Goal: Task Accomplishment & Management: Manage account settings

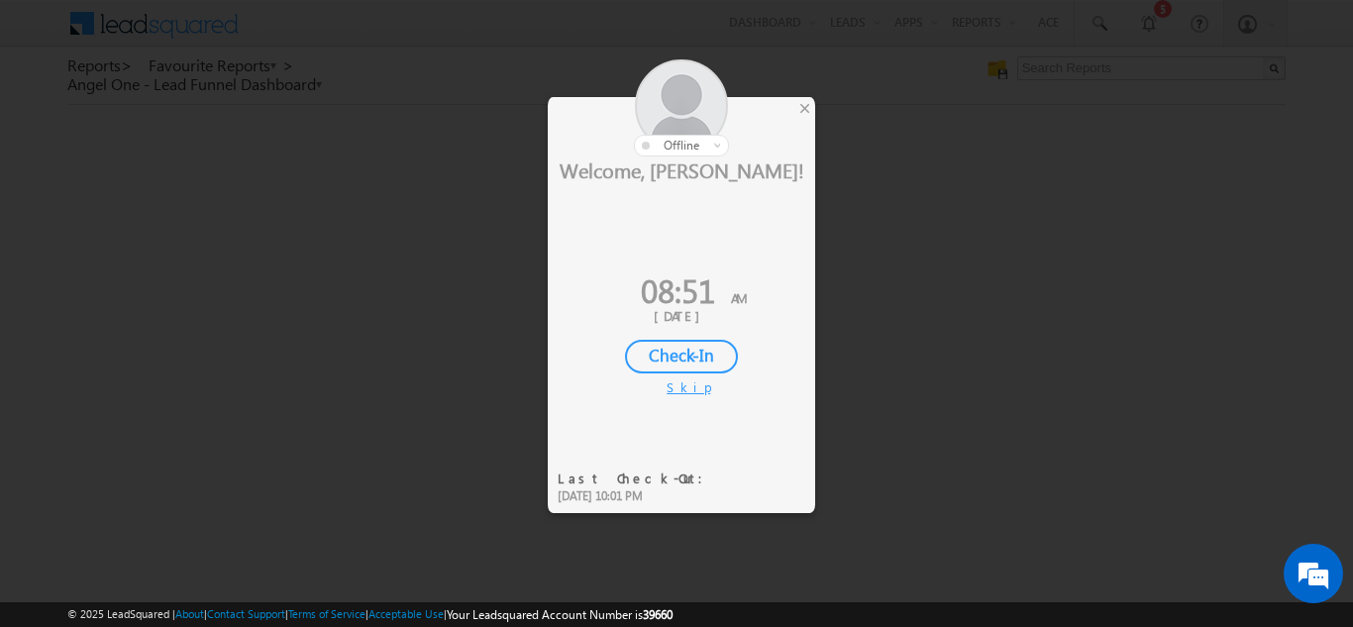
click at [677, 351] on div "Check-In" at bounding box center [681, 357] width 113 height 34
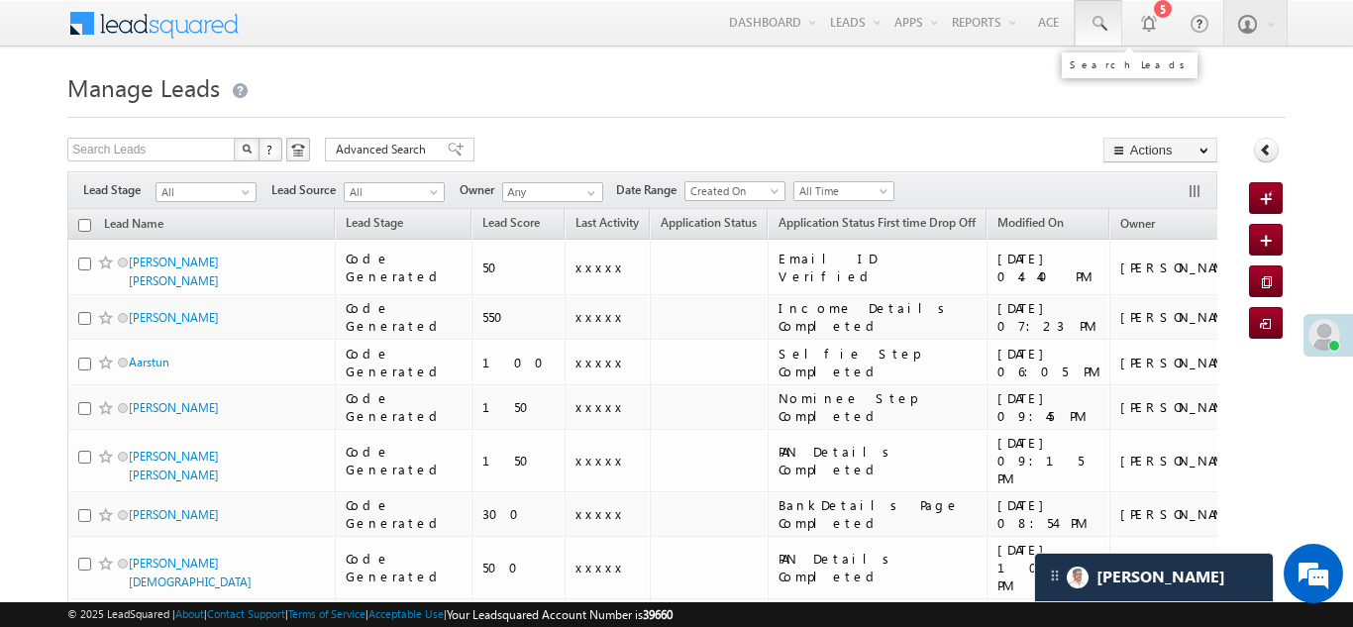
click at [1101, 23] on span at bounding box center [1099, 24] width 20 height 20
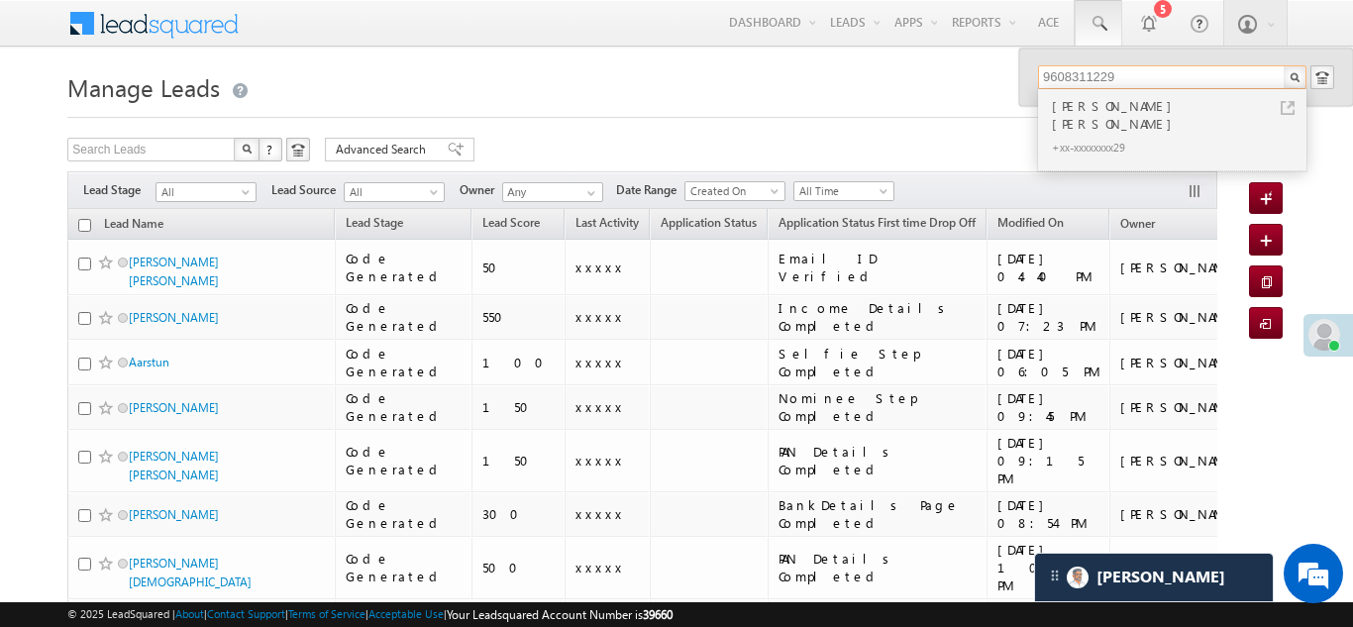
type input "9608311229"
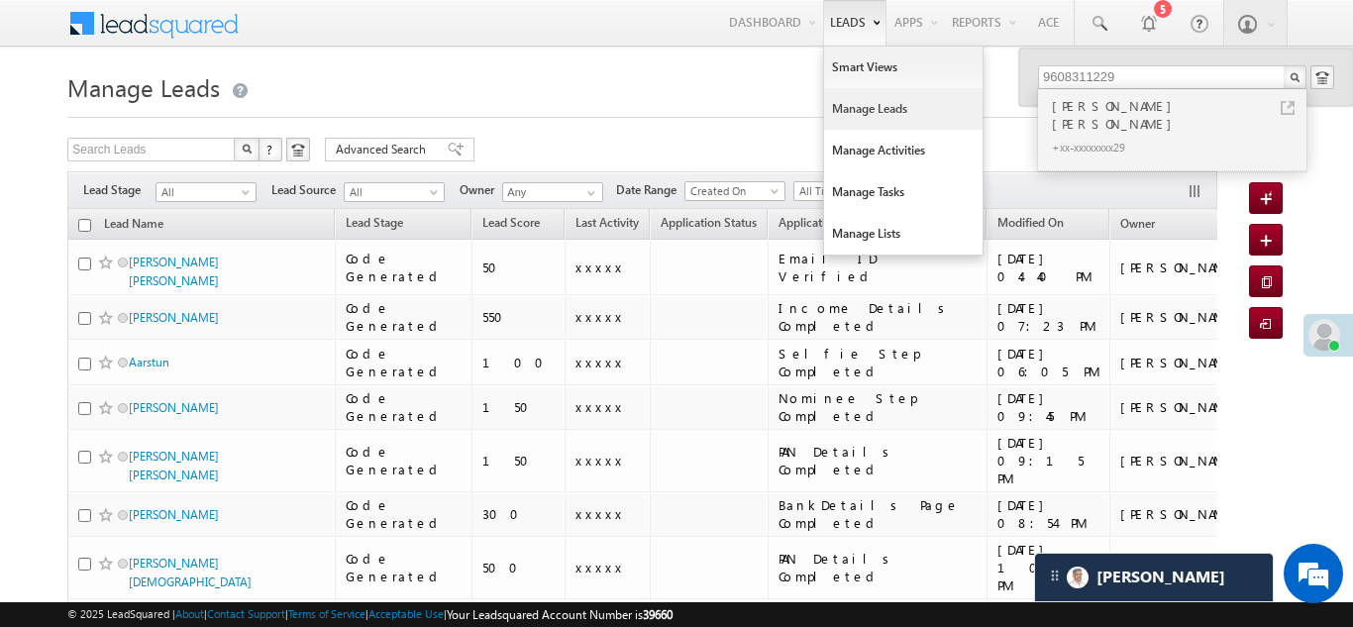
click at [871, 110] on link "Manage Leads" at bounding box center [903, 109] width 158 height 42
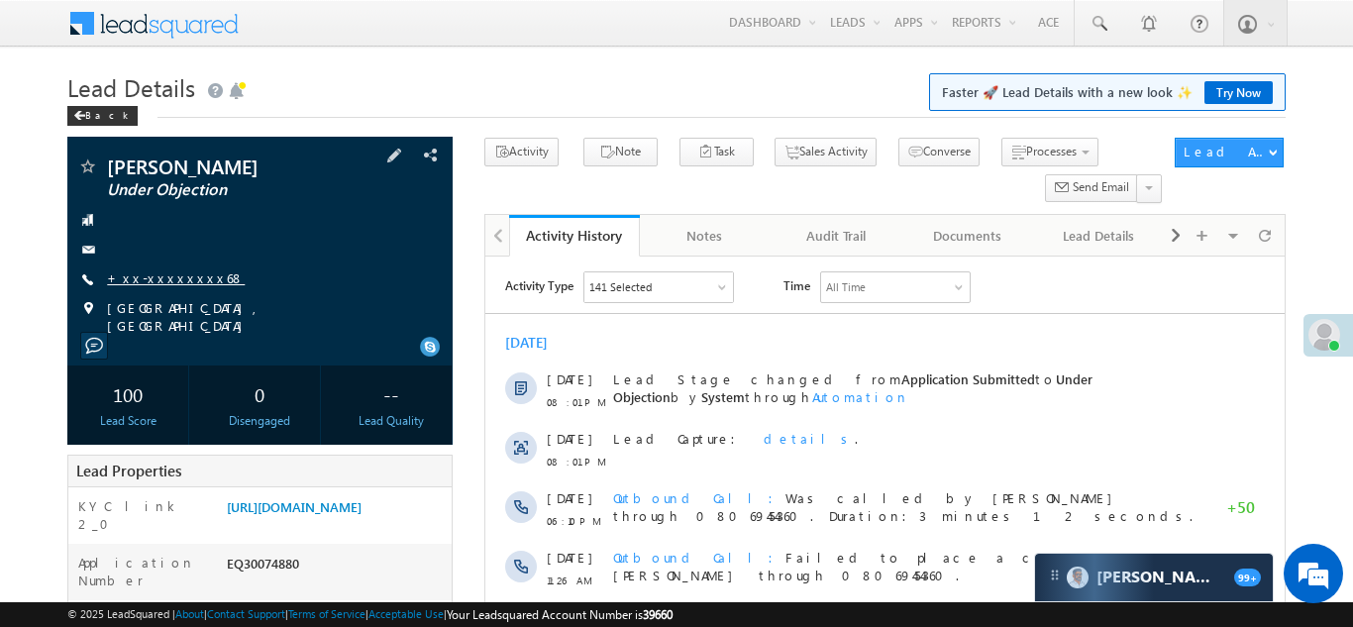
click at [158, 276] on link "+xx-xxxxxxxx68" at bounding box center [176, 277] width 138 height 17
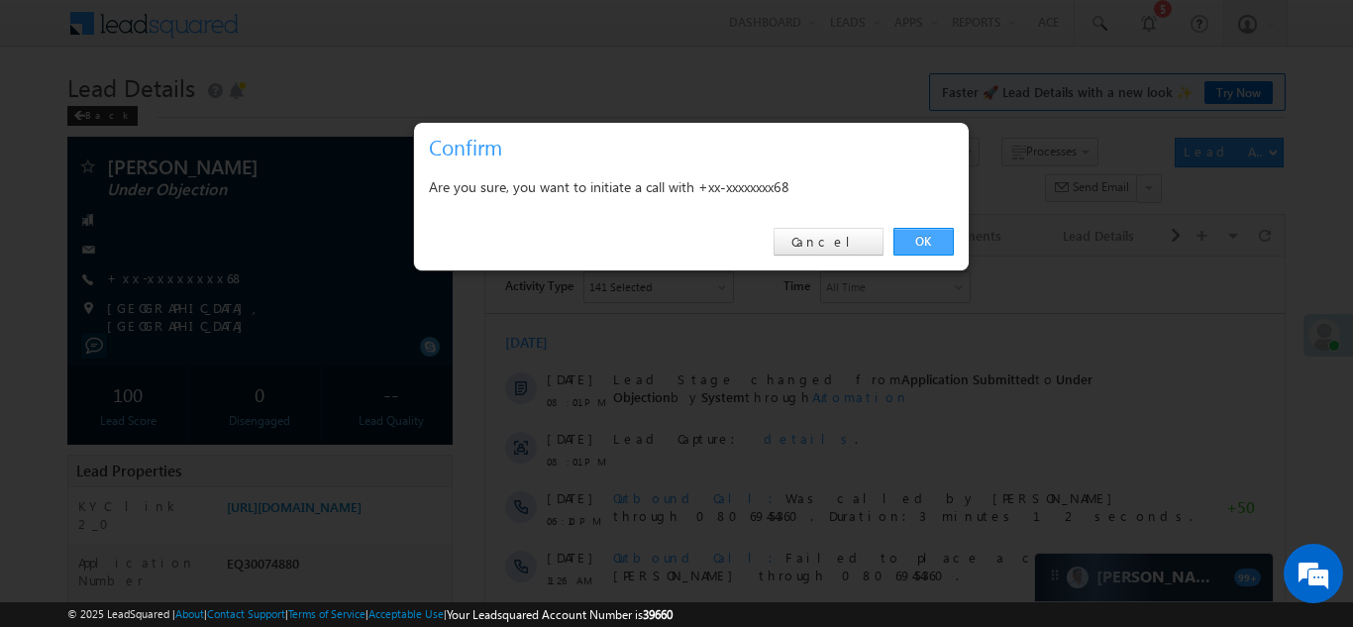
click at [927, 242] on link "OK" at bounding box center [923, 242] width 60 height 28
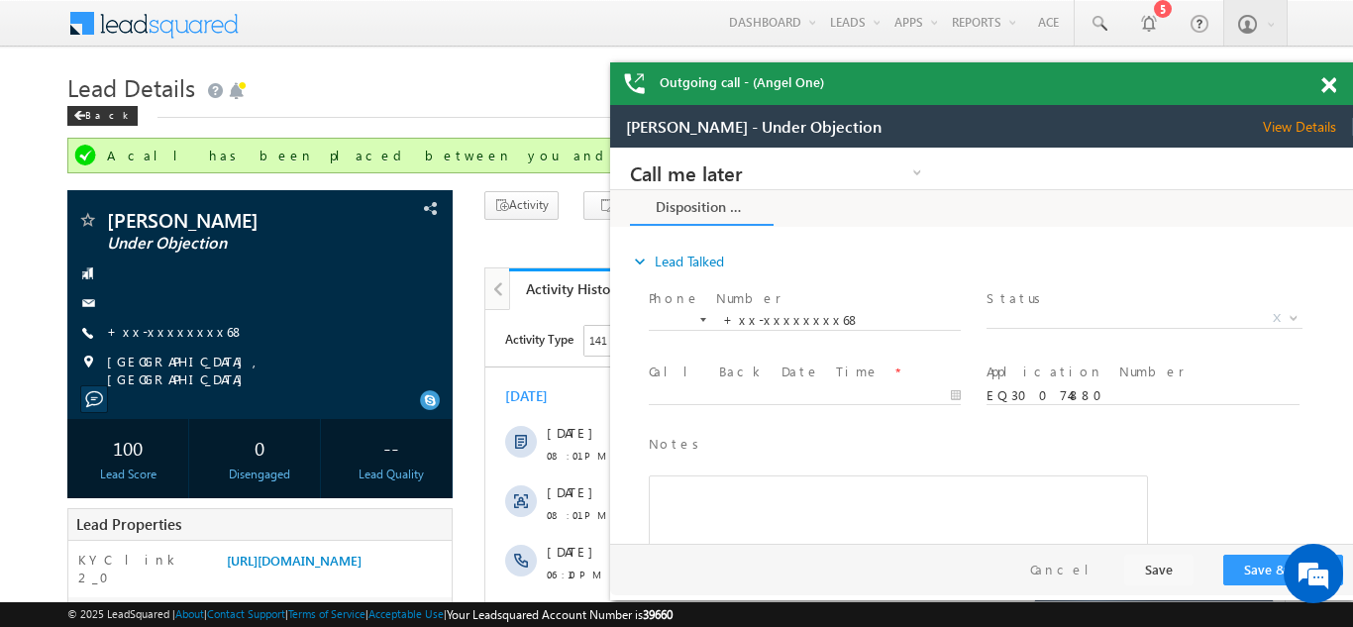
click at [1328, 83] on span at bounding box center [1328, 85] width 15 height 17
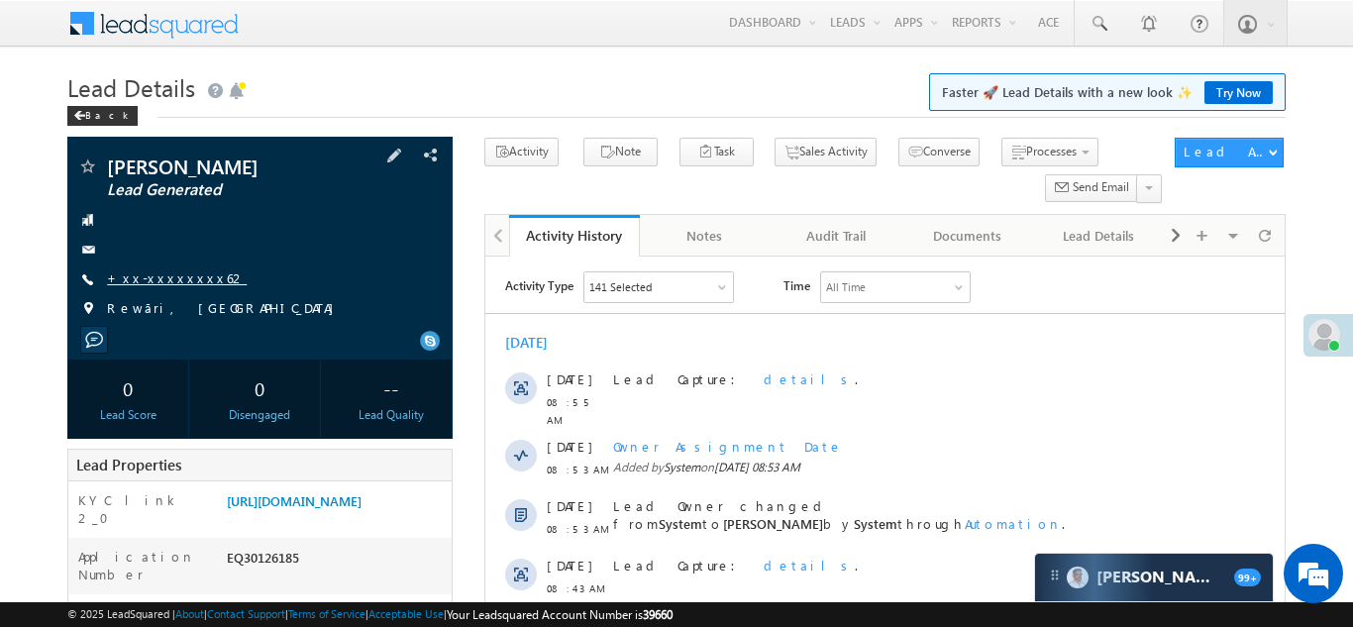
click at [139, 281] on link "+xx-xxxxxxxx62" at bounding box center [177, 277] width 140 height 17
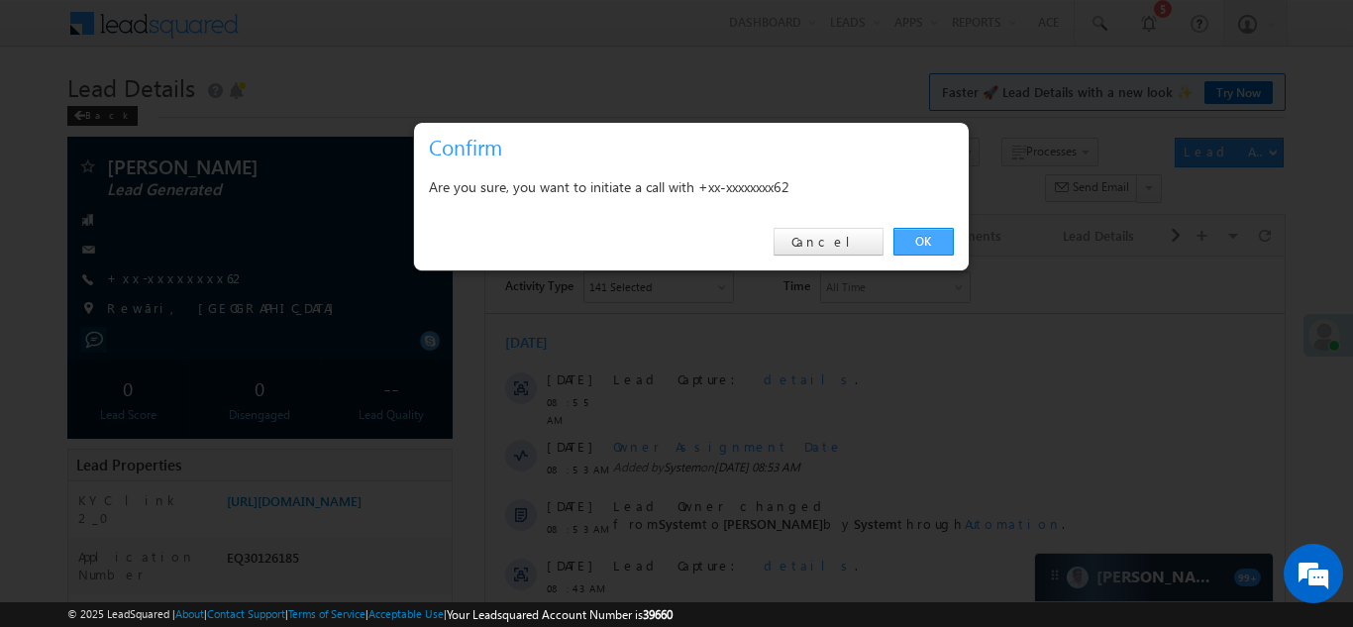
click at [917, 243] on link "OK" at bounding box center [923, 242] width 60 height 28
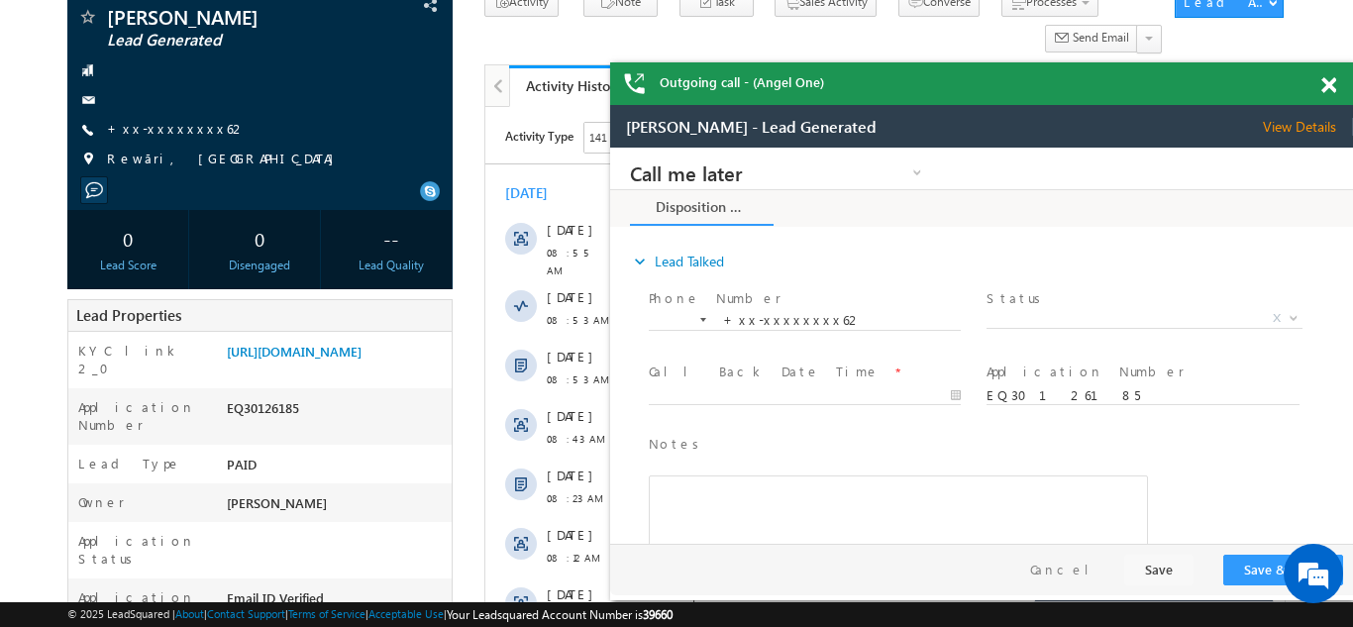
scroll to position [164, 0]
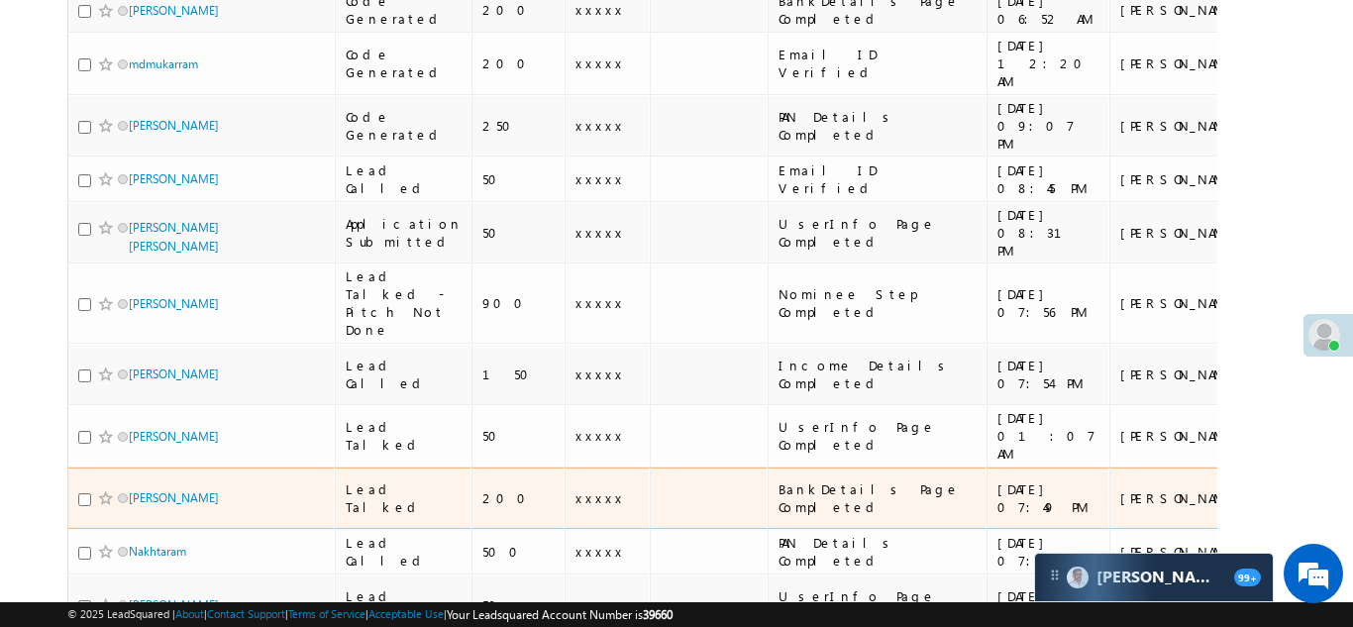
scroll to position [1234, 0]
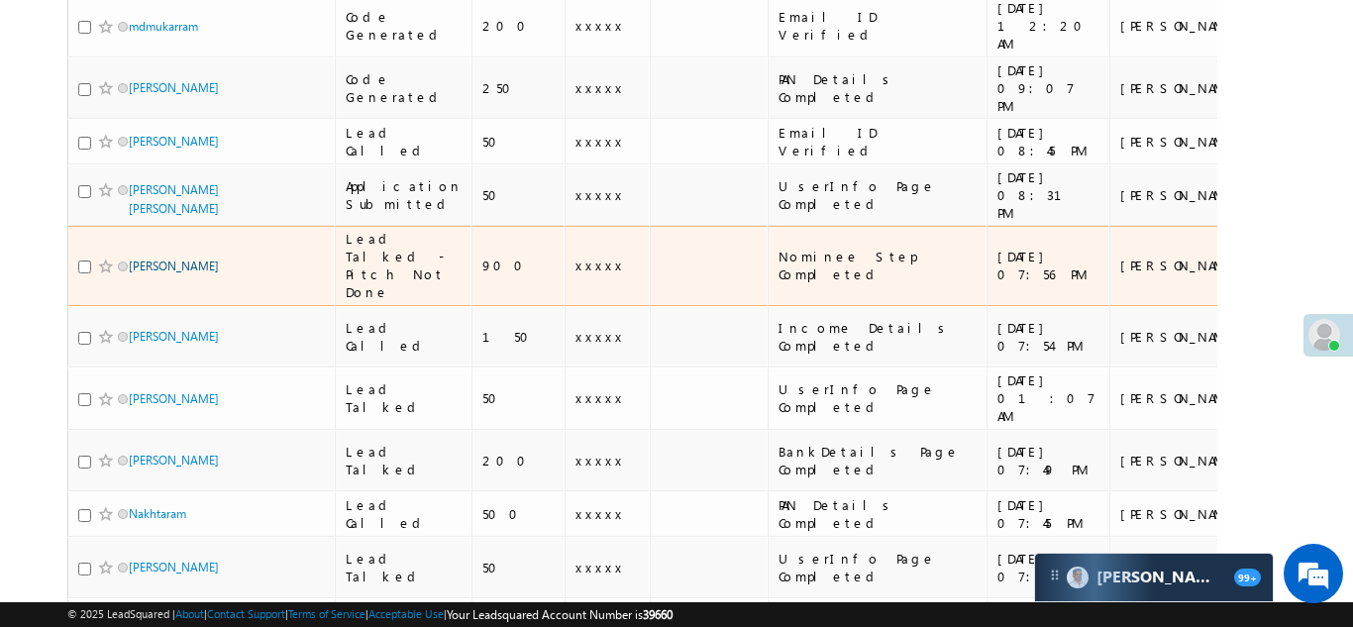
click at [173, 259] on link "[PERSON_NAME]" at bounding box center [174, 266] width 90 height 15
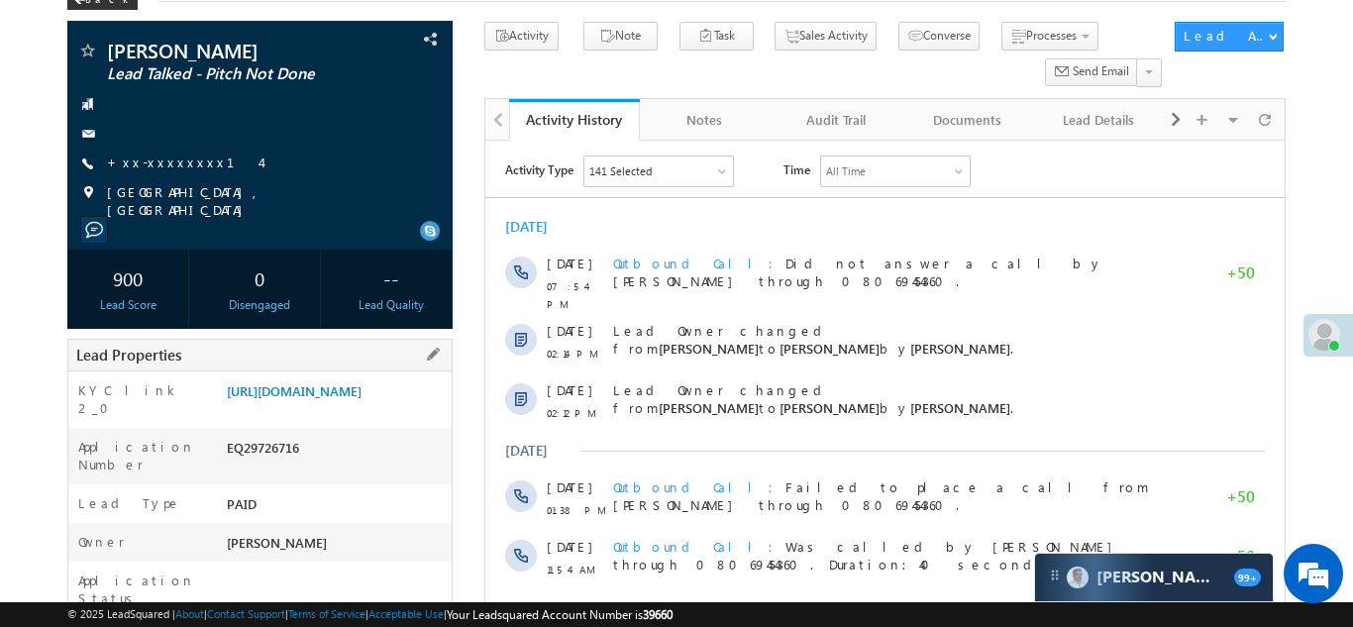
scroll to position [262, 0]
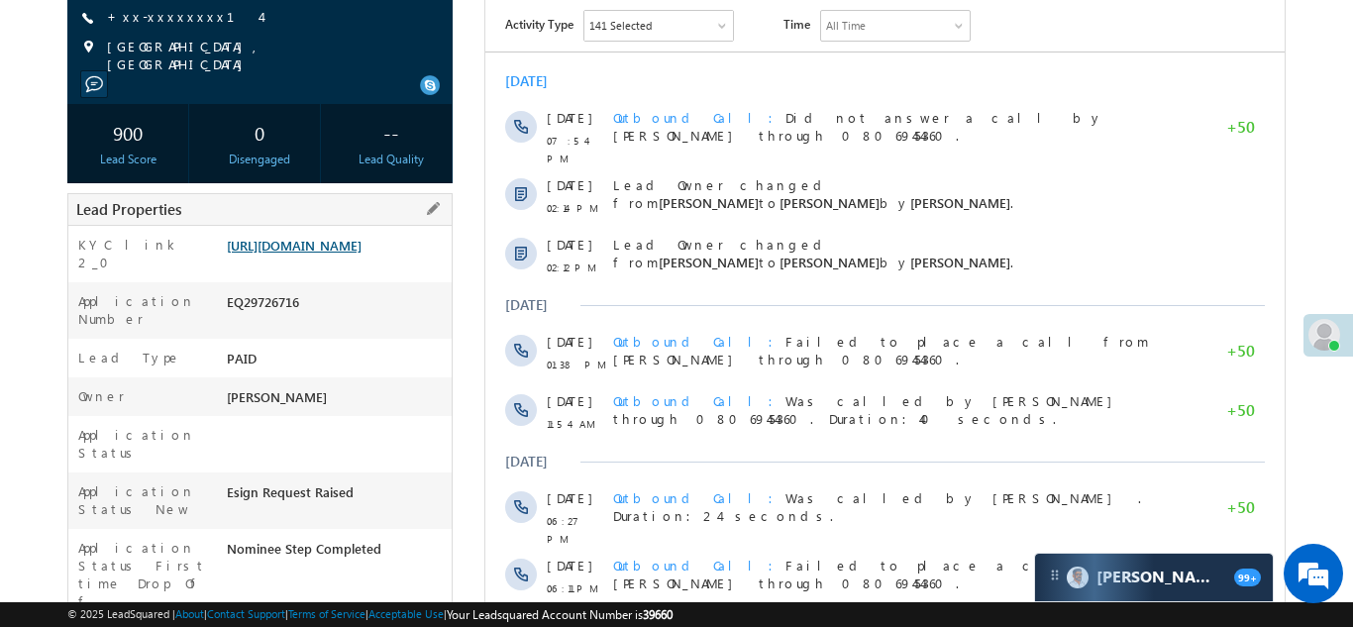
click at [314, 253] on link "[URL][DOMAIN_NAME]" at bounding box center [294, 245] width 135 height 17
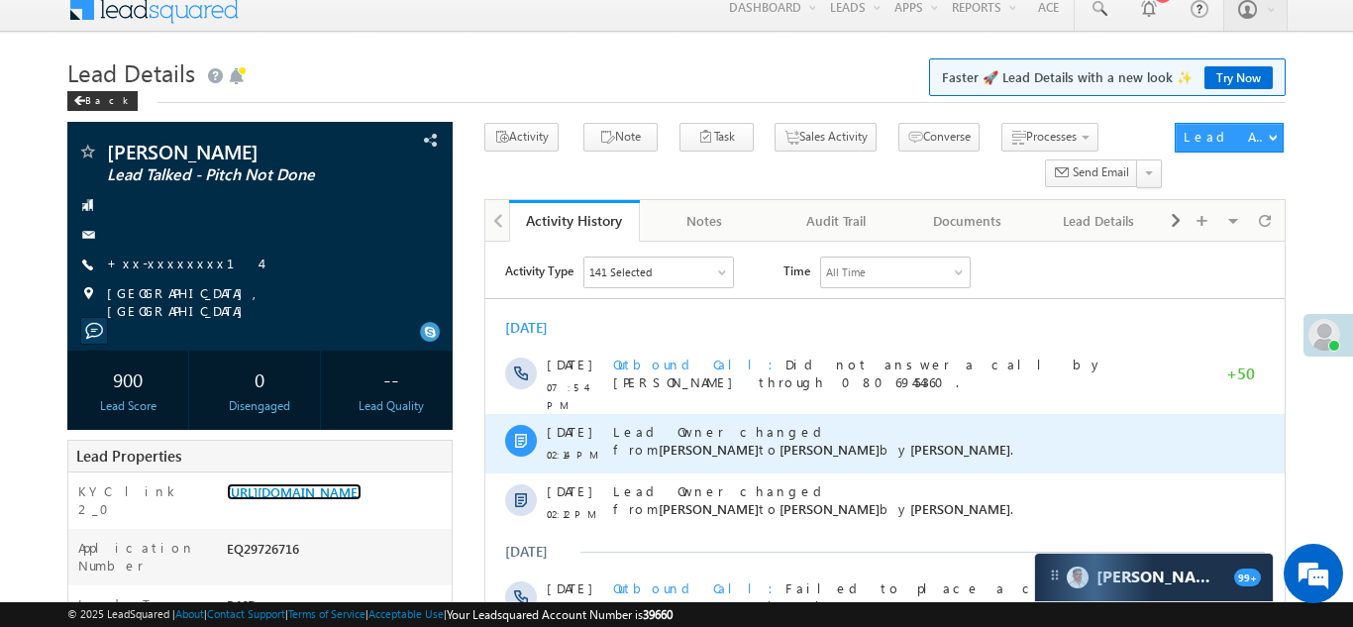
scroll to position [0, 0]
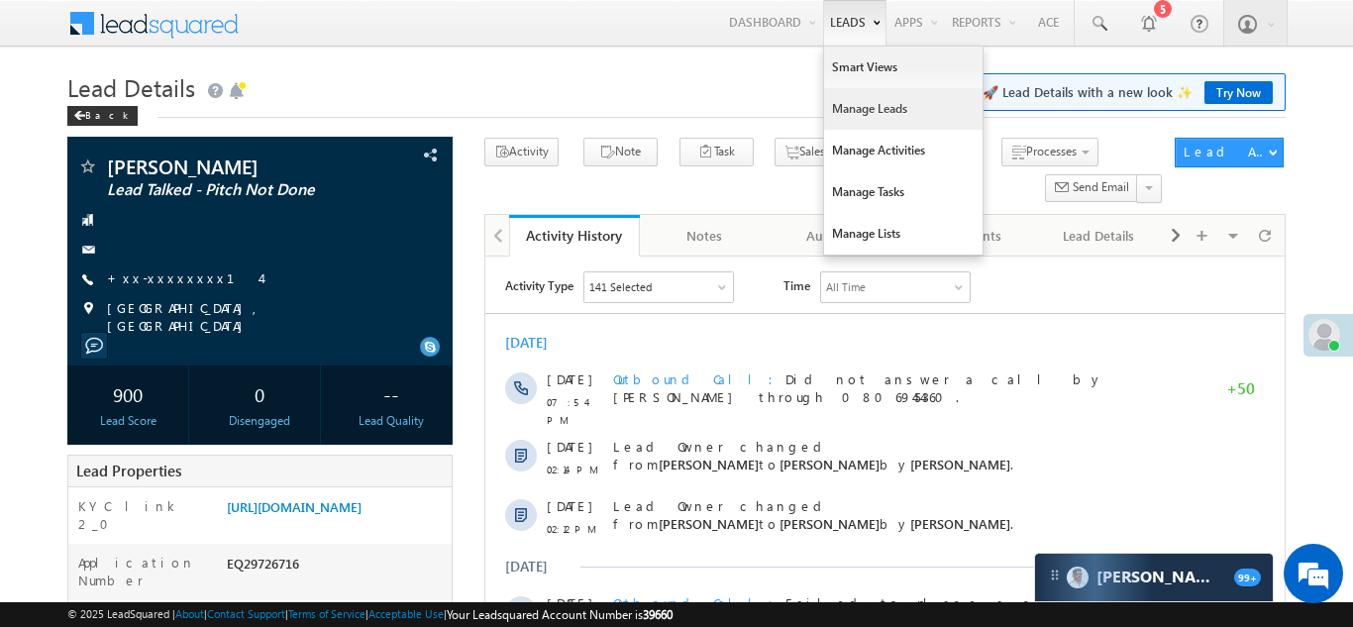
click at [843, 119] on link "Manage Leads" at bounding box center [903, 109] width 158 height 42
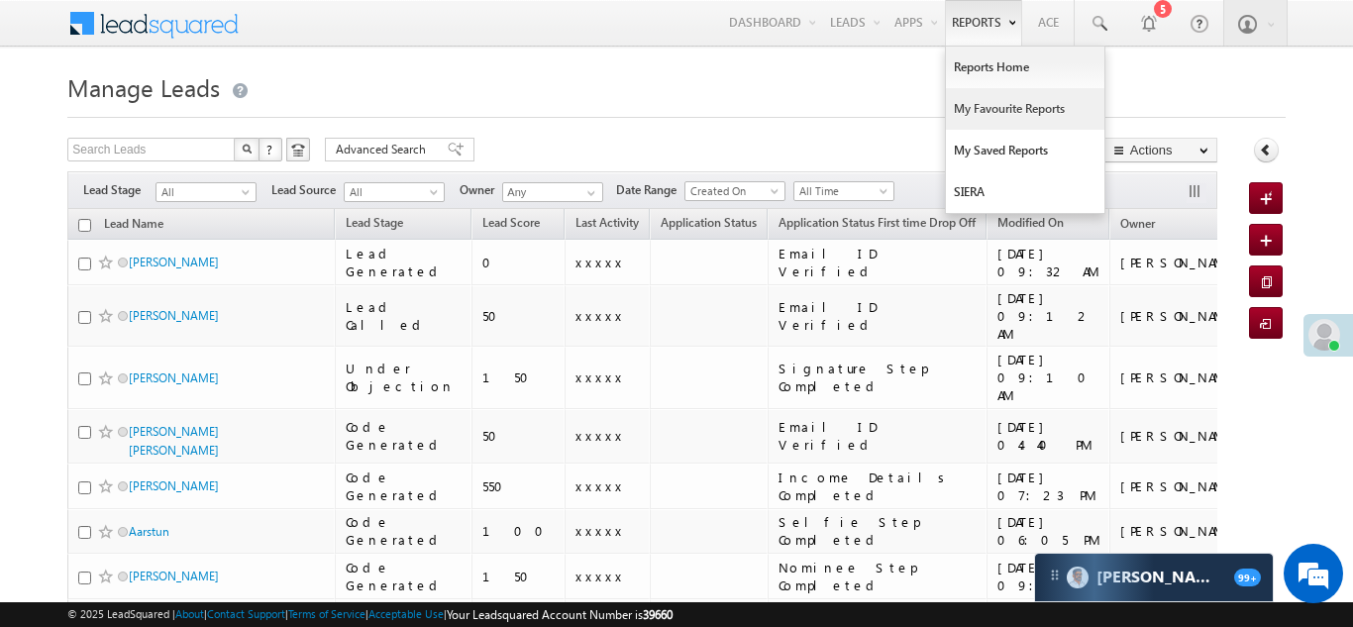
click at [982, 107] on link "My Favourite Reports" at bounding box center [1025, 109] width 158 height 42
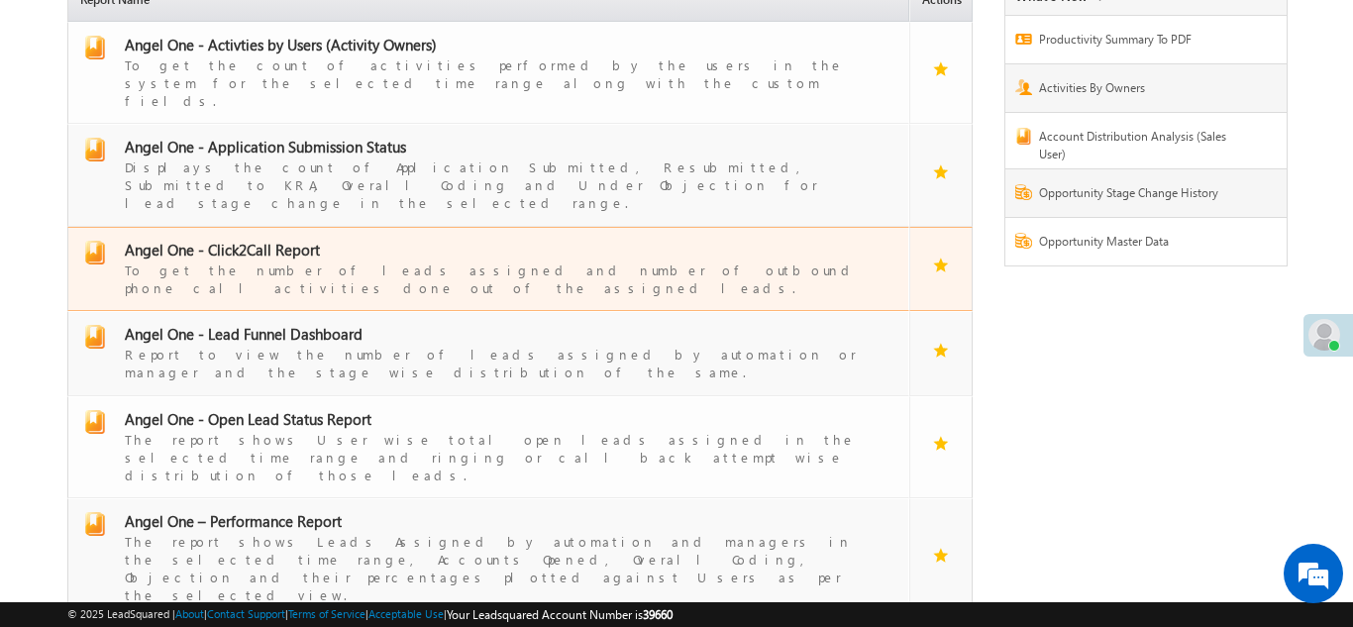
scroll to position [170, 0]
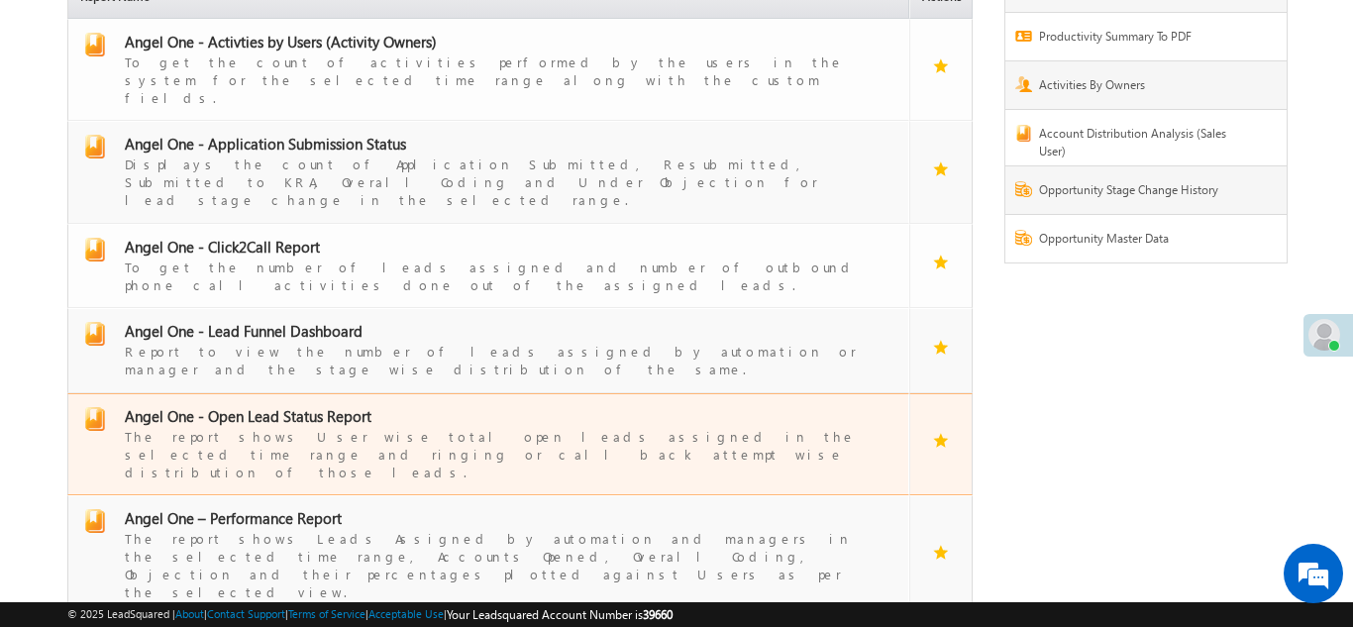
click at [262, 406] on span "Angel One - Open Lead Status Report" at bounding box center [248, 416] width 247 height 20
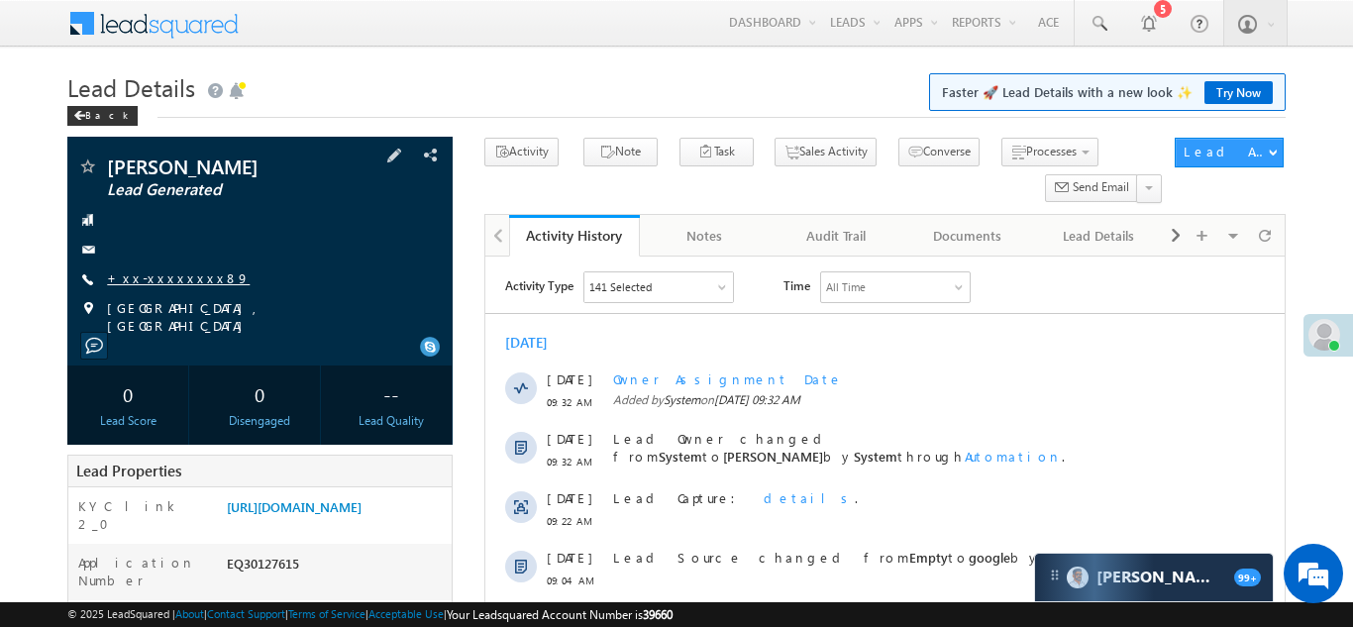
click at [160, 269] on link "+xx-xxxxxxxx89" at bounding box center [178, 277] width 143 height 17
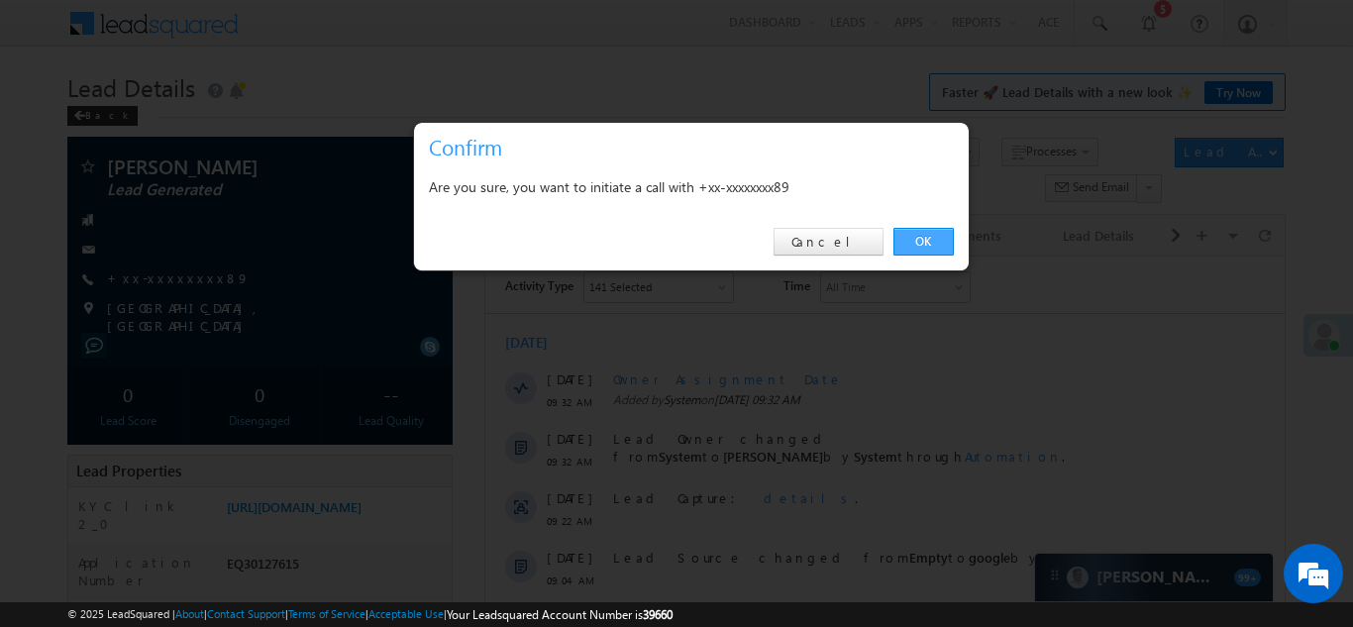
click at [925, 238] on link "OK" at bounding box center [923, 242] width 60 height 28
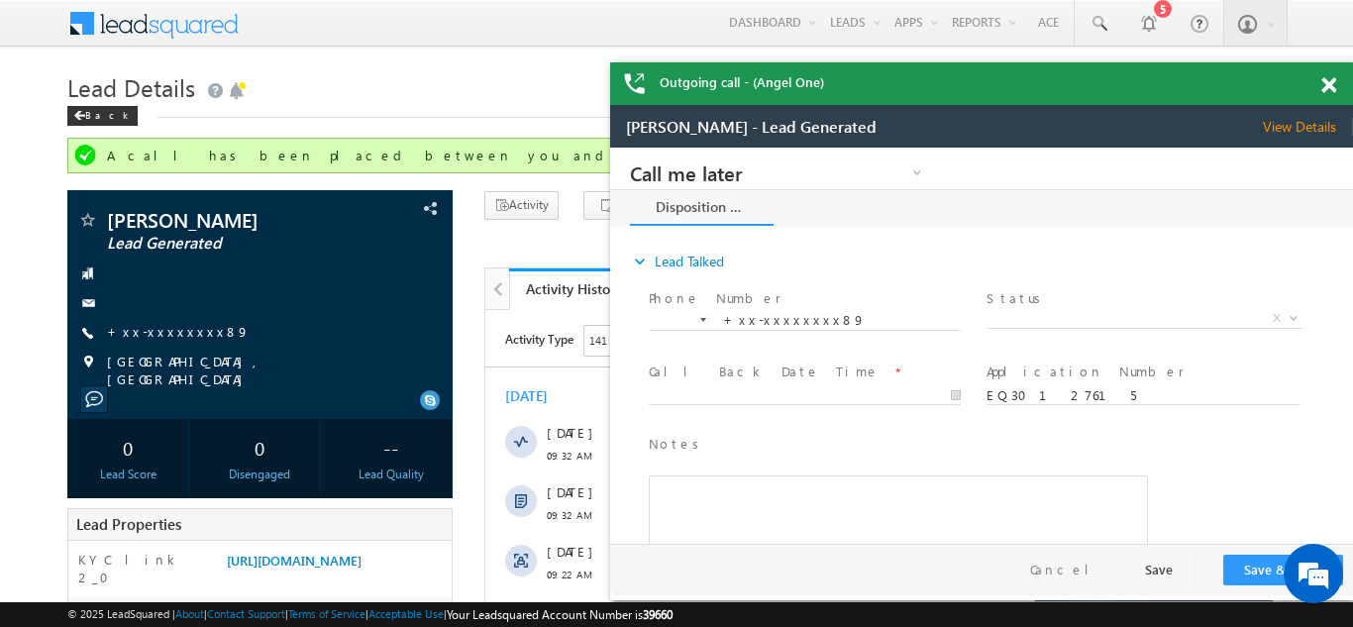
click at [1328, 83] on span at bounding box center [1328, 85] width 15 height 17
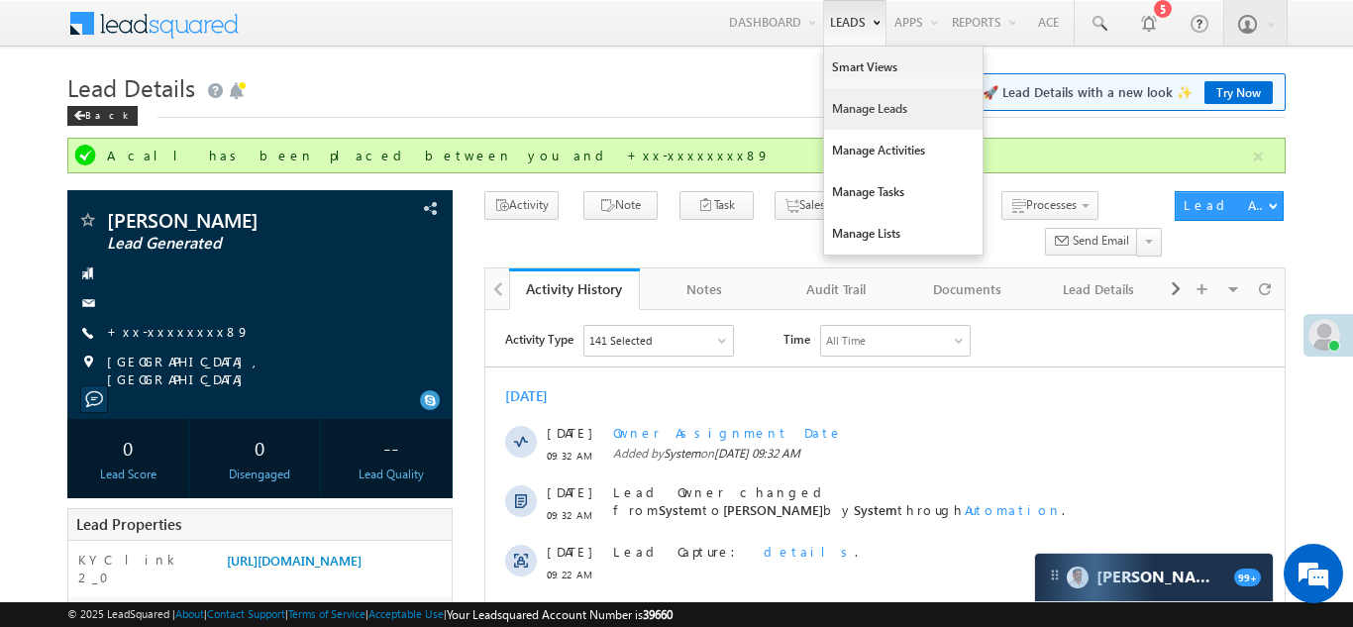
click at [845, 107] on link "Manage Leads" at bounding box center [903, 109] width 158 height 42
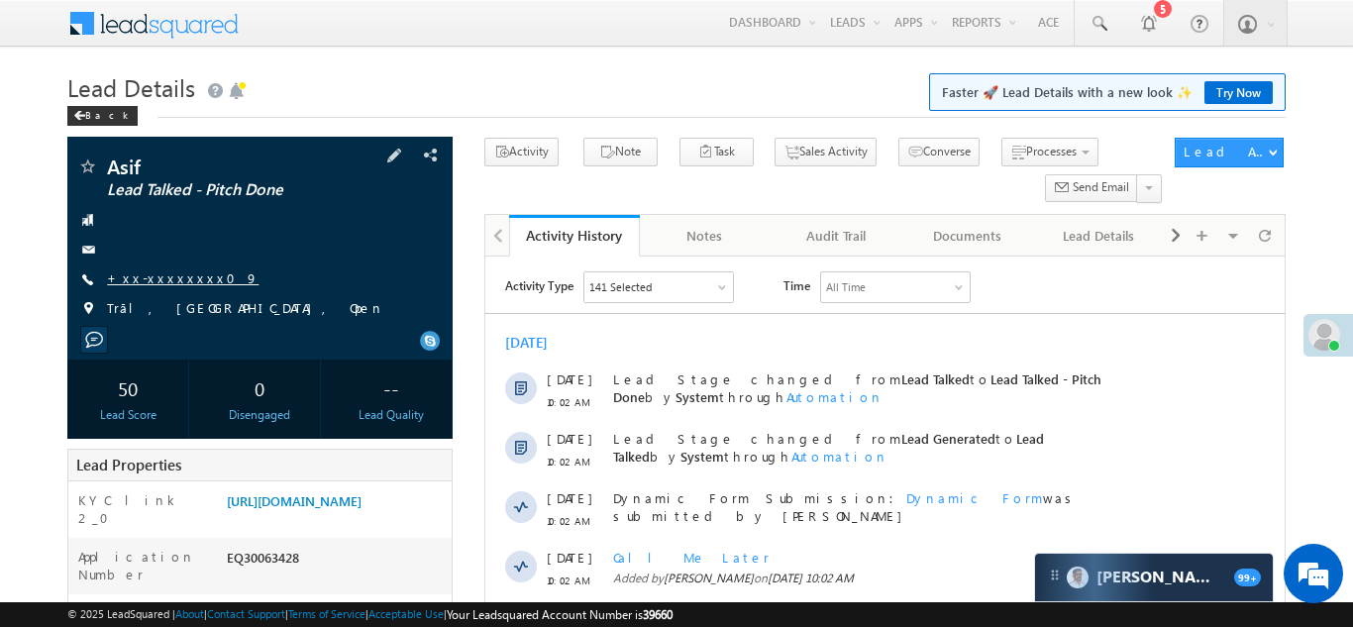
click at [157, 276] on link "+xx-xxxxxxxx09" at bounding box center [183, 277] width 152 height 17
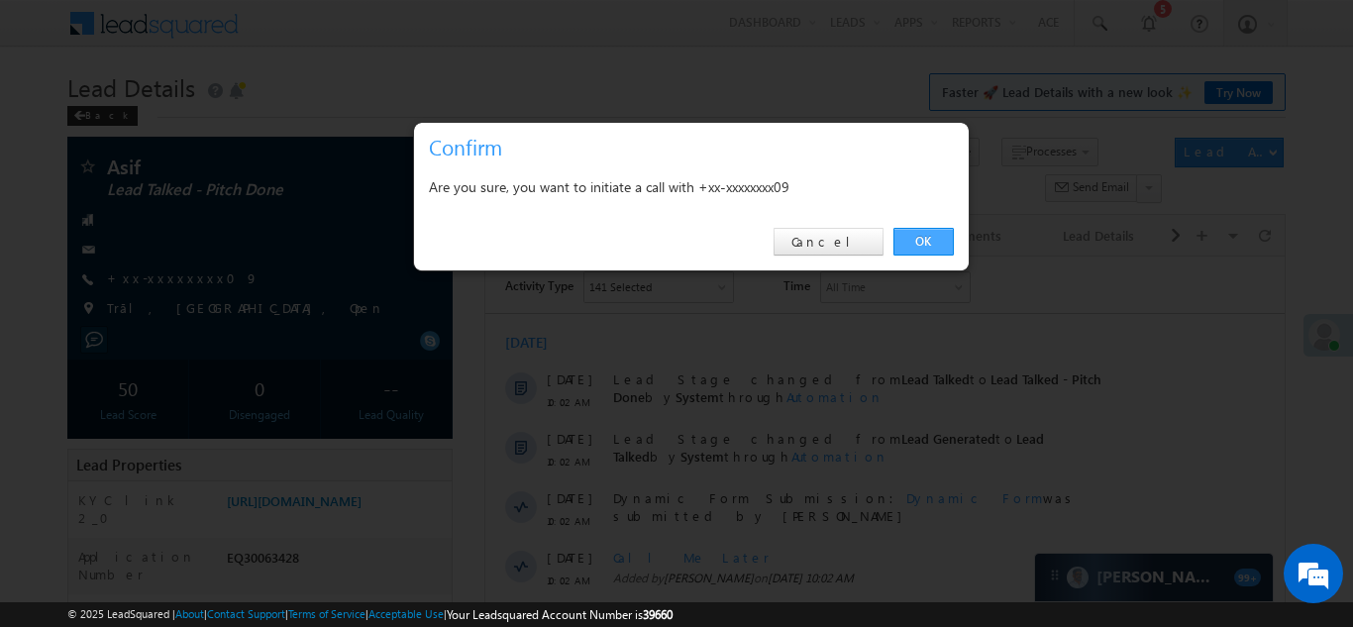
click at [930, 240] on link "OK" at bounding box center [923, 242] width 60 height 28
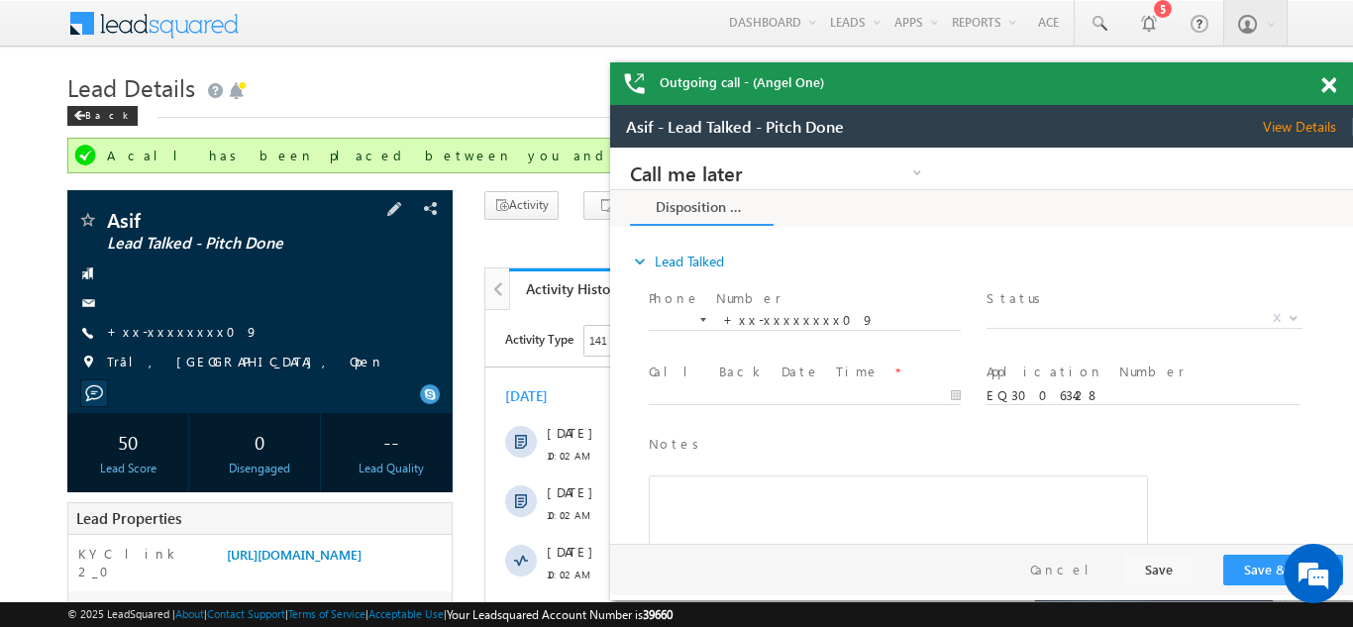
click at [226, 276] on div at bounding box center [260, 273] width 366 height 20
click at [1324, 78] on span at bounding box center [1328, 85] width 15 height 17
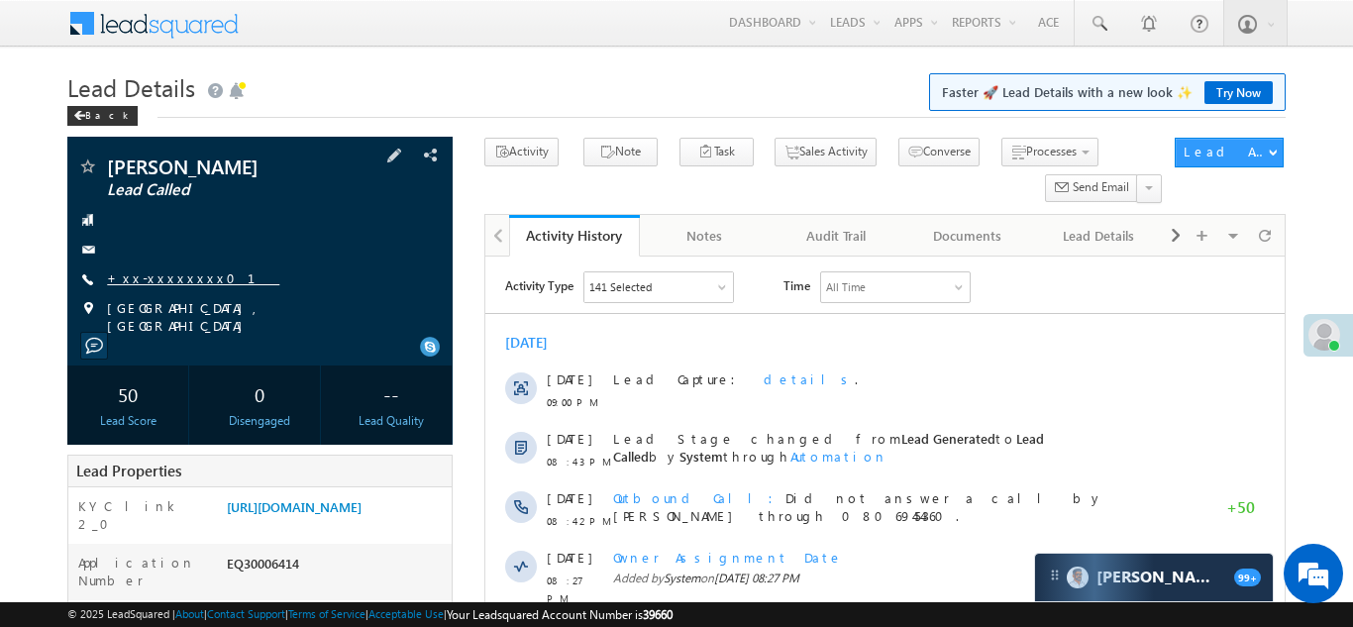
click at [164, 275] on link "+xx-xxxxxxxx01" at bounding box center [193, 277] width 172 height 17
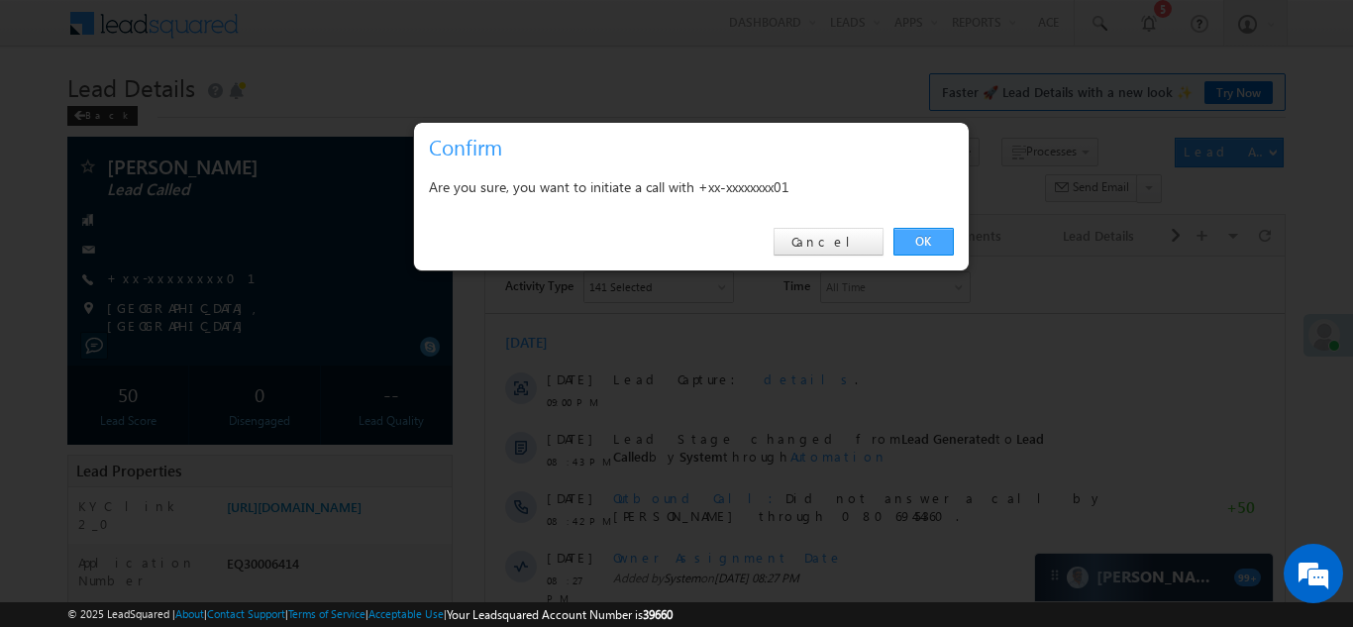
click at [924, 234] on link "OK" at bounding box center [923, 242] width 60 height 28
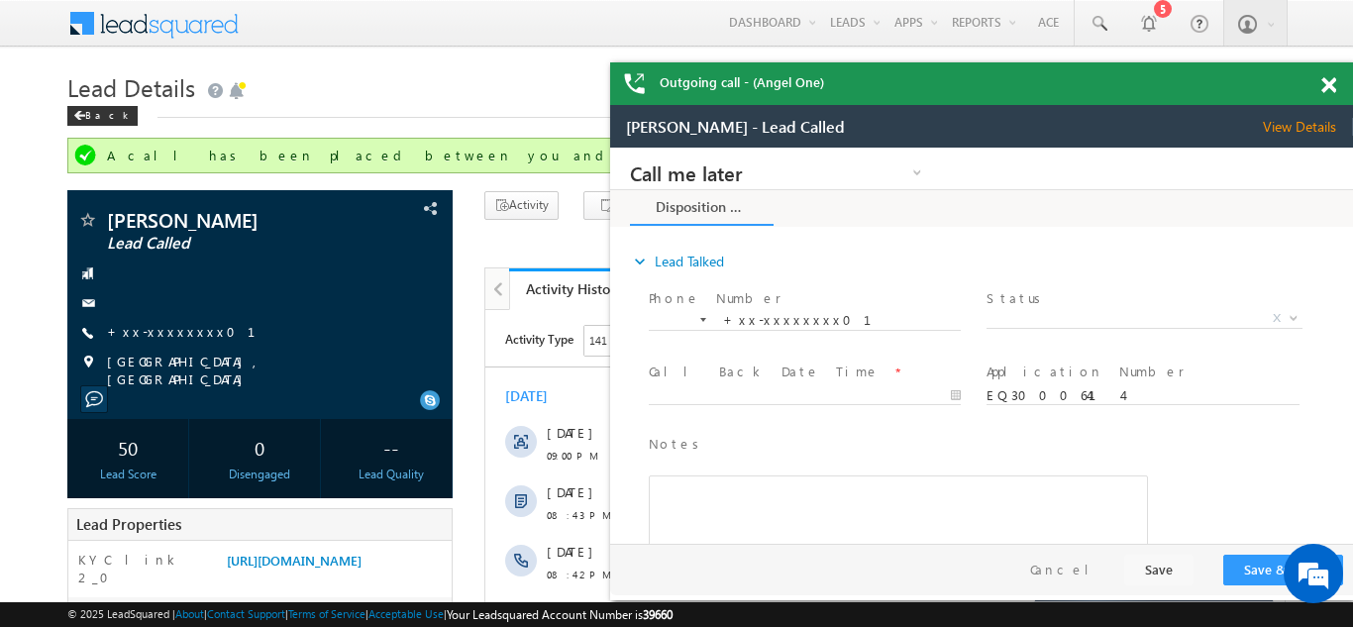
click at [1326, 78] on span at bounding box center [1328, 85] width 15 height 17
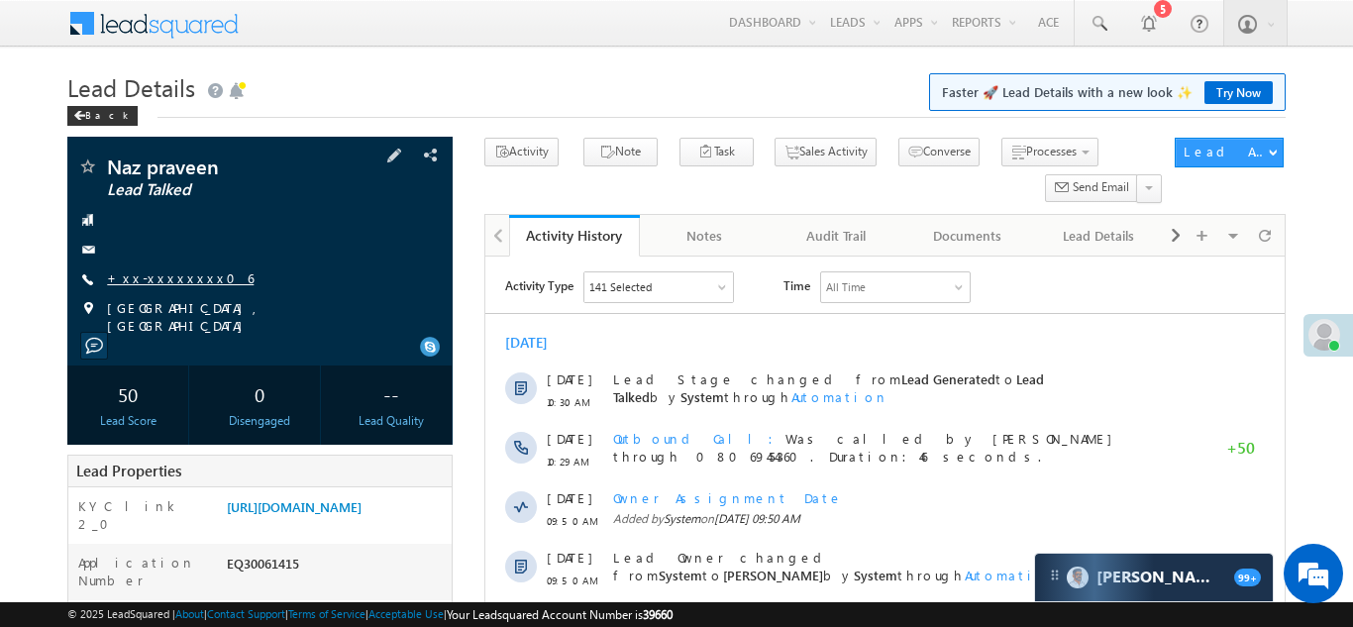
click at [162, 273] on link "+xx-xxxxxxxx06" at bounding box center [180, 277] width 147 height 17
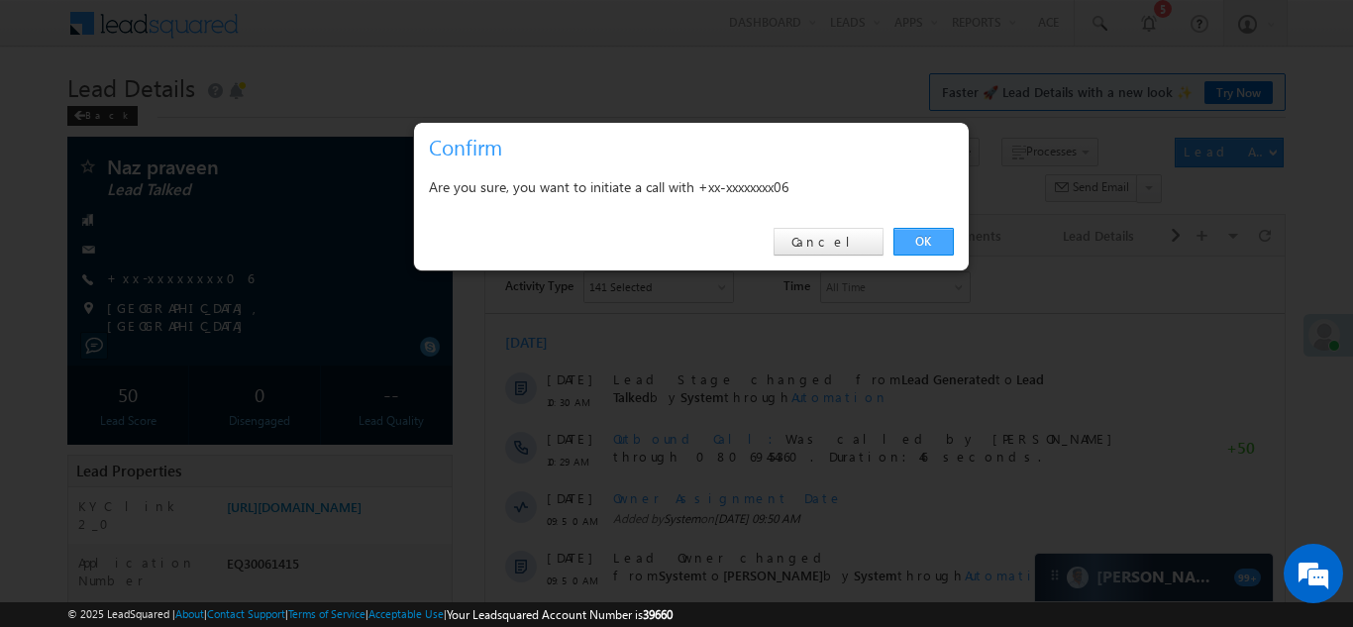
click at [920, 237] on link "OK" at bounding box center [923, 242] width 60 height 28
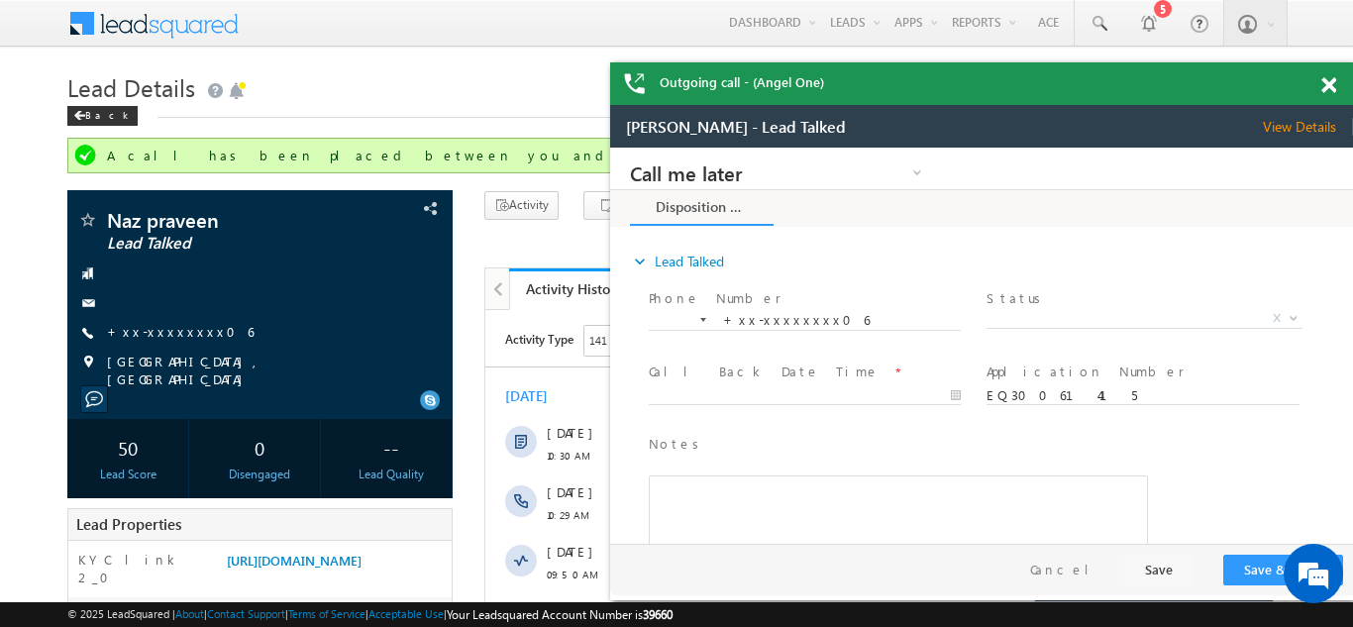
click at [1327, 83] on span at bounding box center [1328, 85] width 15 height 17
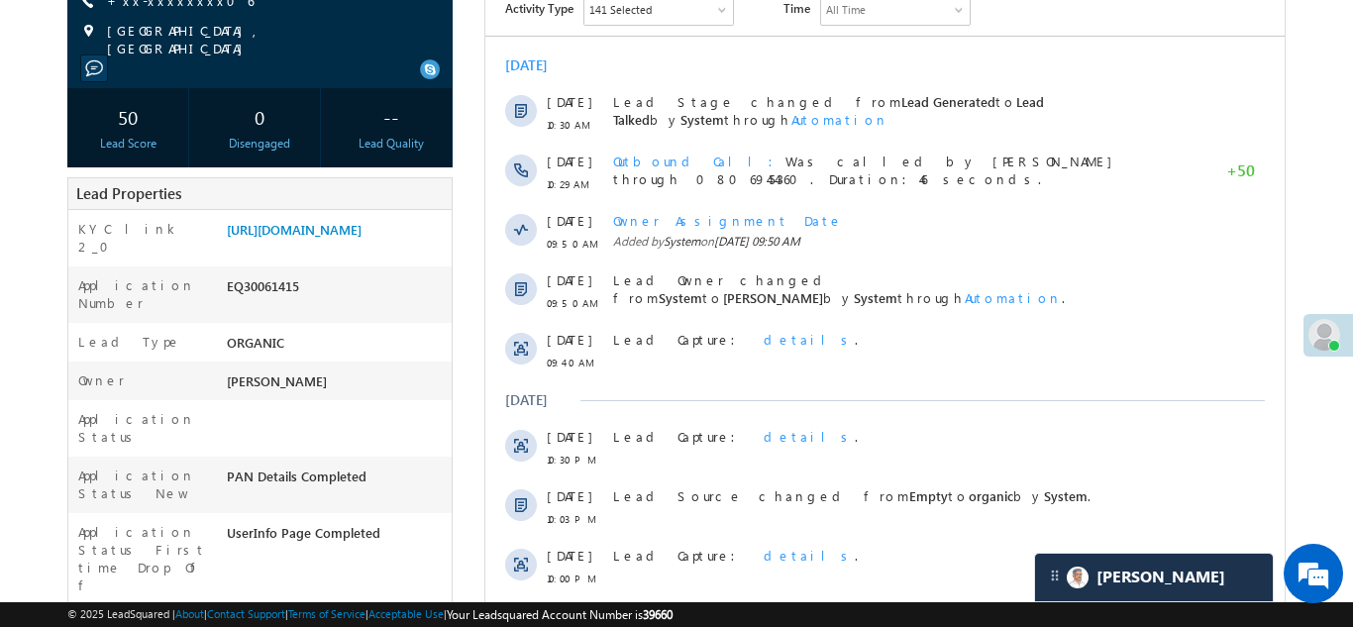
scroll to position [338, 0]
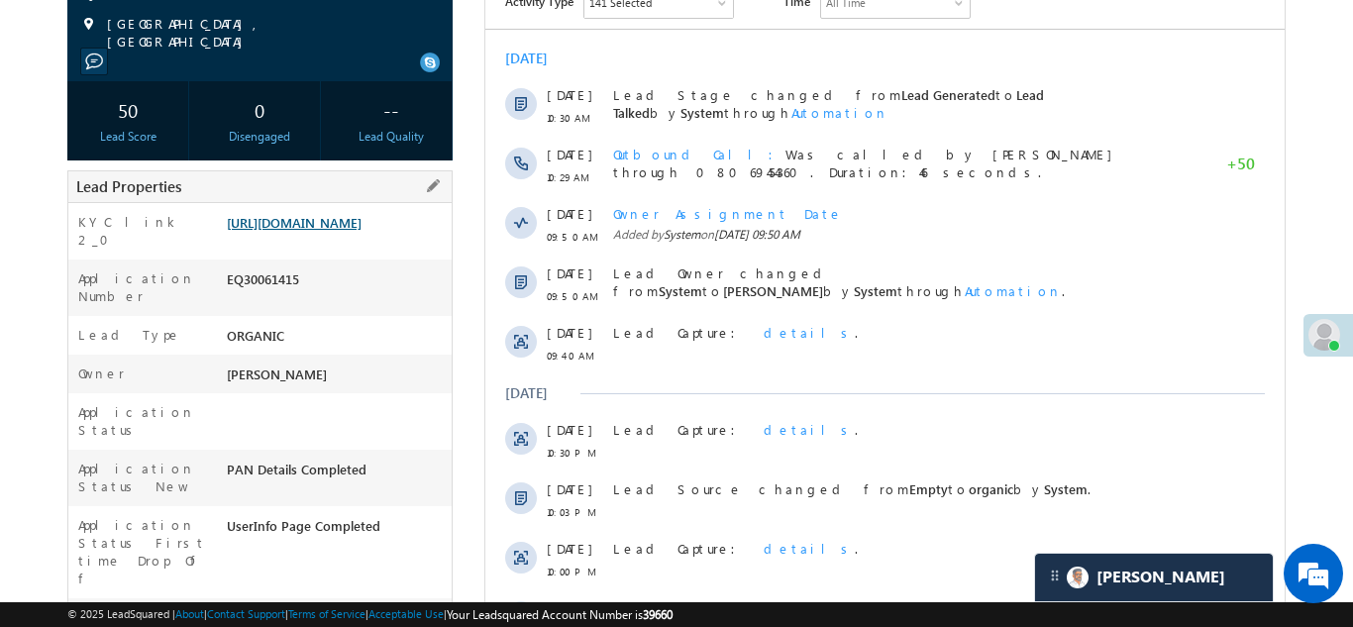
click at [362, 231] on link "https://angelbroking1-pk3em7sa.customui-test.leadsquared.com?leadId=e36e1fc3-23…" at bounding box center [294, 222] width 135 height 17
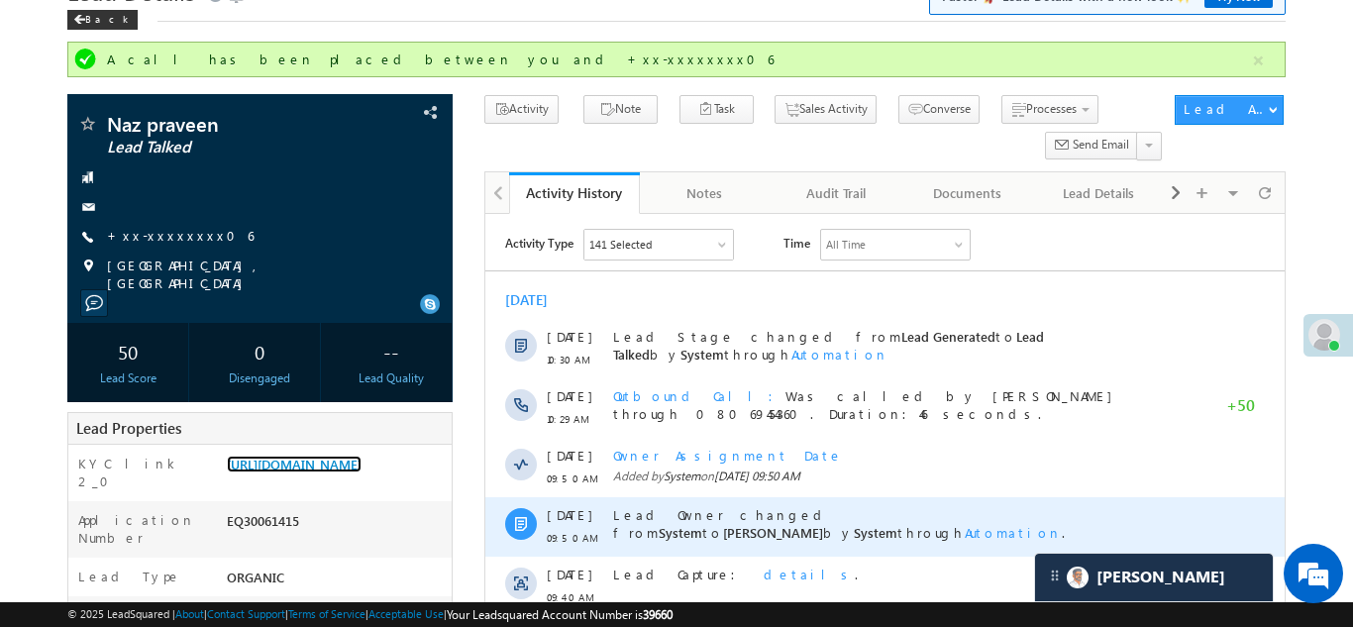
scroll to position [0, 0]
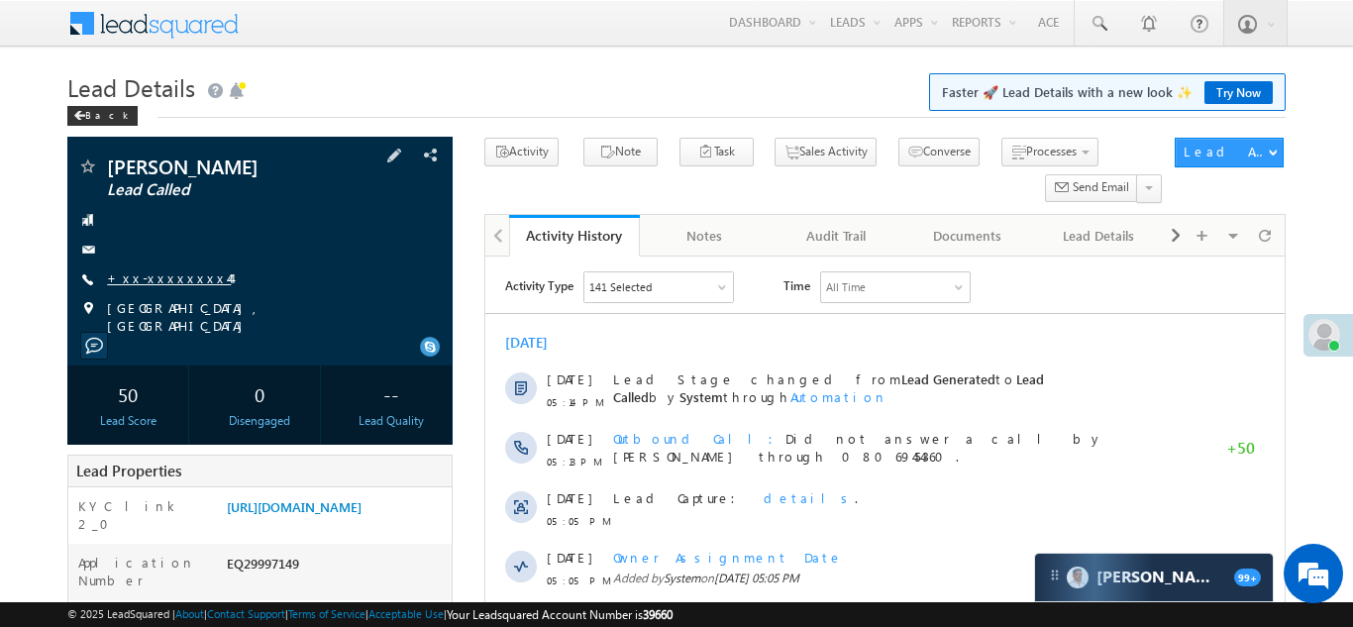
click at [161, 277] on link "+xx-xxxxxxxx44" at bounding box center [169, 277] width 124 height 17
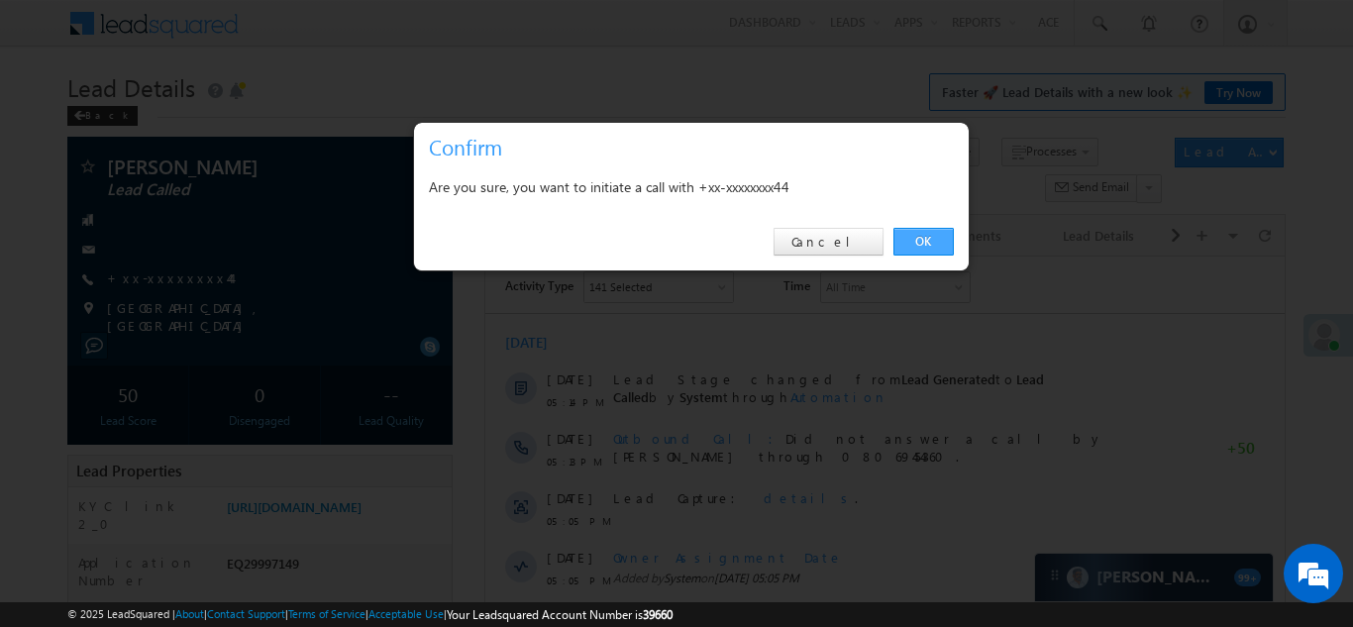
click at [902, 239] on link "OK" at bounding box center [923, 242] width 60 height 28
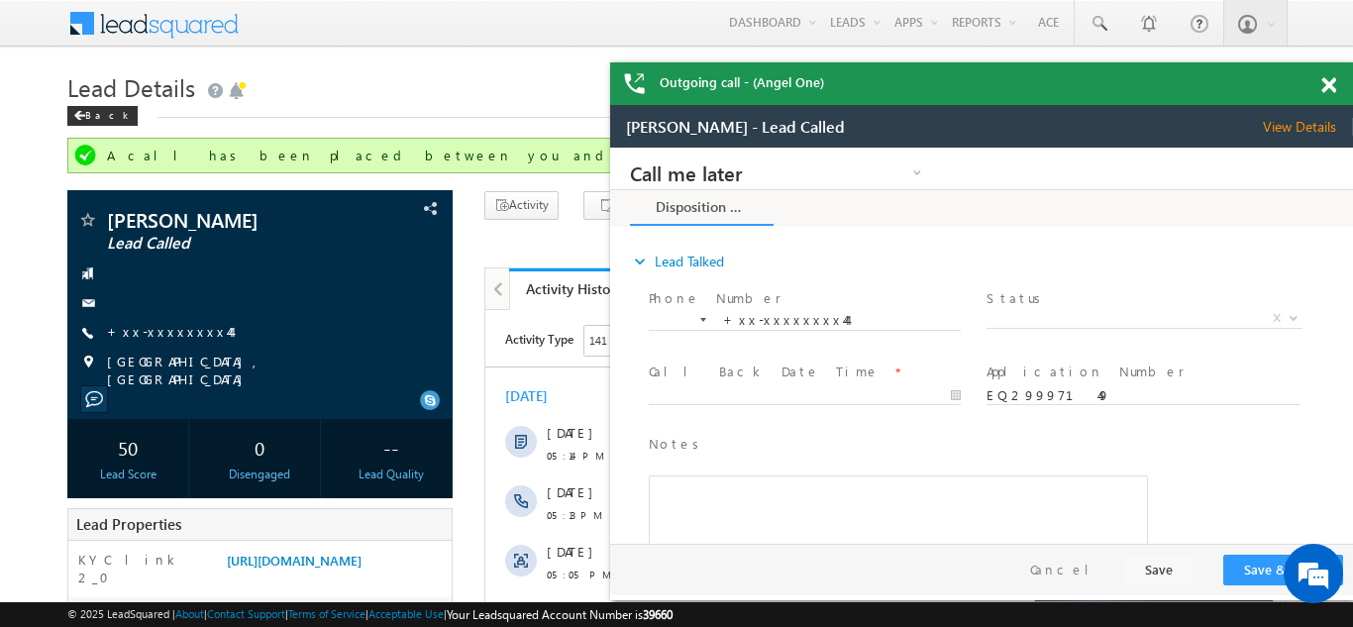
click at [1328, 88] on span at bounding box center [1328, 85] width 15 height 17
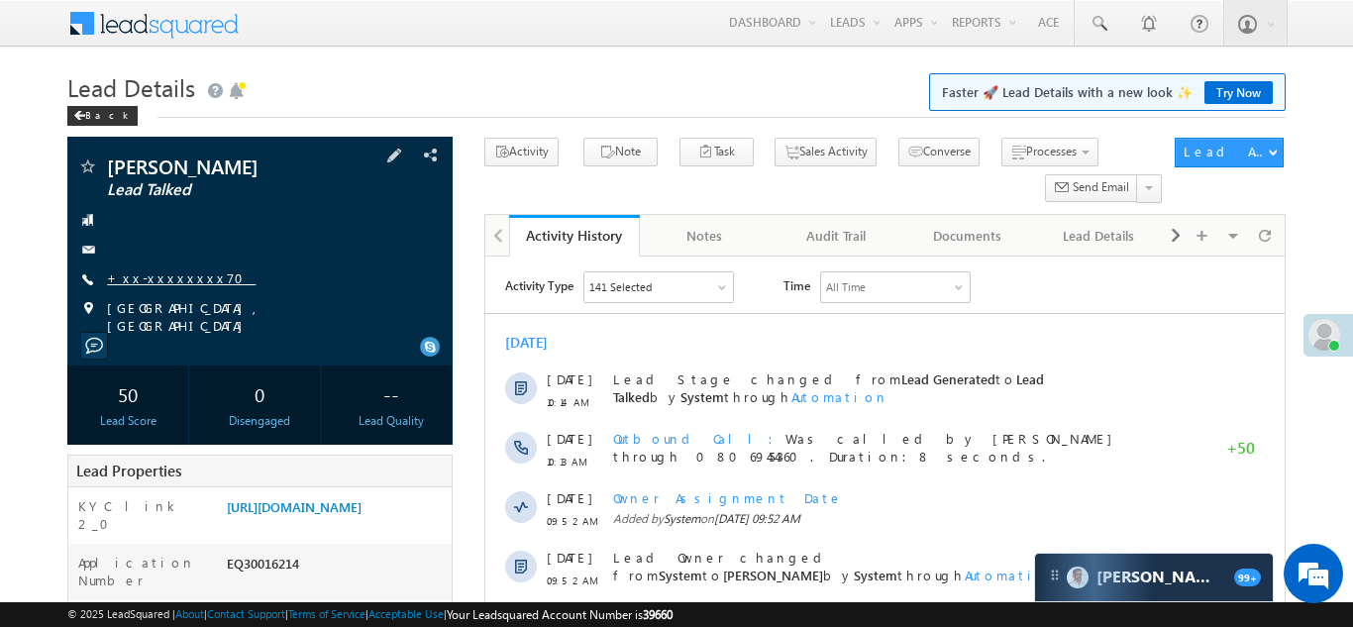
click at [157, 282] on link "+xx-xxxxxxxx70" at bounding box center [181, 277] width 149 height 17
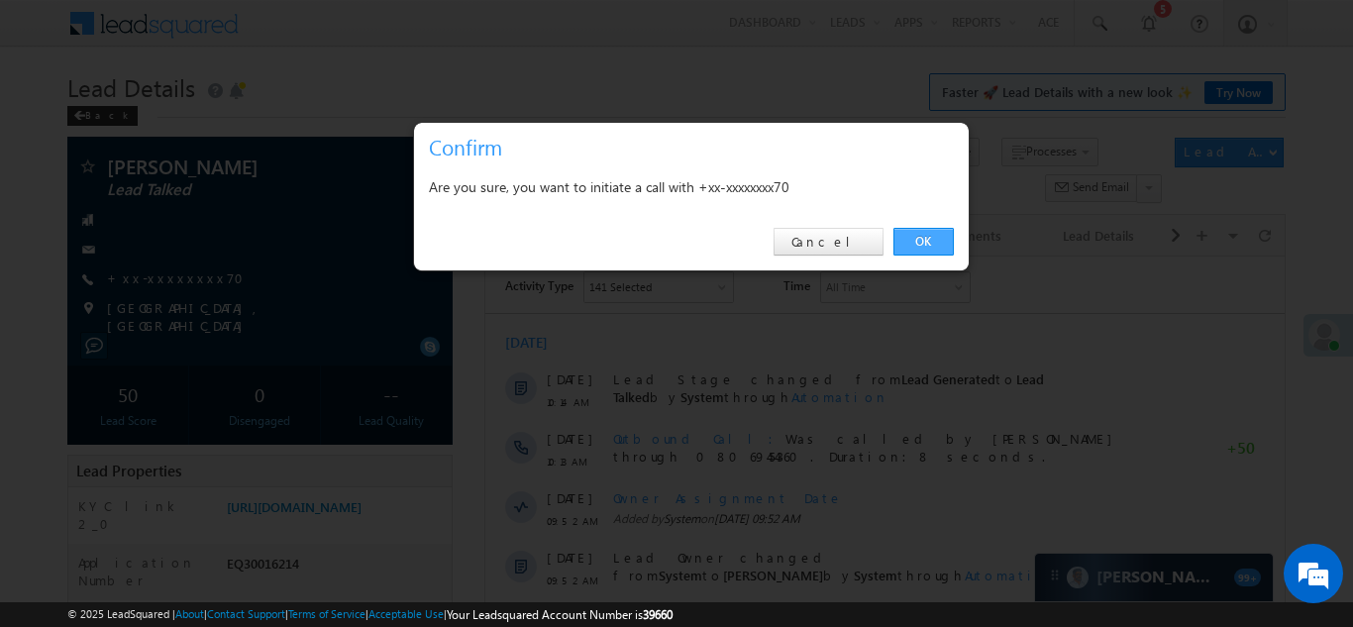
click at [919, 237] on link "OK" at bounding box center [923, 242] width 60 height 28
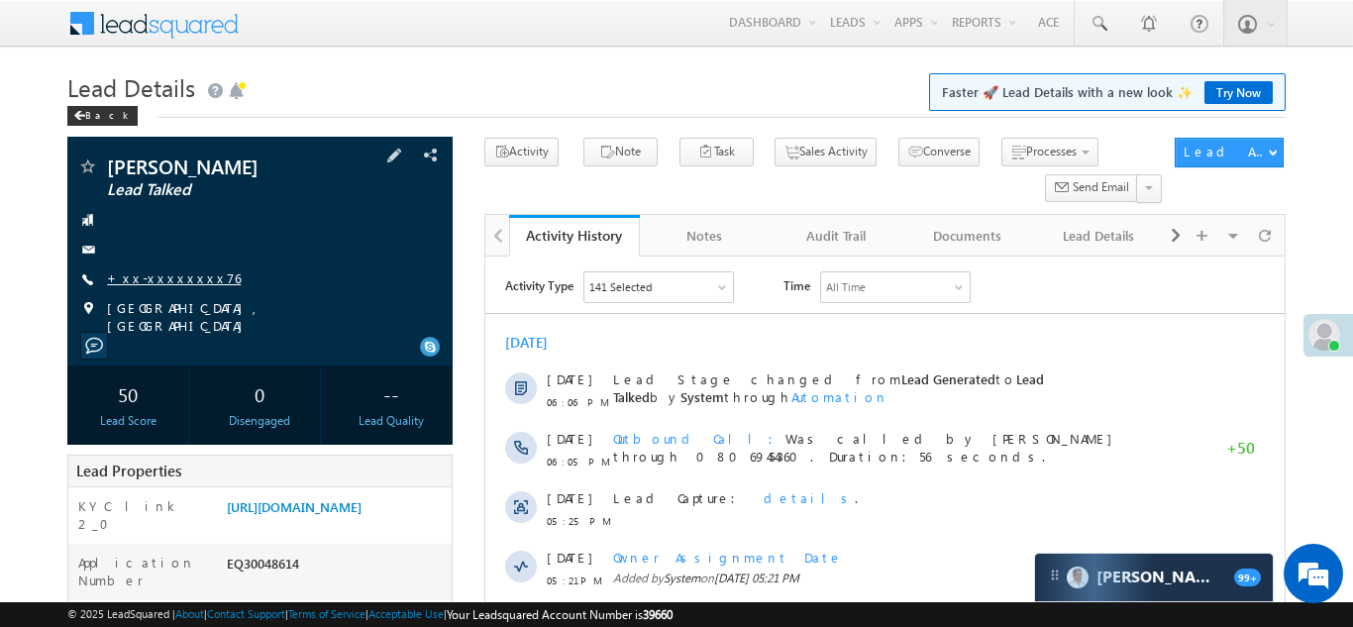
click at [167, 273] on link "+xx-xxxxxxxx76" at bounding box center [174, 277] width 134 height 17
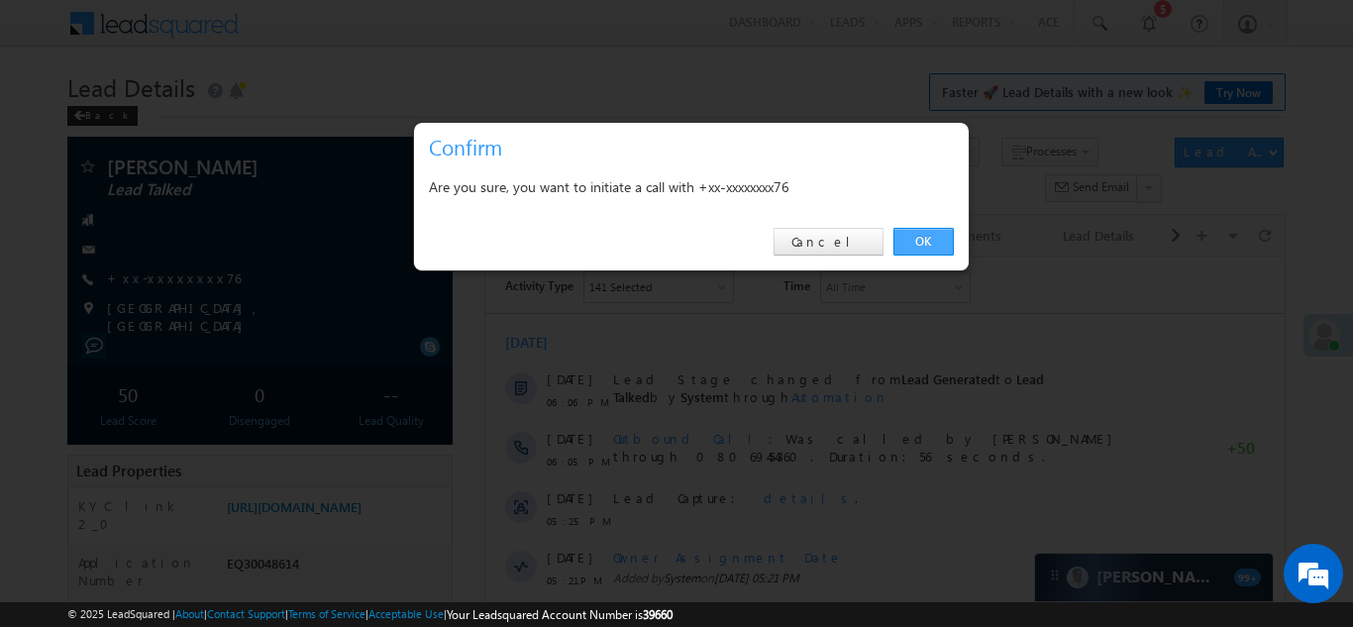
click at [917, 242] on link "OK" at bounding box center [923, 242] width 60 height 28
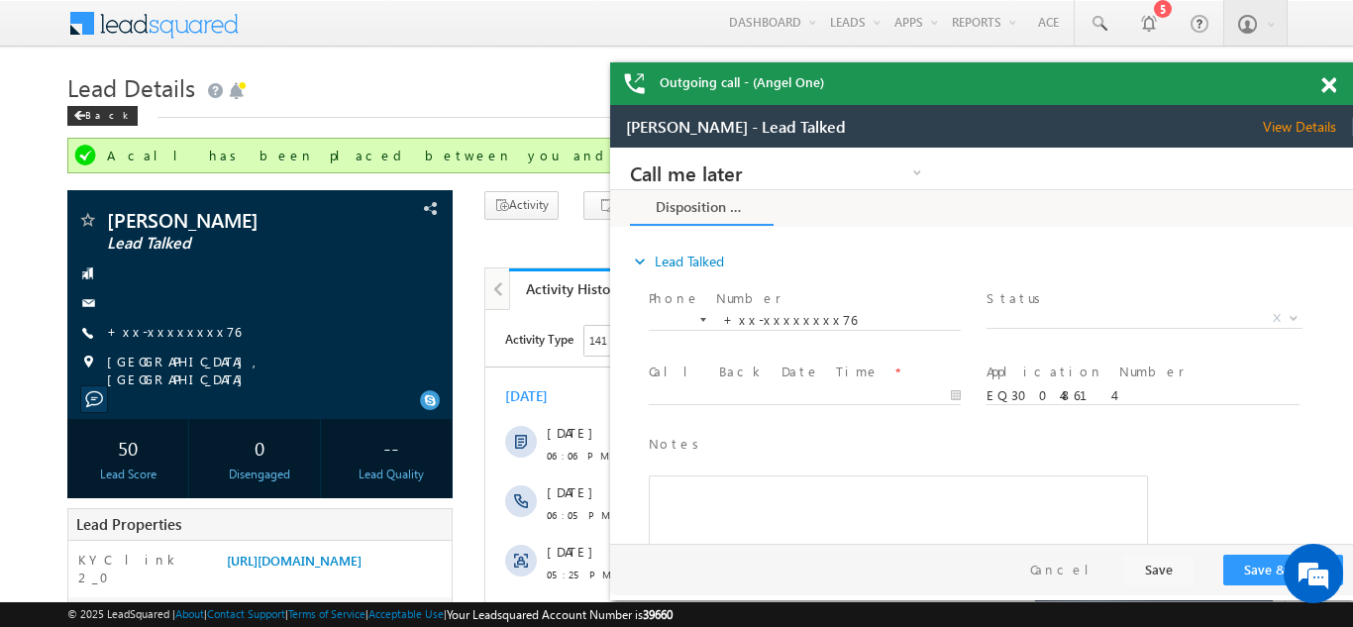
click at [1331, 79] on span at bounding box center [1328, 85] width 15 height 17
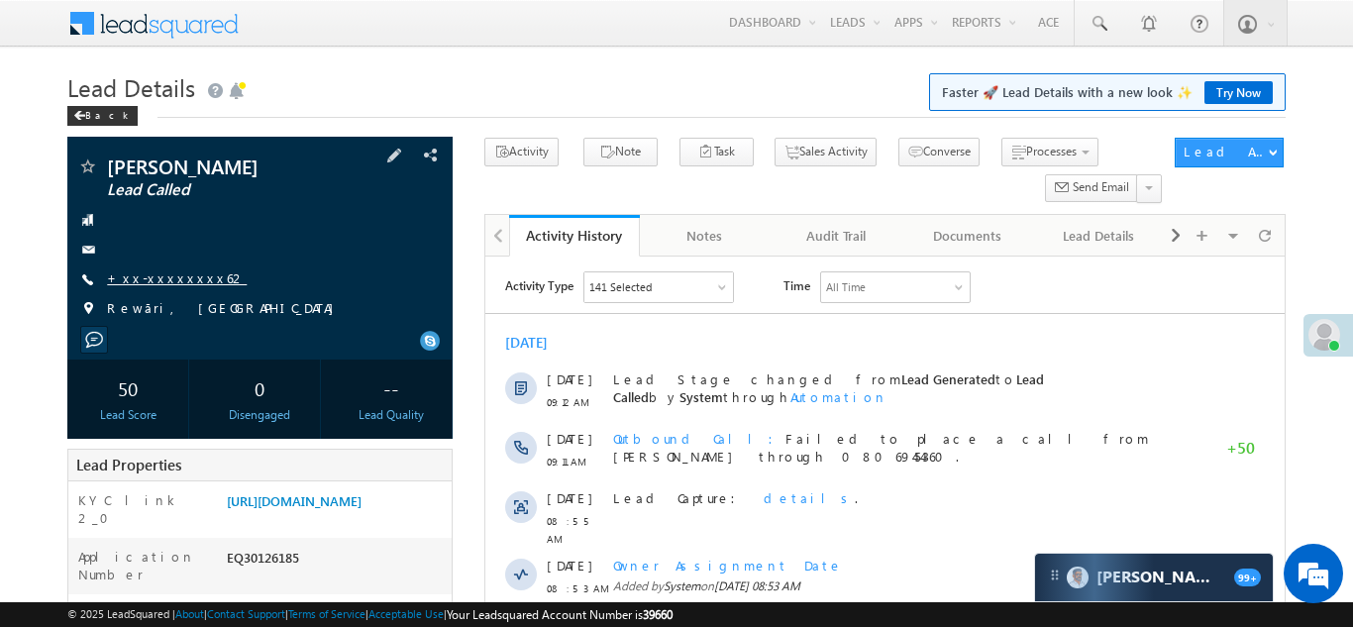
click at [157, 277] on link "+xx-xxxxxxxx62" at bounding box center [177, 277] width 140 height 17
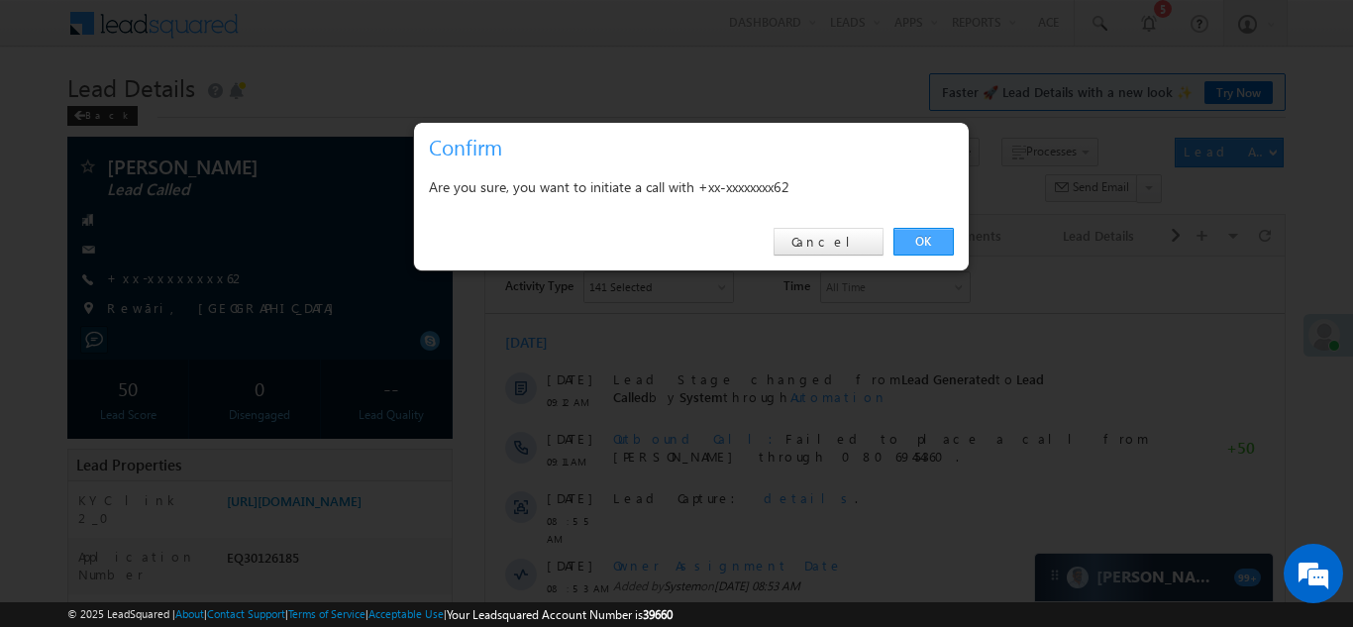
click at [918, 241] on link "OK" at bounding box center [923, 242] width 60 height 28
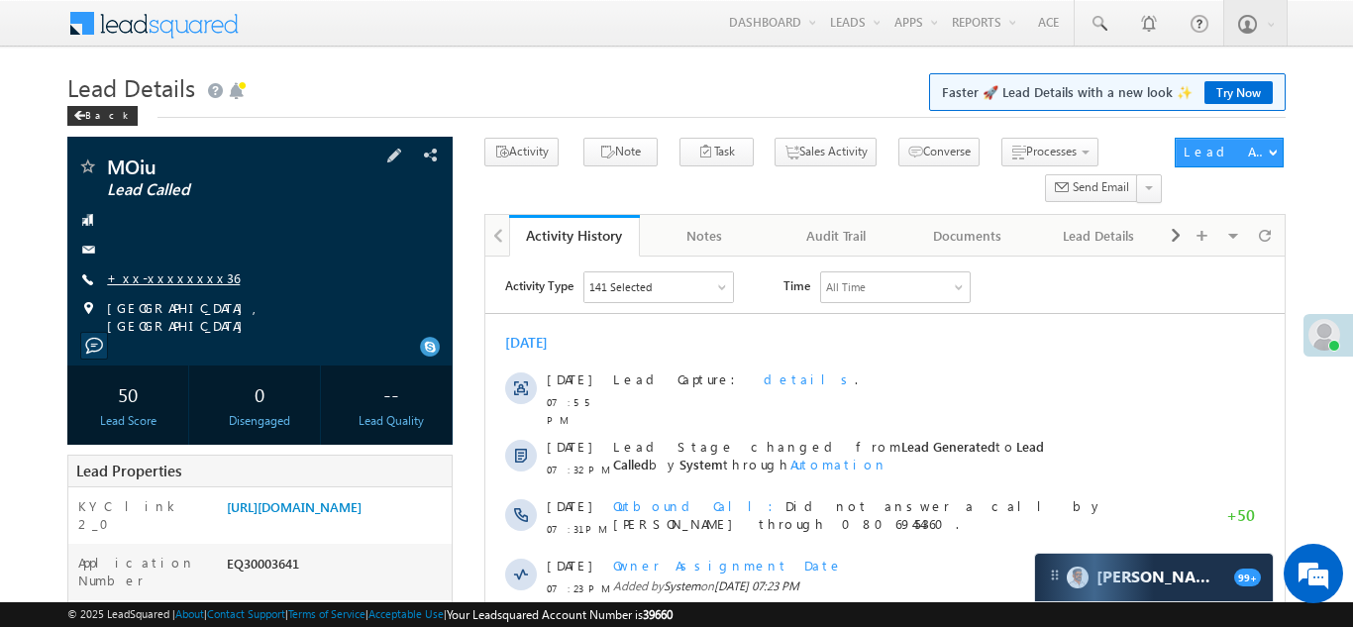
click at [150, 277] on link "+xx-xxxxxxxx36" at bounding box center [173, 277] width 133 height 17
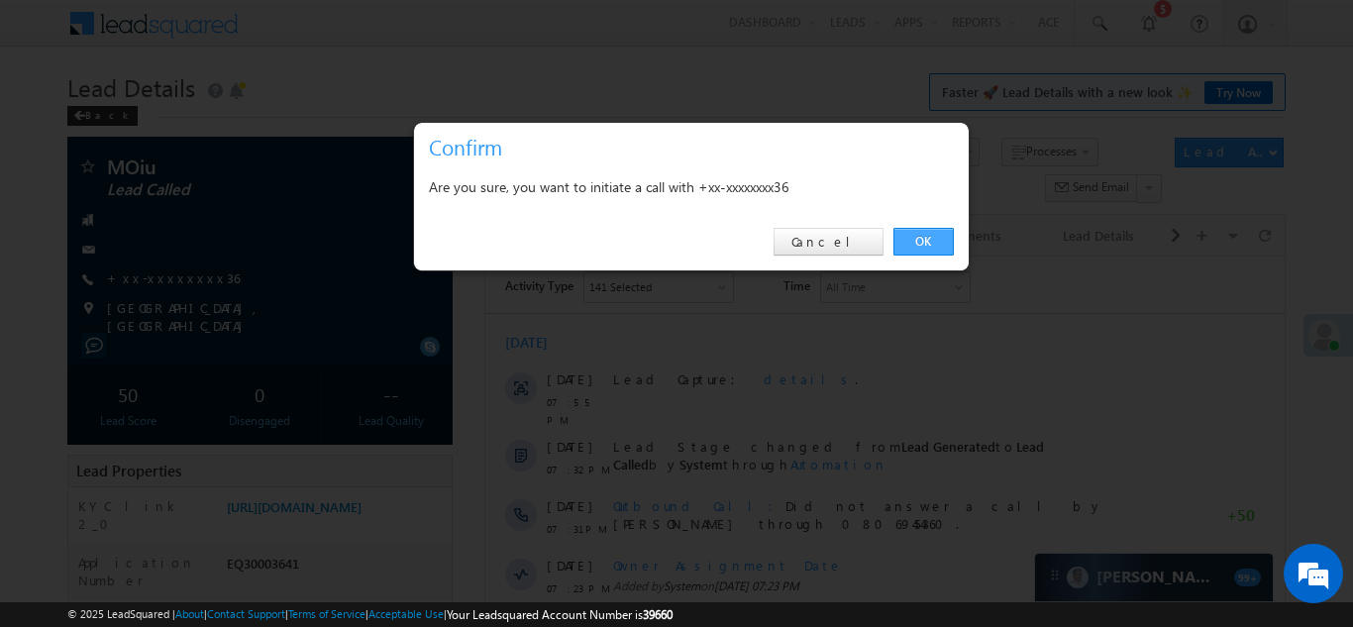
click at [923, 239] on link "OK" at bounding box center [923, 242] width 60 height 28
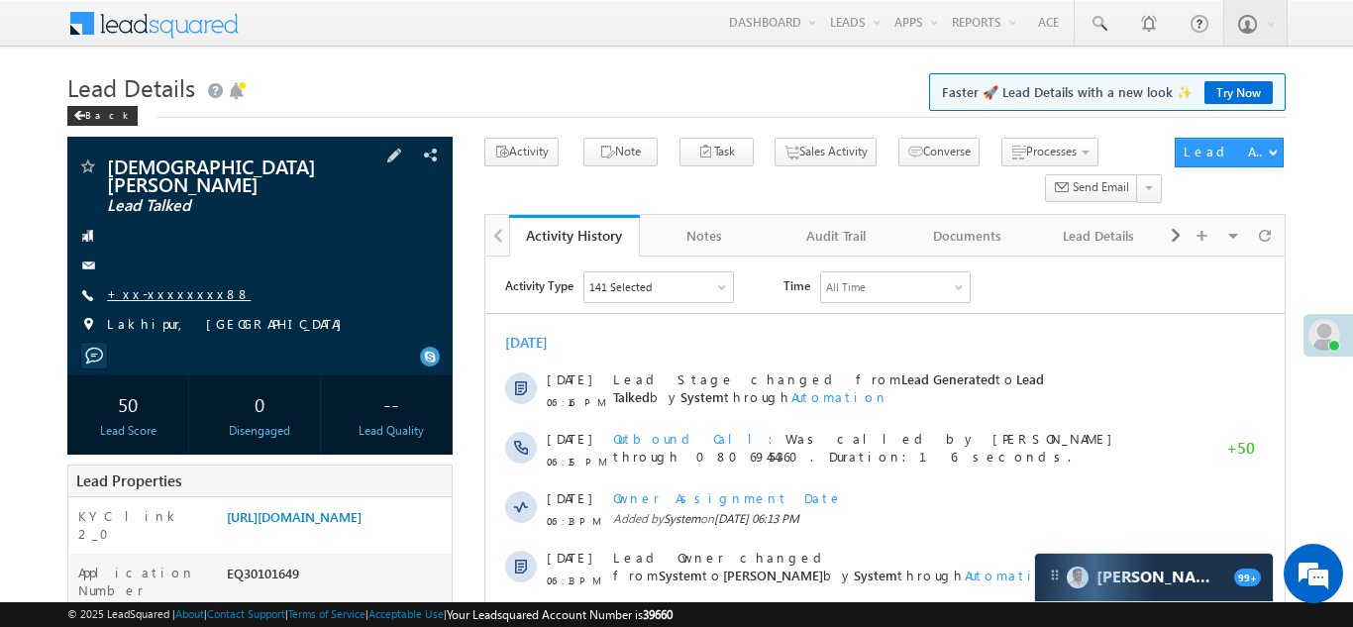
click at [160, 285] on link "+xx-xxxxxxxx88" at bounding box center [179, 293] width 144 height 17
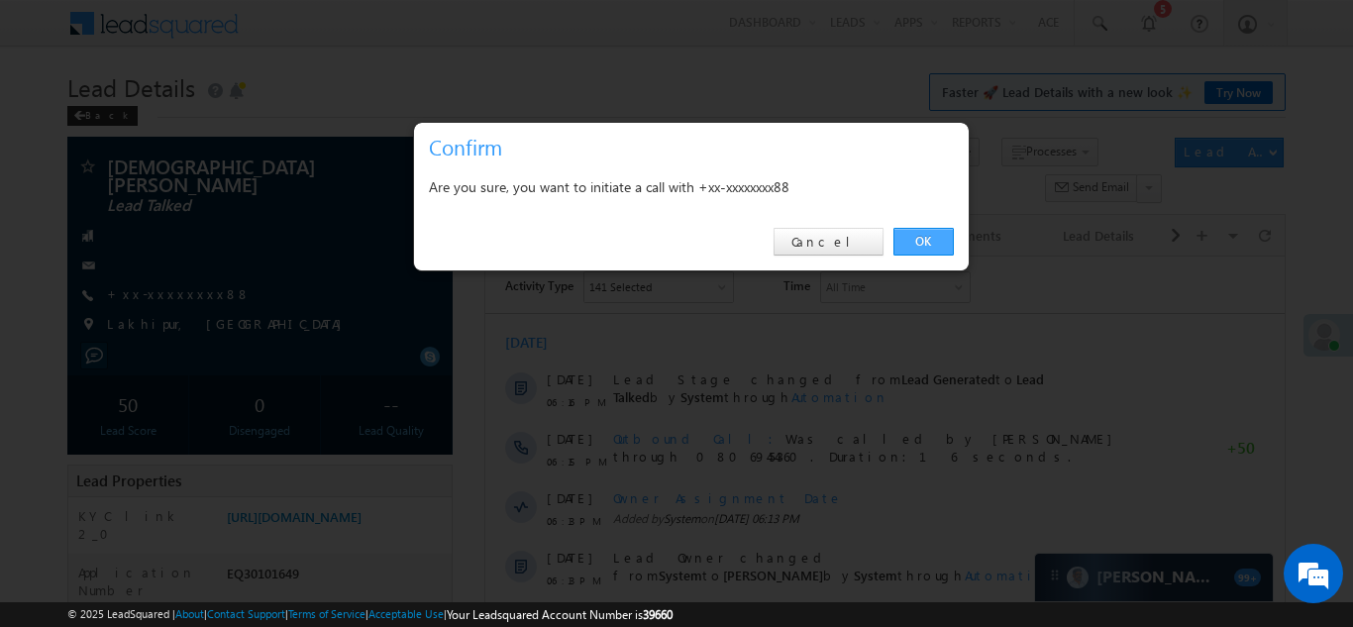
click at [922, 239] on link "OK" at bounding box center [923, 242] width 60 height 28
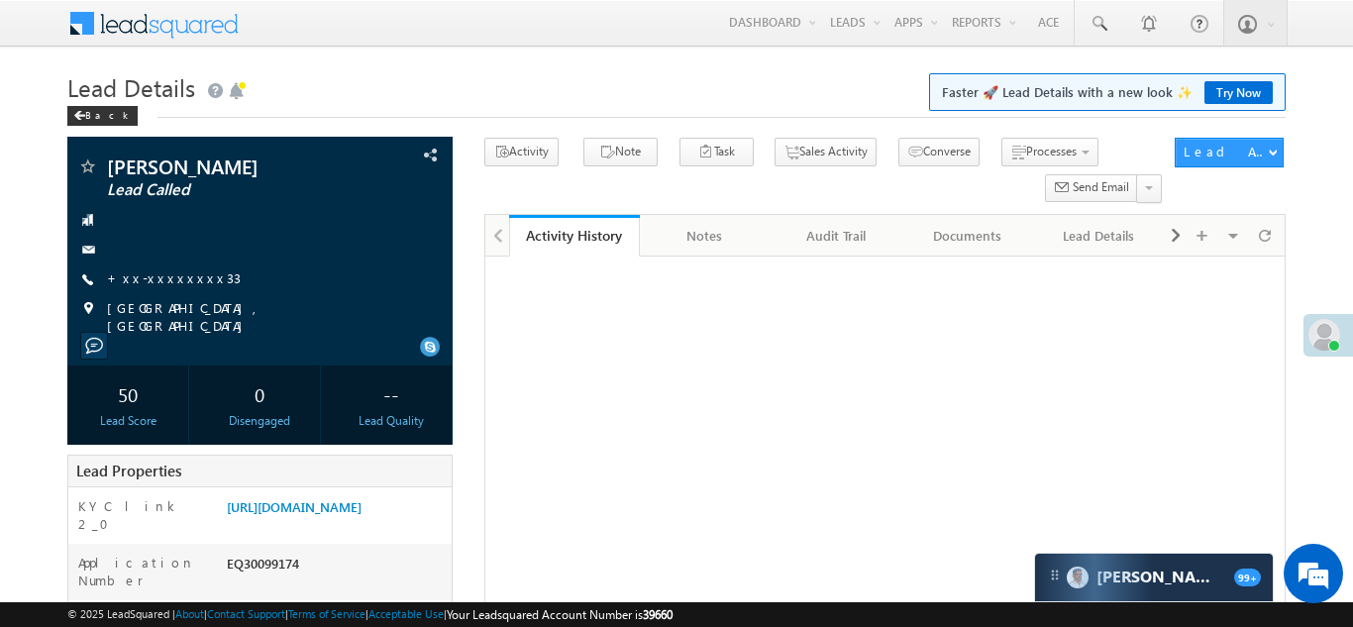
click at [158, 274] on link "+xx-xxxxxxxx33" at bounding box center [174, 277] width 134 height 17
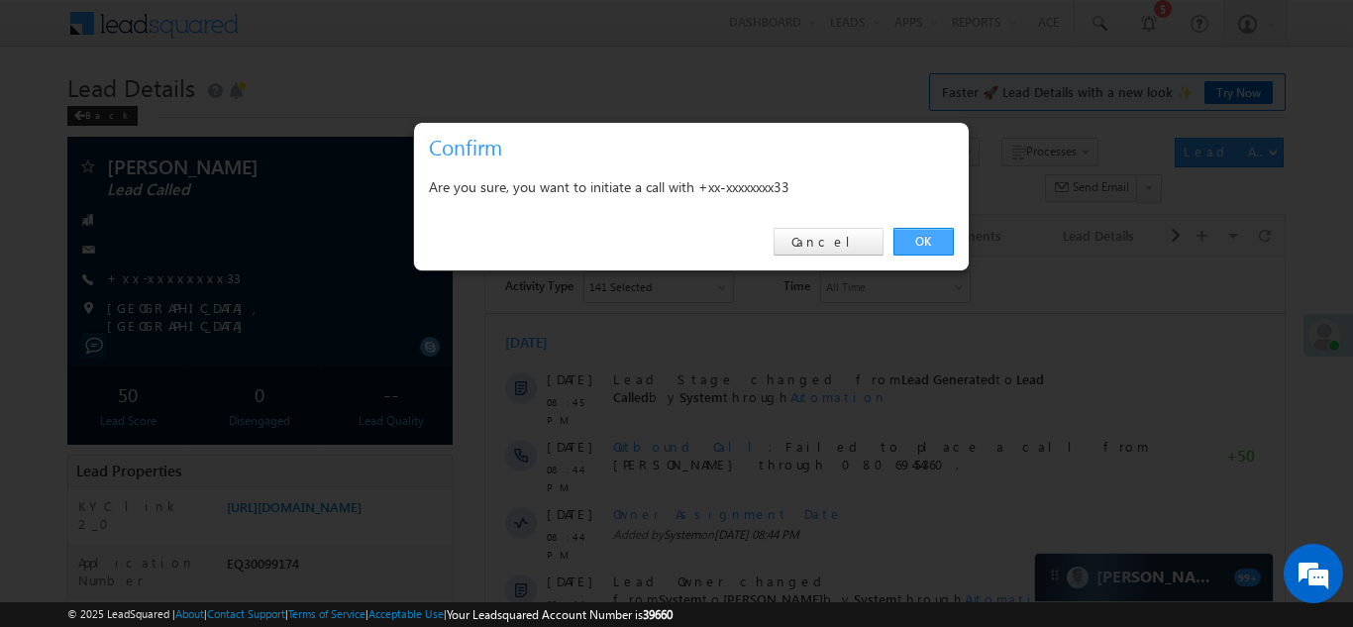
click at [922, 241] on link "OK" at bounding box center [923, 242] width 60 height 28
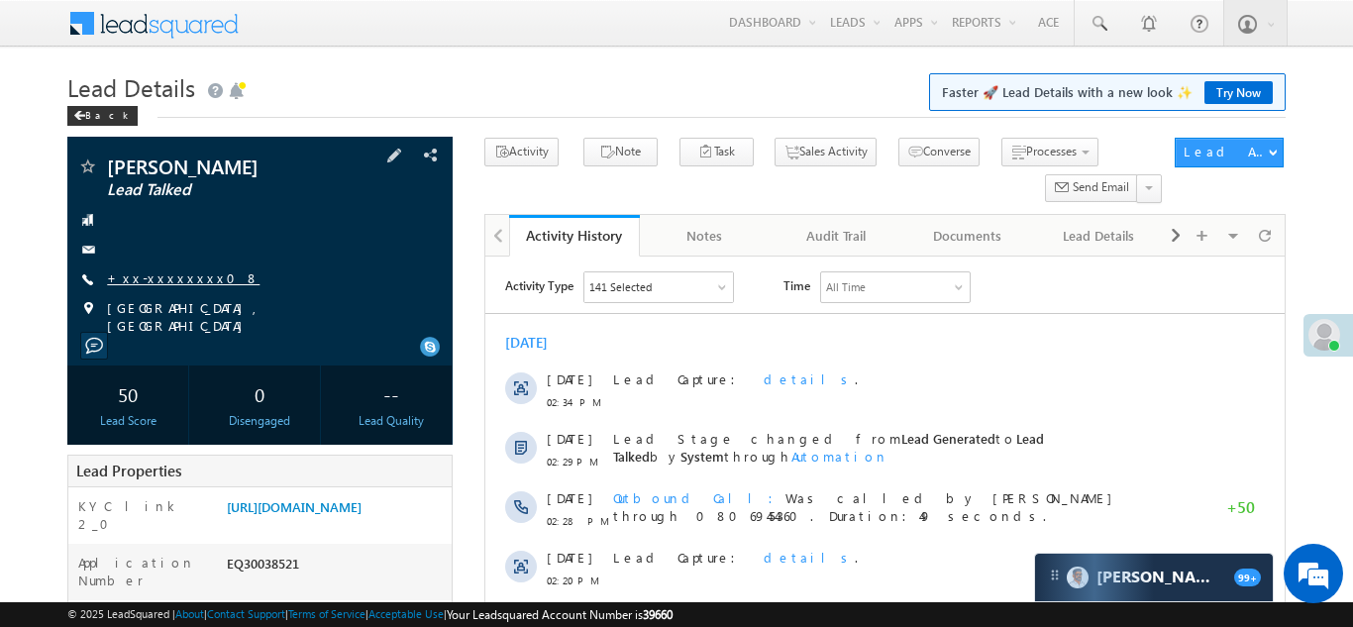
click at [159, 276] on link "+xx-xxxxxxxx08" at bounding box center [183, 277] width 153 height 17
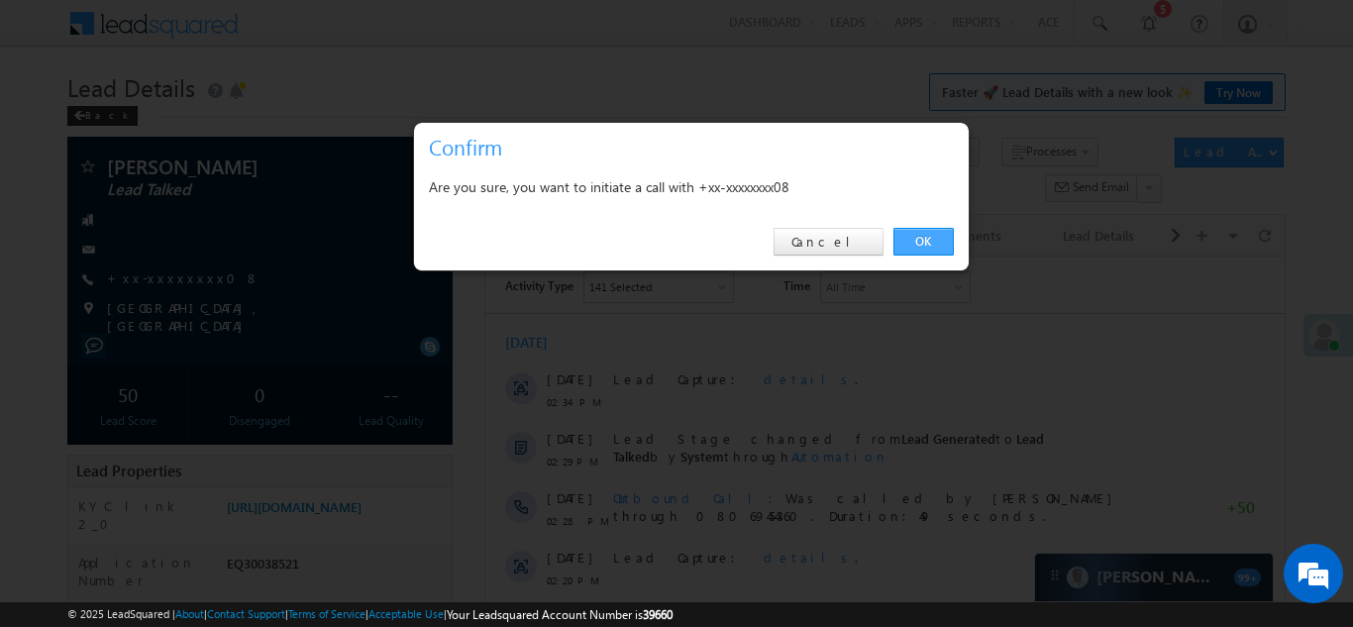
click at [922, 242] on link "OK" at bounding box center [923, 242] width 60 height 28
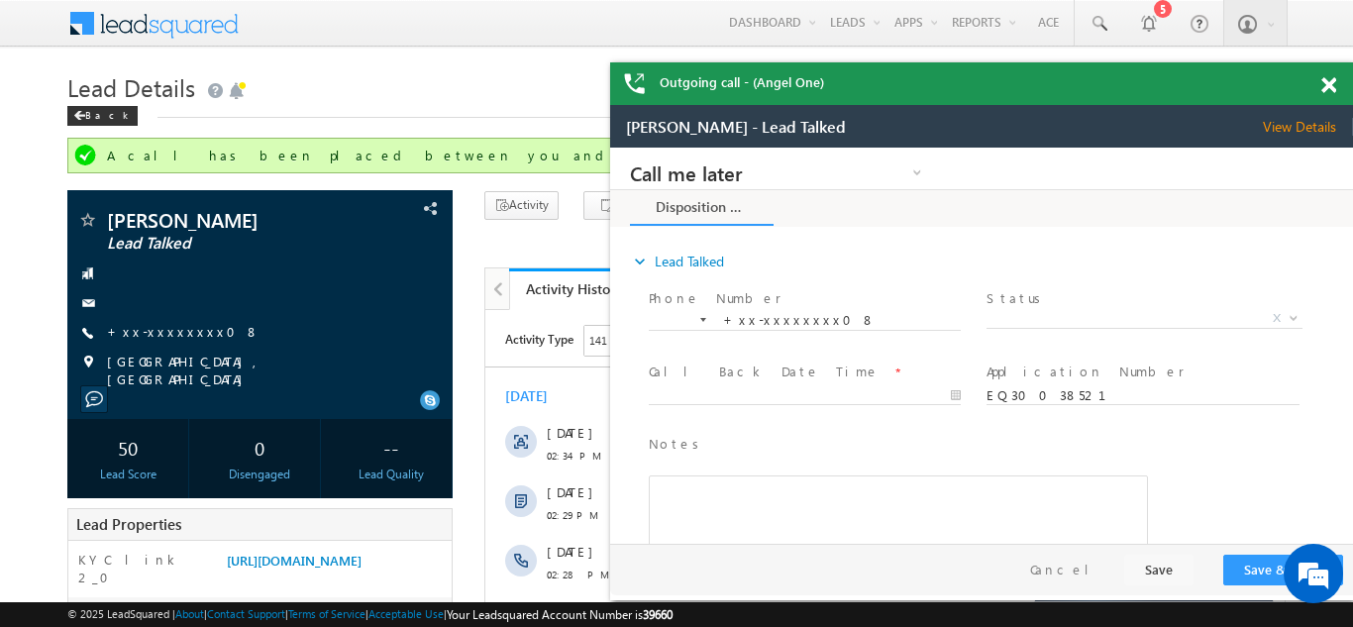
click at [1340, 85] on div at bounding box center [1339, 81] width 27 height 39
drag, startPoint x: 1324, startPoint y: 86, endPoint x: 257, endPoint y: 8, distance: 1070.7
click at [1324, 86] on span at bounding box center [1328, 85] width 15 height 17
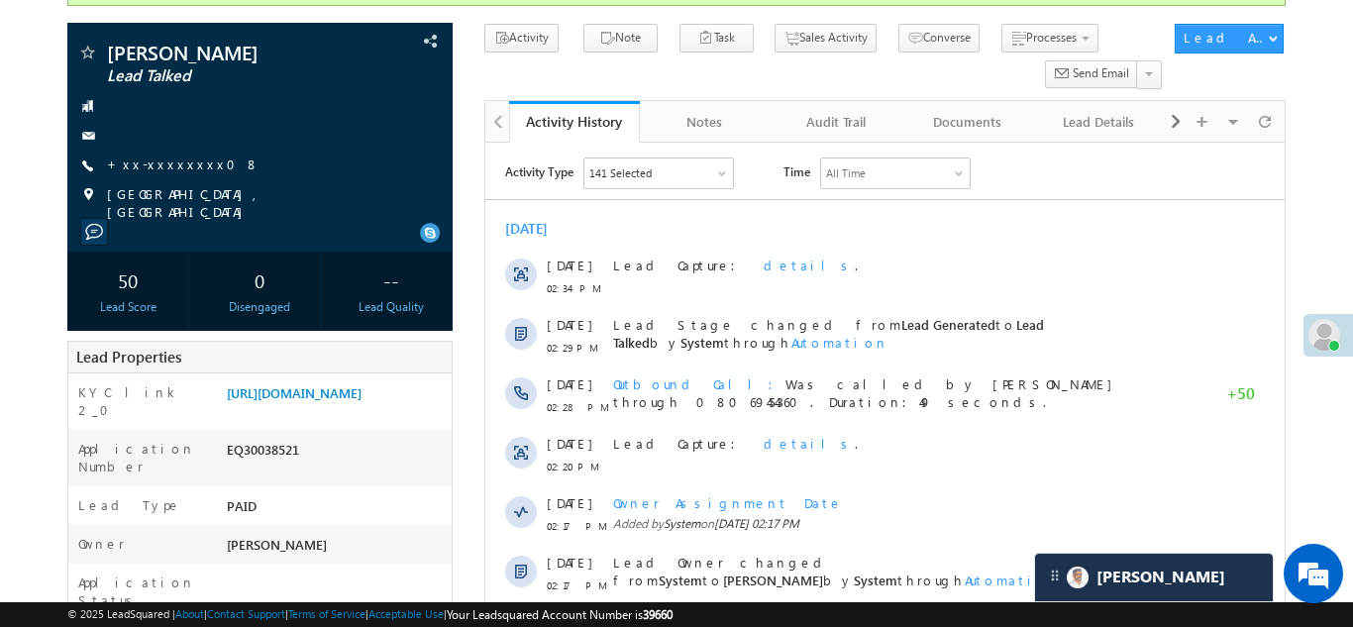
scroll to position [313, 0]
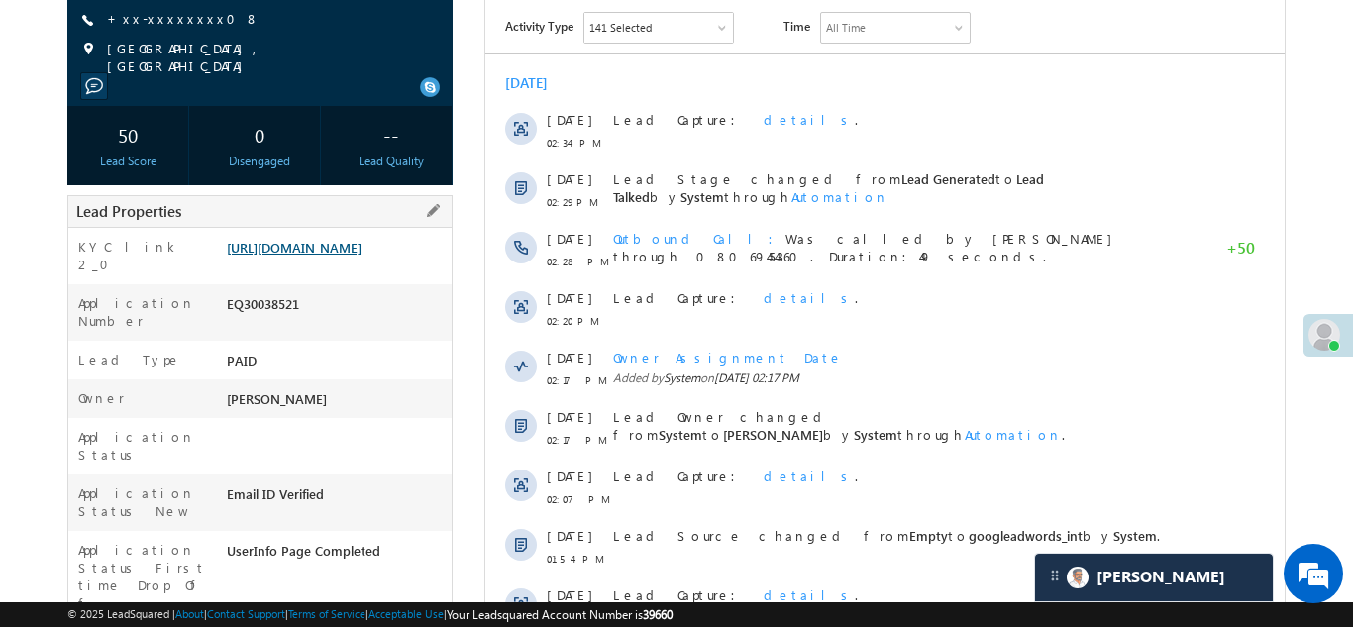
click at [320, 256] on link "https://angelbroking1-pk3em7sa.customui-test.leadsquared.com?leadId=9bc36c15-50…" at bounding box center [294, 247] width 135 height 17
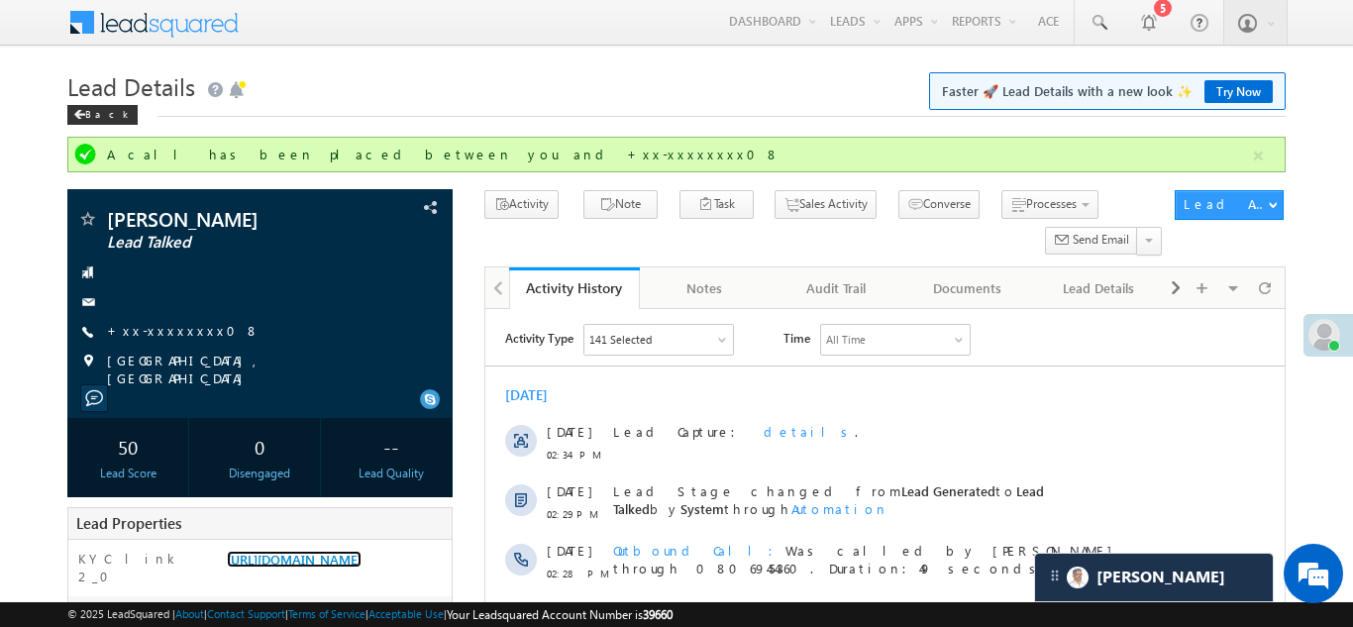
scroll to position [0, 0]
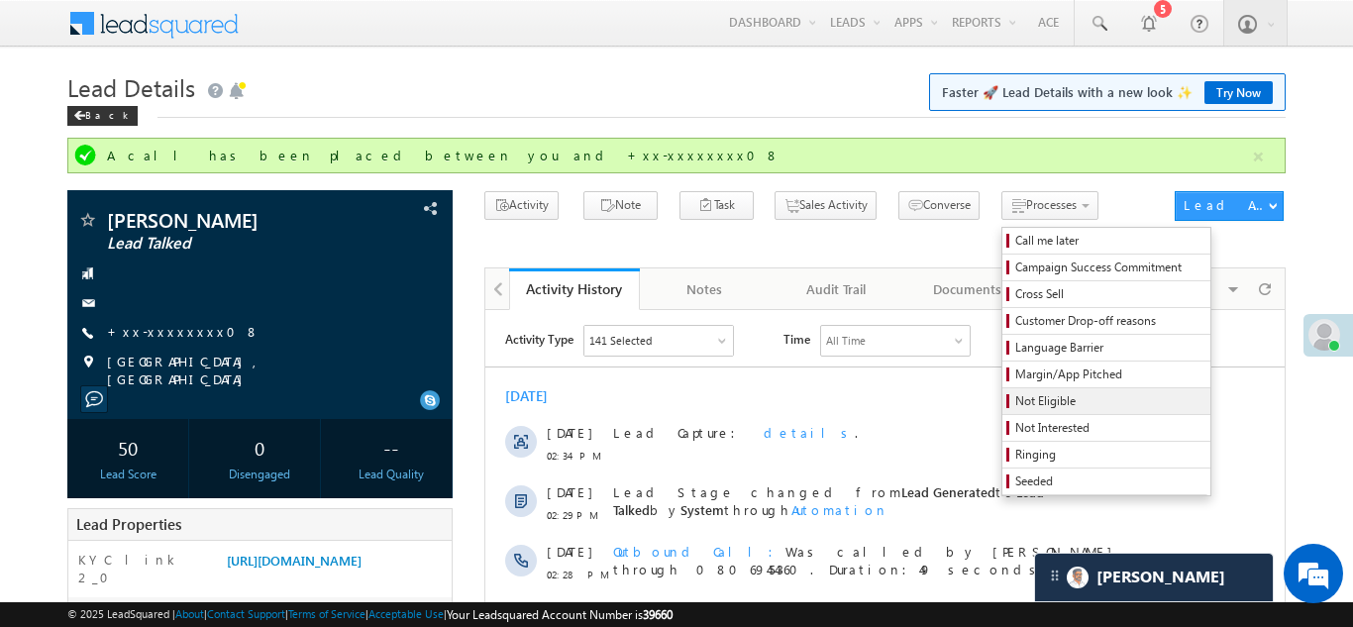
click at [1015, 402] on span "Not Eligible" at bounding box center [1109, 401] width 188 height 18
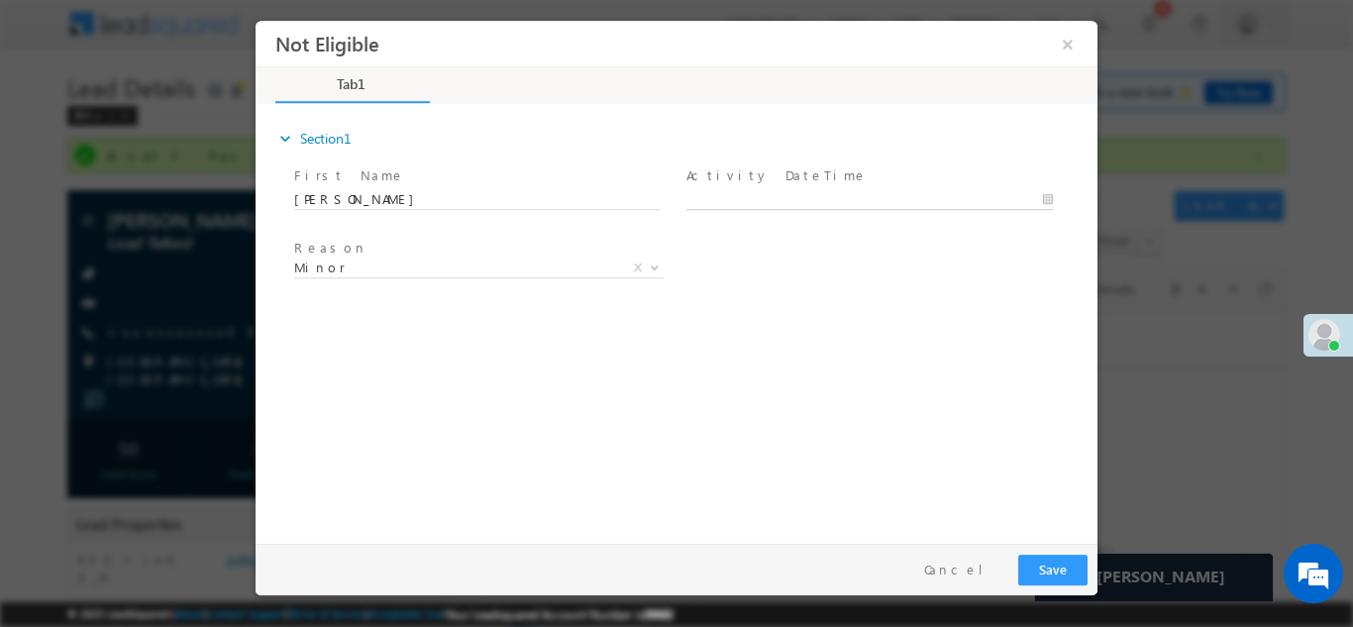
type input "10/07/25 9:52 AM"
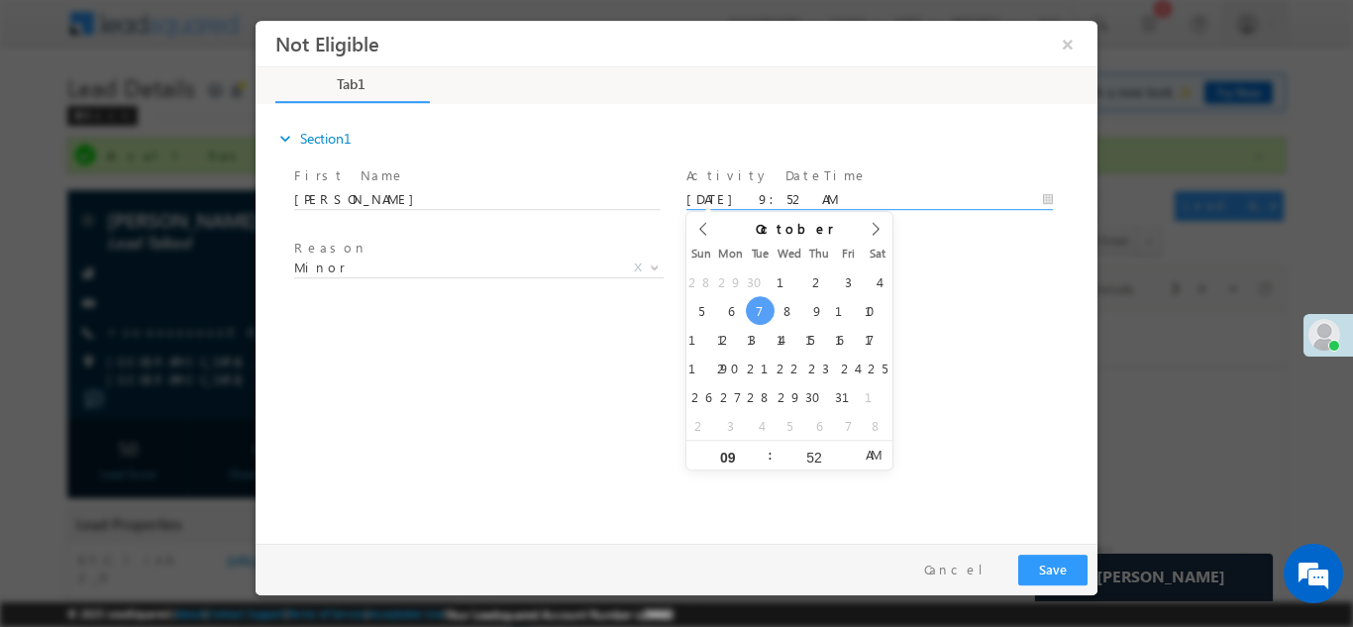
click at [766, 190] on input "10/07/25 9:52 AM" at bounding box center [869, 199] width 367 height 20
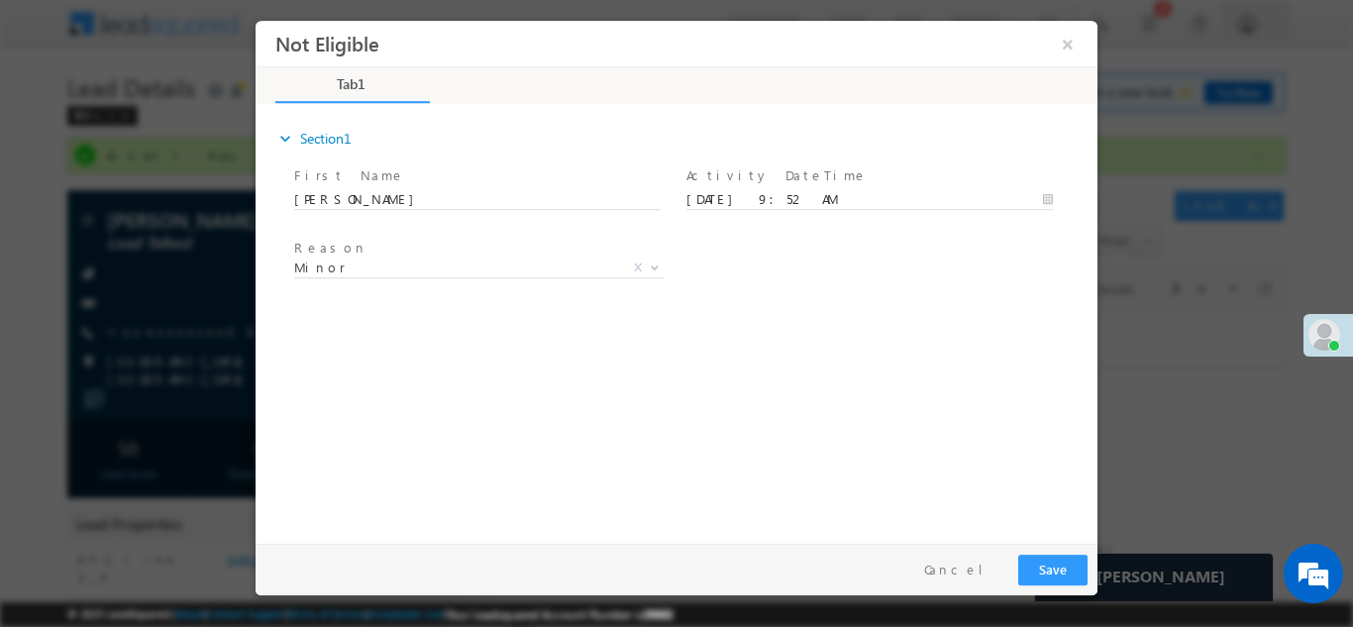
click at [1020, 374] on div "expand_more Section1 First Name *" at bounding box center [681, 320] width 832 height 428
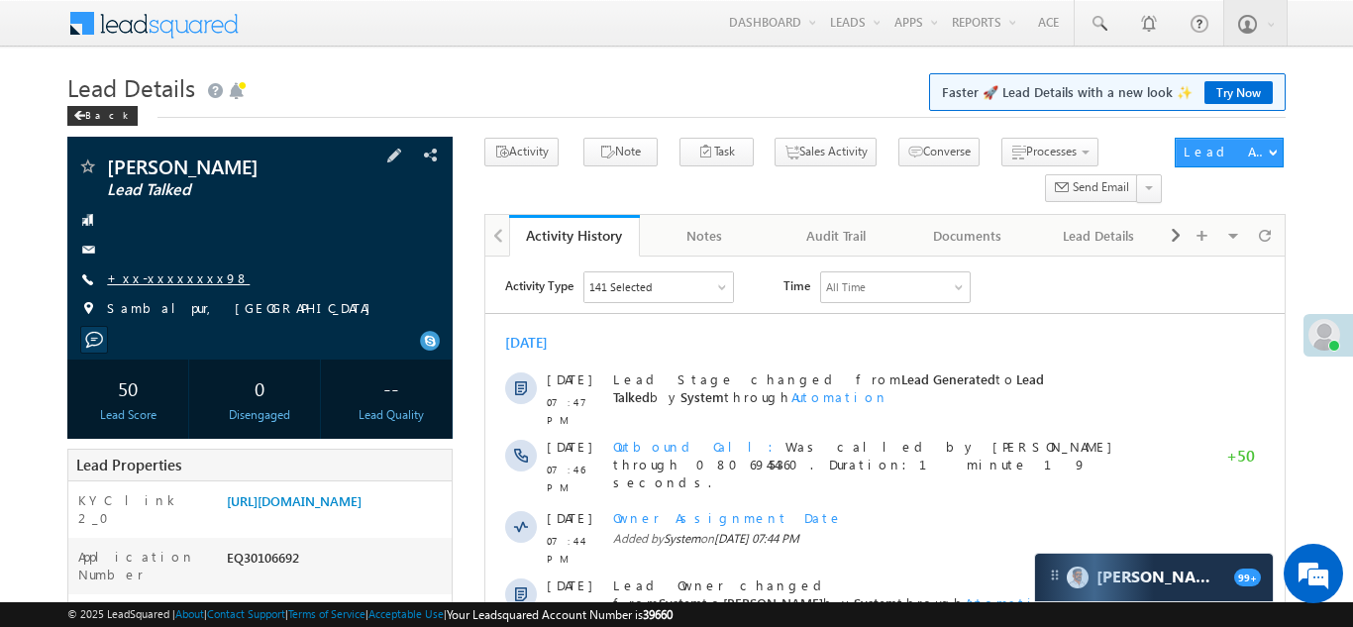
click at [159, 273] on link "+xx-xxxxxxxx98" at bounding box center [178, 277] width 143 height 17
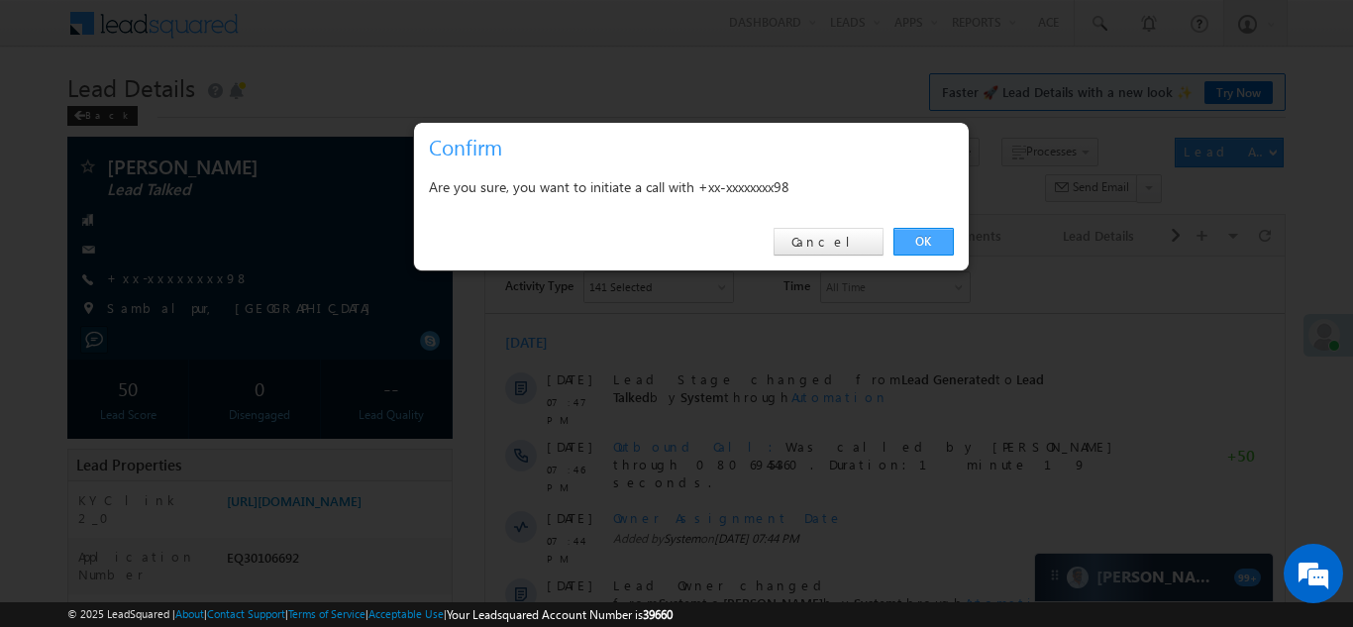
click at [925, 242] on link "OK" at bounding box center [923, 242] width 60 height 28
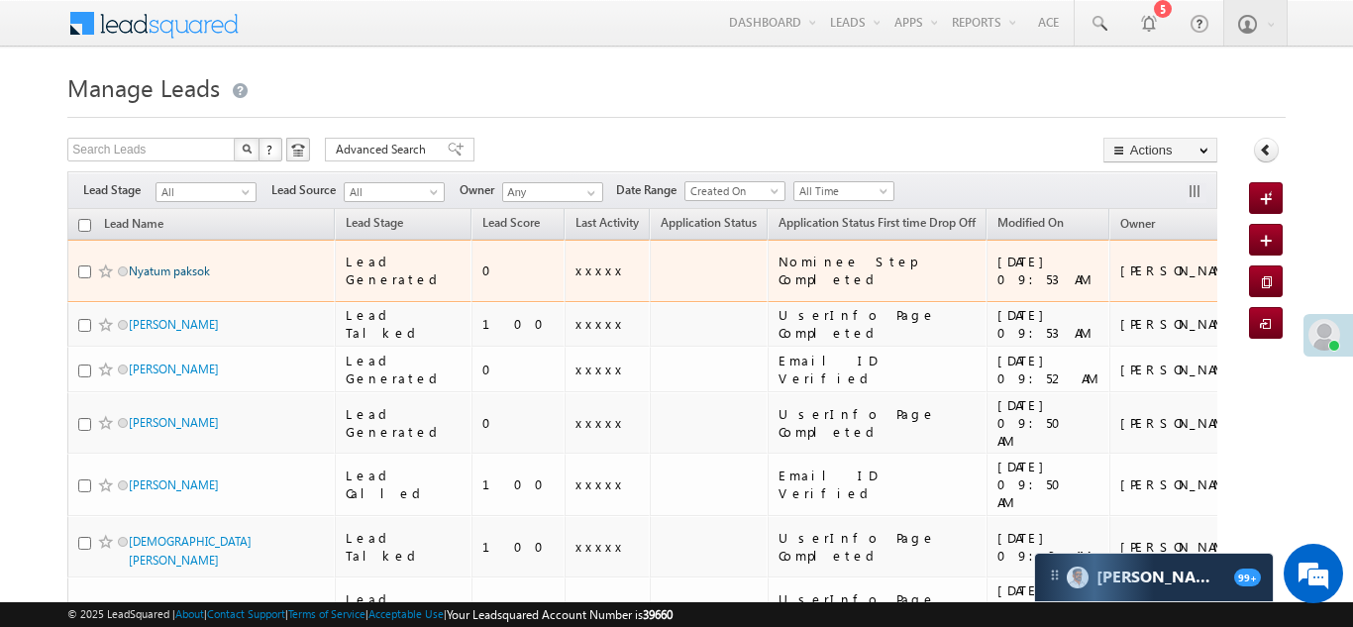
click at [150, 263] on link "Nyatum paksok" at bounding box center [169, 270] width 81 height 15
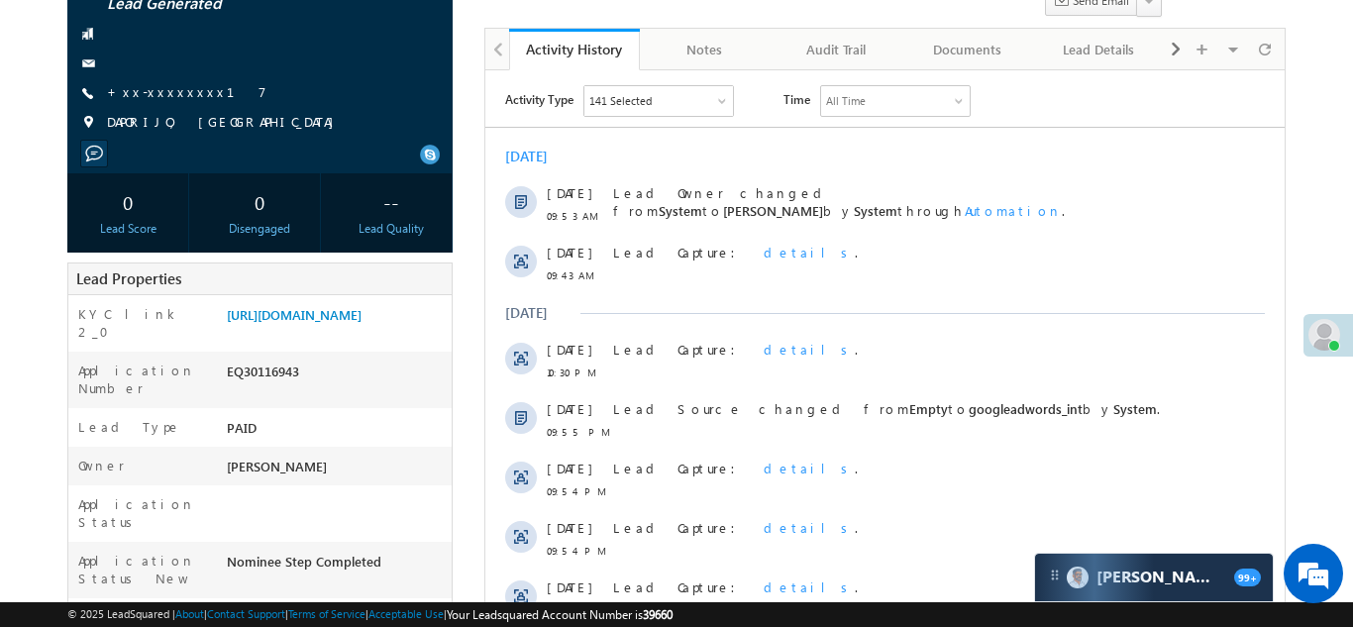
scroll to position [201, 0]
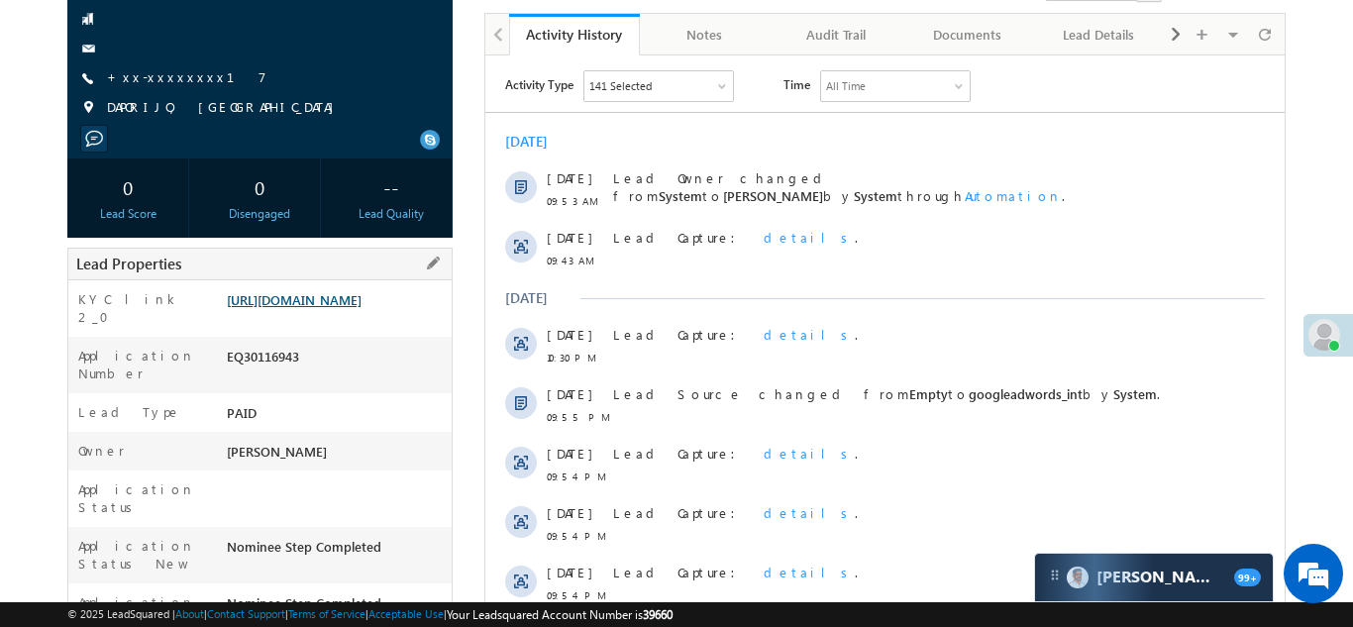
click at [325, 294] on link "[URL][DOMAIN_NAME]" at bounding box center [294, 299] width 135 height 17
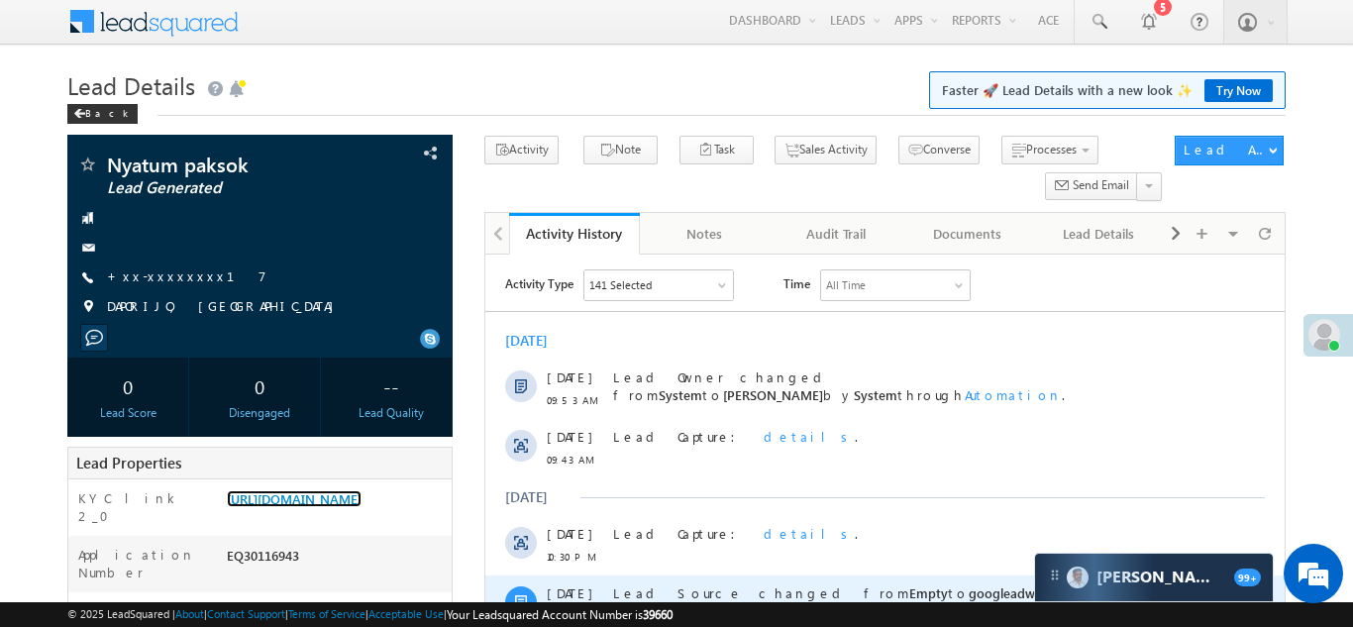
scroll to position [0, 0]
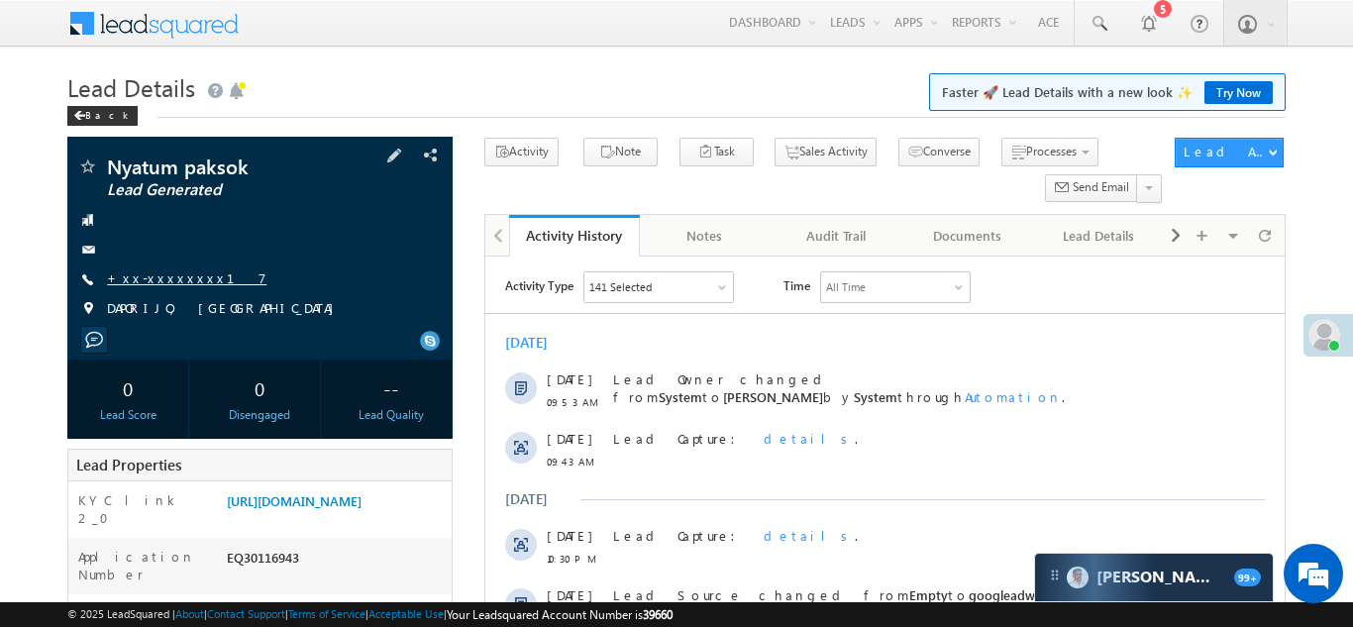
click at [176, 273] on link "+xx-xxxxxxxx17" at bounding box center [186, 277] width 159 height 17
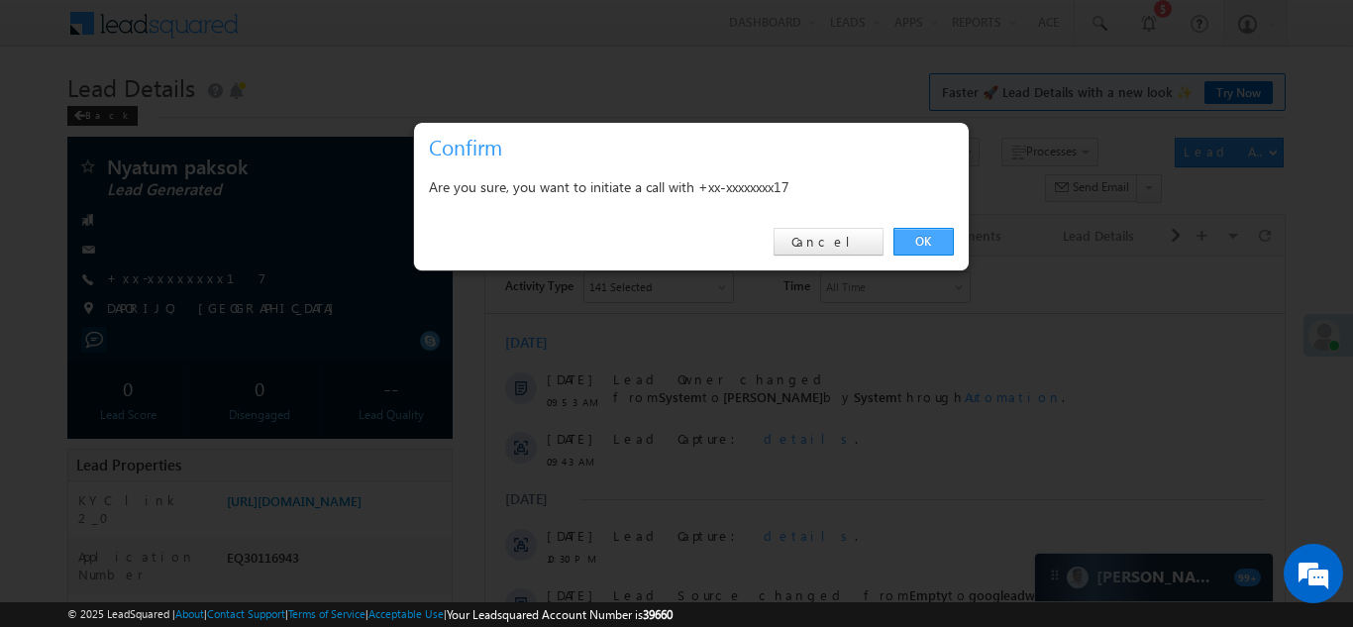
click at [909, 237] on link "OK" at bounding box center [923, 242] width 60 height 28
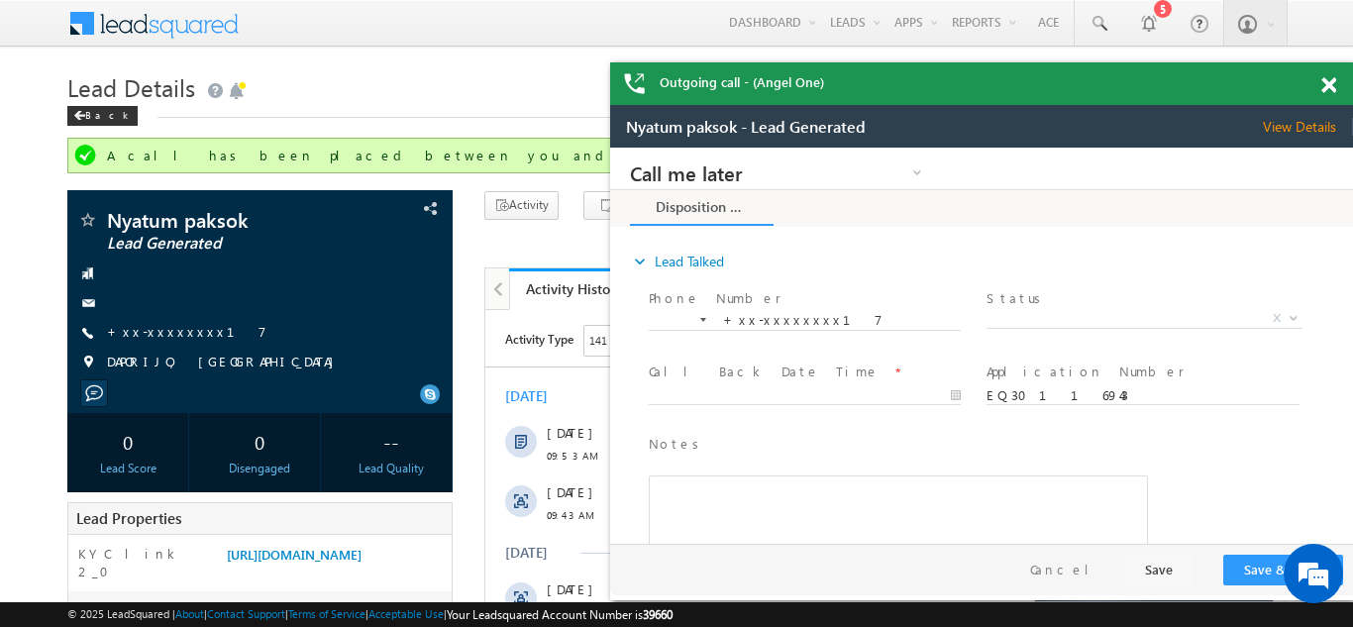
click at [1330, 86] on span at bounding box center [1328, 85] width 15 height 17
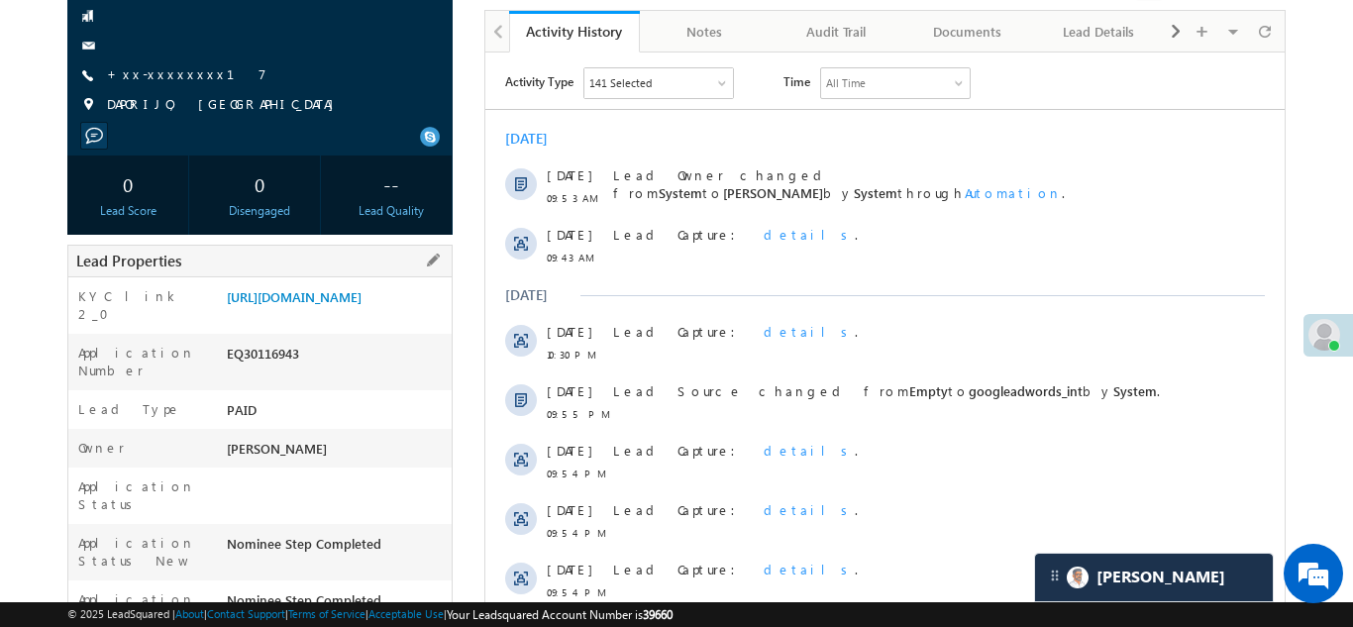
scroll to position [266, 0]
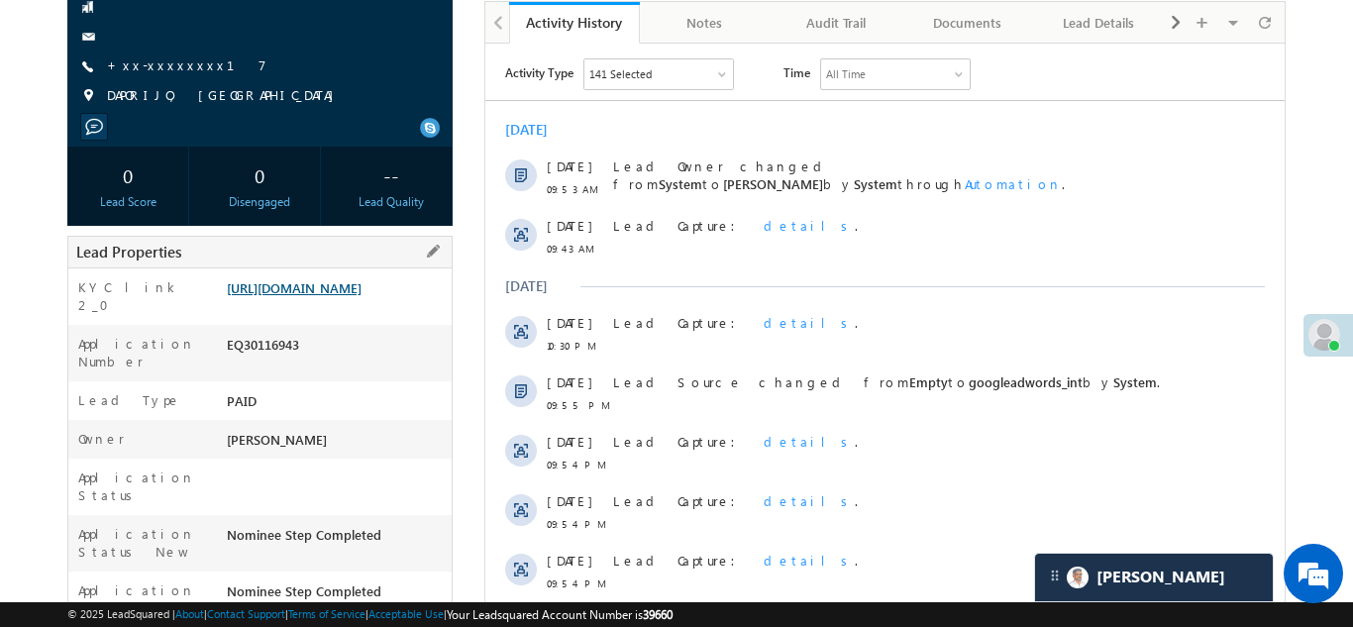
click at [324, 296] on link "https://angelbroking1-pk3em7sa.customui-test.leadsquared.com?leadId=c8548ae0-cb…" at bounding box center [294, 287] width 135 height 17
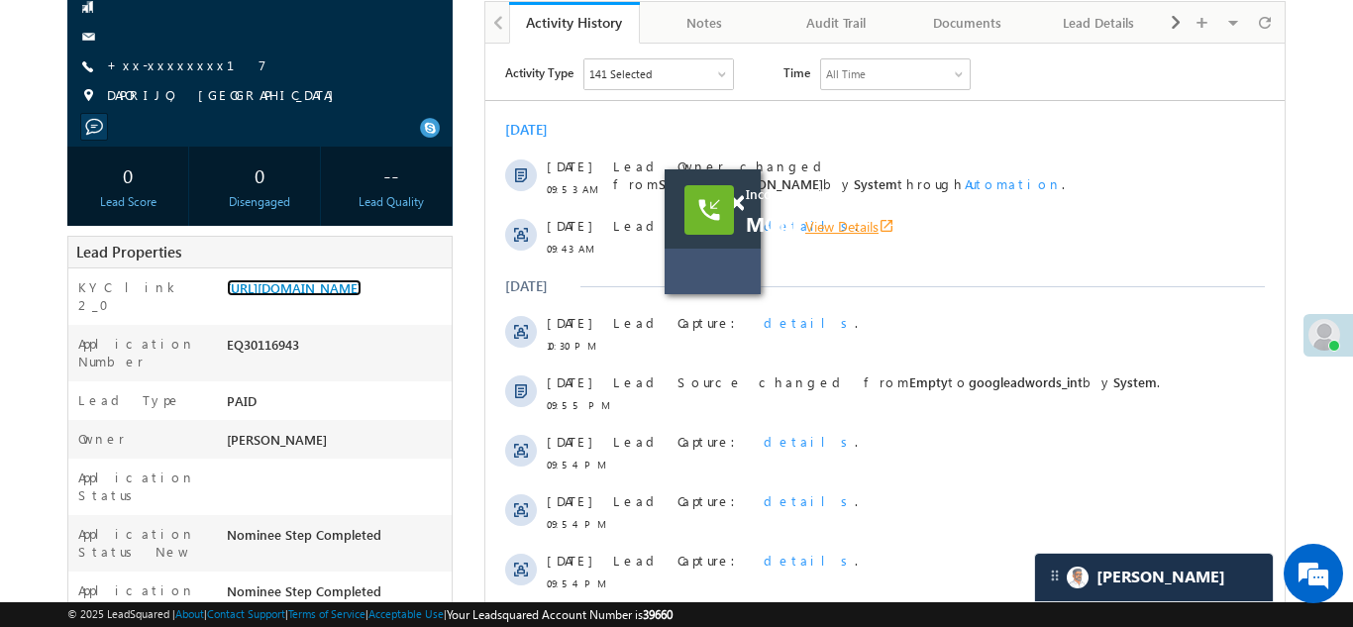
click at [856, 231] on link "View Details open_in_new" at bounding box center [849, 226] width 89 height 19
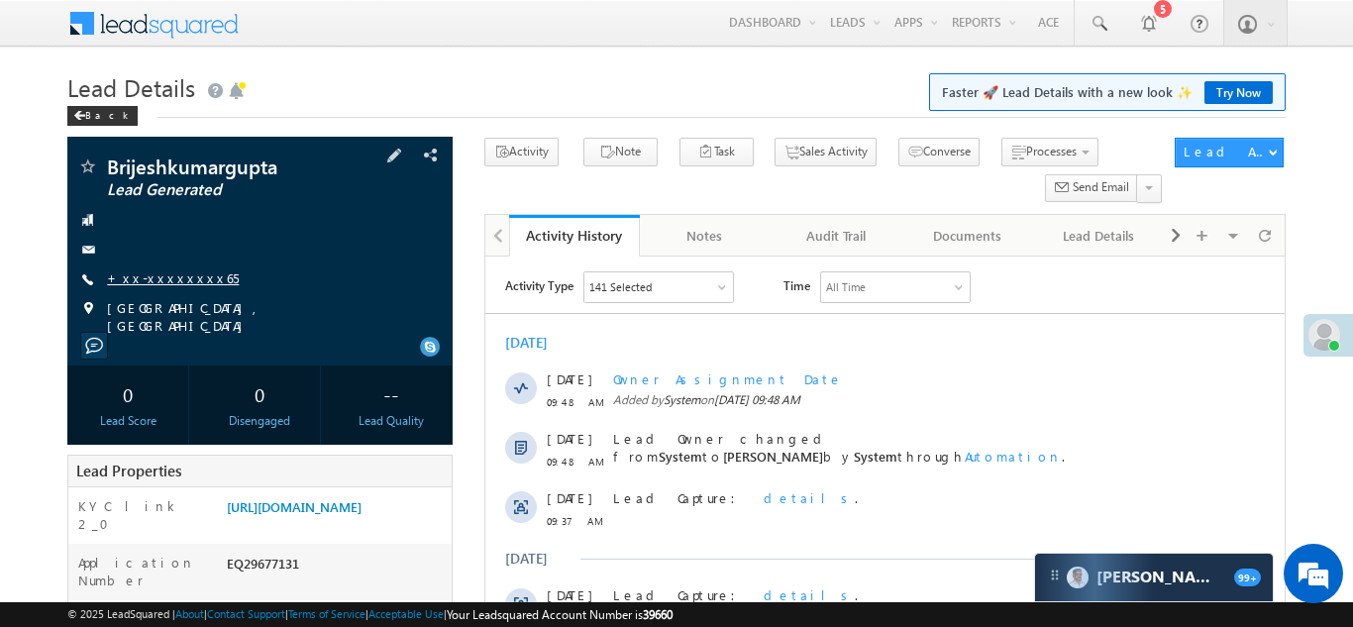
click at [183, 273] on link "+xx-xxxxxxxx65" at bounding box center [173, 277] width 132 height 17
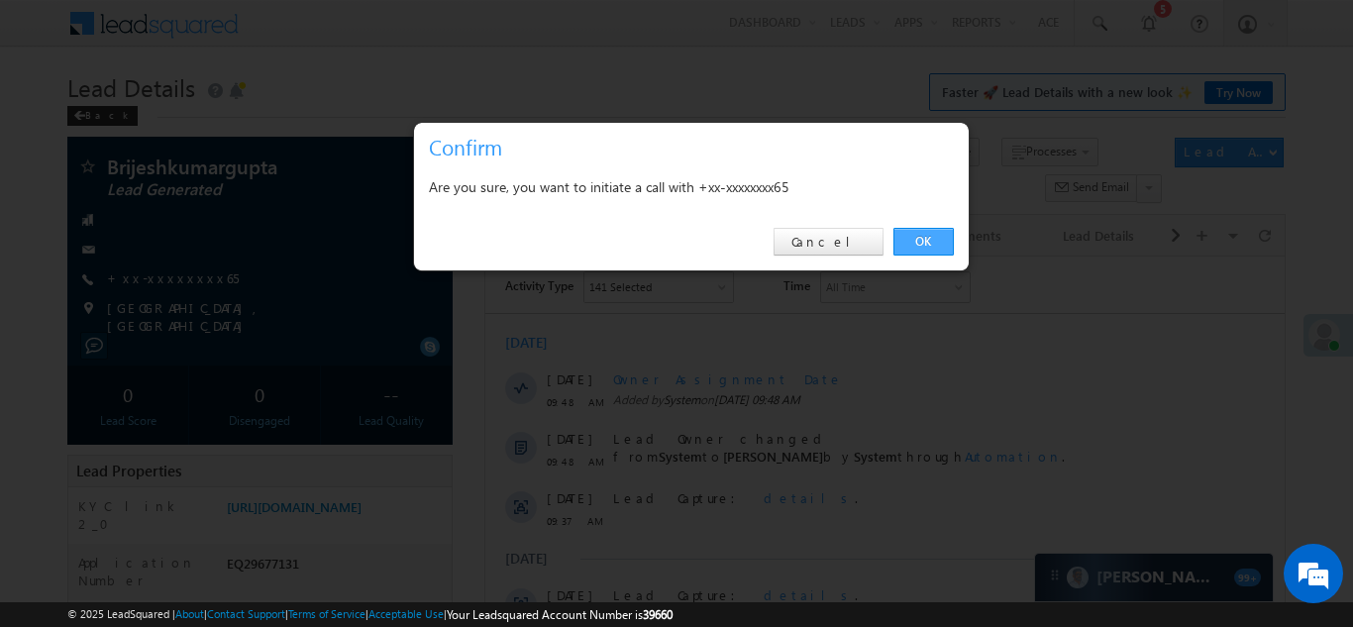
click at [922, 243] on link "OK" at bounding box center [923, 242] width 60 height 28
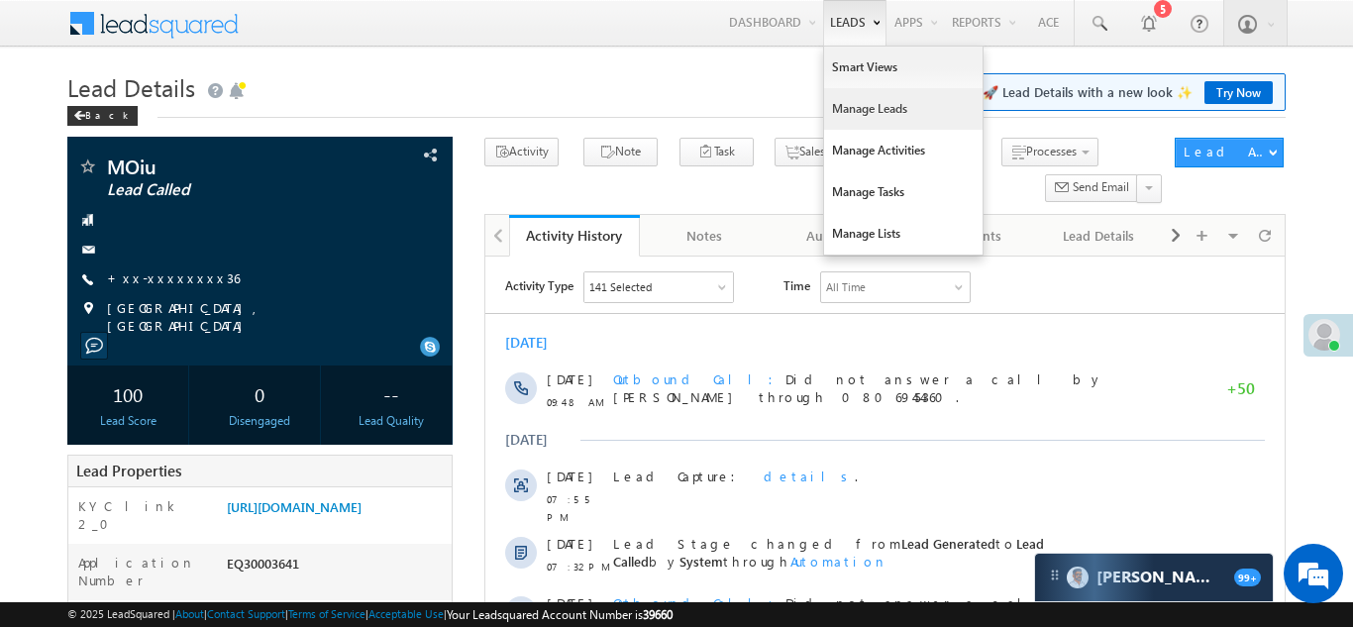
click at [847, 113] on link "Manage Leads" at bounding box center [903, 109] width 158 height 42
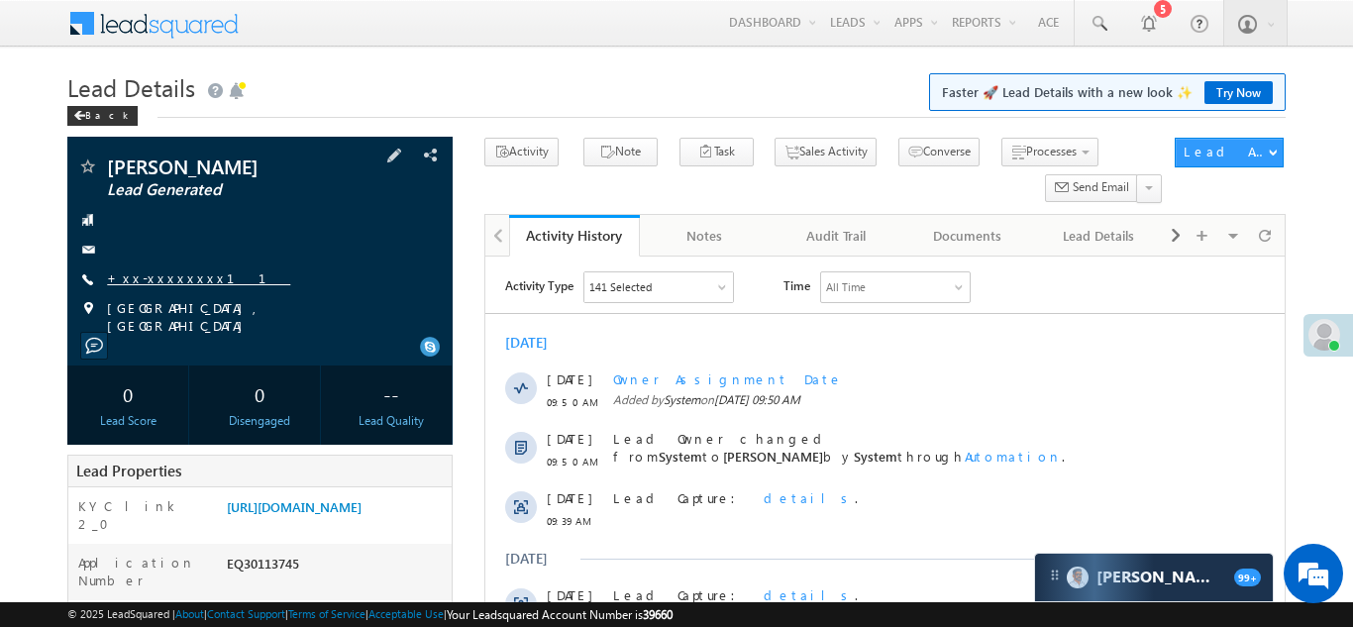
click at [168, 275] on link "+xx-xxxxxxxx11" at bounding box center [198, 277] width 183 height 17
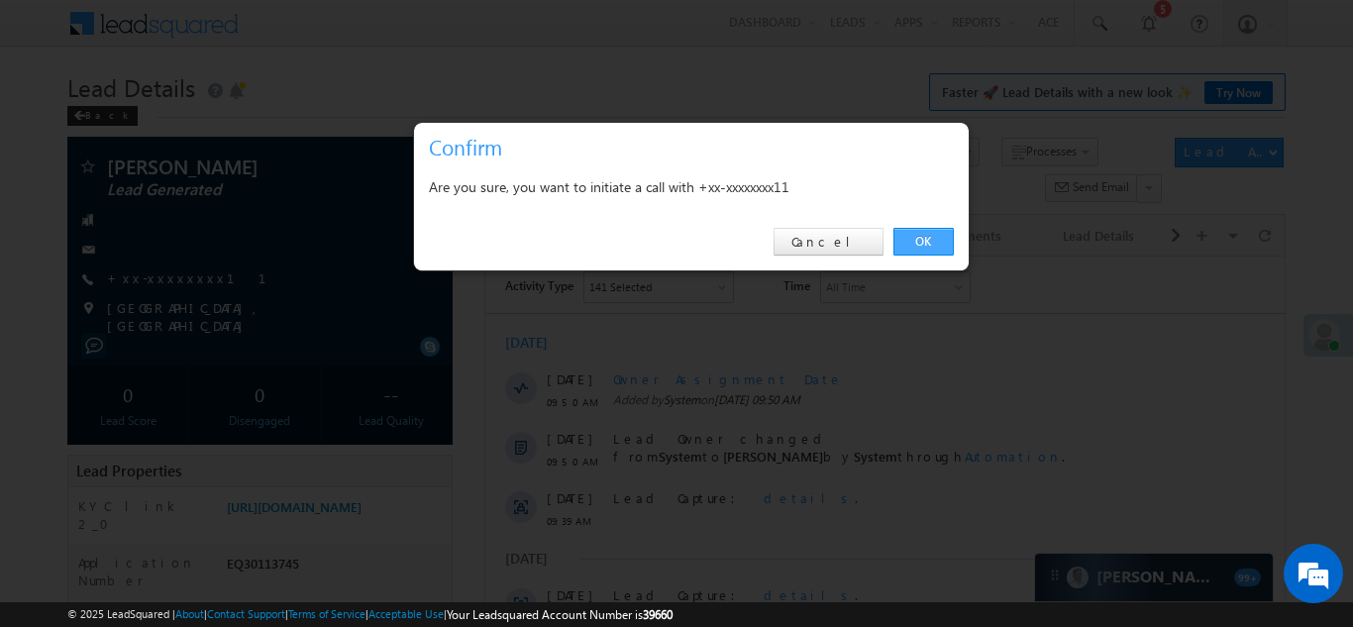
click at [918, 239] on link "OK" at bounding box center [923, 242] width 60 height 28
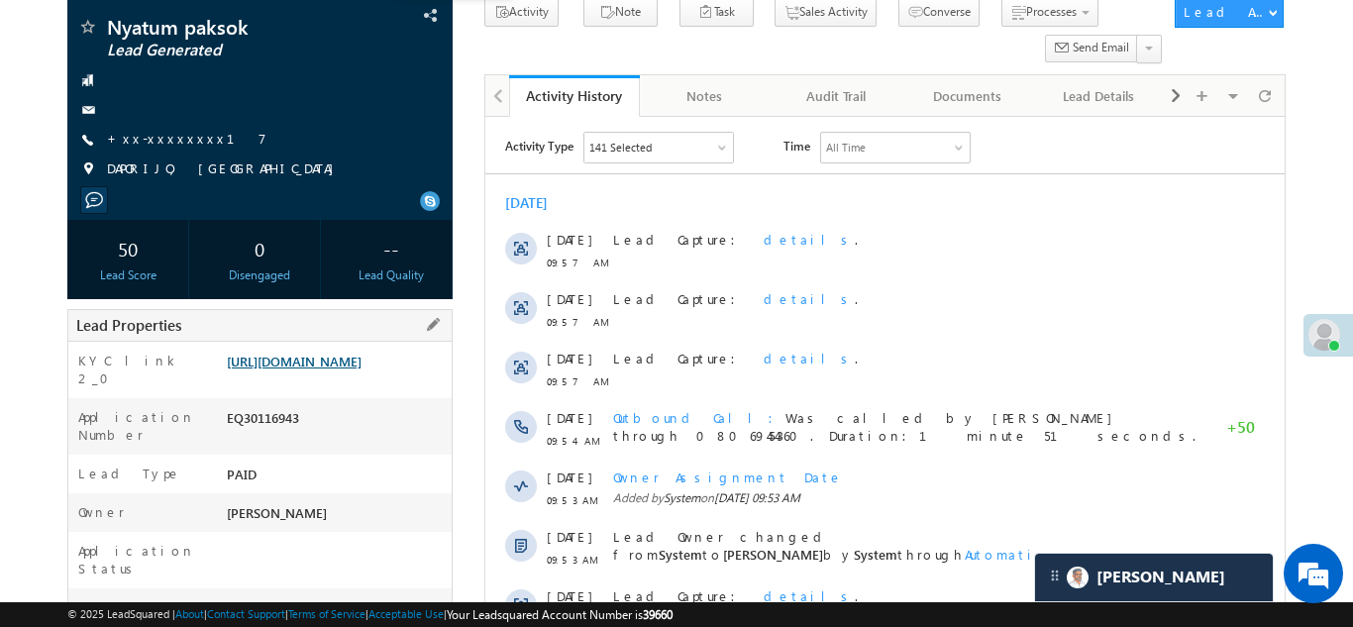
scroll to position [163, 0]
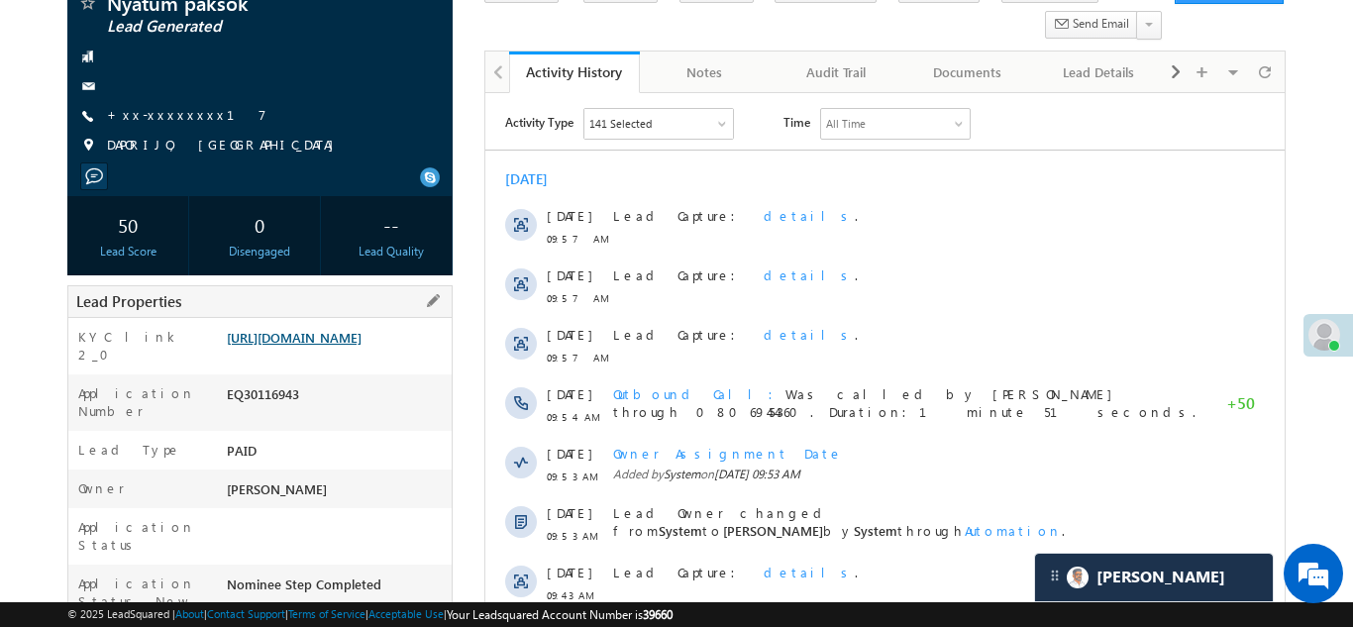
click at [333, 346] on link "[URL][DOMAIN_NAME]" at bounding box center [294, 337] width 135 height 17
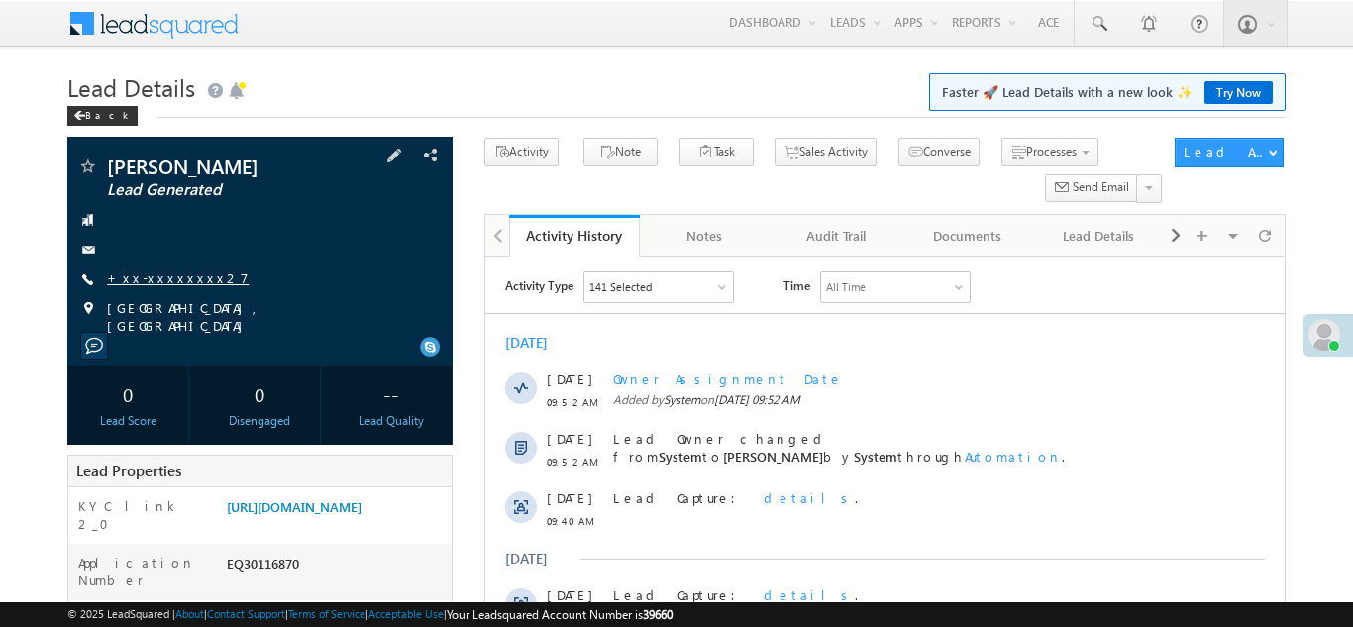
click at [163, 277] on link "+xx-xxxxxxxx27" at bounding box center [178, 277] width 142 height 17
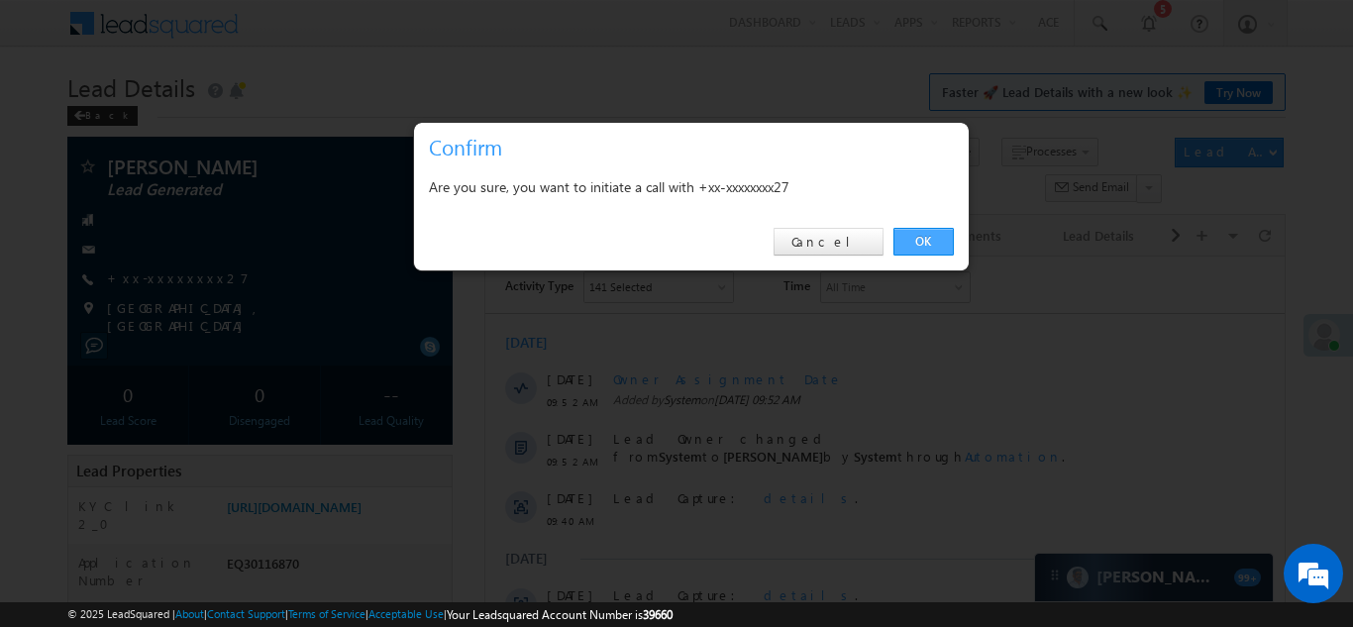
click at [918, 242] on link "OK" at bounding box center [923, 242] width 60 height 28
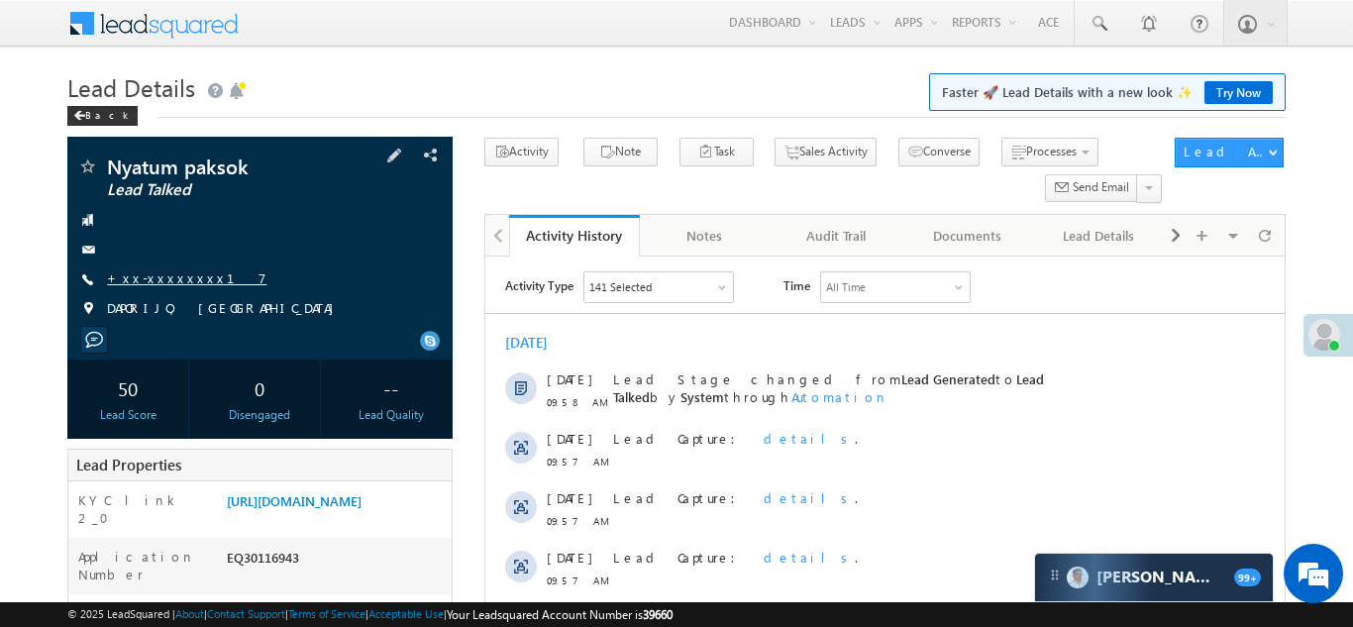
click at [151, 273] on link "+xx-xxxxxxxx17" at bounding box center [186, 277] width 159 height 17
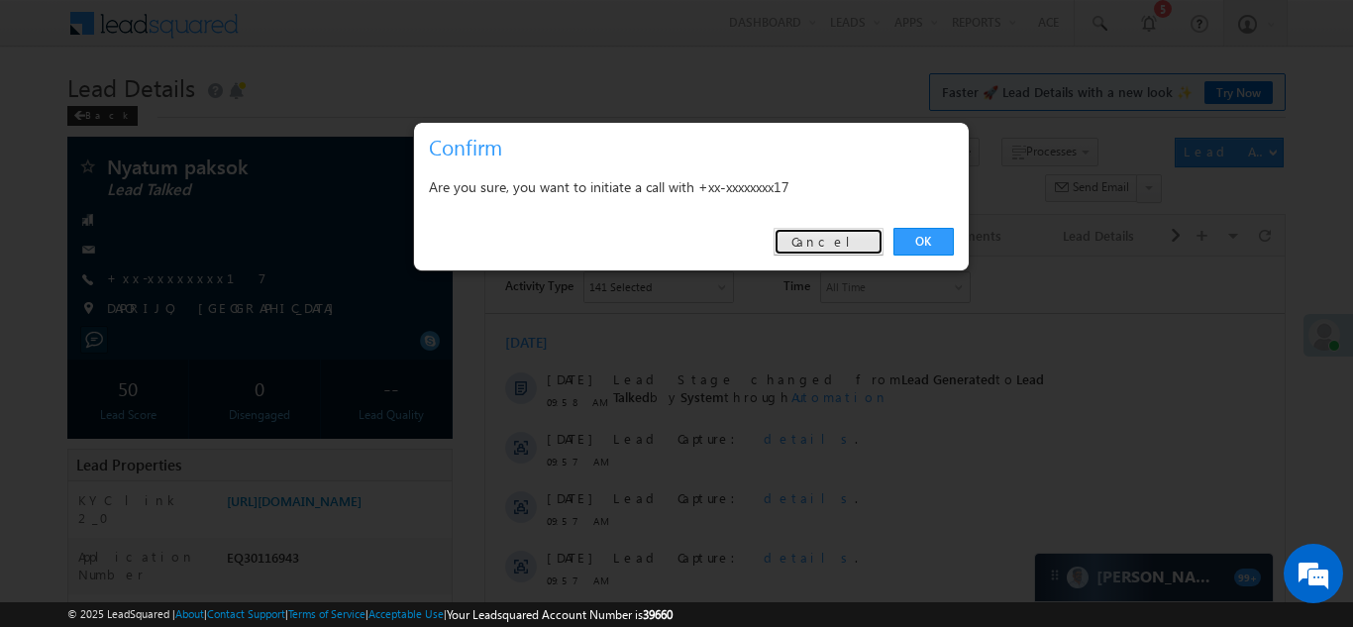
click at [846, 235] on link "Cancel" at bounding box center [829, 242] width 110 height 28
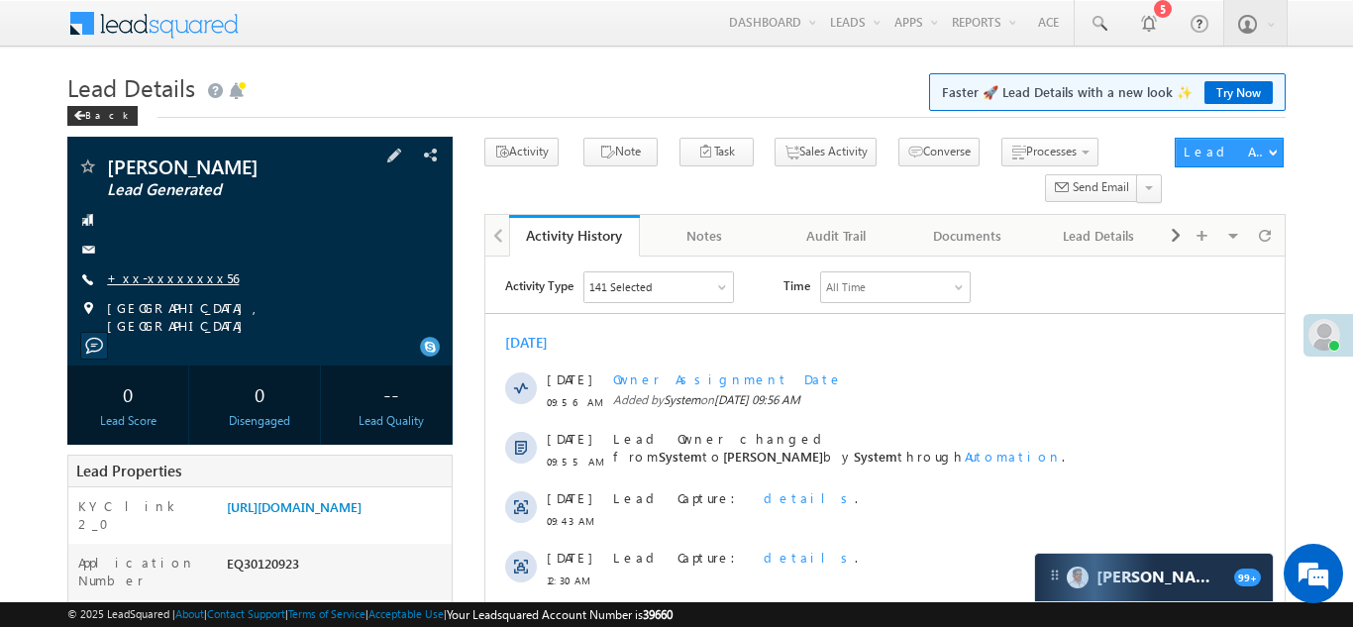
click at [157, 281] on link "+xx-xxxxxxxx56" at bounding box center [173, 277] width 132 height 17
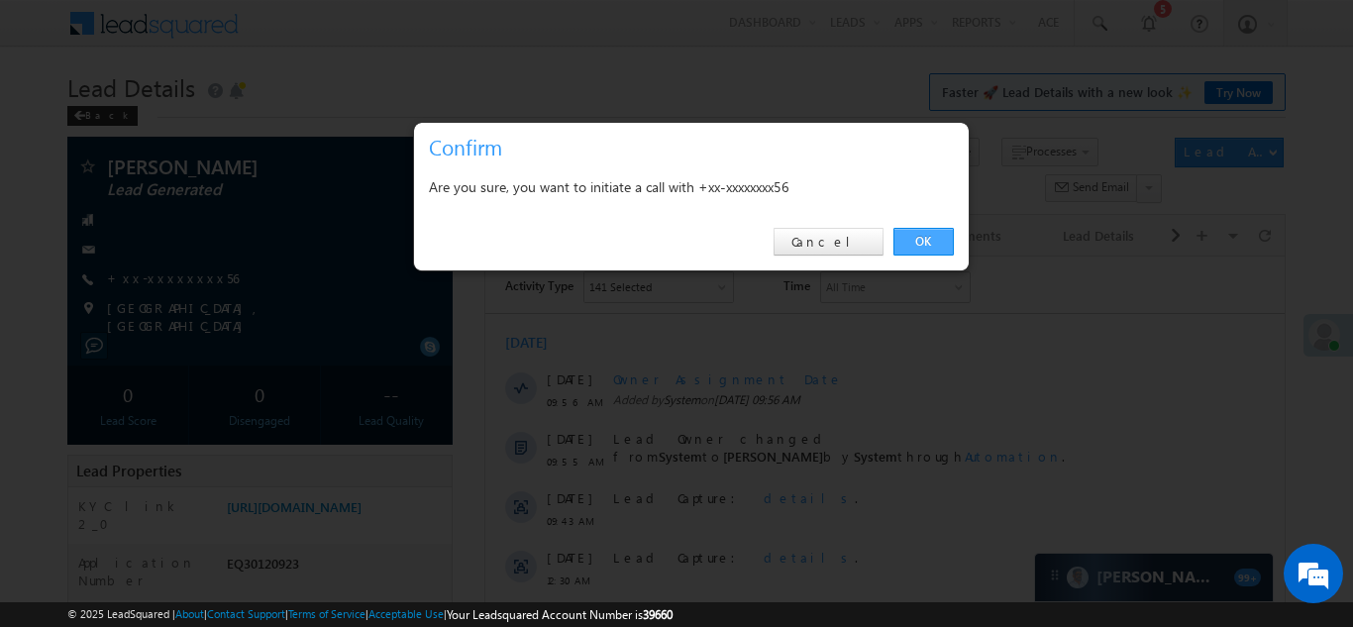
click at [914, 242] on link "OK" at bounding box center [923, 242] width 60 height 28
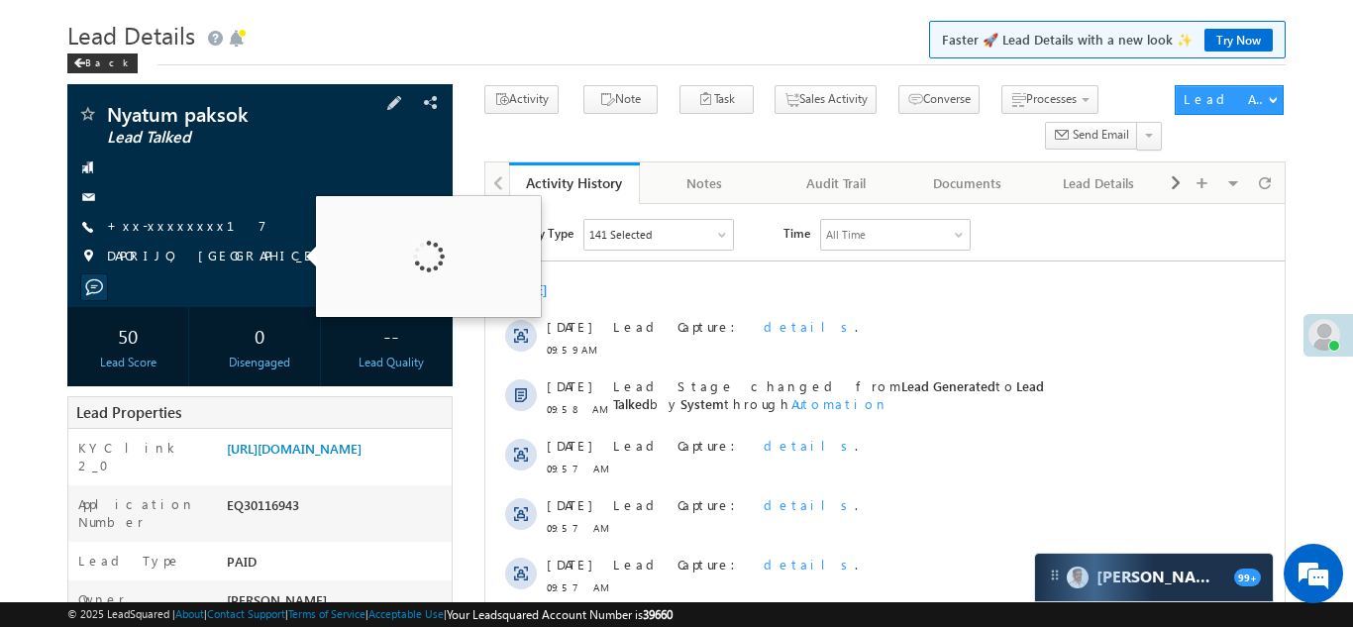
scroll to position [159, 0]
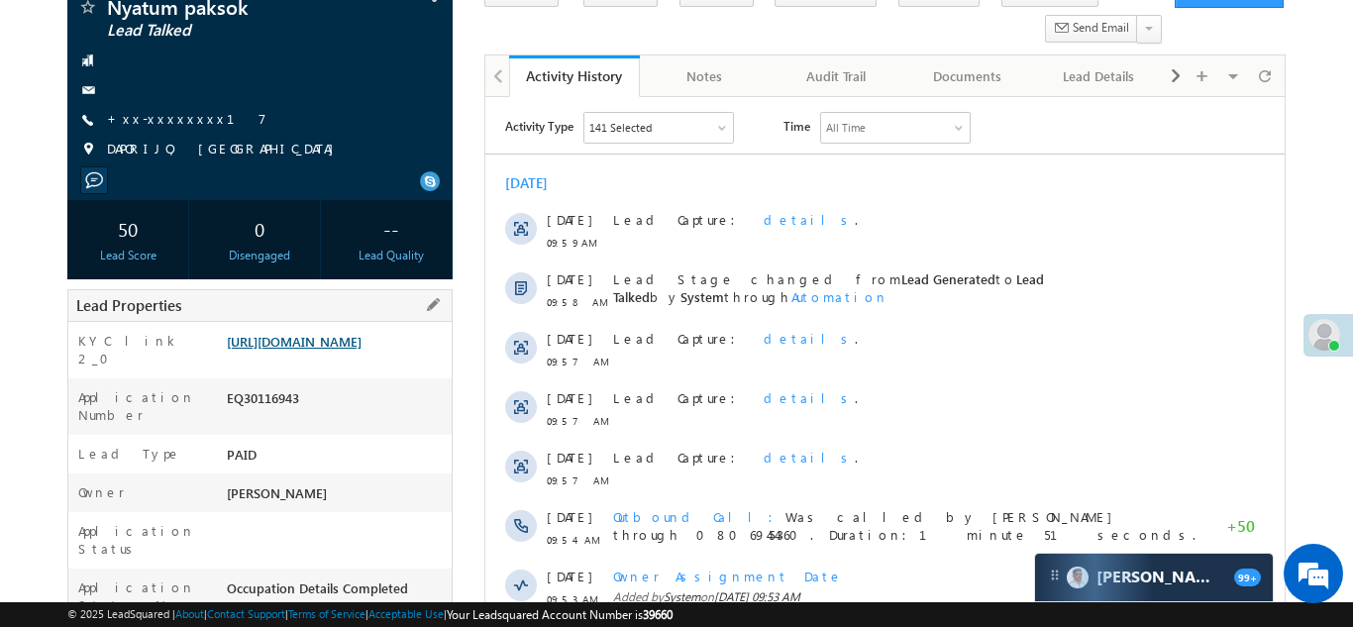
click at [332, 350] on link "https://angelbroking1-pk3em7sa.customui-test.leadsquared.com?leadId=c8548ae0-cb…" at bounding box center [294, 341] width 135 height 17
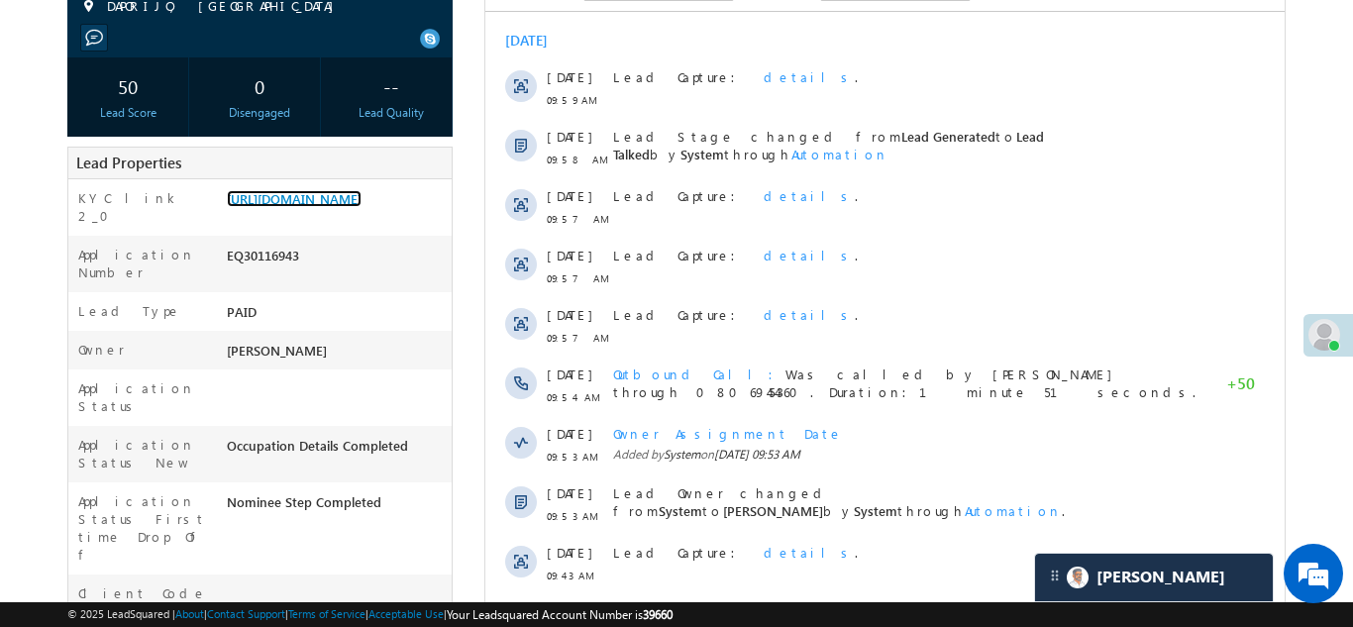
scroll to position [307, 0]
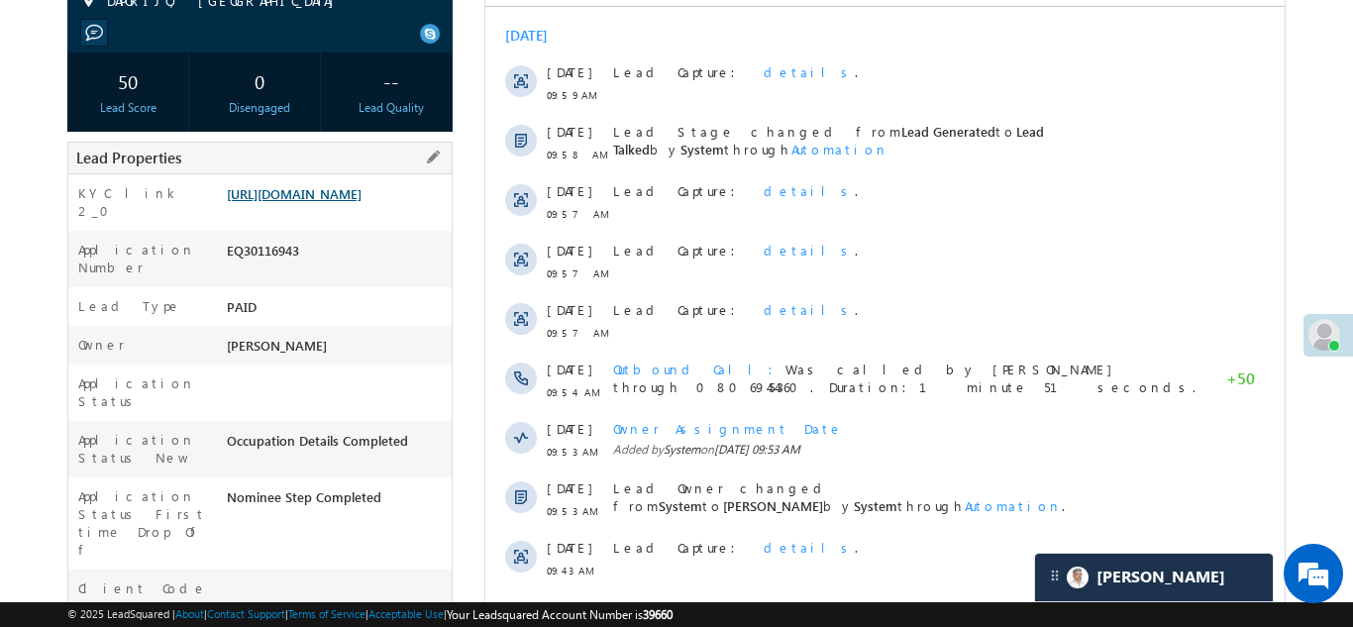
click at [315, 202] on link "https://angelbroking1-pk3em7sa.customui-test.leadsquared.com?leadId=c8548ae0-cb…" at bounding box center [294, 193] width 135 height 17
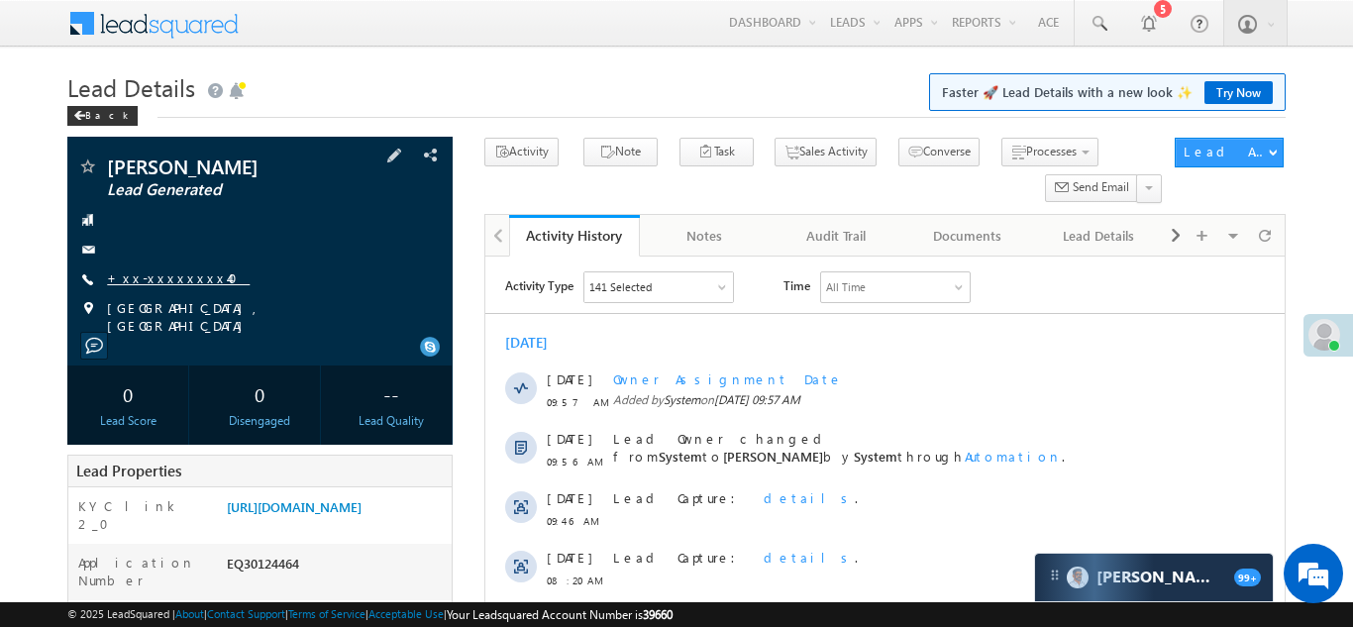
click at [157, 276] on link "+xx-xxxxxxxx40" at bounding box center [178, 277] width 143 height 17
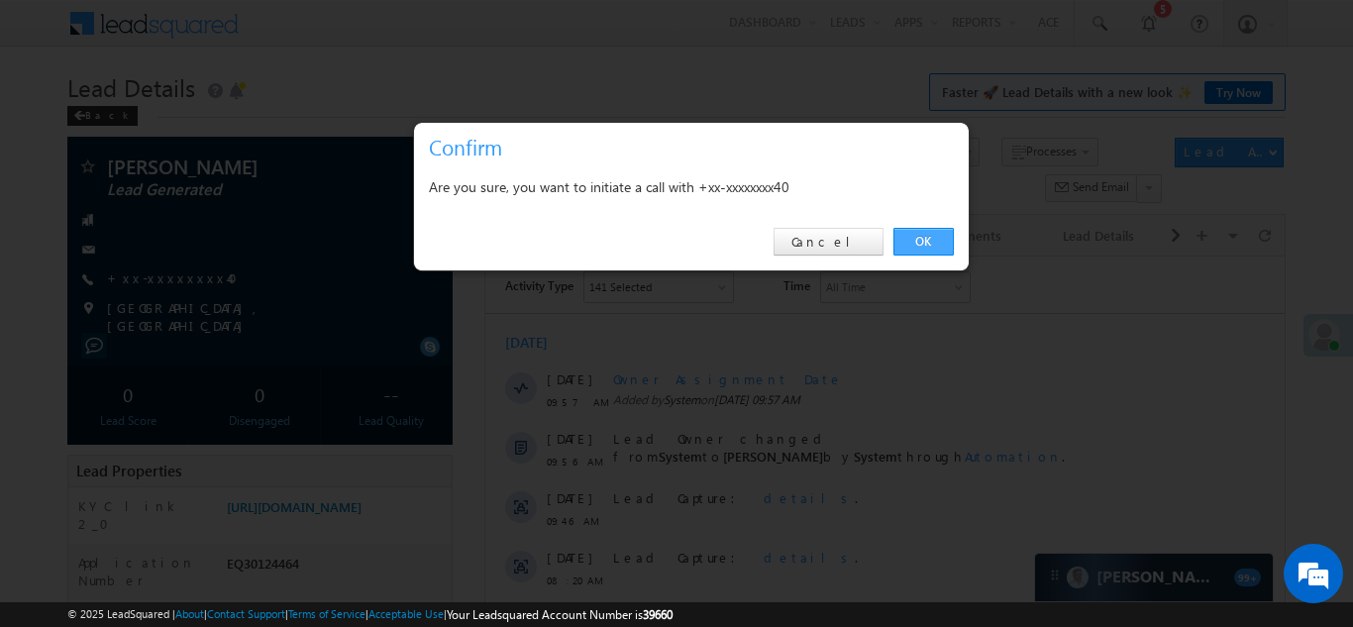
click at [918, 244] on link "OK" at bounding box center [923, 242] width 60 height 28
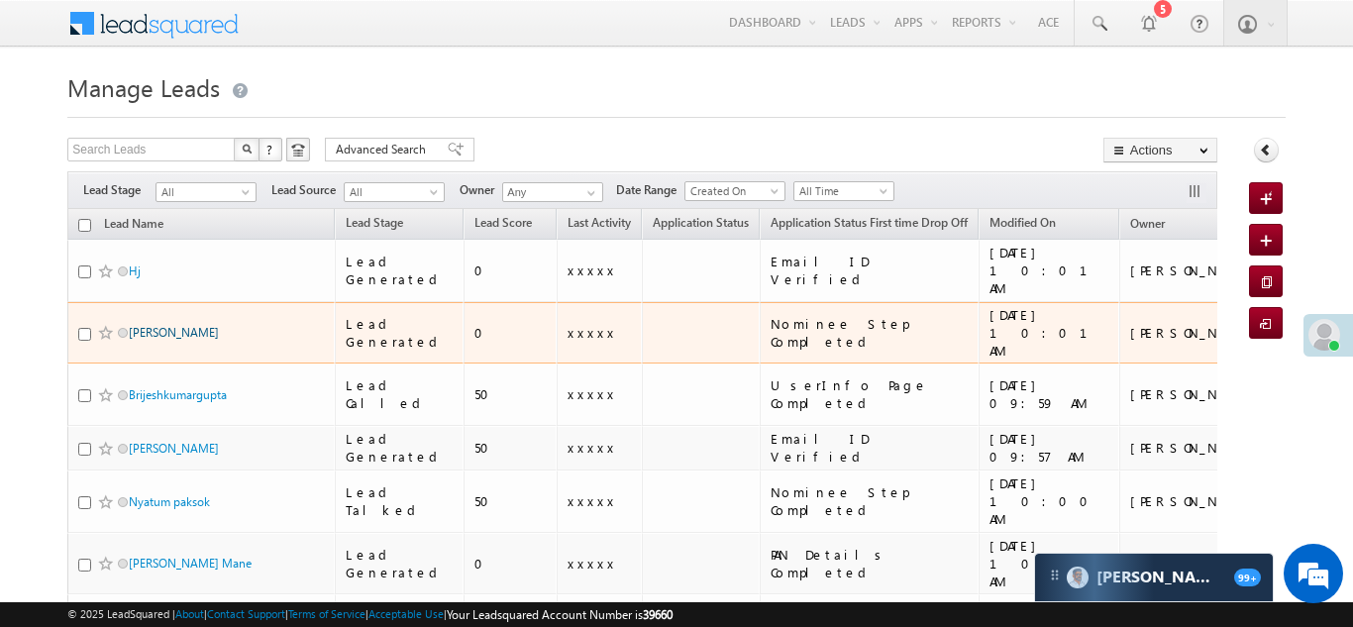
click at [157, 325] on link "[PERSON_NAME]" at bounding box center [174, 332] width 90 height 15
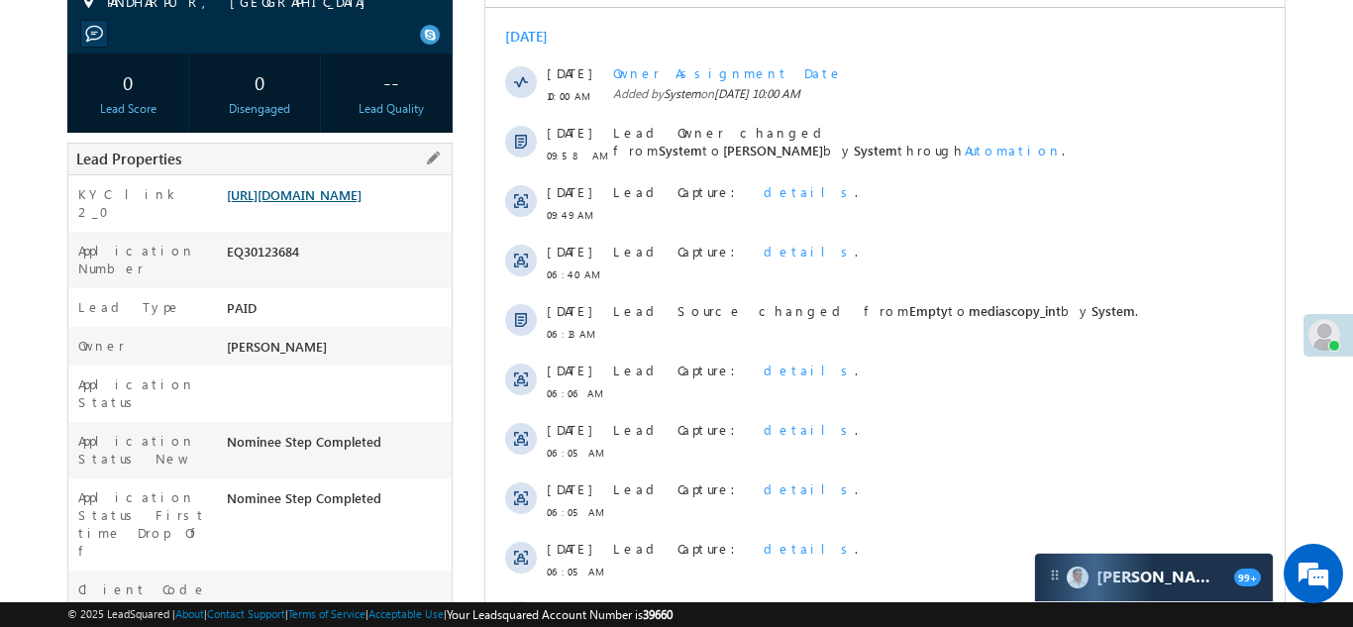
click at [321, 203] on link "https://angelbroking1-pk3em7sa.customui-test.leadsquared.com?leadId=e3719cc1-f6…" at bounding box center [294, 194] width 135 height 17
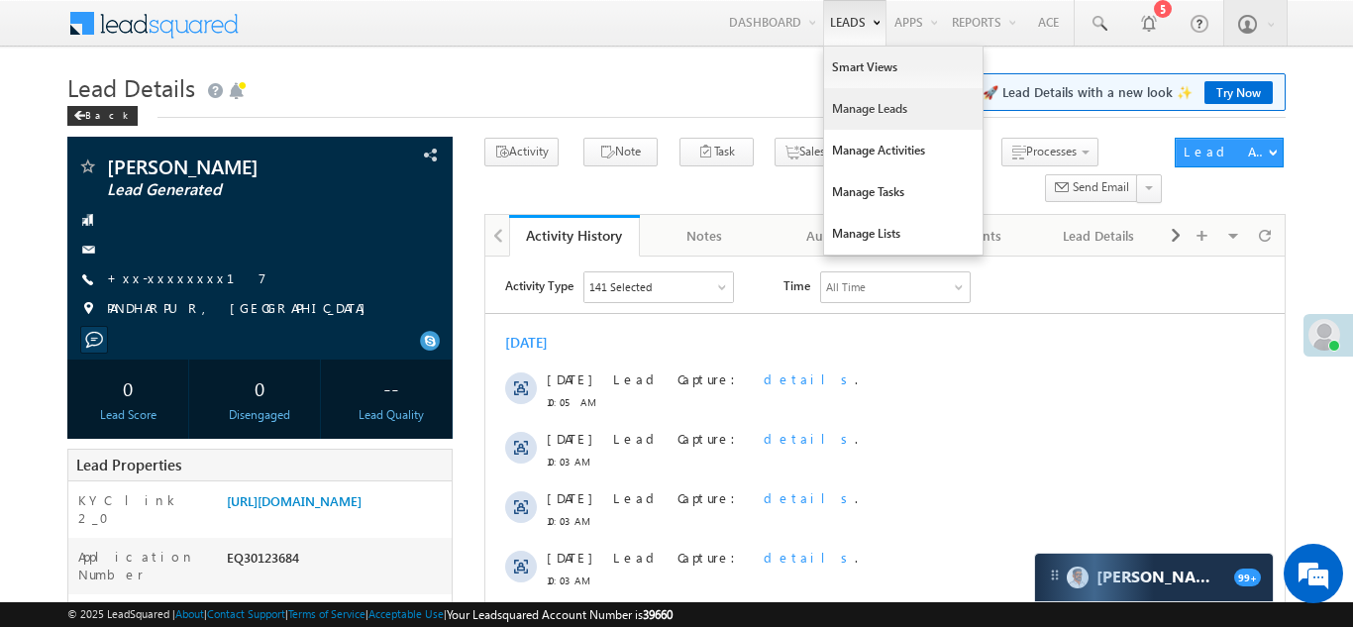
click at [840, 116] on link "Manage Leads" at bounding box center [903, 109] width 158 height 42
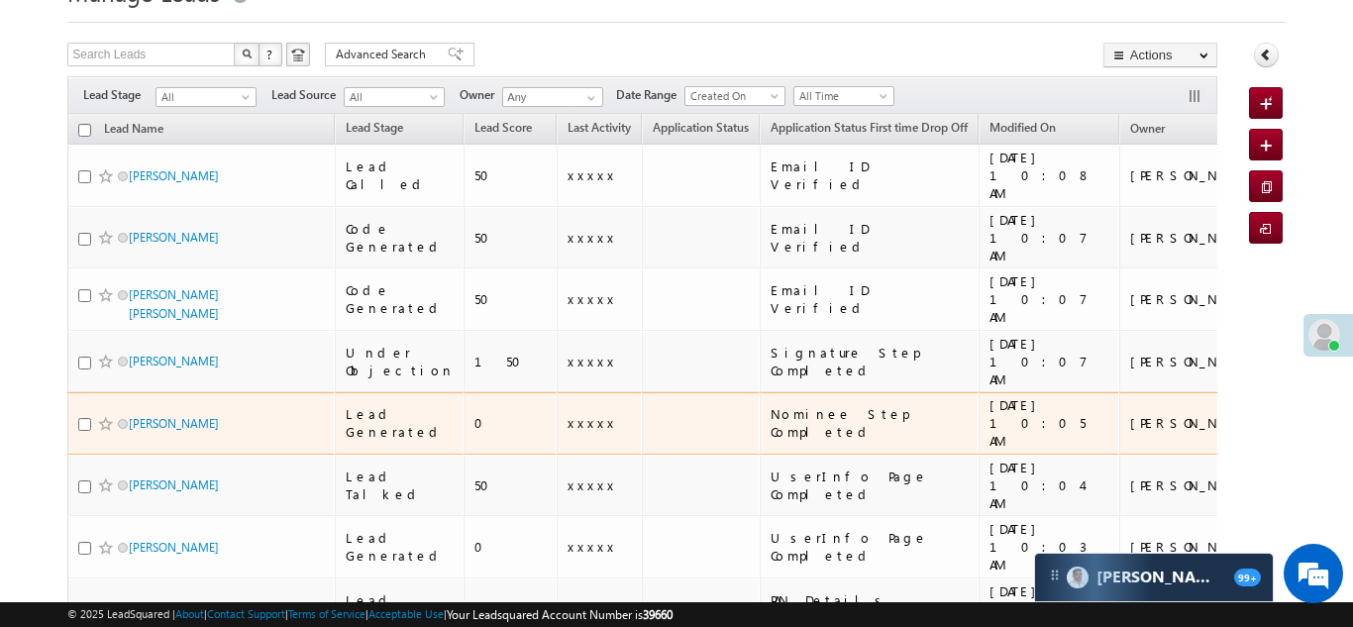
scroll to position [76, 0]
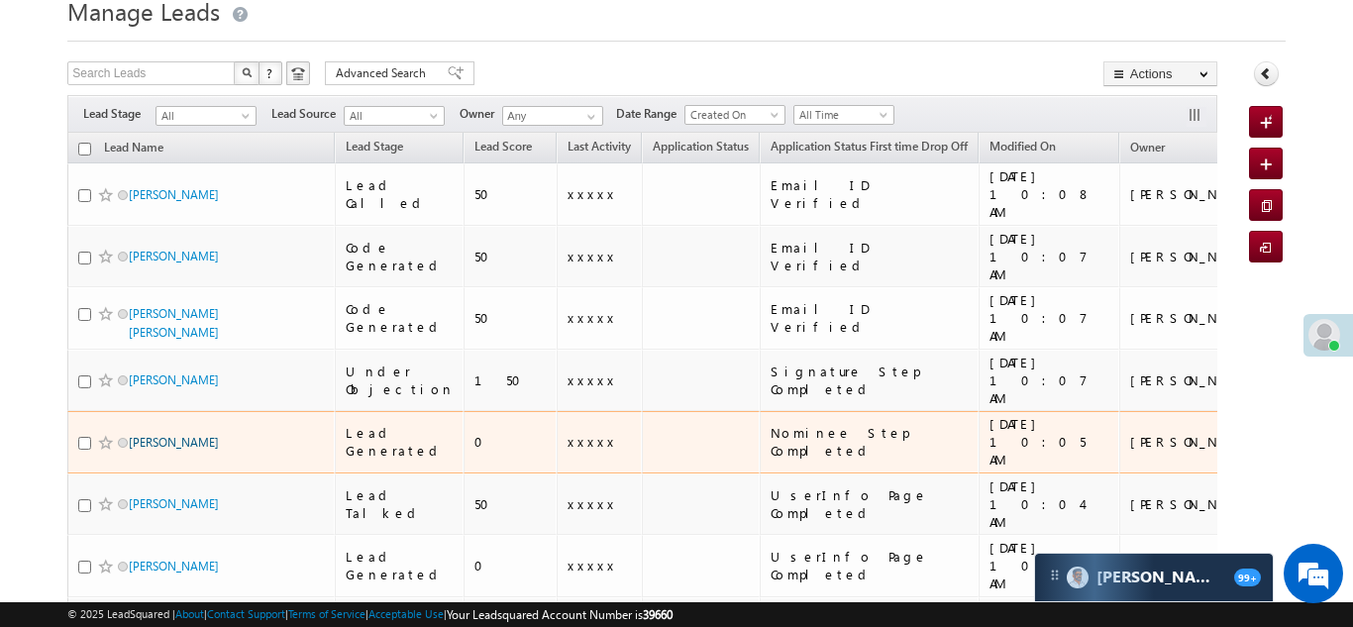
click at [153, 435] on link "[PERSON_NAME]" at bounding box center [174, 442] width 90 height 15
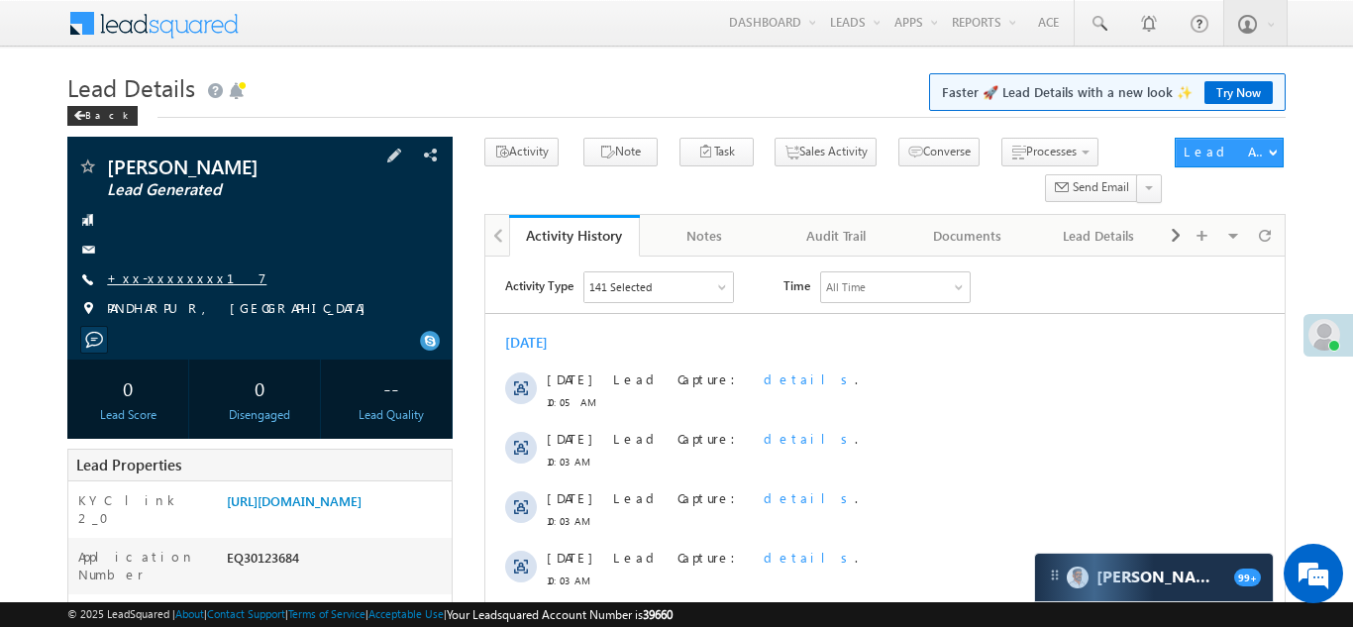
click at [154, 282] on link "+xx-xxxxxxxx17" at bounding box center [186, 277] width 159 height 17
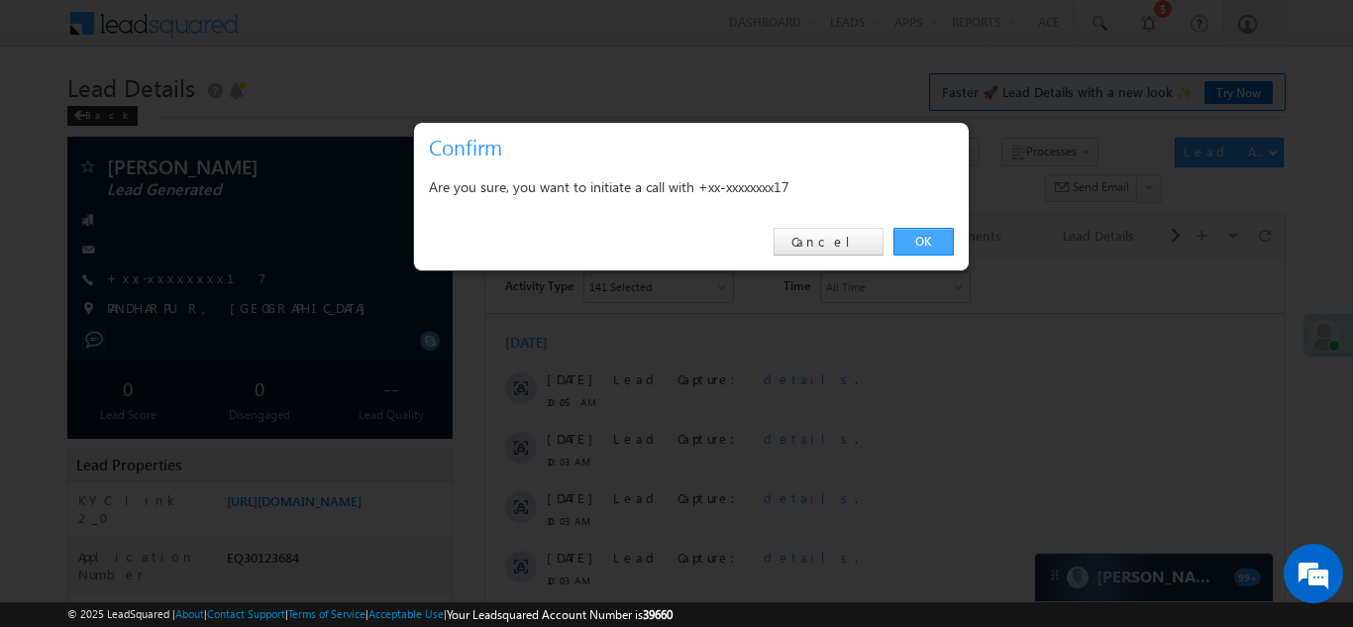
click at [921, 238] on link "OK" at bounding box center [923, 242] width 60 height 28
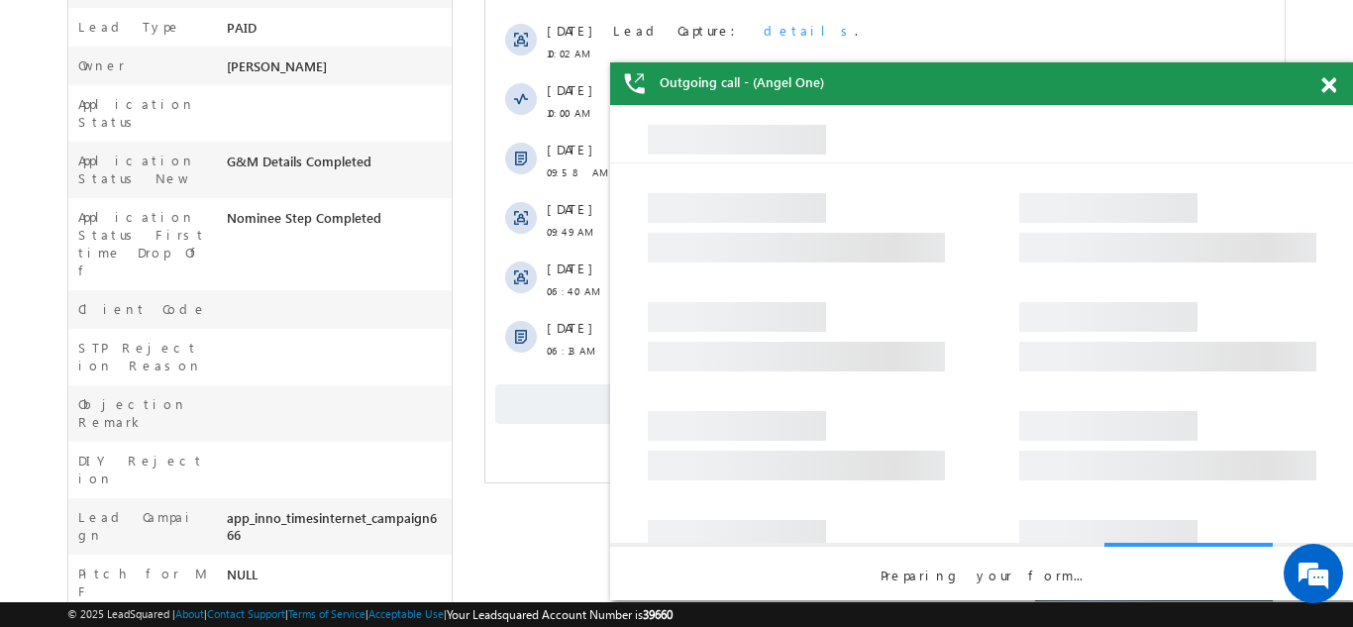
click at [1321, 85] on span at bounding box center [1328, 85] width 15 height 17
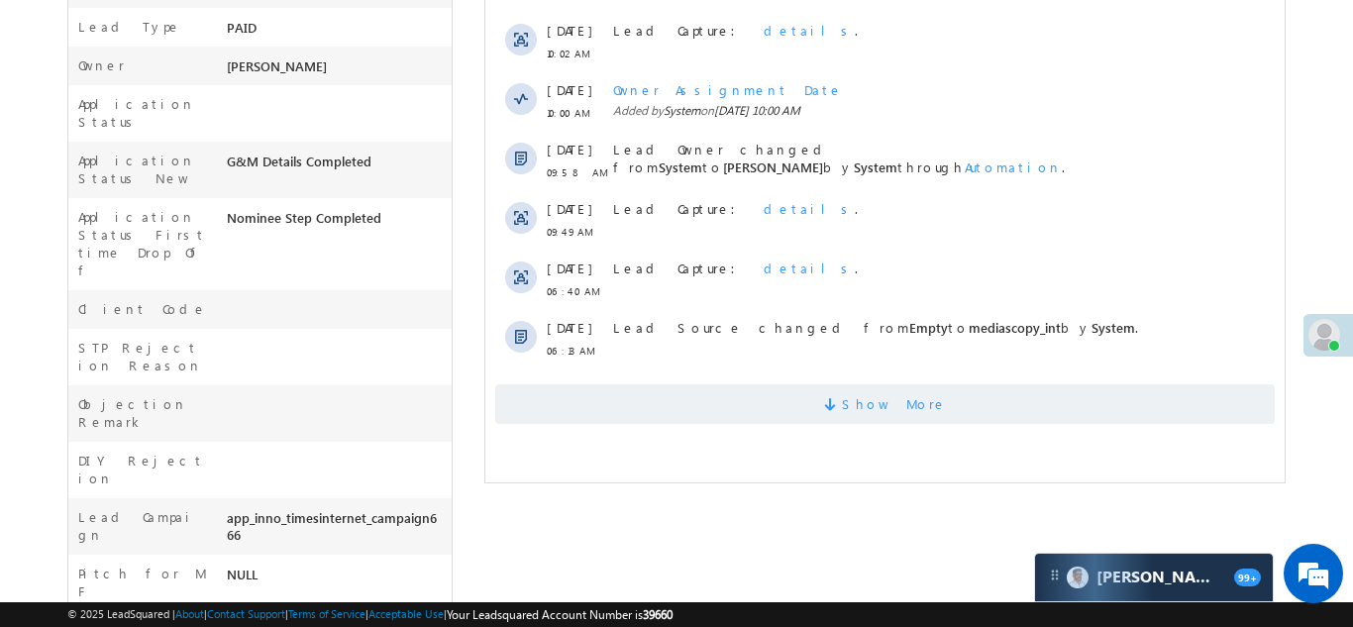
click at [811, 399] on span "Show More" at bounding box center [884, 404] width 780 height 40
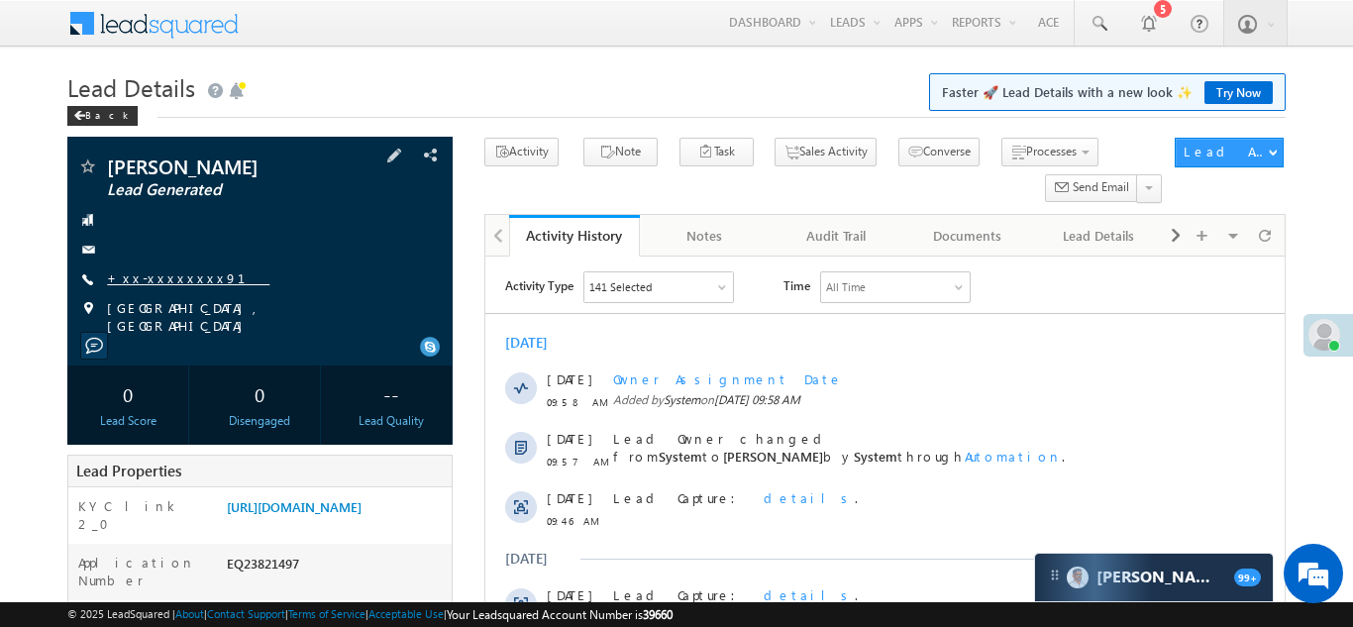
click at [154, 279] on link "+xx-xxxxxxxx91" at bounding box center [188, 277] width 162 height 17
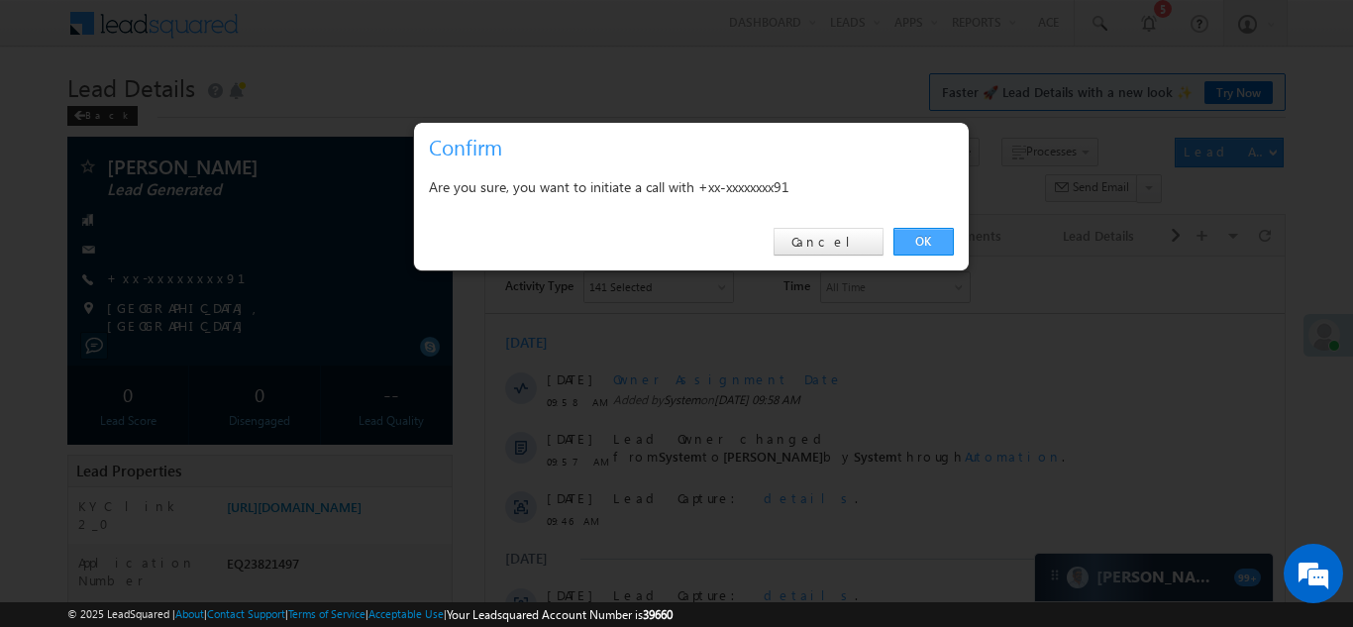
click at [923, 243] on link "OK" at bounding box center [923, 242] width 60 height 28
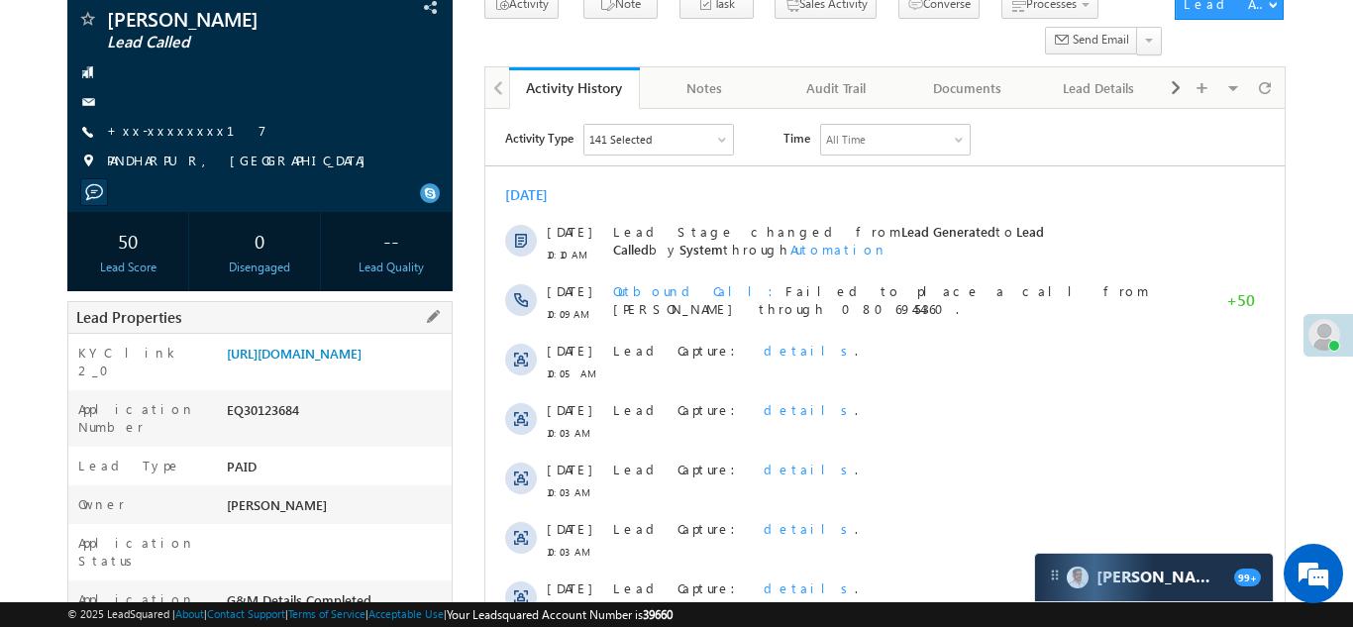
scroll to position [268, 0]
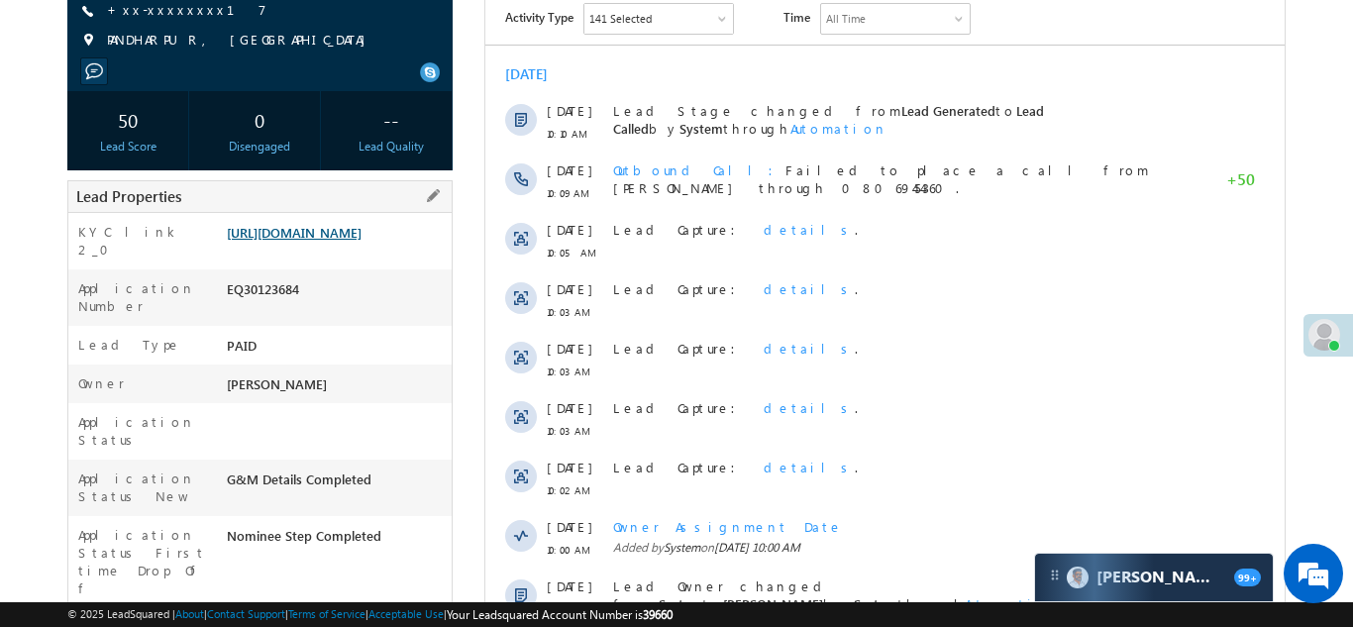
click at [318, 241] on link "[URL][DOMAIN_NAME]" at bounding box center [294, 232] width 135 height 17
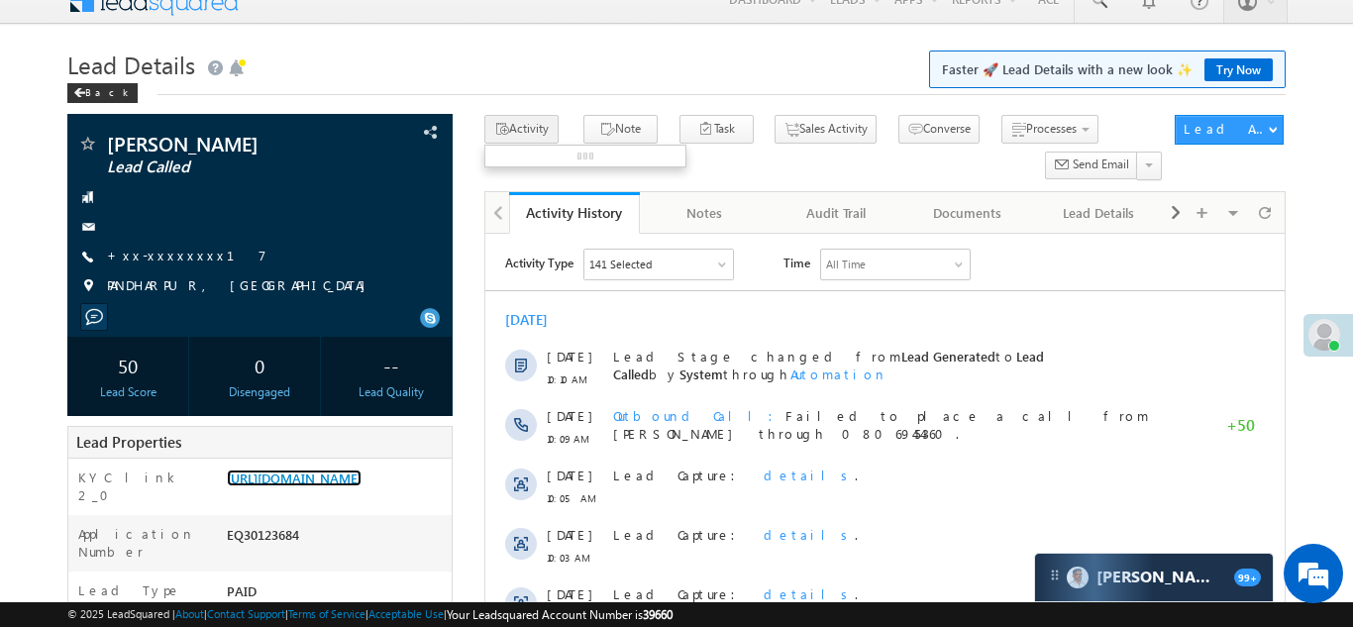
scroll to position [15, 0]
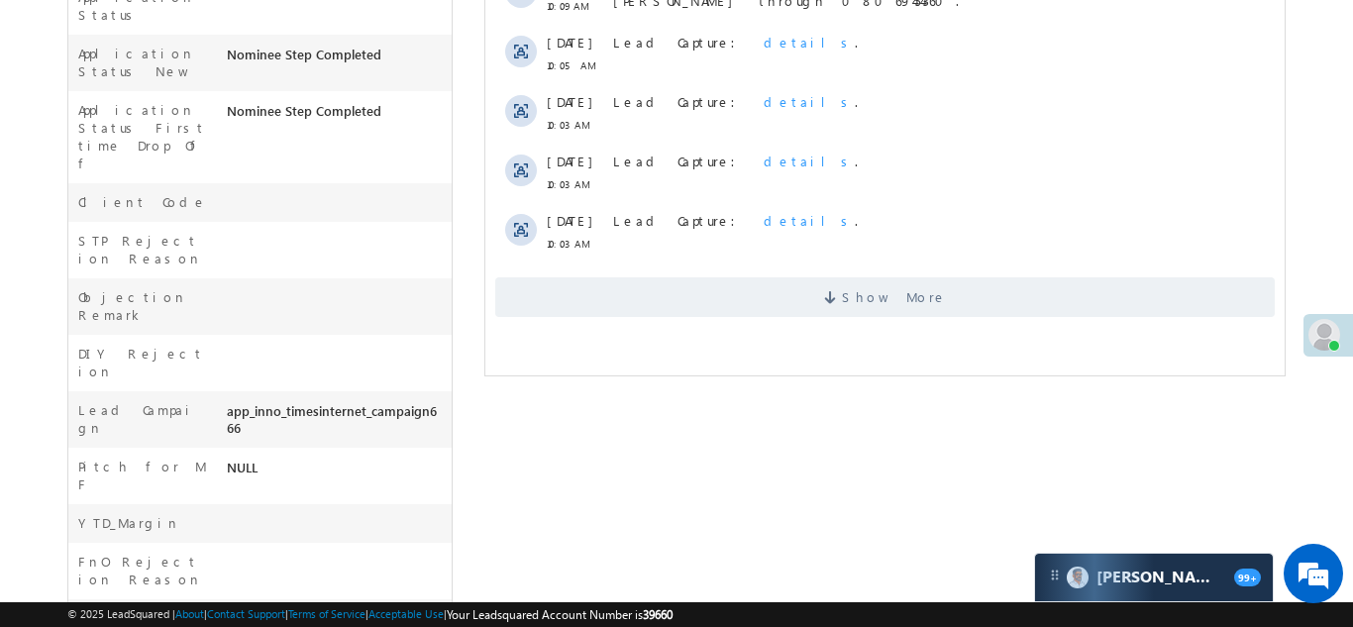
scroll to position [696, 0]
click at [866, 289] on span "Show More" at bounding box center [893, 294] width 105 height 40
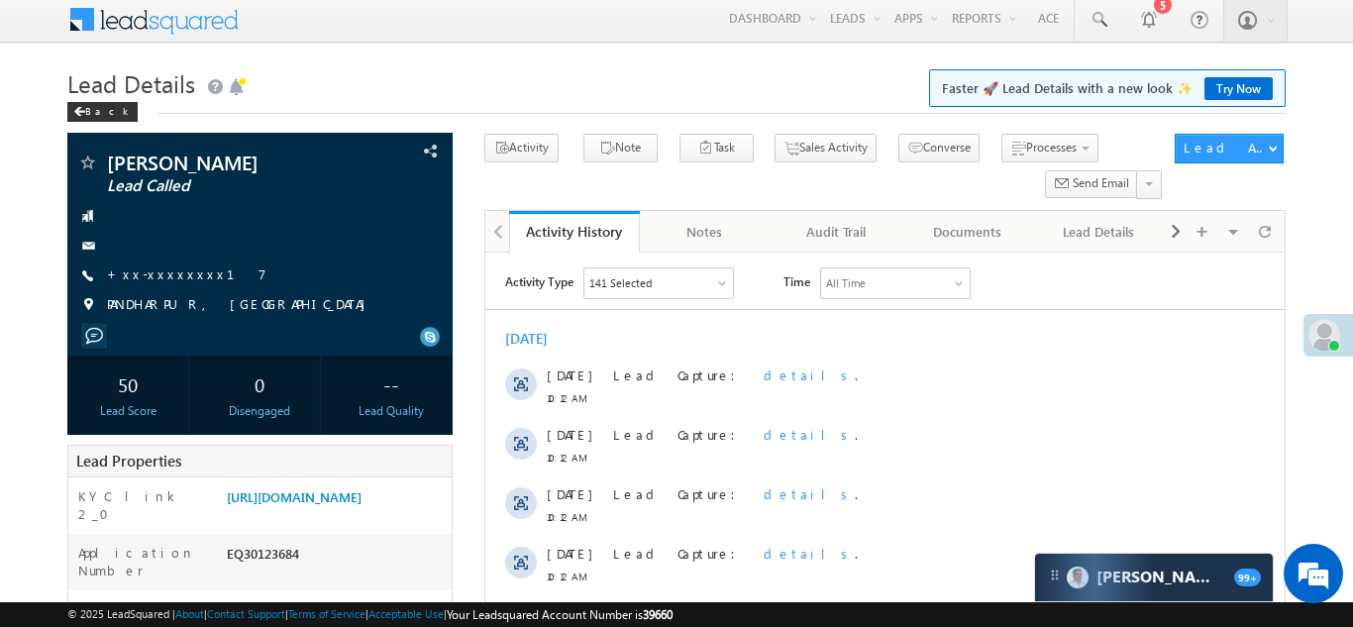
scroll to position [0, 0]
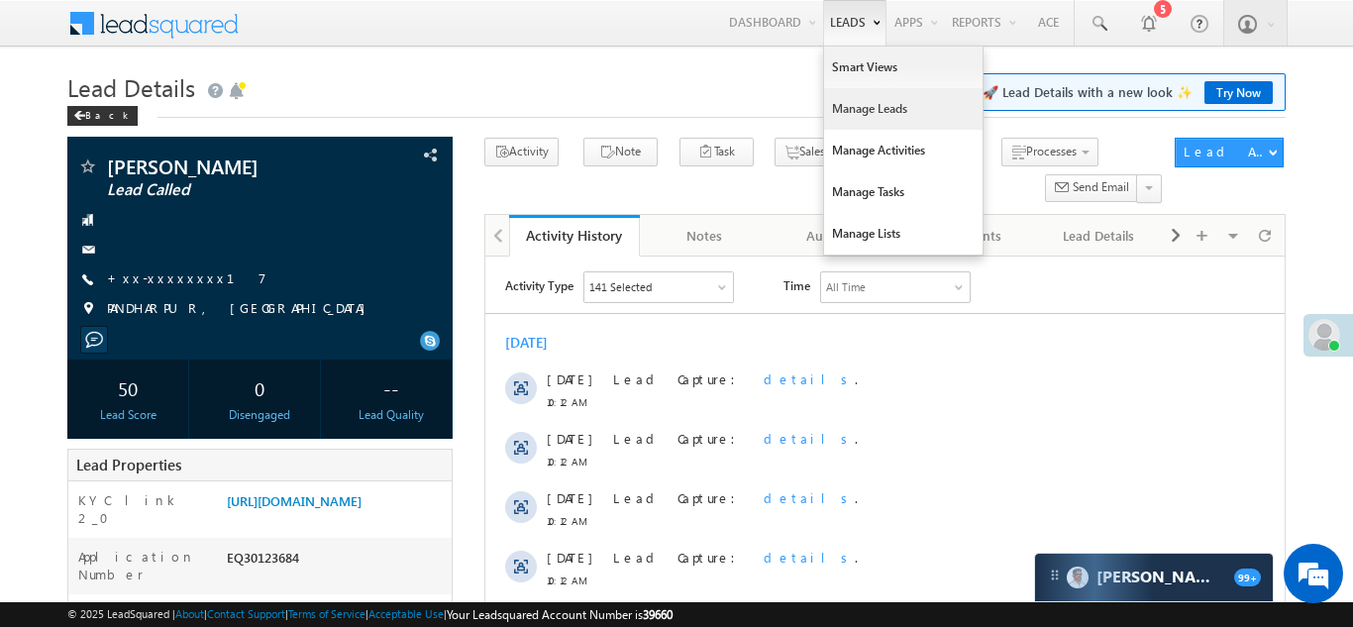
click at [850, 106] on link "Manage Leads" at bounding box center [903, 109] width 158 height 42
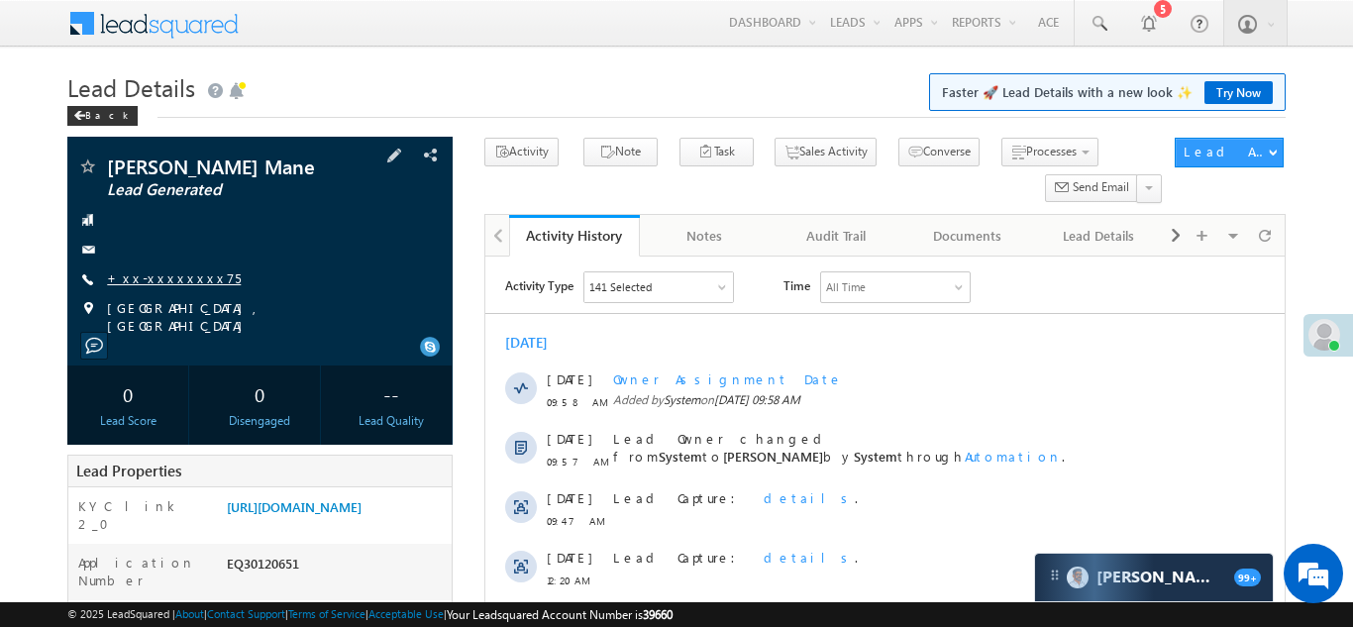
click at [157, 279] on link "+xx-xxxxxxxx75" at bounding box center [174, 277] width 134 height 17
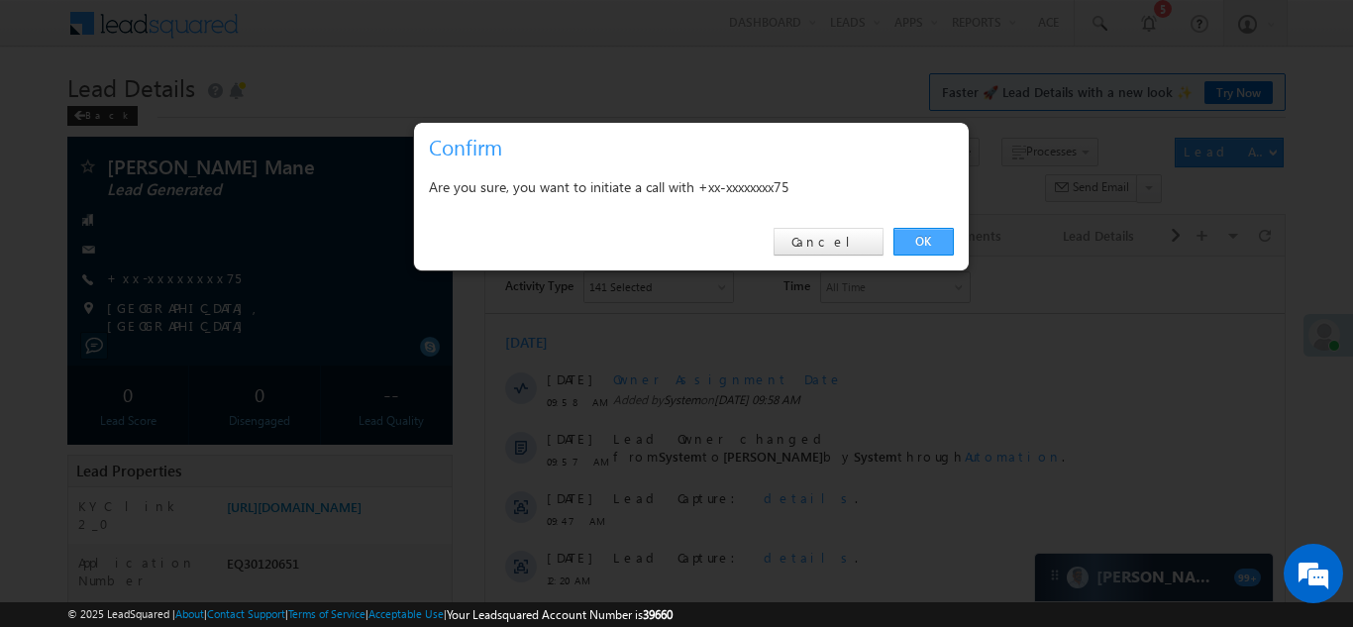
click at [917, 242] on link "OK" at bounding box center [923, 242] width 60 height 28
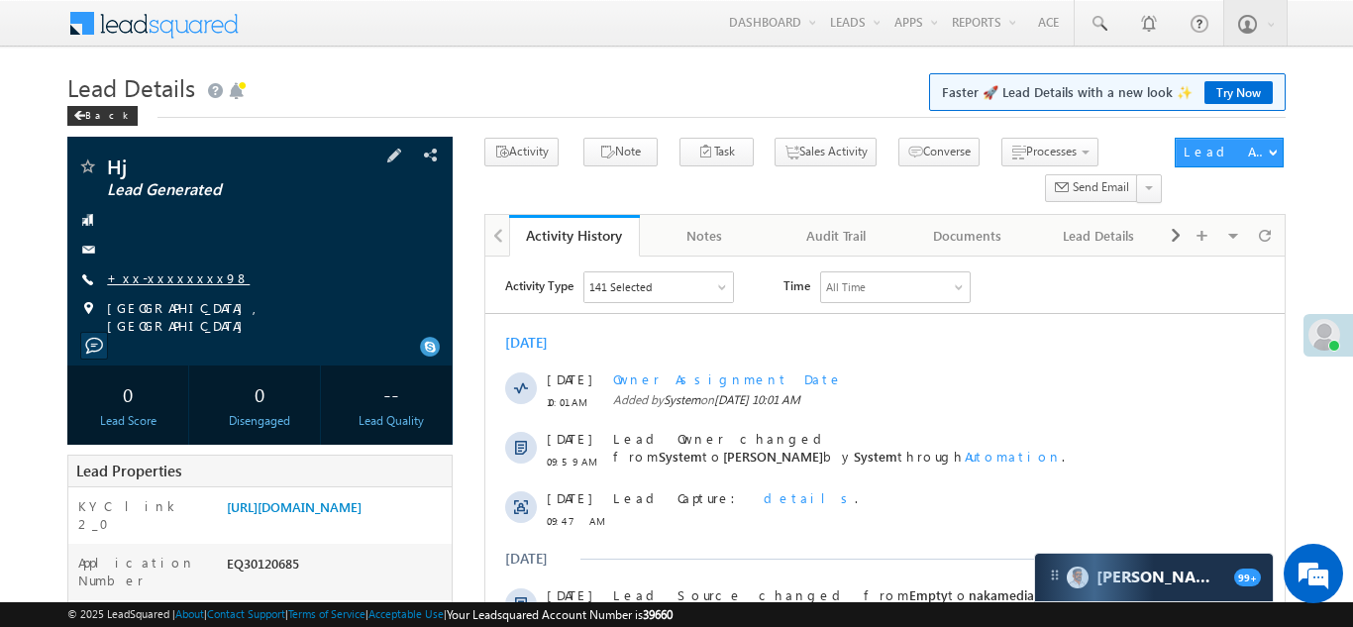
click at [158, 271] on link "+xx-xxxxxxxx98" at bounding box center [178, 277] width 143 height 17
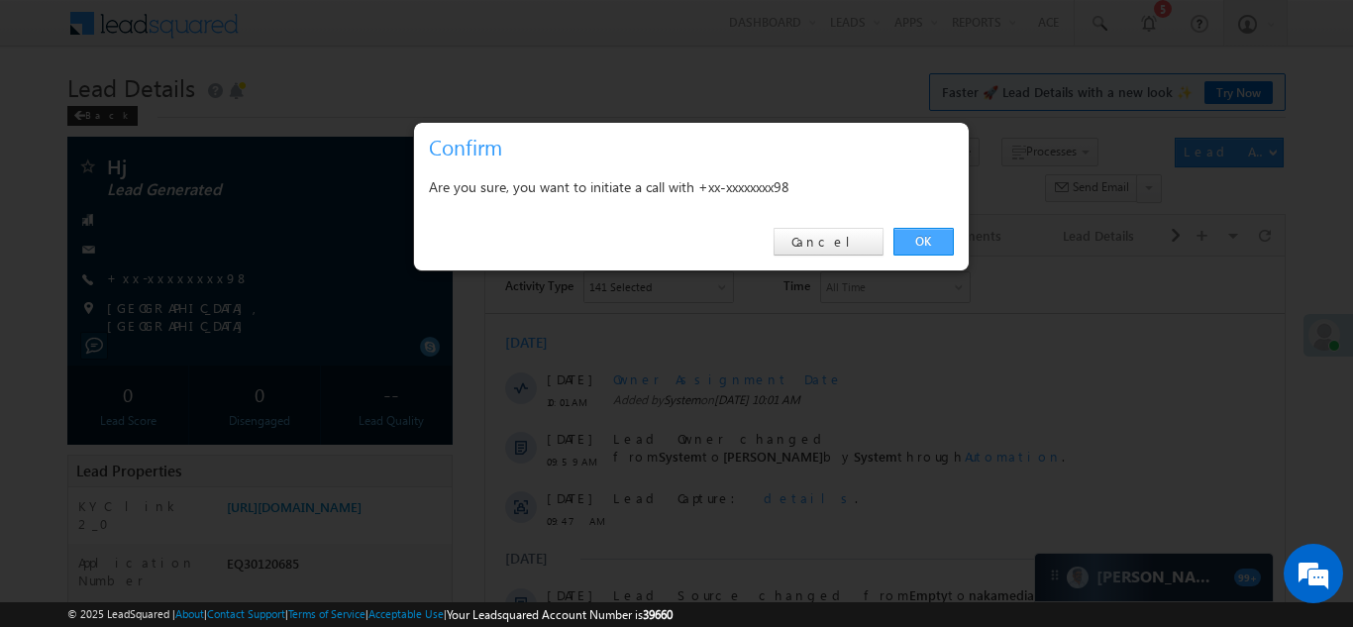
click at [923, 240] on link "OK" at bounding box center [923, 242] width 60 height 28
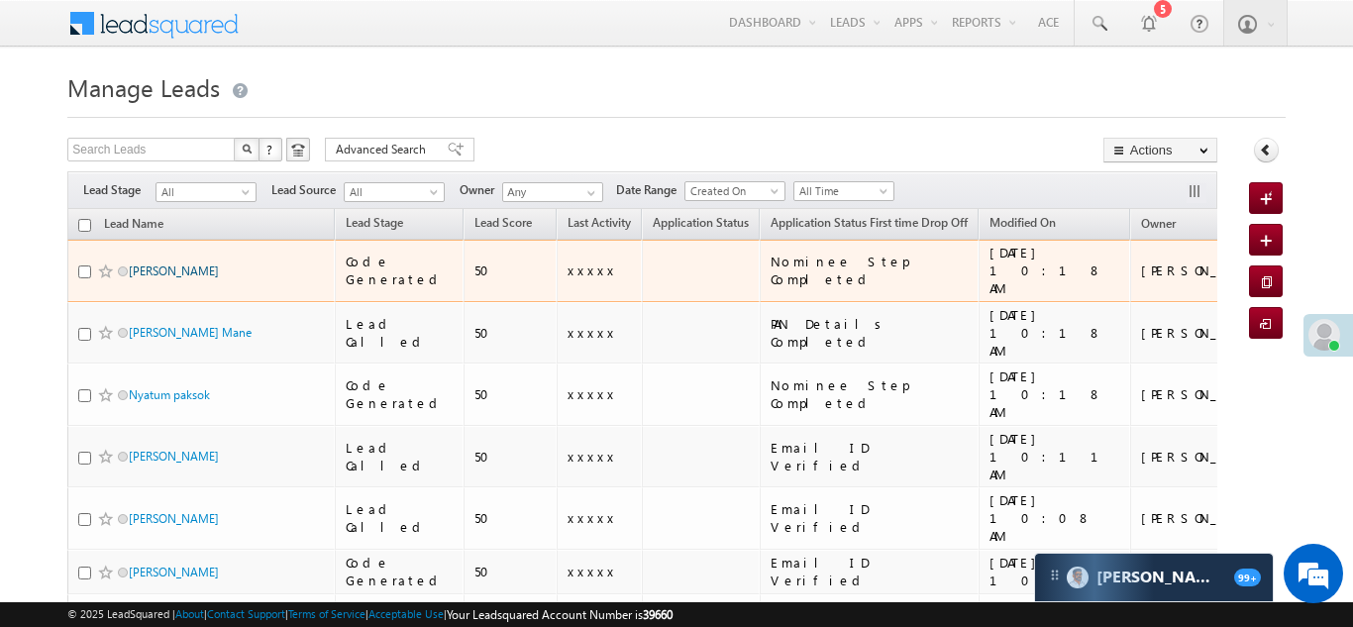
click at [159, 263] on link "[PERSON_NAME]" at bounding box center [174, 270] width 90 height 15
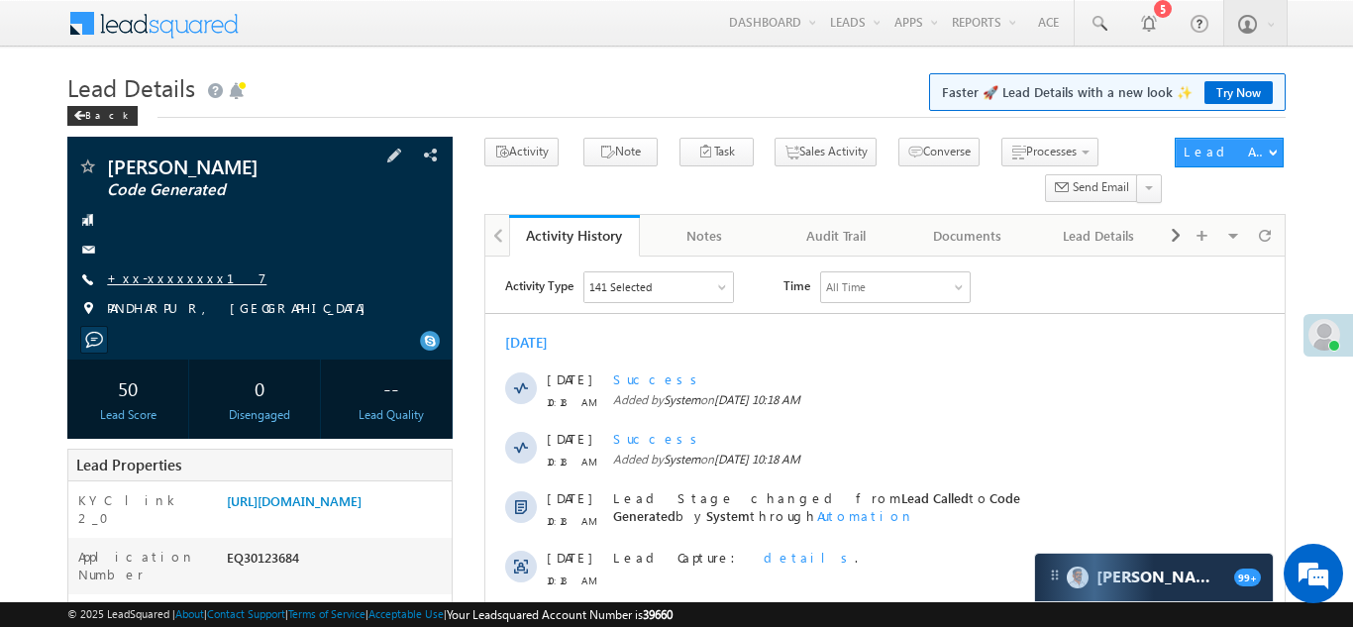
click at [152, 275] on link "+xx-xxxxxxxx17" at bounding box center [186, 277] width 159 height 17
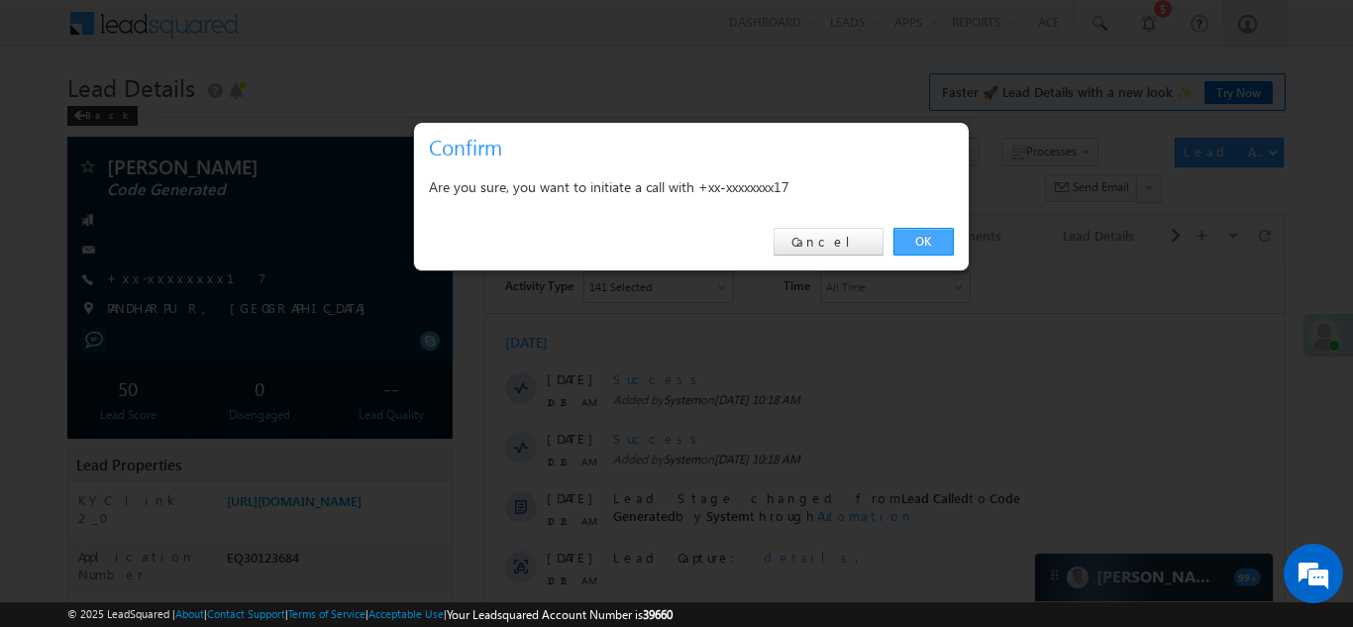
click at [914, 234] on link "OK" at bounding box center [923, 242] width 60 height 28
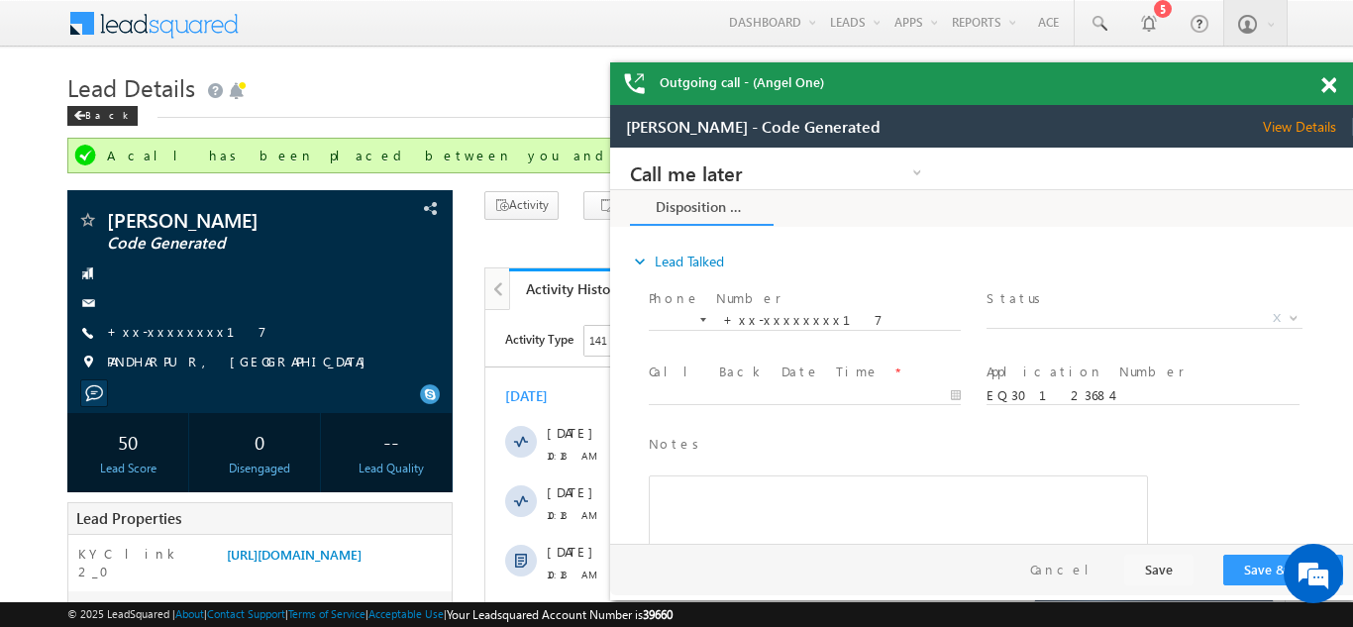
click at [1328, 88] on span at bounding box center [1328, 85] width 15 height 17
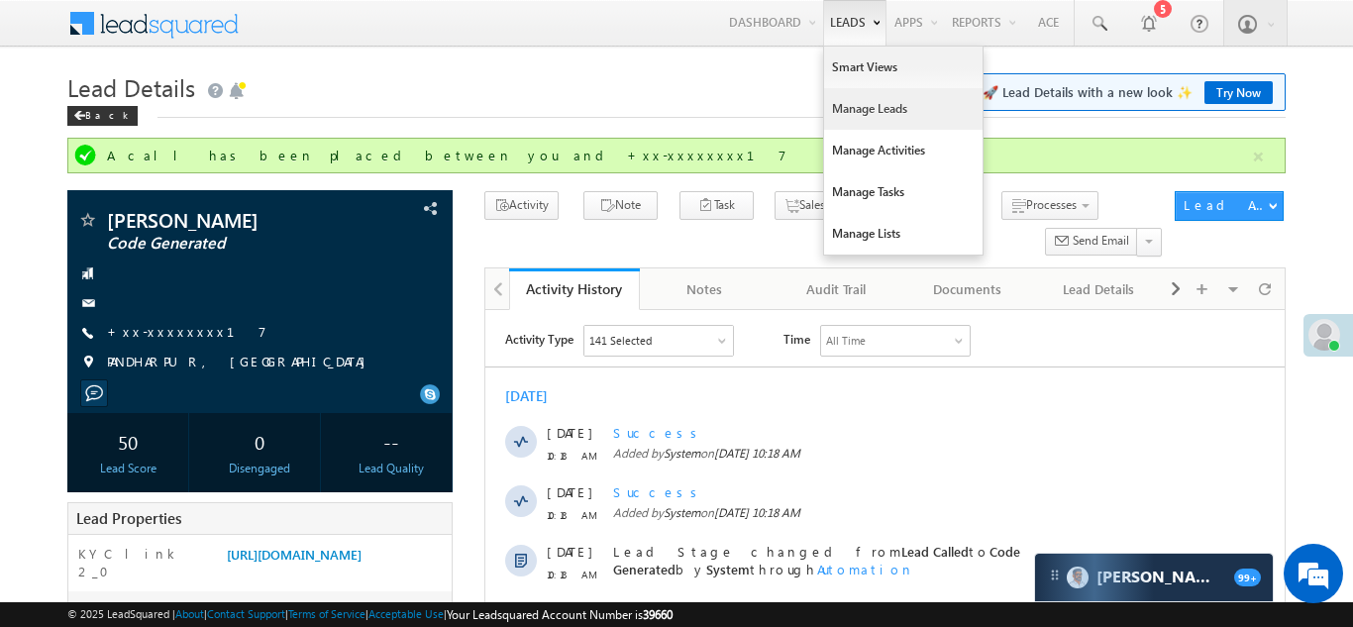
click at [841, 105] on link "Manage Leads" at bounding box center [903, 109] width 158 height 42
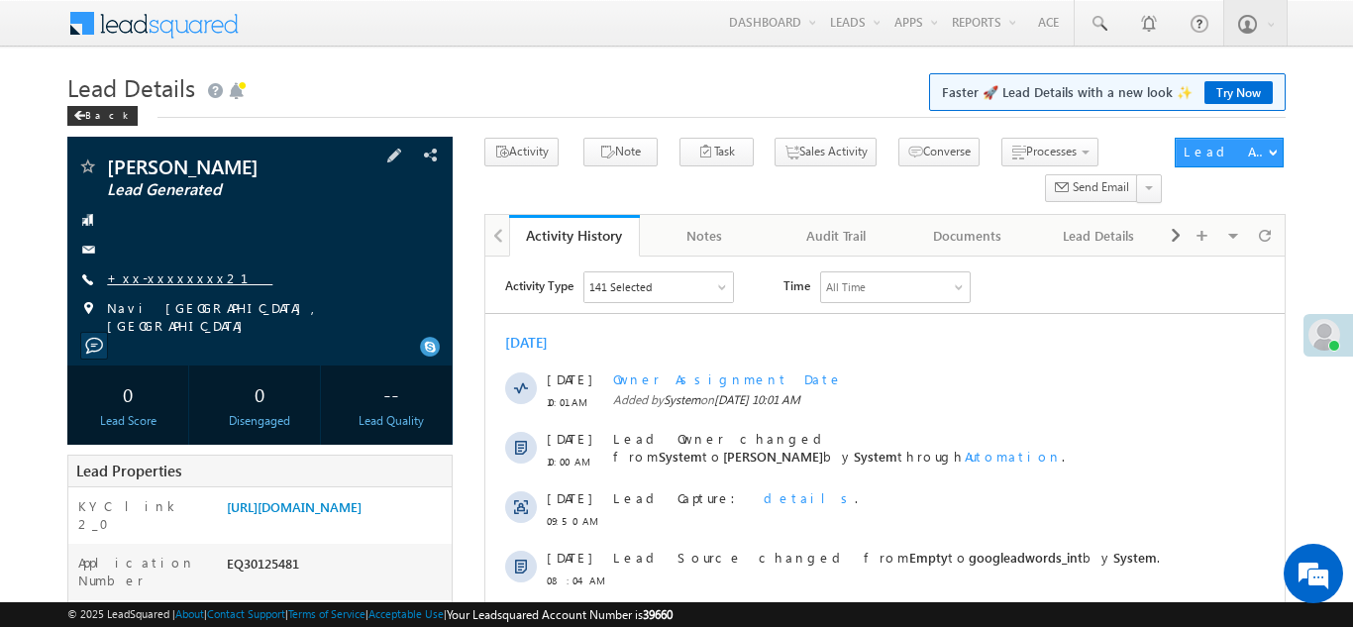
click at [165, 279] on link "+xx-xxxxxxxx21" at bounding box center [189, 277] width 165 height 17
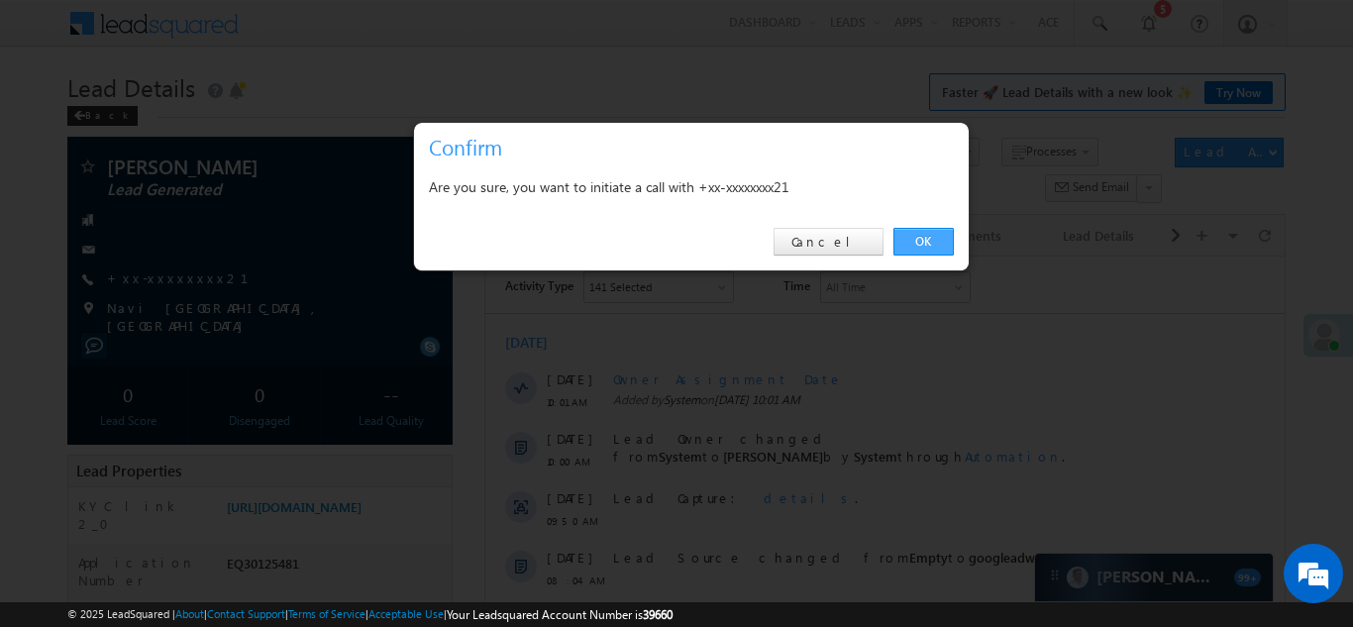
click at [917, 243] on link "OK" at bounding box center [923, 242] width 60 height 28
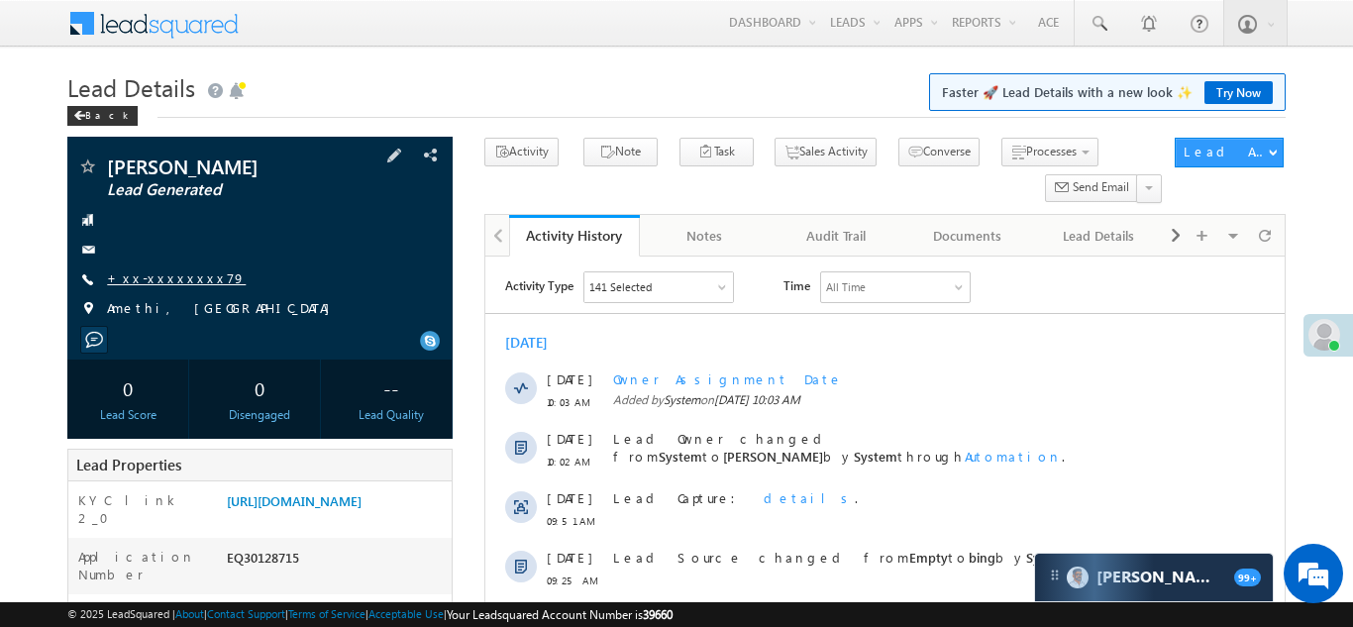
click at [154, 284] on link "+xx-xxxxxxxx79" at bounding box center [176, 277] width 139 height 17
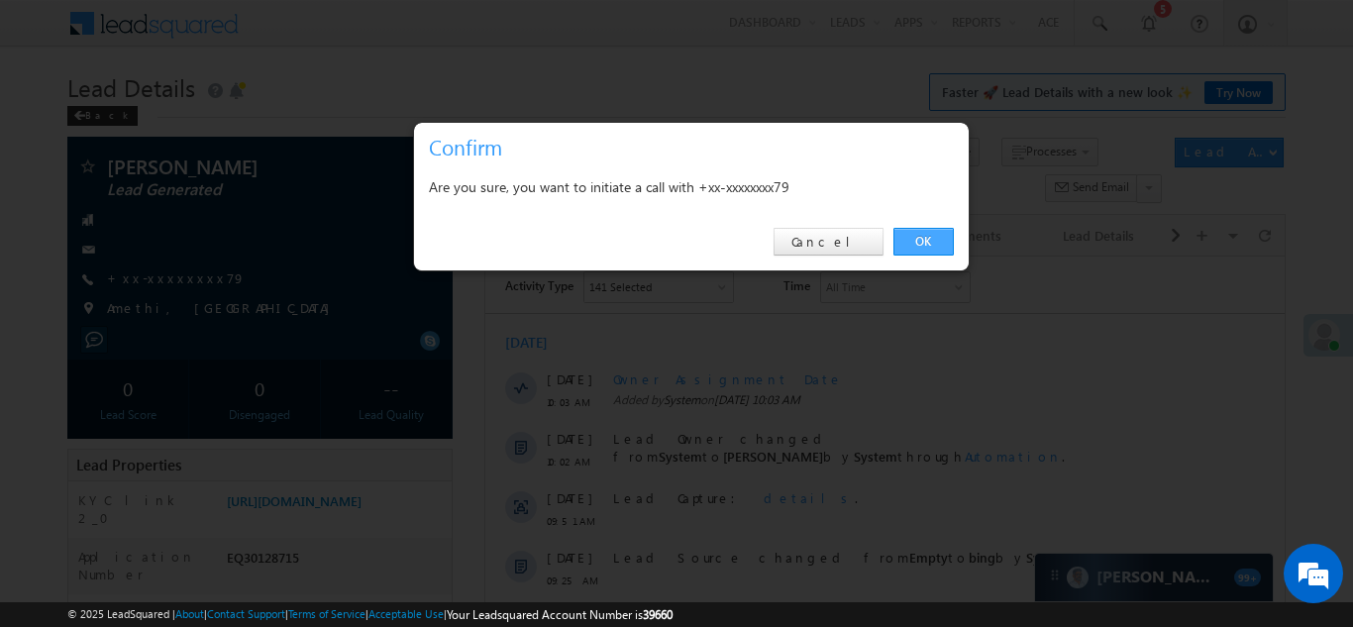
click at [925, 240] on link "OK" at bounding box center [923, 242] width 60 height 28
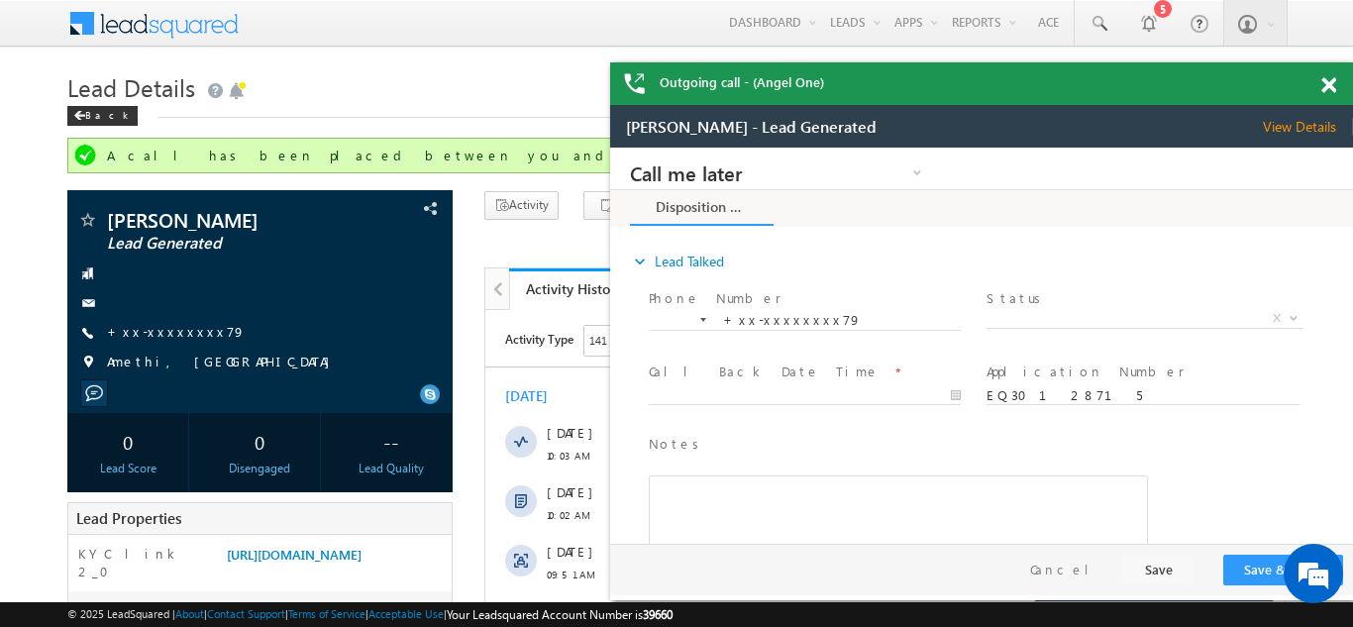
click at [1327, 85] on span at bounding box center [1328, 85] width 15 height 17
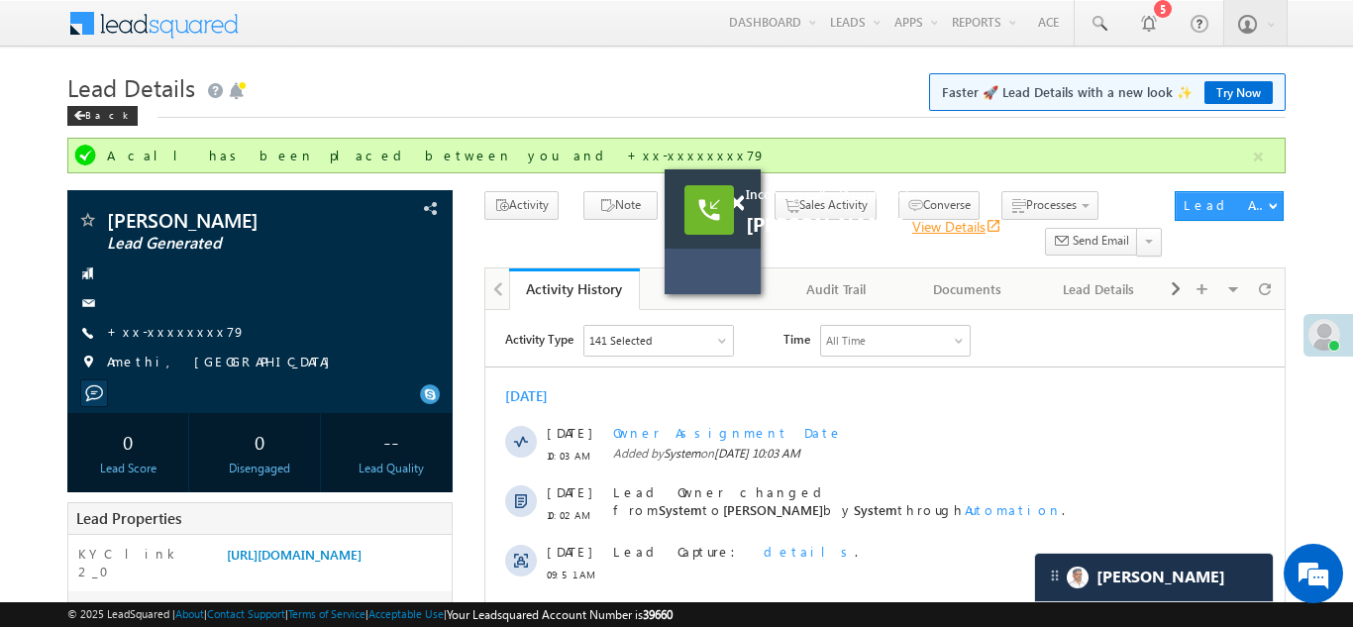
click at [916, 226] on link "View Details open_in_new" at bounding box center [956, 226] width 89 height 19
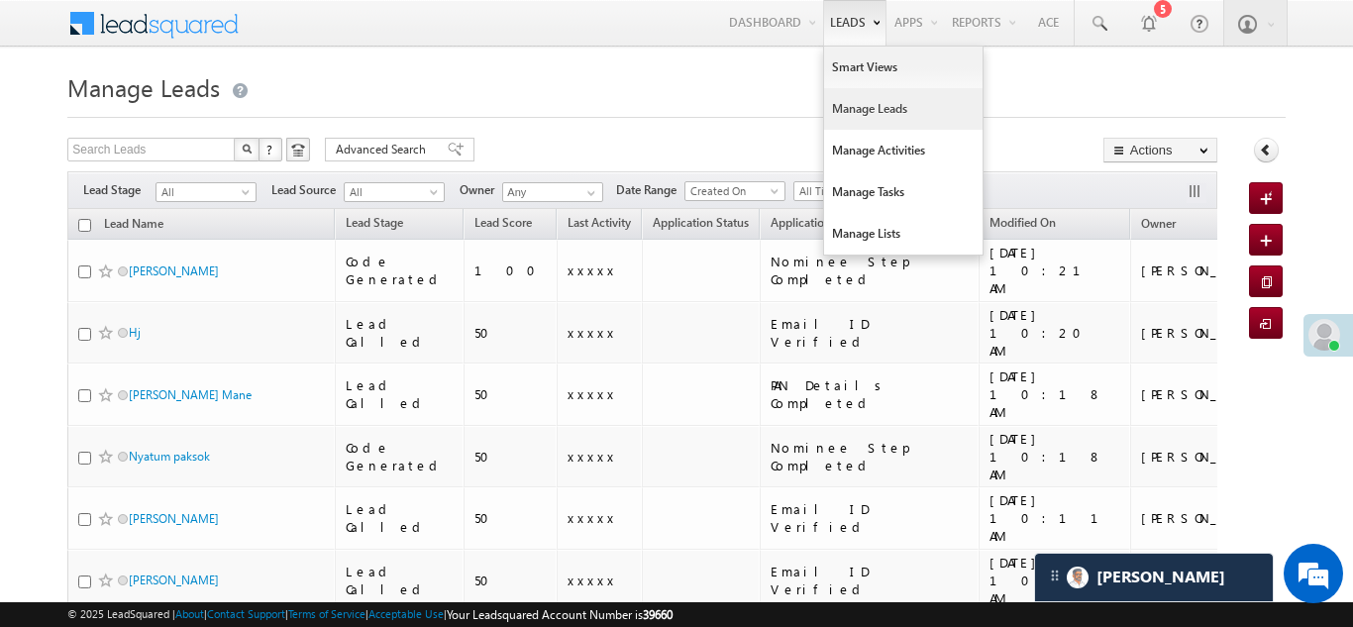
click at [848, 106] on link "Manage Leads" at bounding box center [903, 109] width 158 height 42
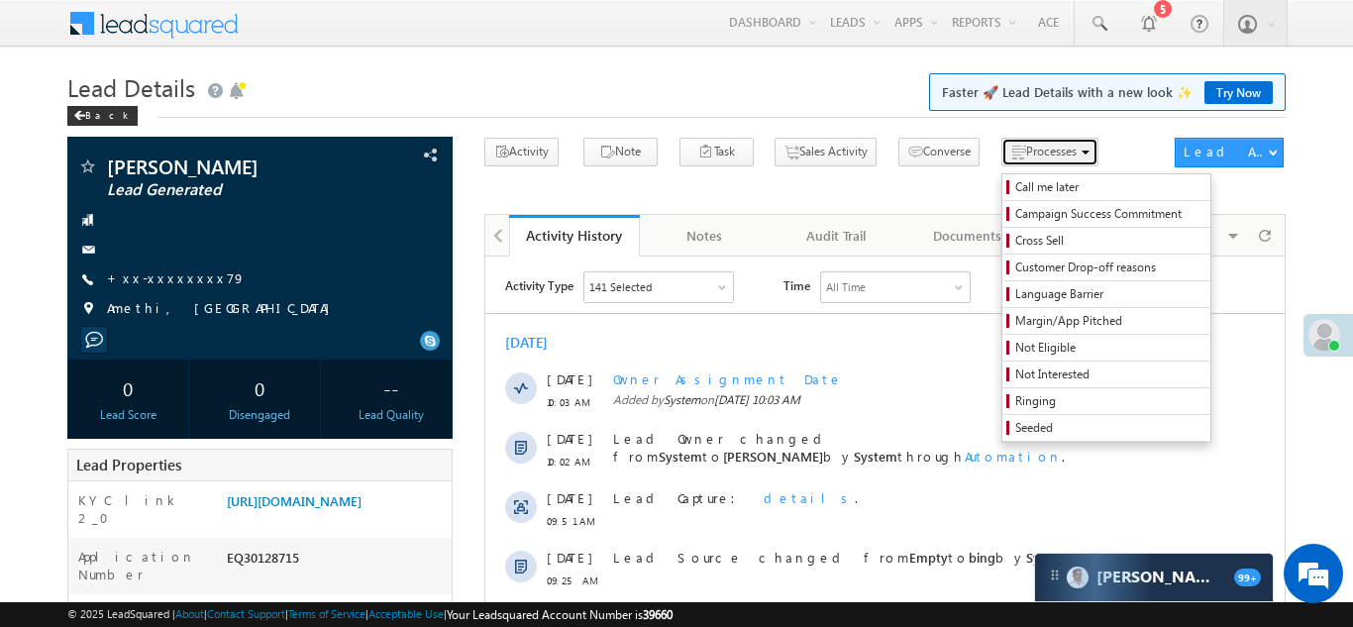
click at [1026, 147] on span "Processes" at bounding box center [1051, 151] width 51 height 15
click at [1015, 376] on span "Not Interested" at bounding box center [1109, 375] width 188 height 18
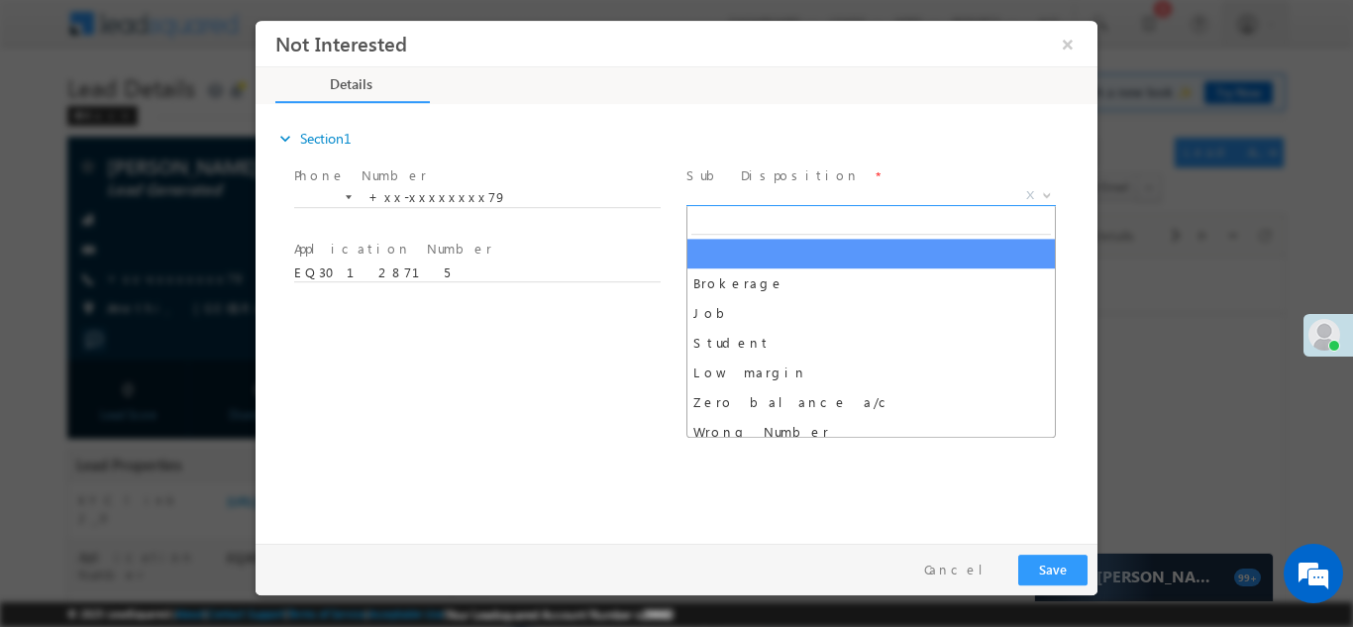
click at [785, 193] on span "X" at bounding box center [870, 195] width 369 height 20
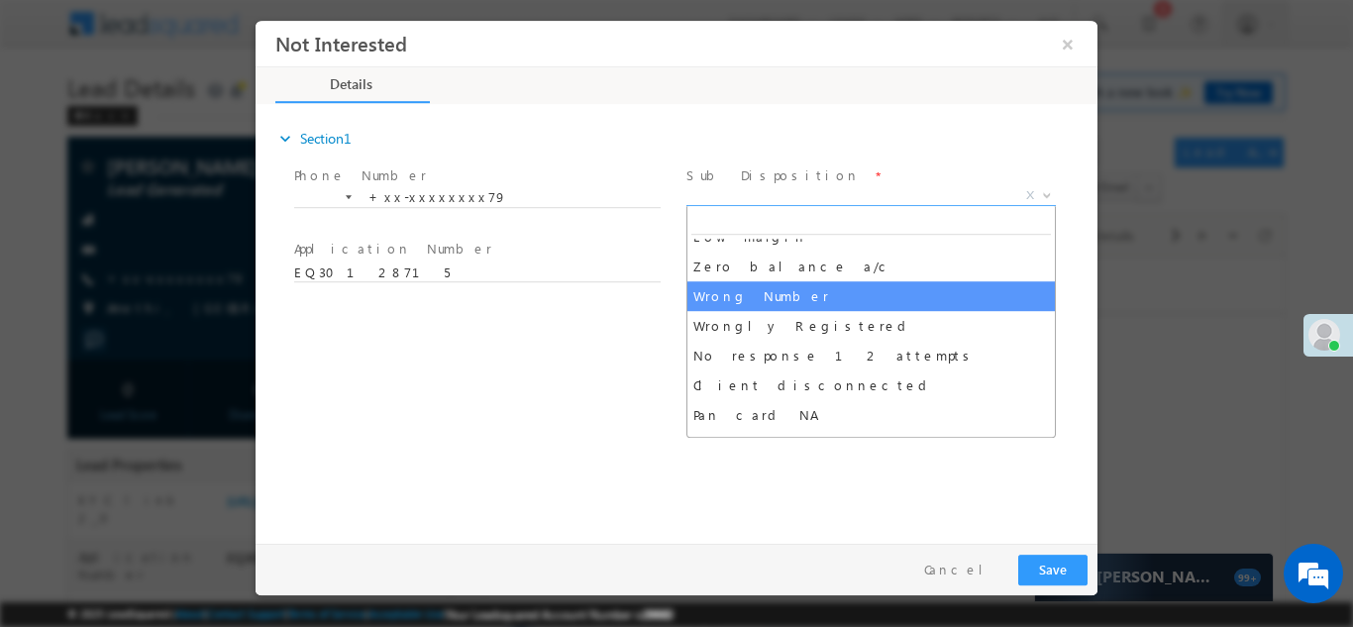
scroll to position [144, 0]
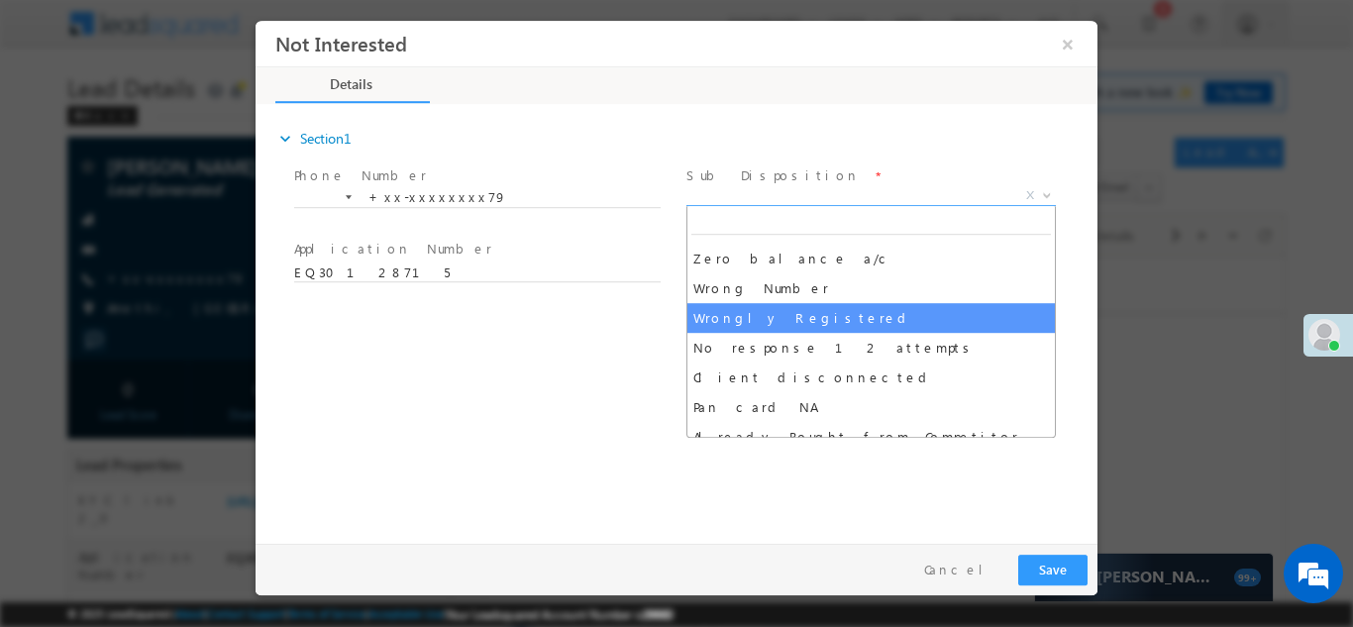
select select "Wrongly Registered"
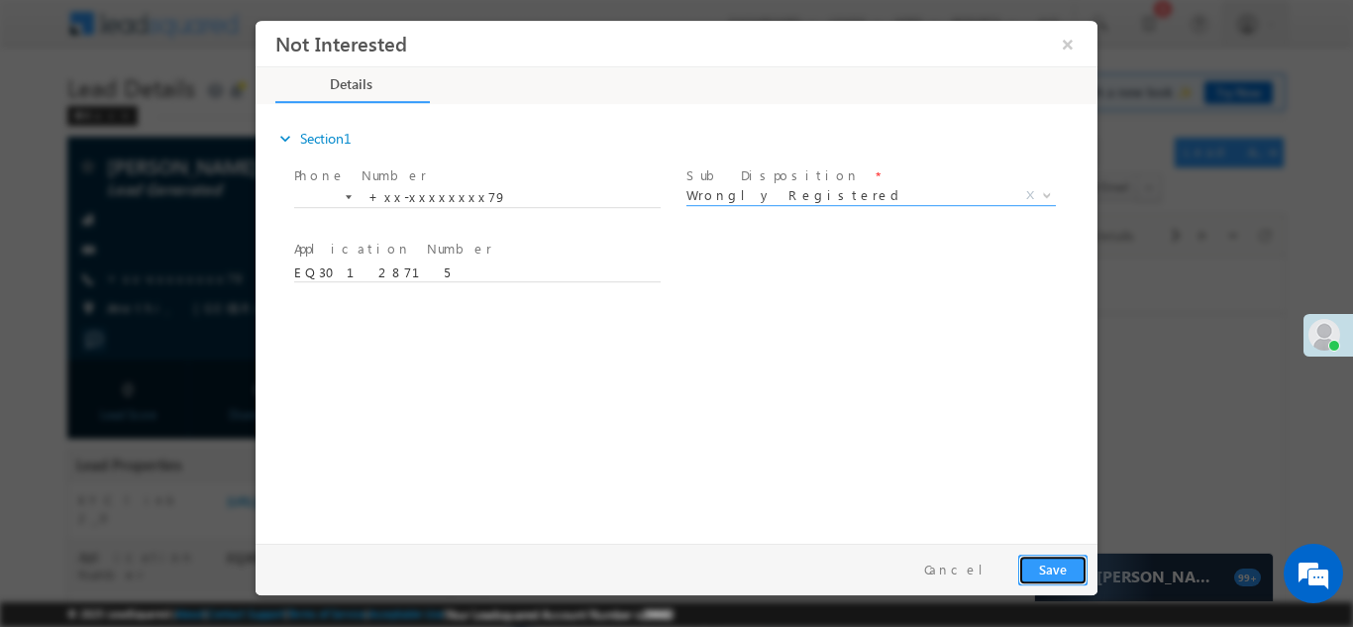
click at [1052, 564] on button "Save" at bounding box center [1052, 569] width 69 height 31
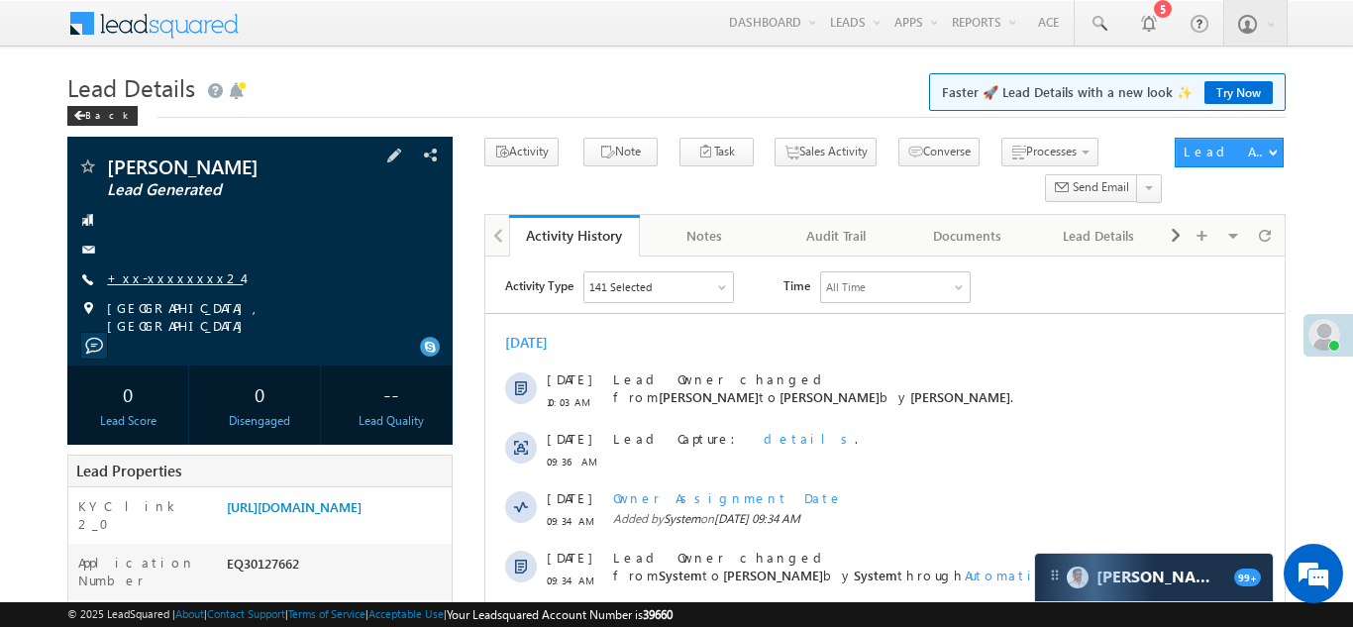
click at [154, 278] on link "+xx-xxxxxxxx24" at bounding box center [175, 277] width 136 height 17
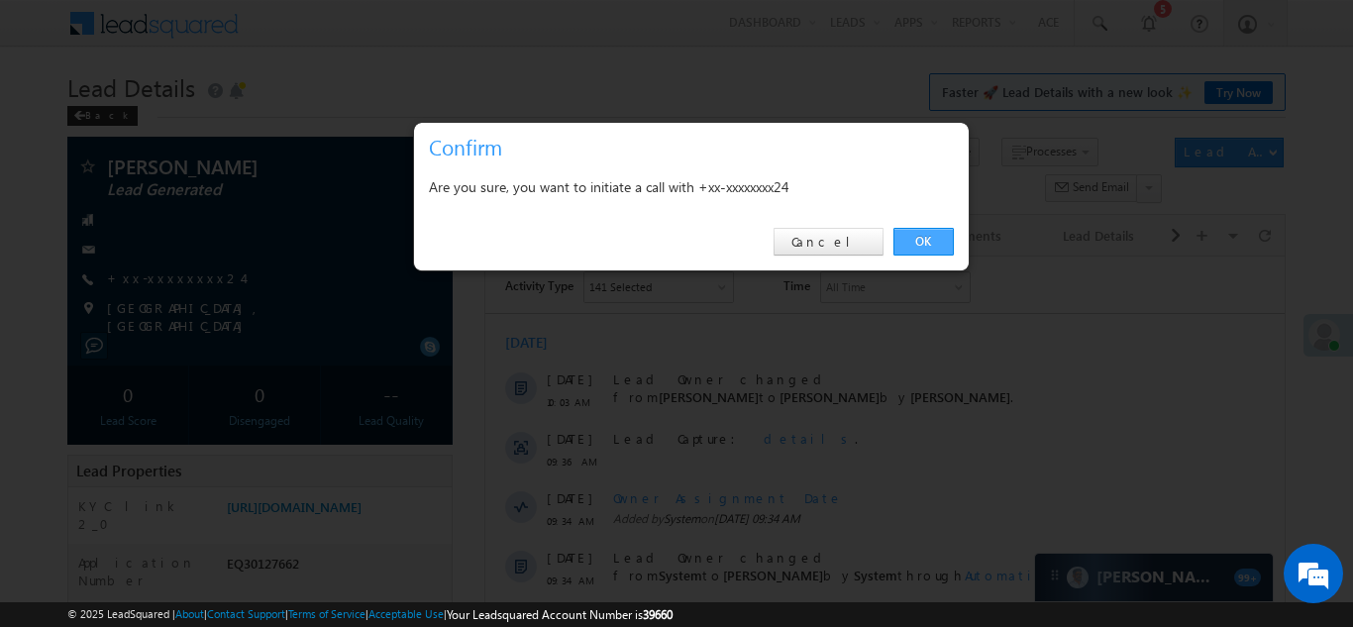
click at [919, 242] on link "OK" at bounding box center [923, 242] width 60 height 28
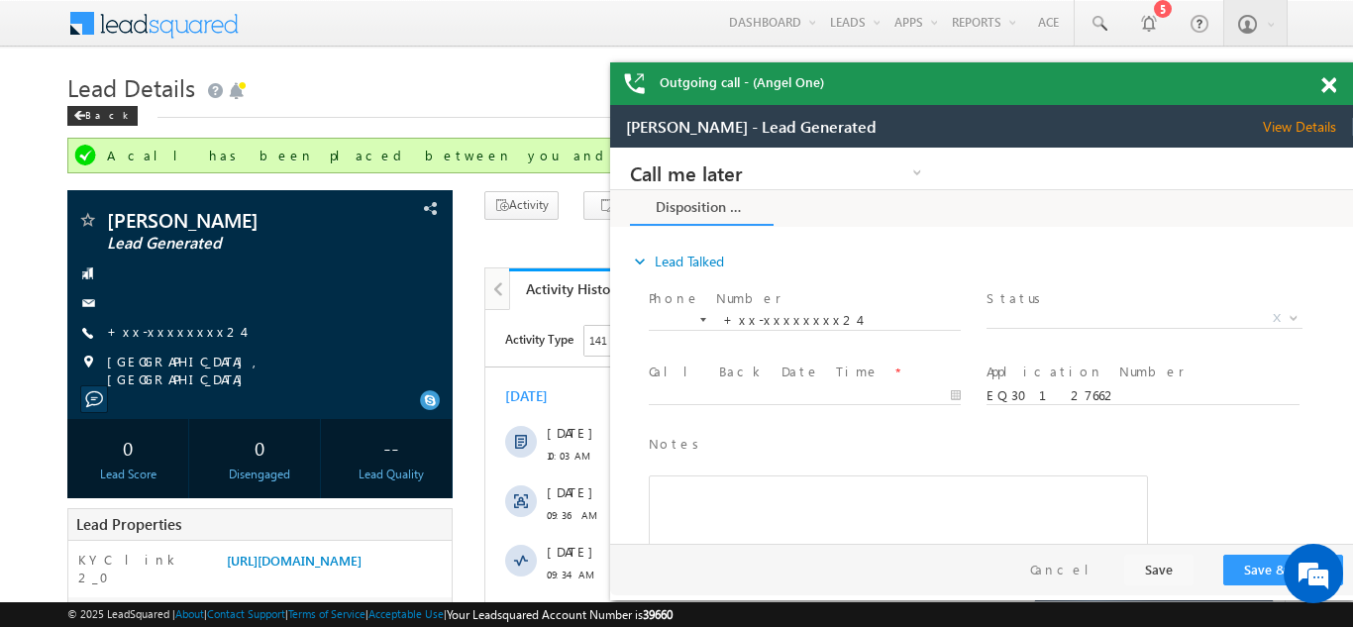
click at [1330, 85] on span at bounding box center [1328, 85] width 15 height 17
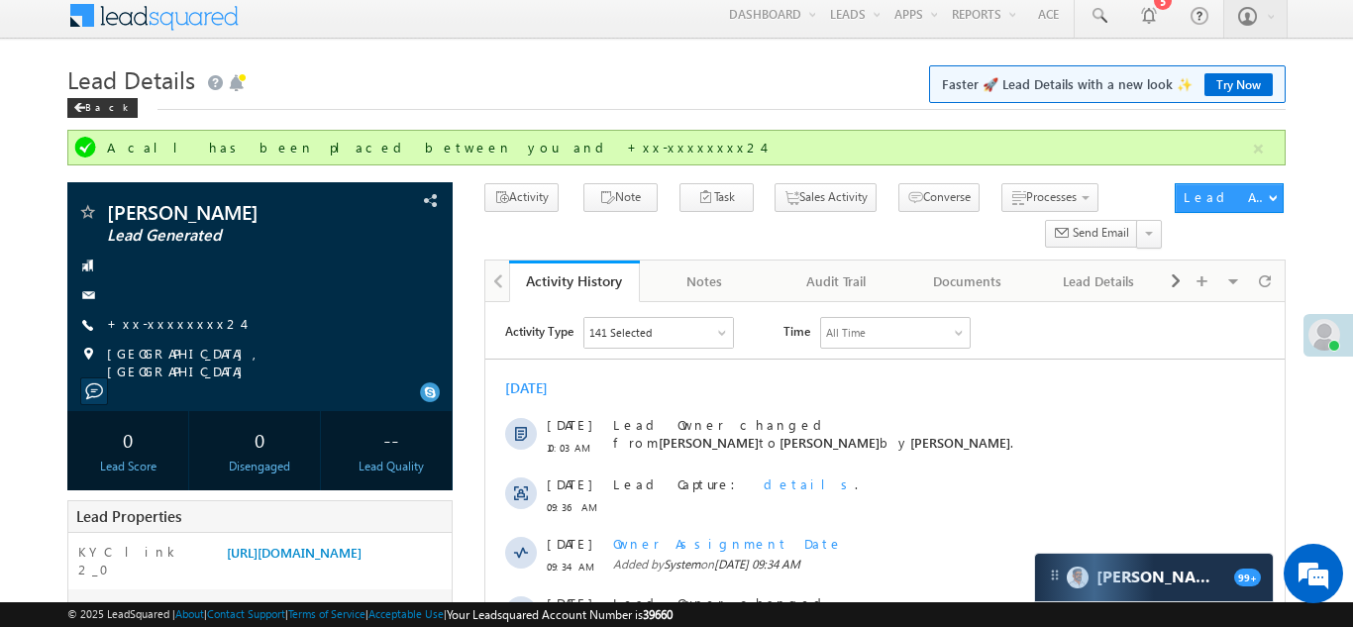
scroll to position [10, 0]
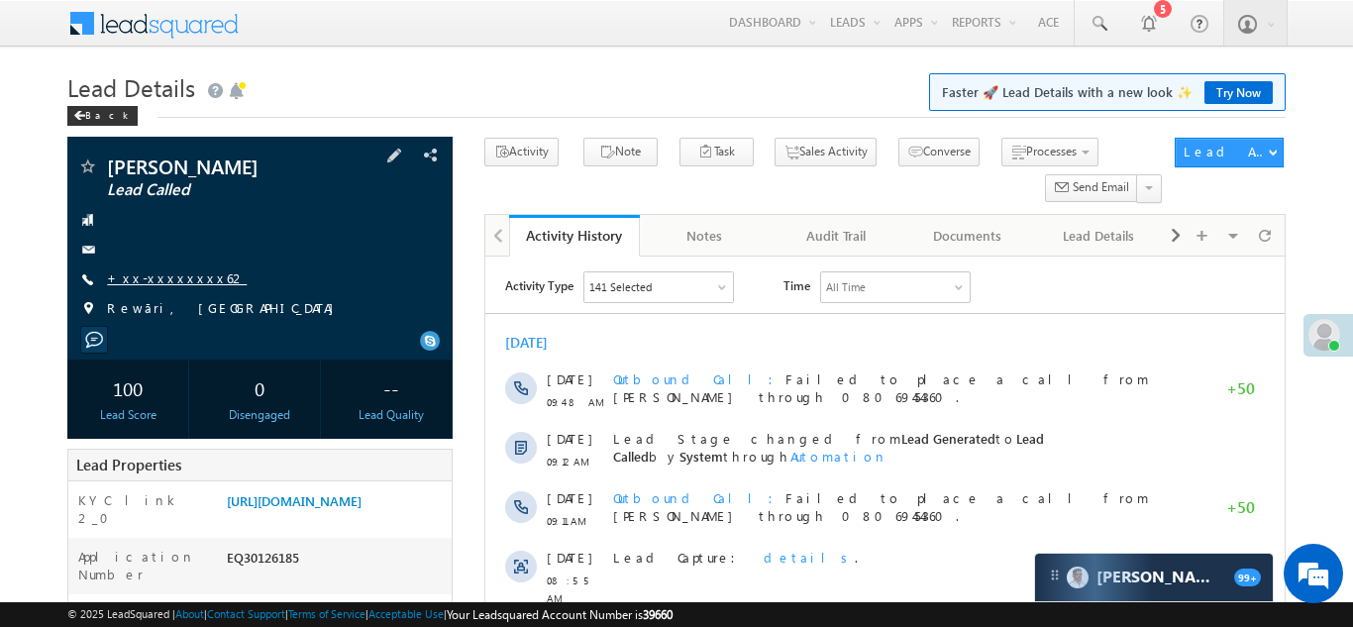
click at [156, 274] on link "+xx-xxxxxxxx62" at bounding box center [177, 277] width 140 height 17
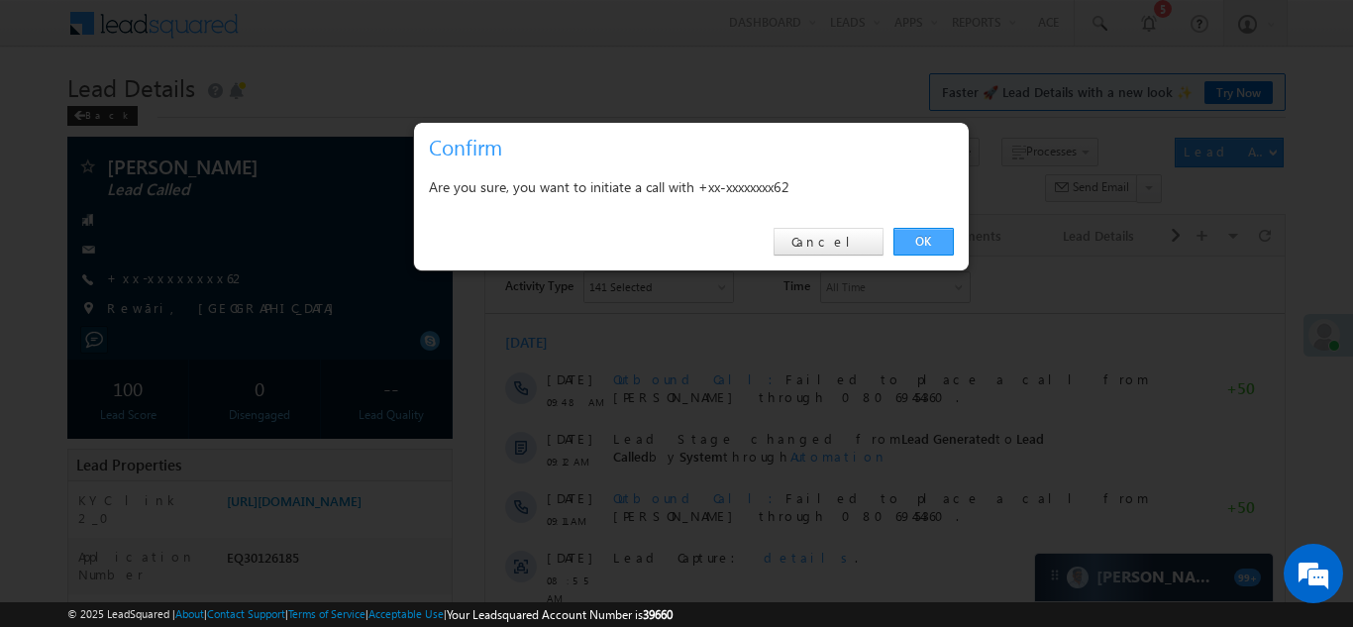
click at [926, 239] on link "OK" at bounding box center [923, 242] width 60 height 28
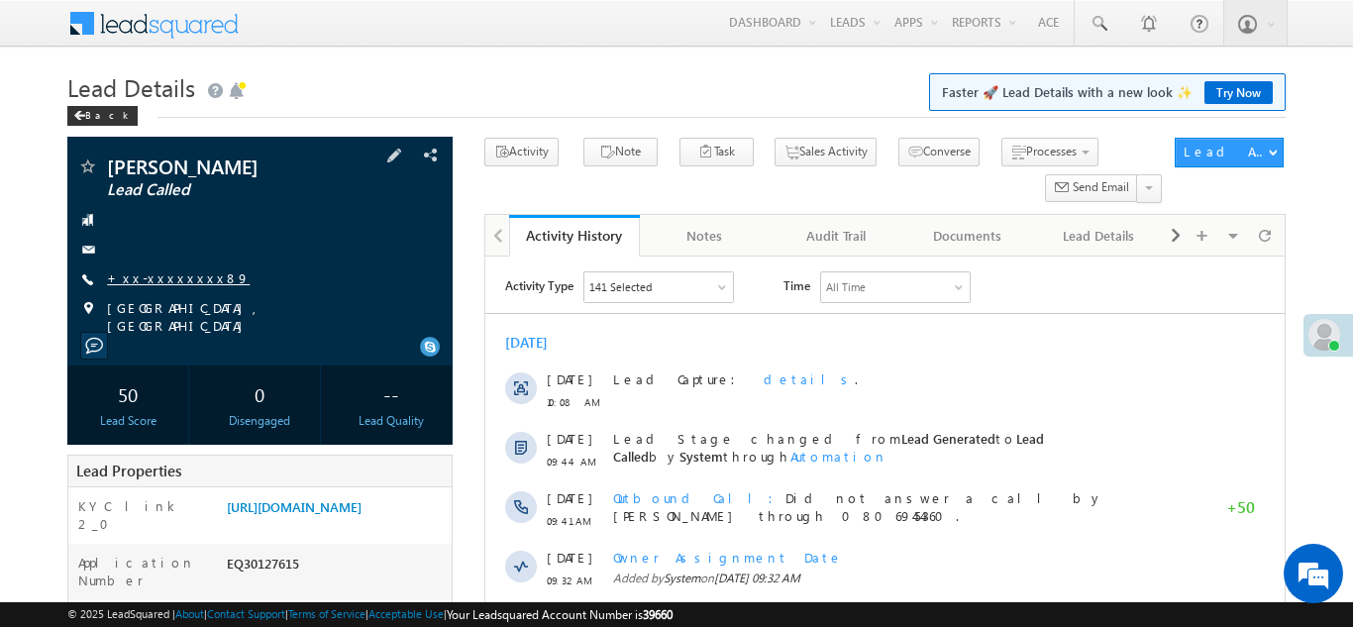
click at [157, 276] on link "+xx-xxxxxxxx89" at bounding box center [178, 277] width 143 height 17
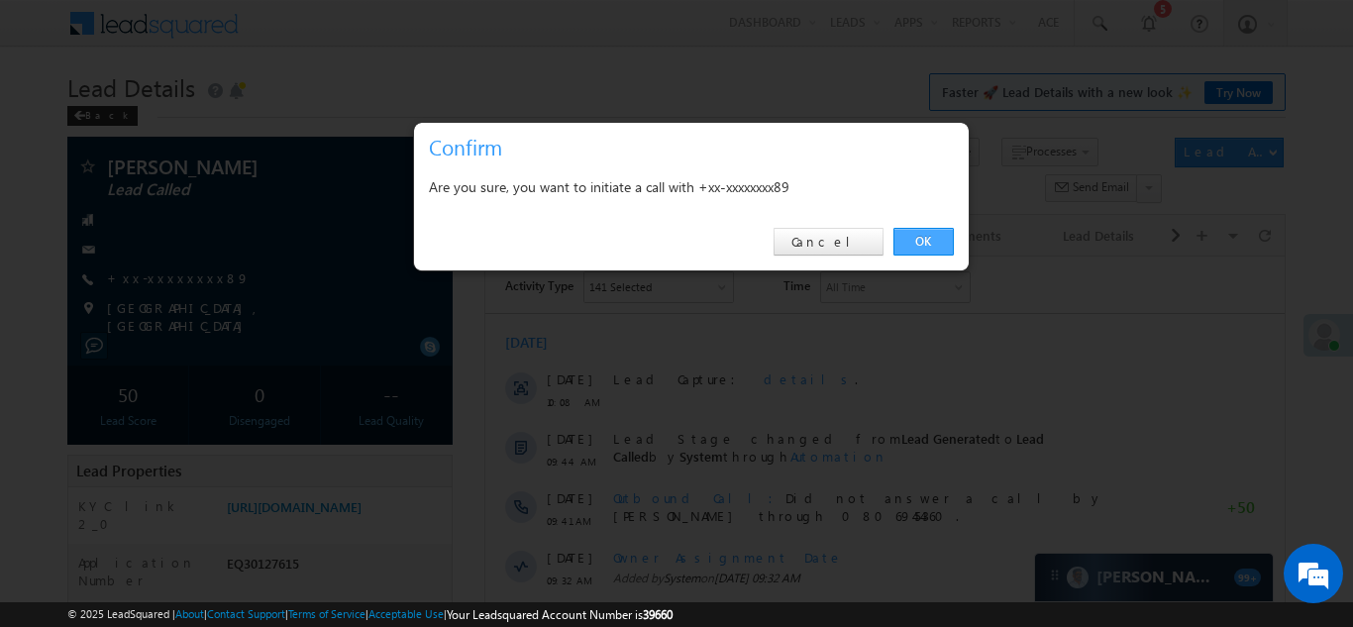
click at [921, 243] on link "OK" at bounding box center [923, 242] width 60 height 28
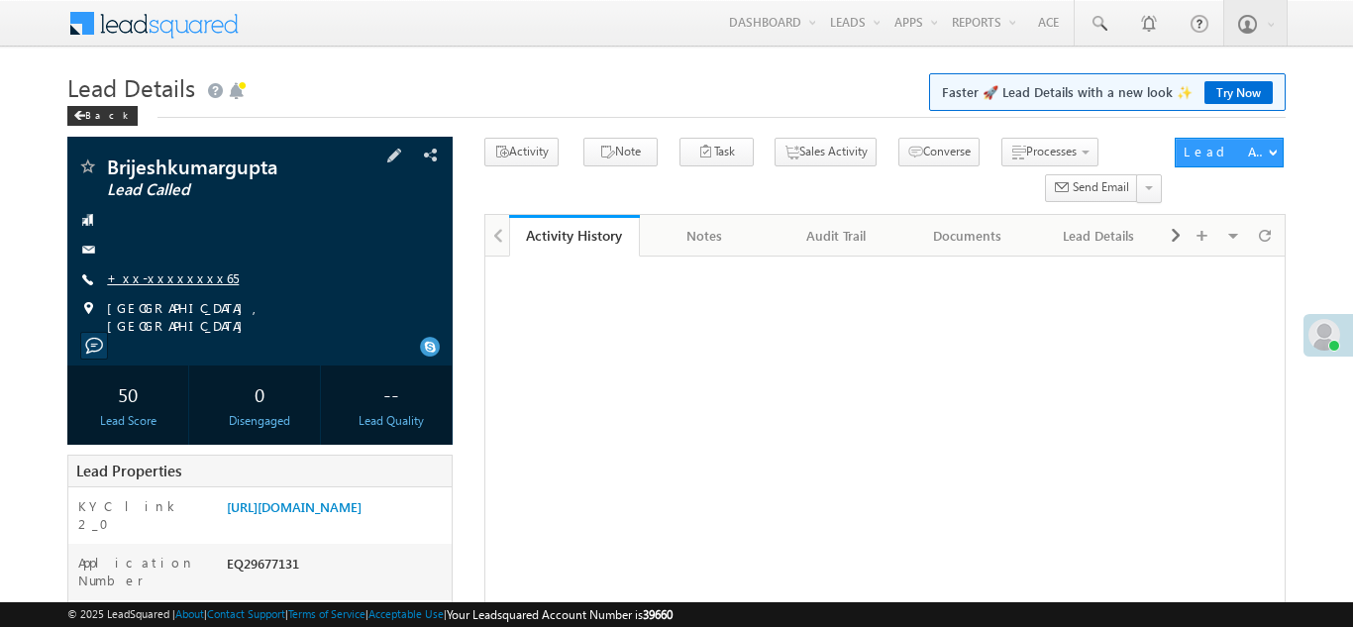
click at [157, 273] on link "+xx-xxxxxxxx65" at bounding box center [173, 277] width 132 height 17
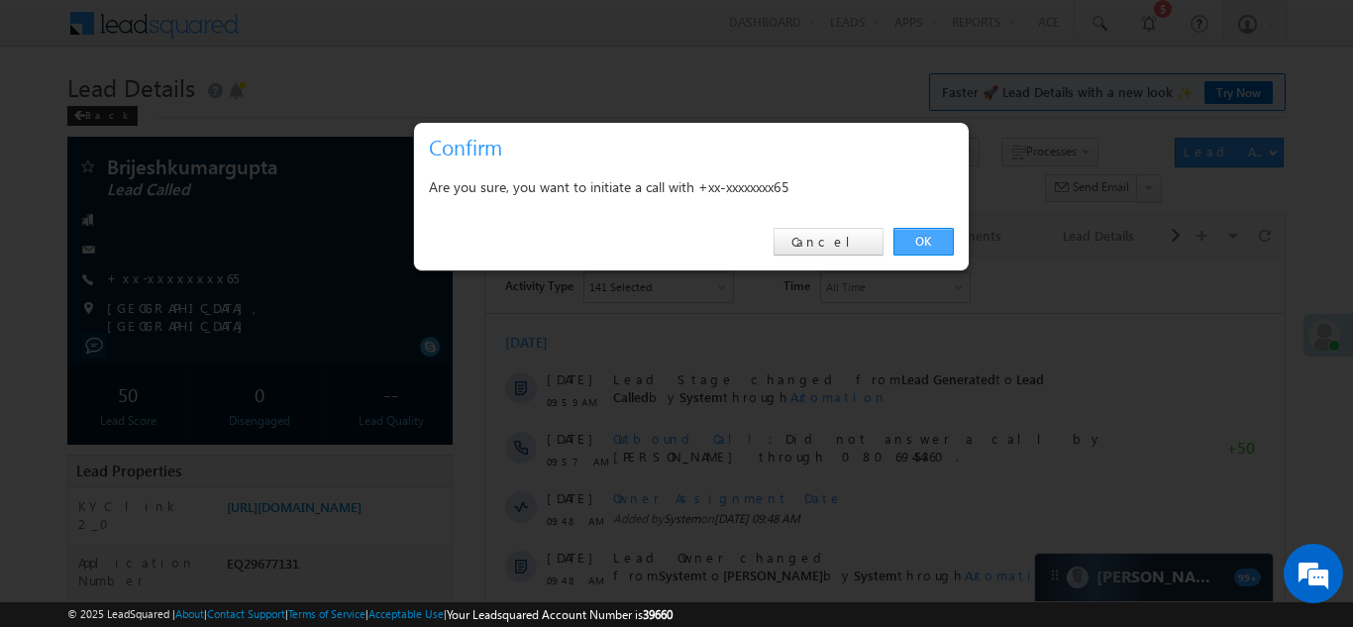
click at [921, 237] on link "OK" at bounding box center [923, 242] width 60 height 28
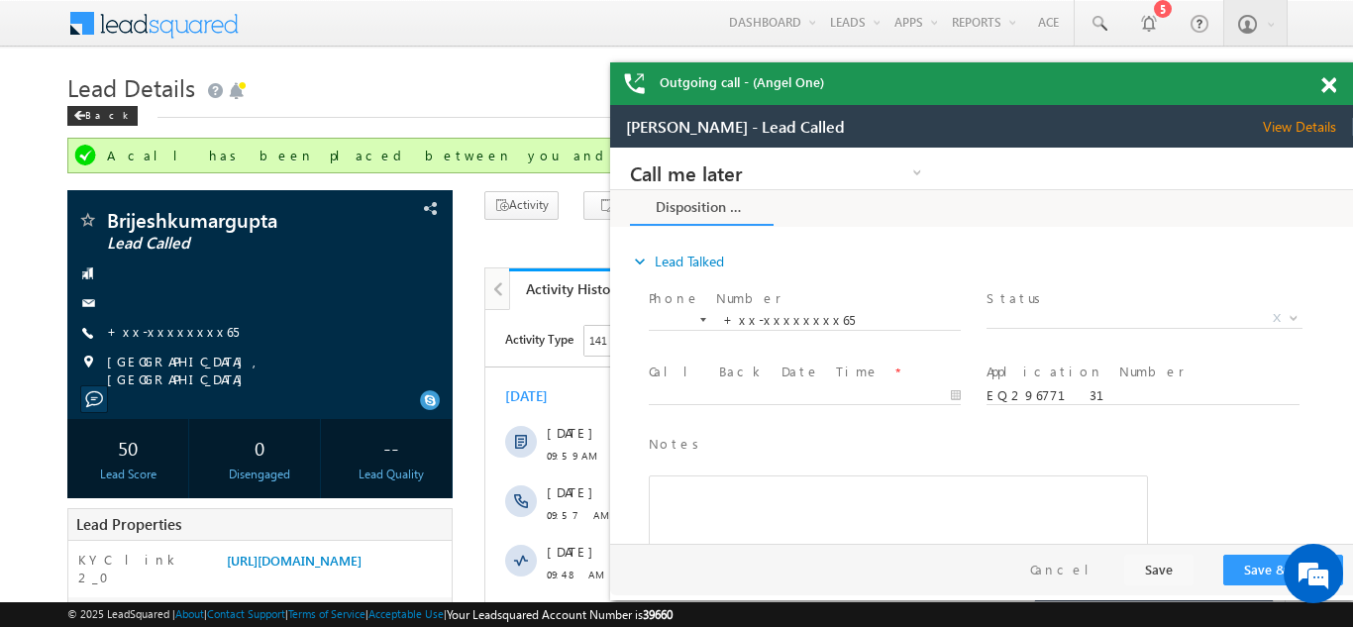
click at [1330, 81] on span at bounding box center [1328, 85] width 15 height 17
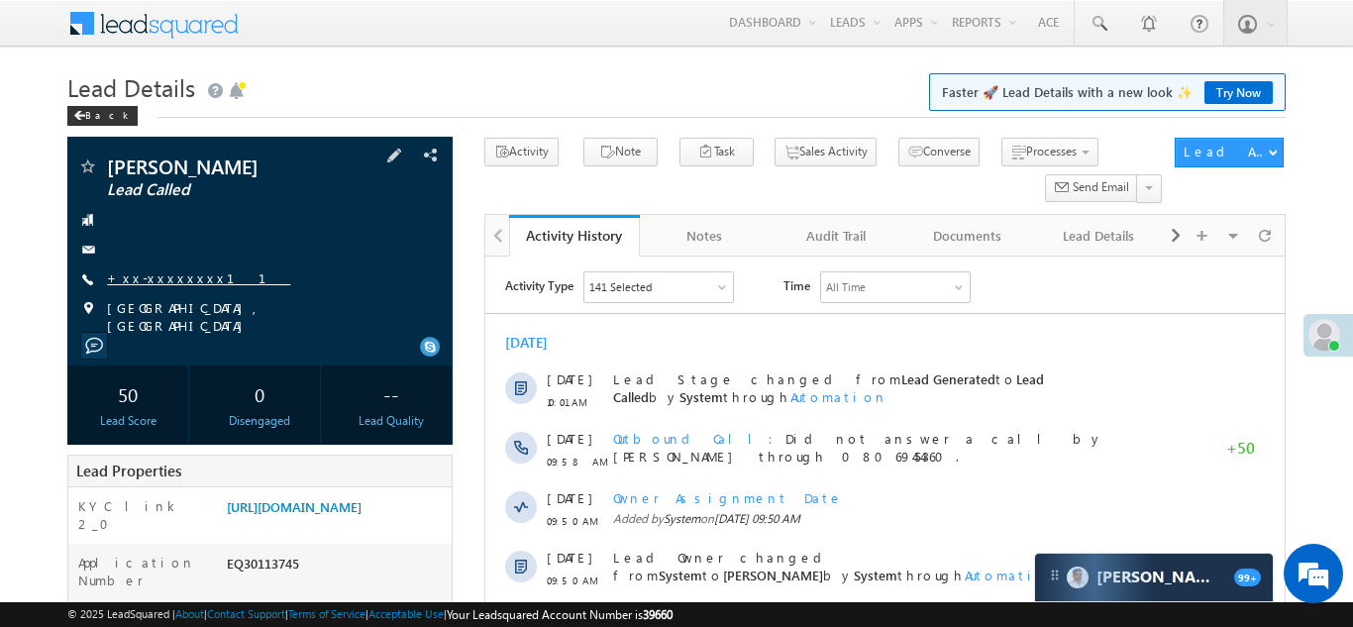
click at [159, 275] on link "+xx-xxxxxxxx11" at bounding box center [198, 277] width 183 height 17
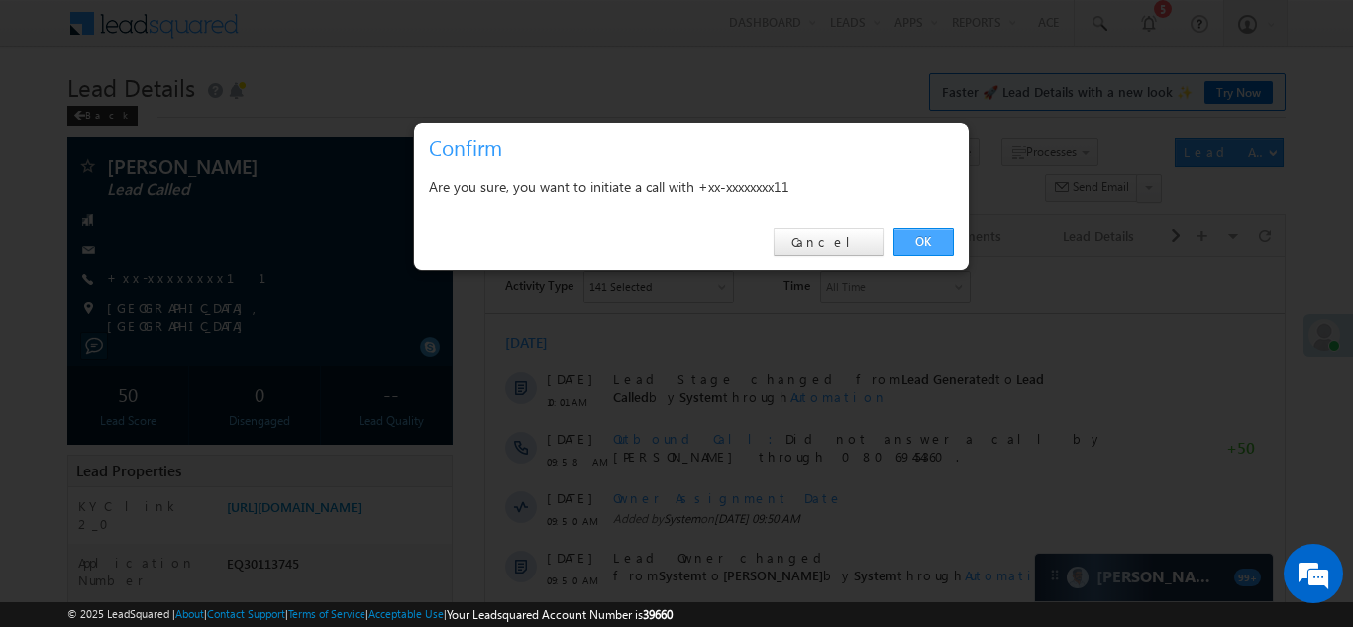
click at [918, 240] on link "OK" at bounding box center [923, 242] width 60 height 28
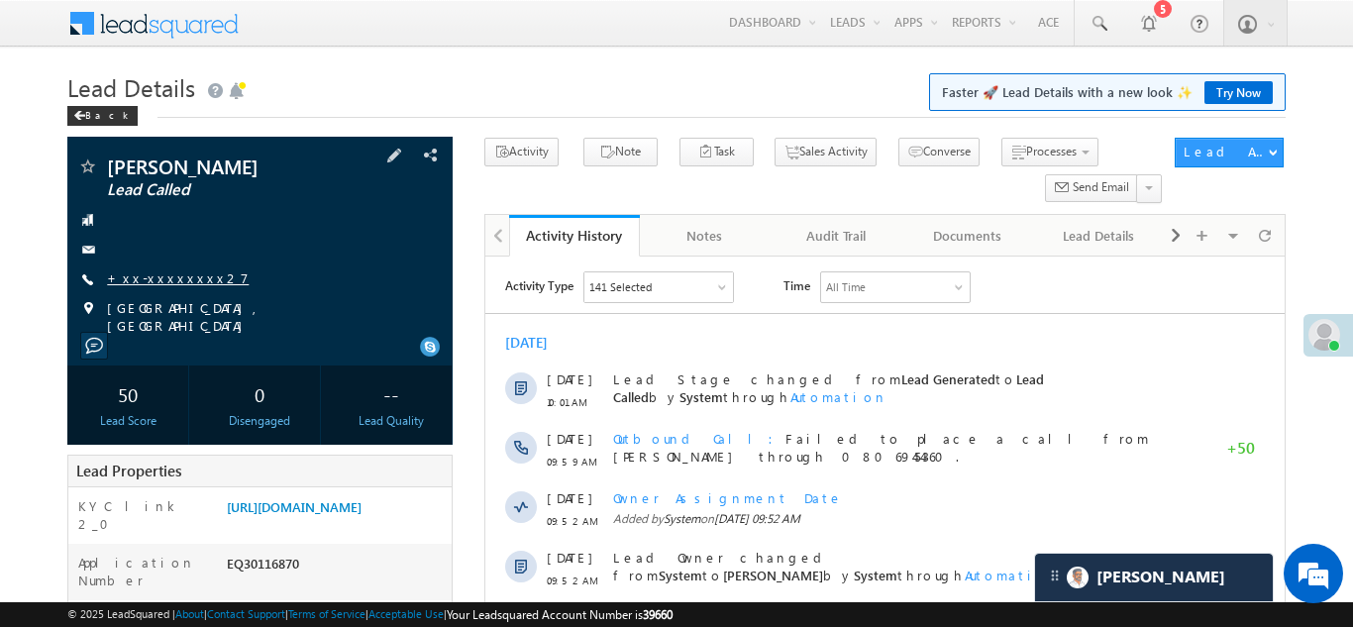
click at [163, 282] on link "+xx-xxxxxxxx27" at bounding box center [178, 277] width 142 height 17
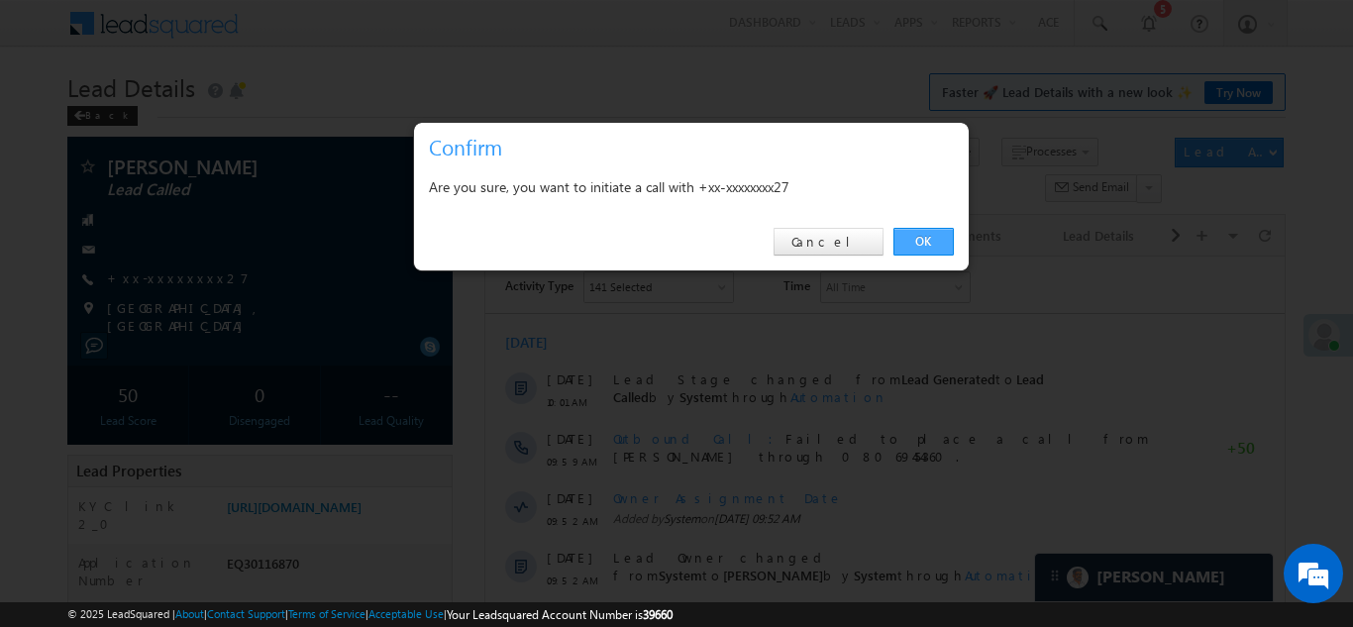
click at [918, 242] on link "OK" at bounding box center [923, 242] width 60 height 28
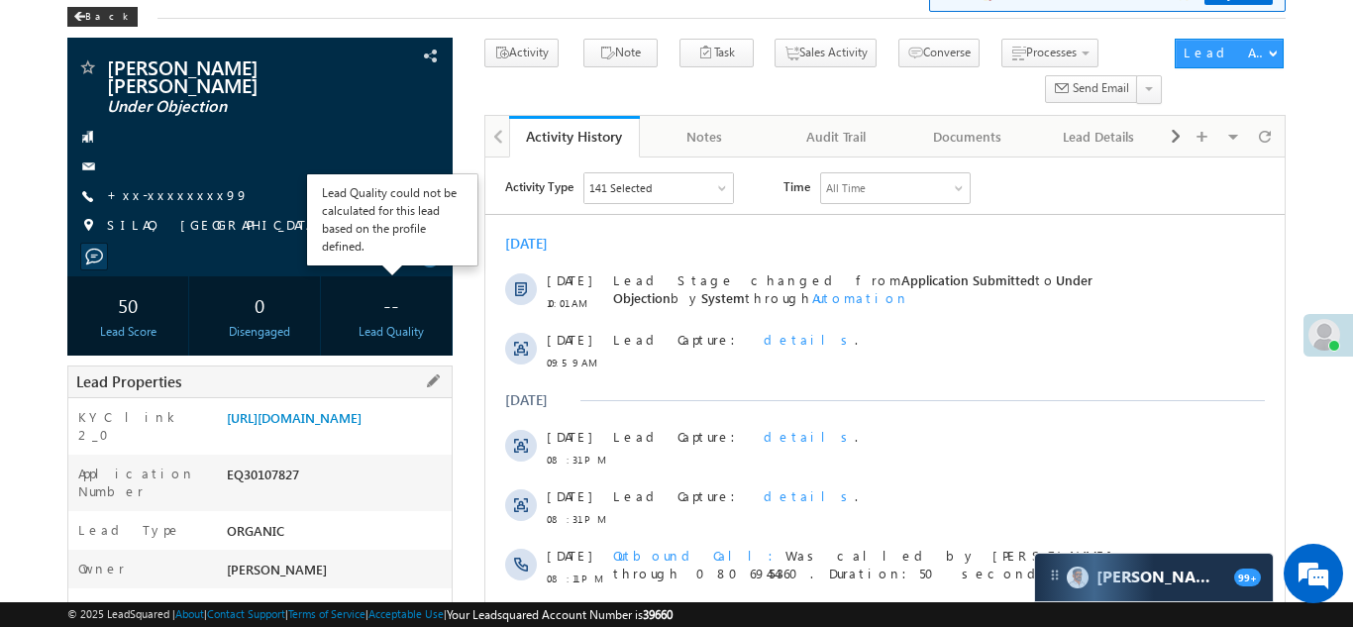
scroll to position [173, 0]
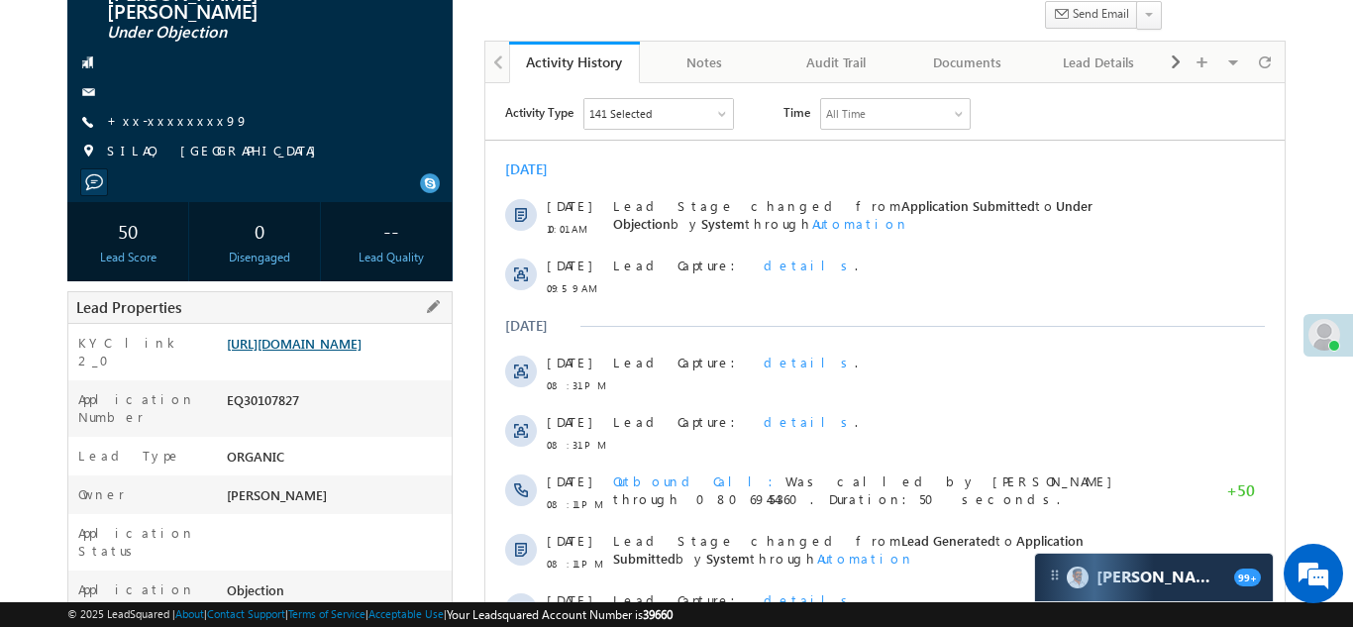
click at [327, 352] on link "[URL][DOMAIN_NAME]" at bounding box center [294, 343] width 135 height 17
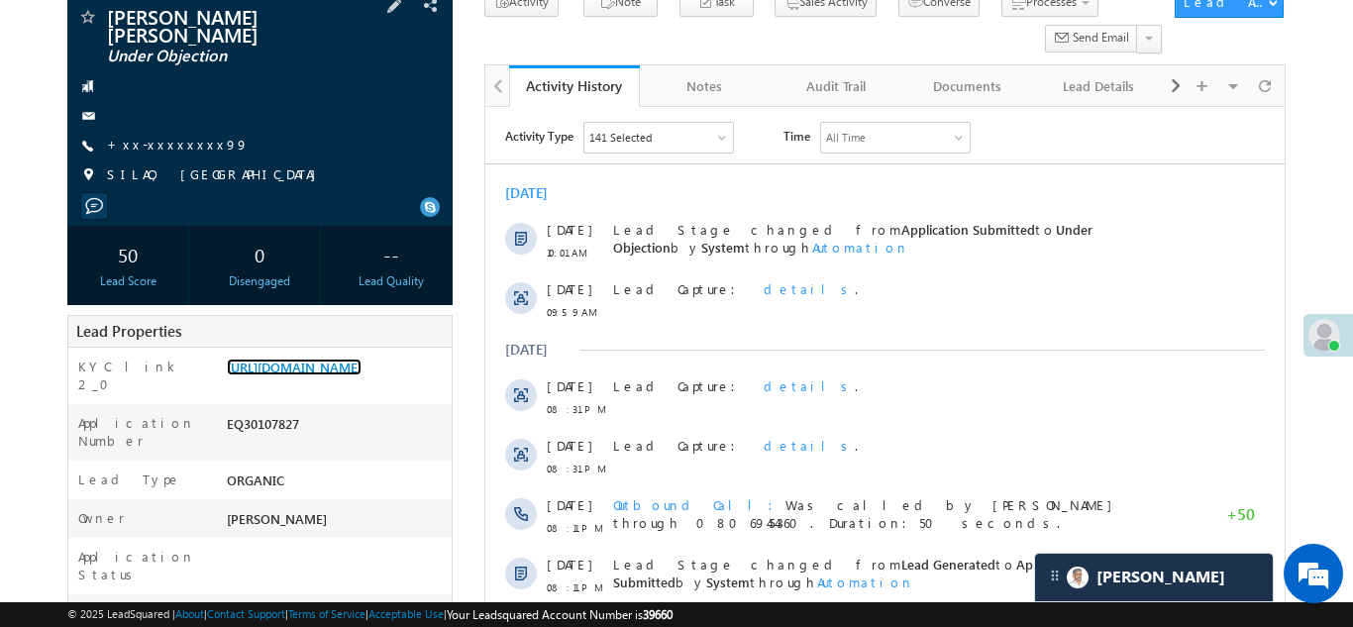
scroll to position [261, 0]
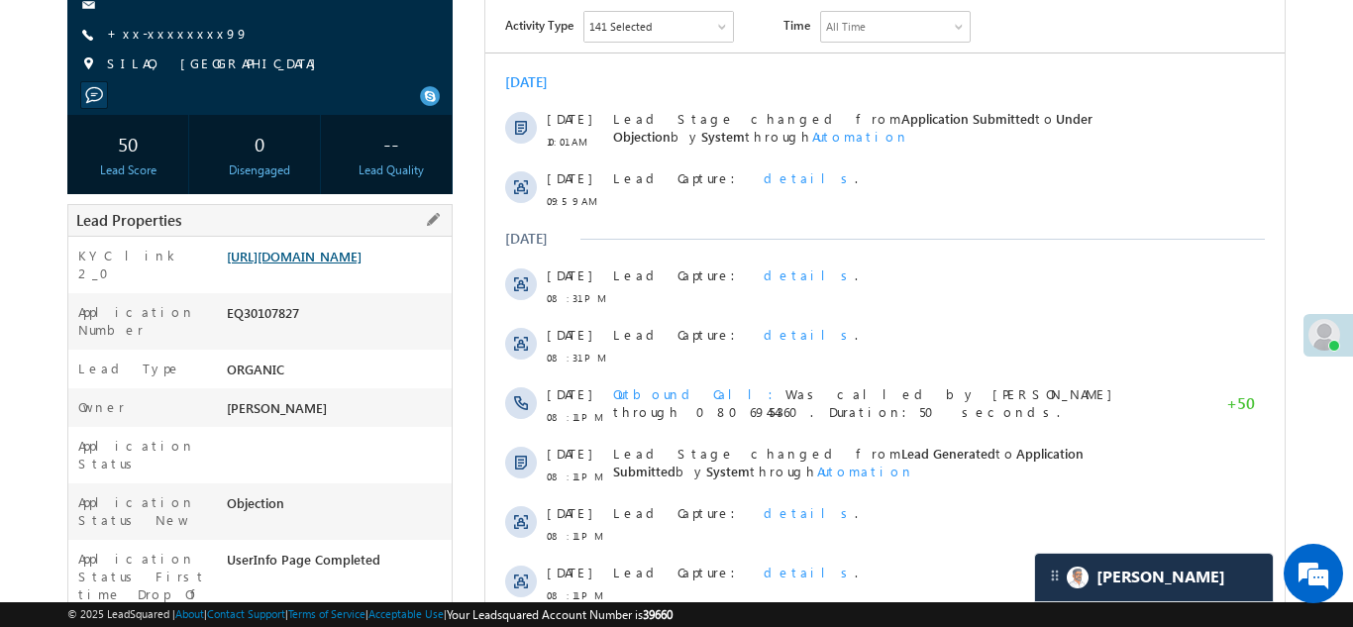
click at [332, 264] on link "[URL][DOMAIN_NAME]" at bounding box center [294, 256] width 135 height 17
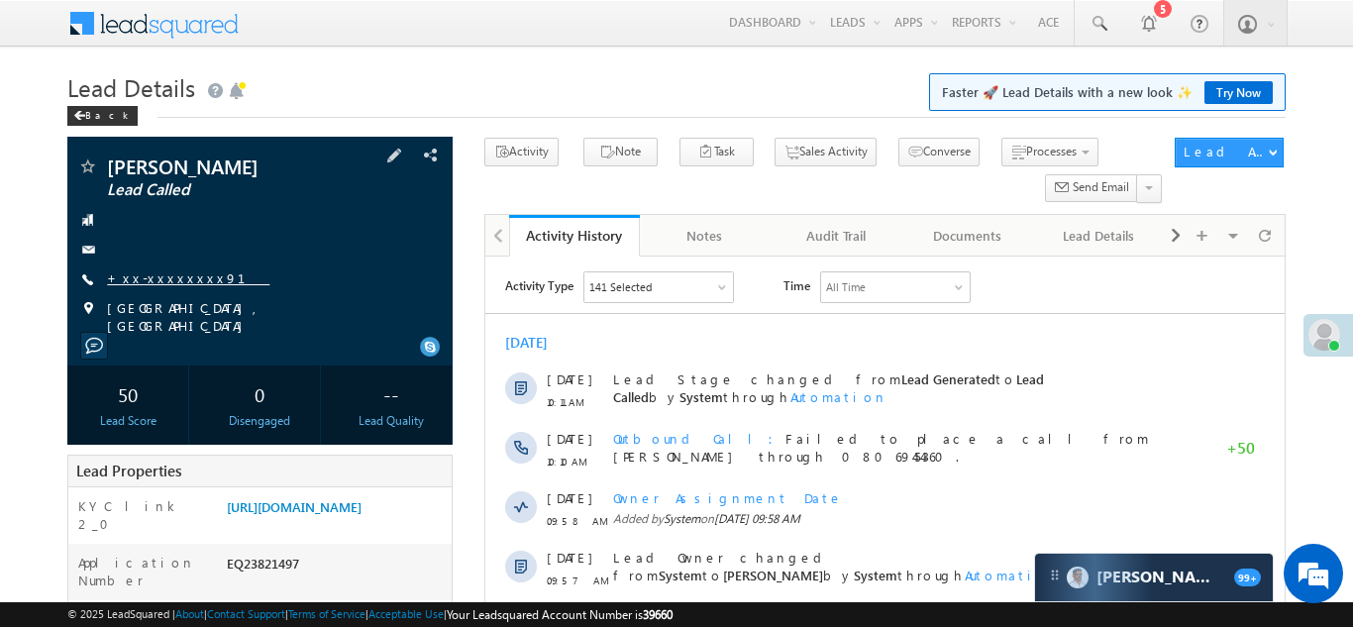
click at [161, 280] on link "+xx-xxxxxxxx91" at bounding box center [188, 277] width 162 height 17
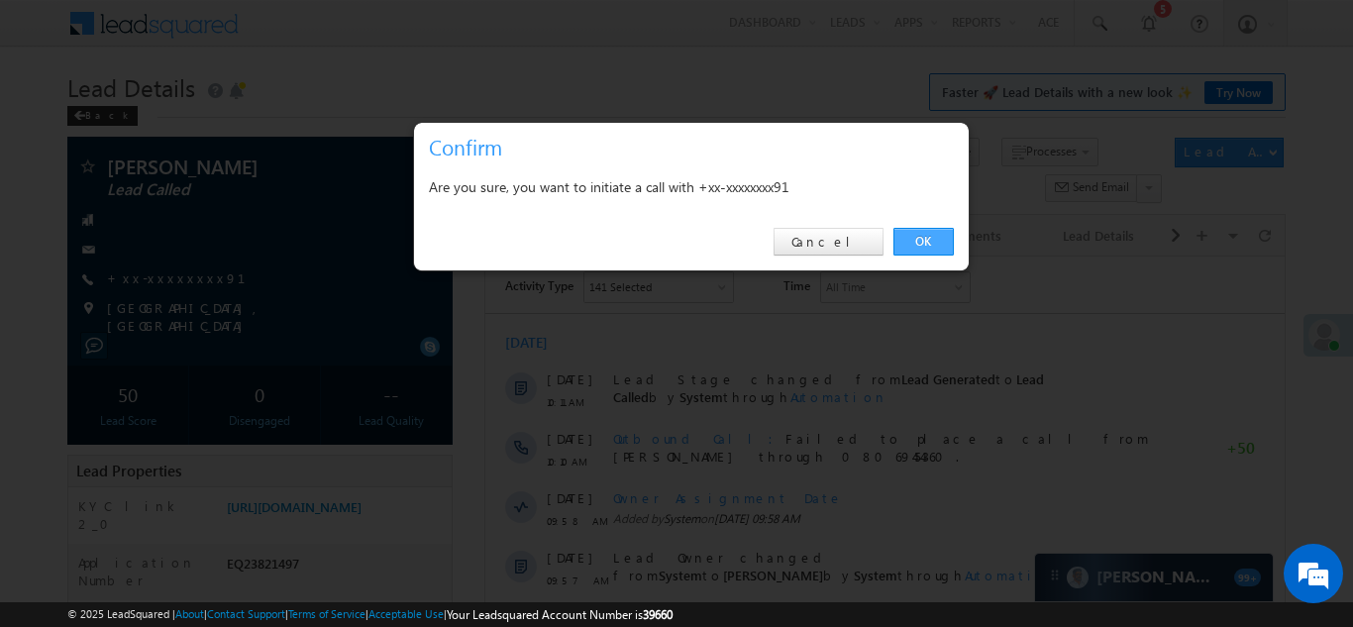
click at [914, 243] on link "OK" at bounding box center [923, 242] width 60 height 28
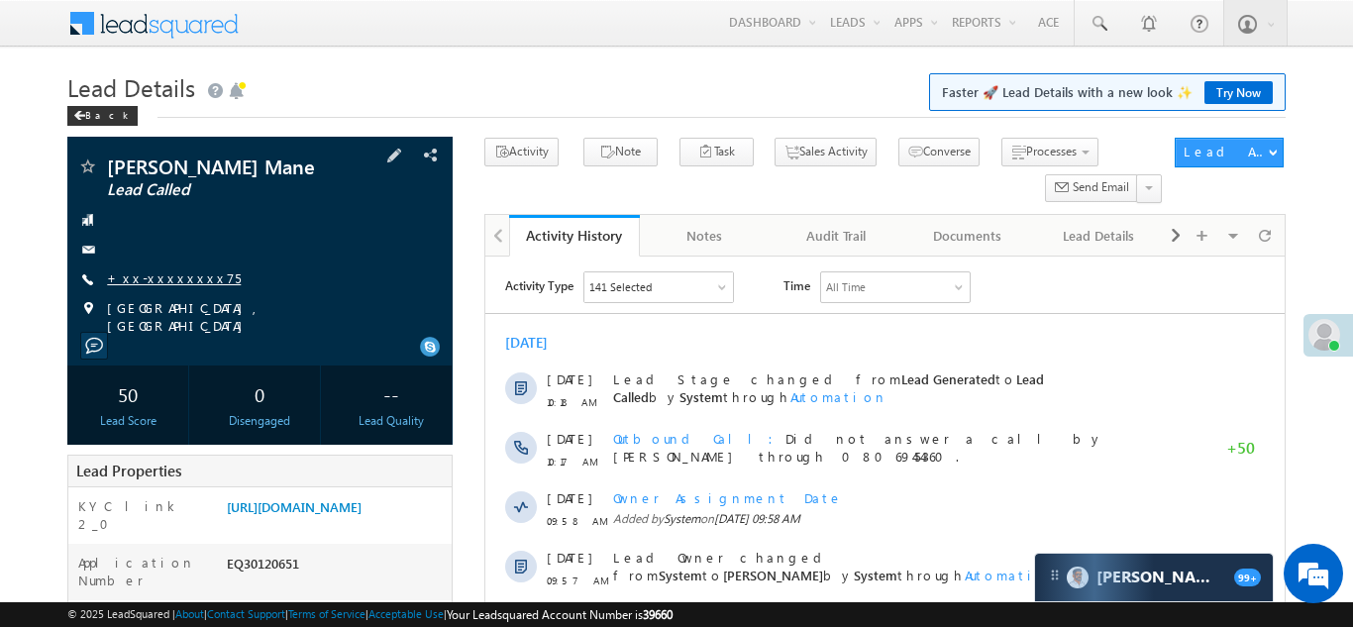
click at [160, 279] on link "+xx-xxxxxxxx75" at bounding box center [174, 277] width 134 height 17
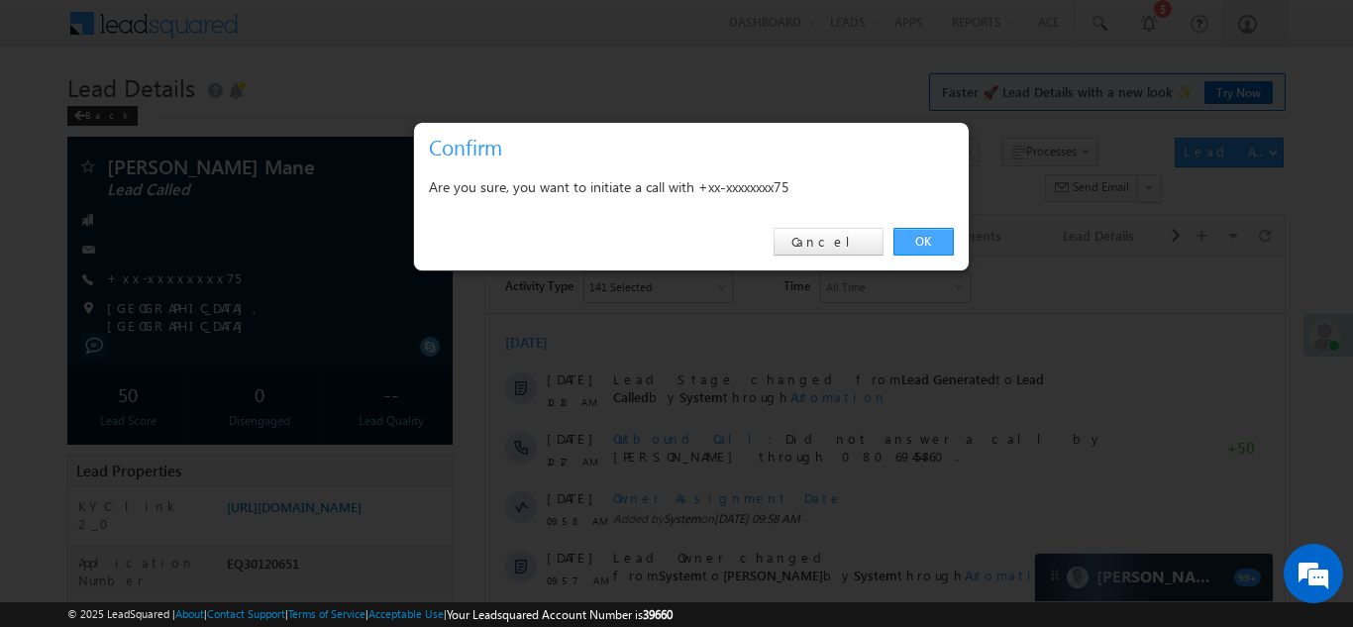
click at [915, 245] on link "OK" at bounding box center [923, 242] width 60 height 28
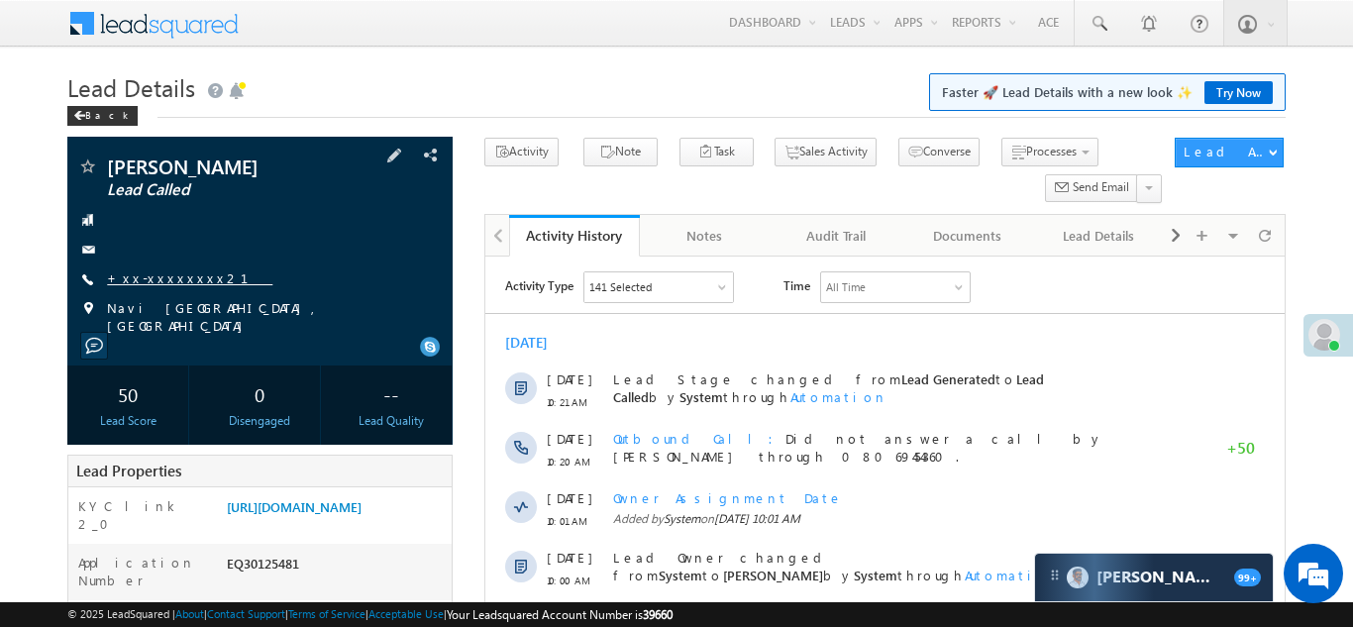
click at [165, 278] on link "+xx-xxxxxxxx21" at bounding box center [189, 277] width 165 height 17
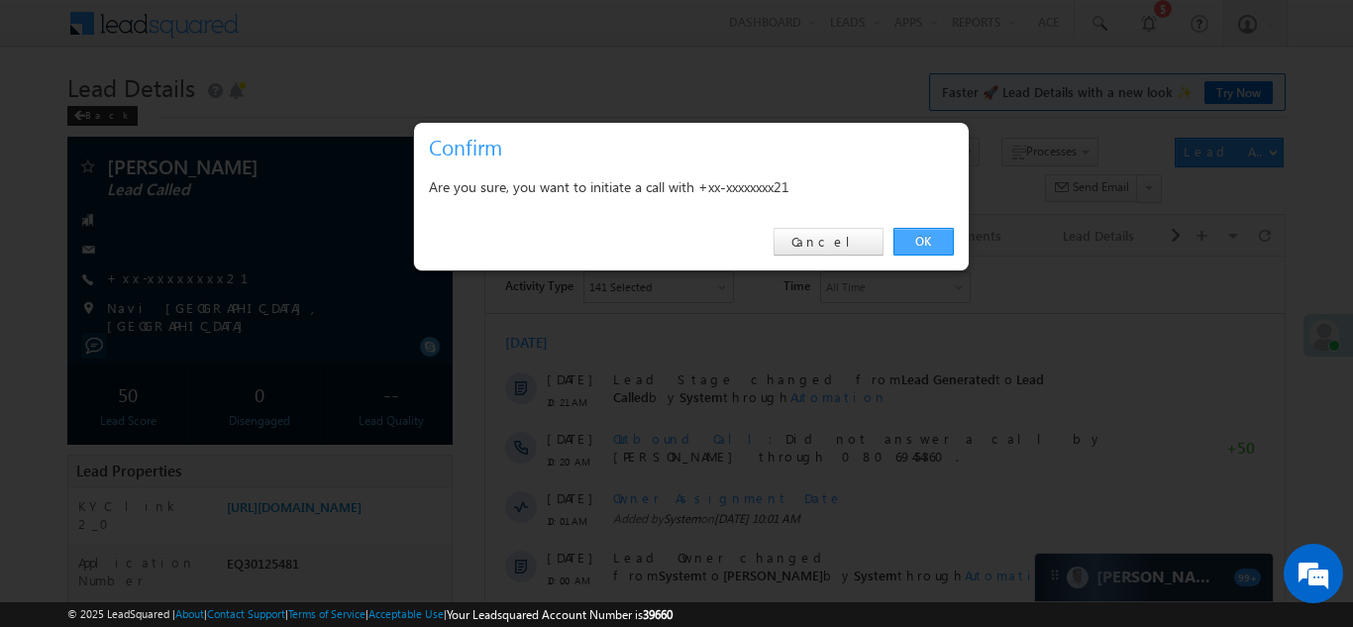
click at [921, 244] on link "OK" at bounding box center [923, 242] width 60 height 28
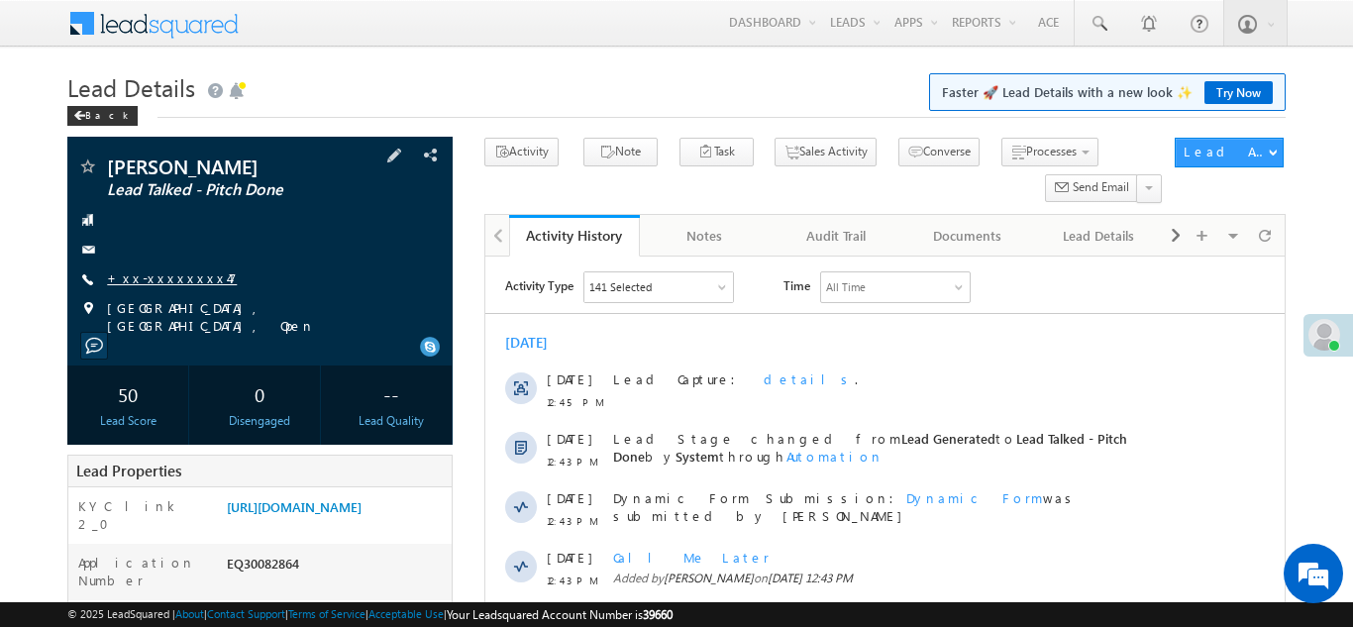
click at [157, 282] on link "+xx-xxxxxxxx47" at bounding box center [172, 277] width 130 height 17
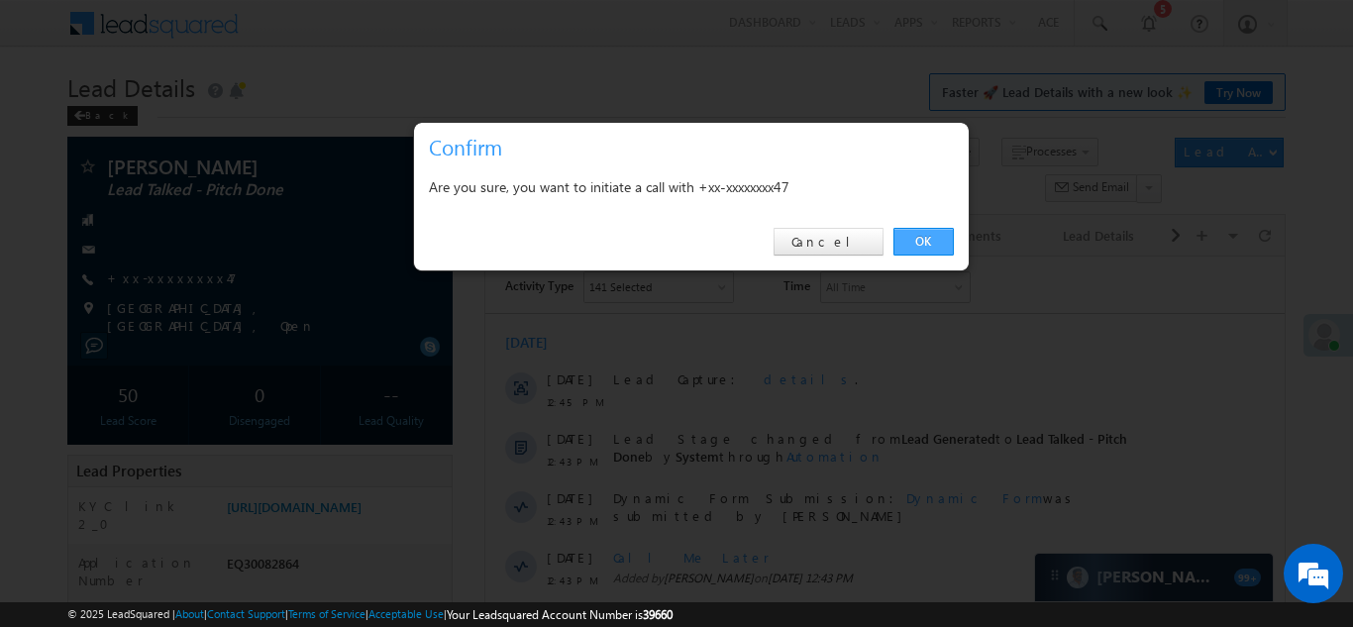
click at [920, 240] on link "OK" at bounding box center [923, 242] width 60 height 28
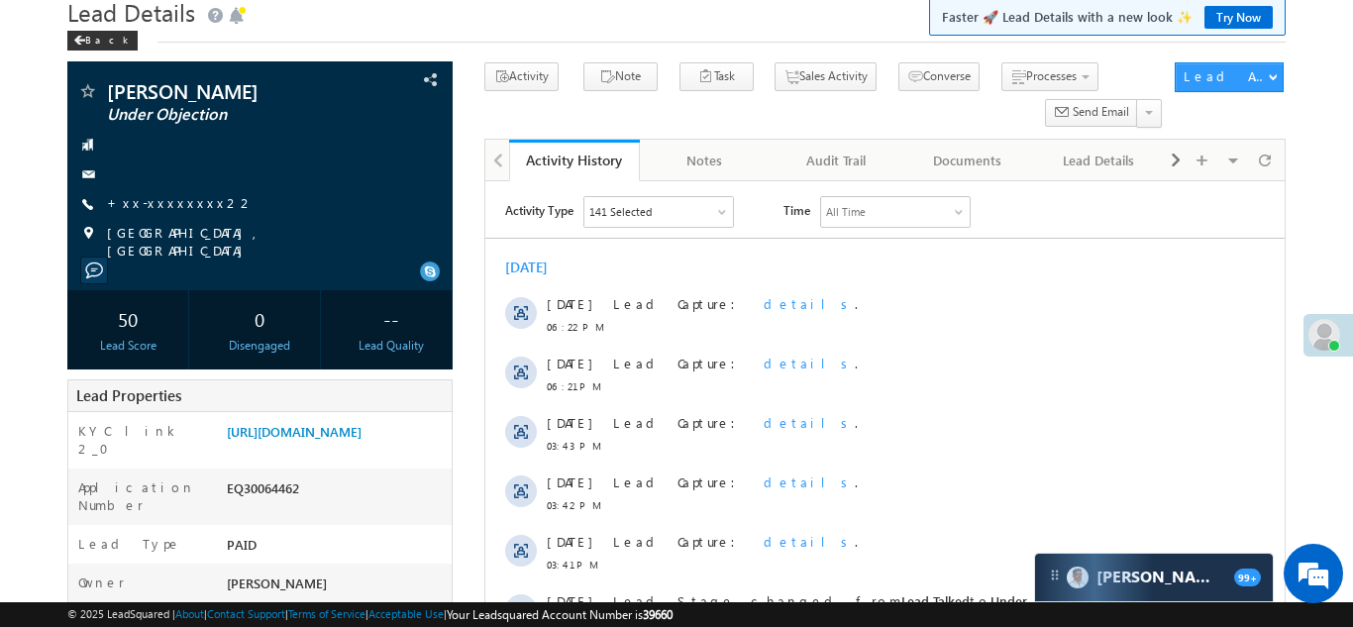
scroll to position [46, 0]
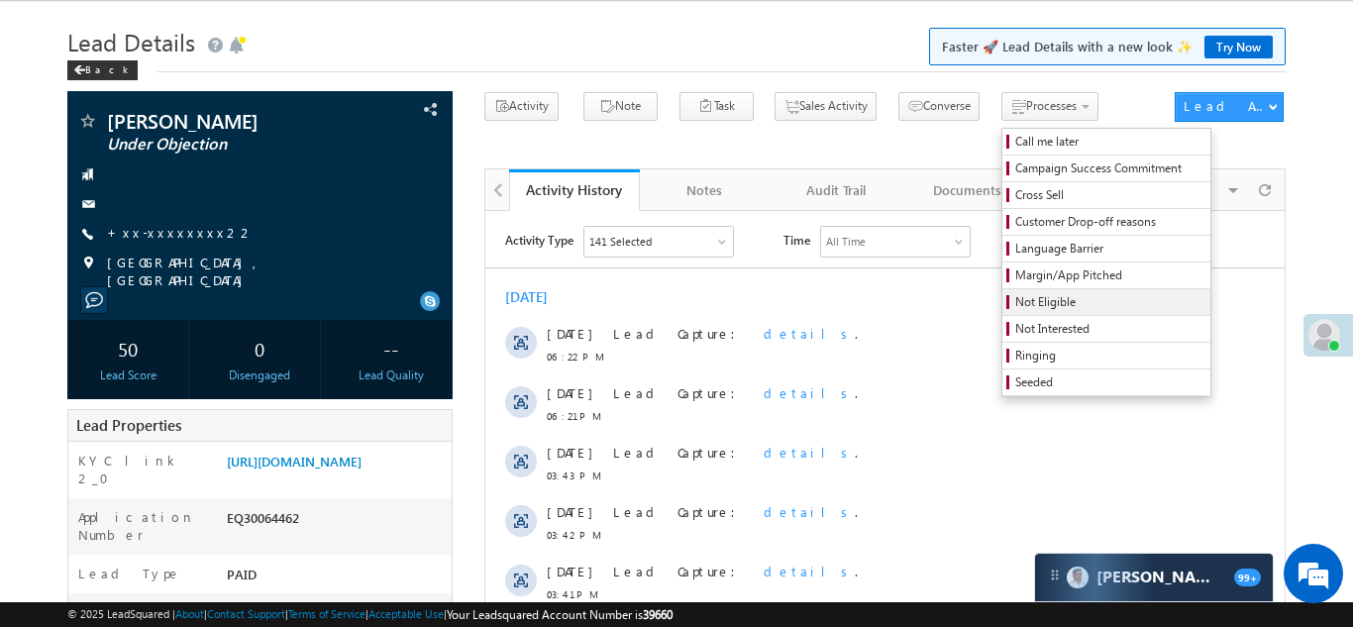
click at [1015, 306] on span "Not Eligible" at bounding box center [1109, 302] width 188 height 18
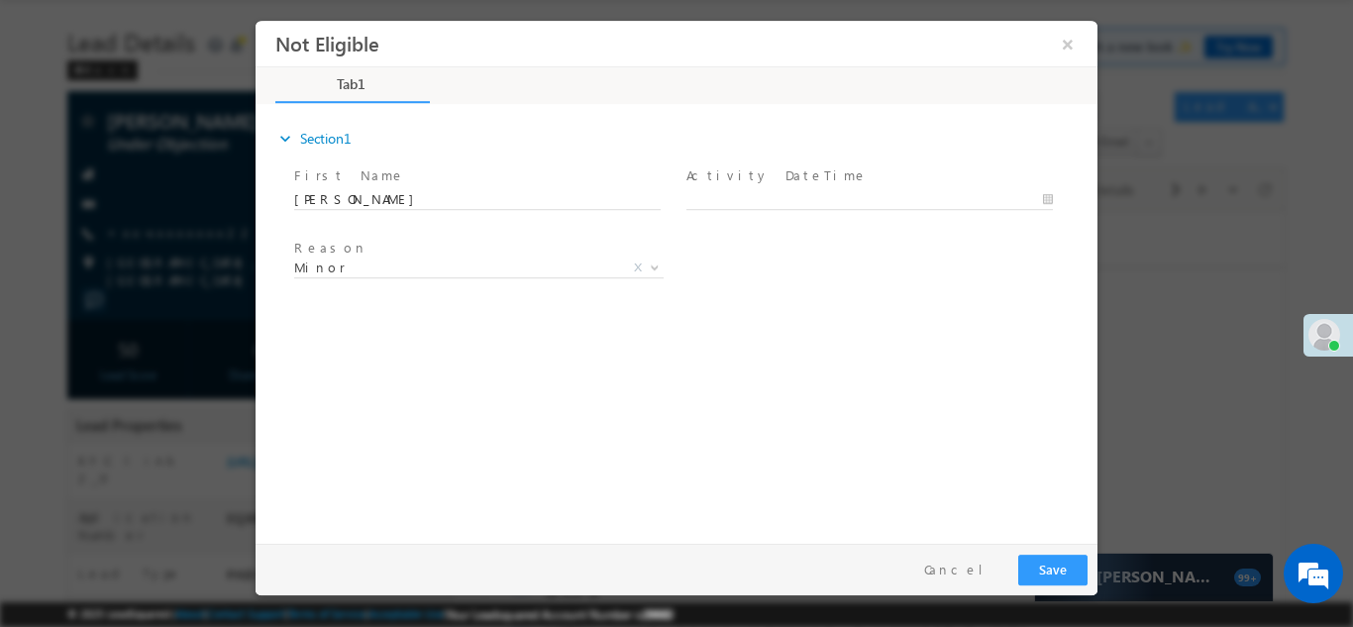
scroll to position [0, 0]
click at [358, 270] on span "Minor" at bounding box center [455, 267] width 322 height 18
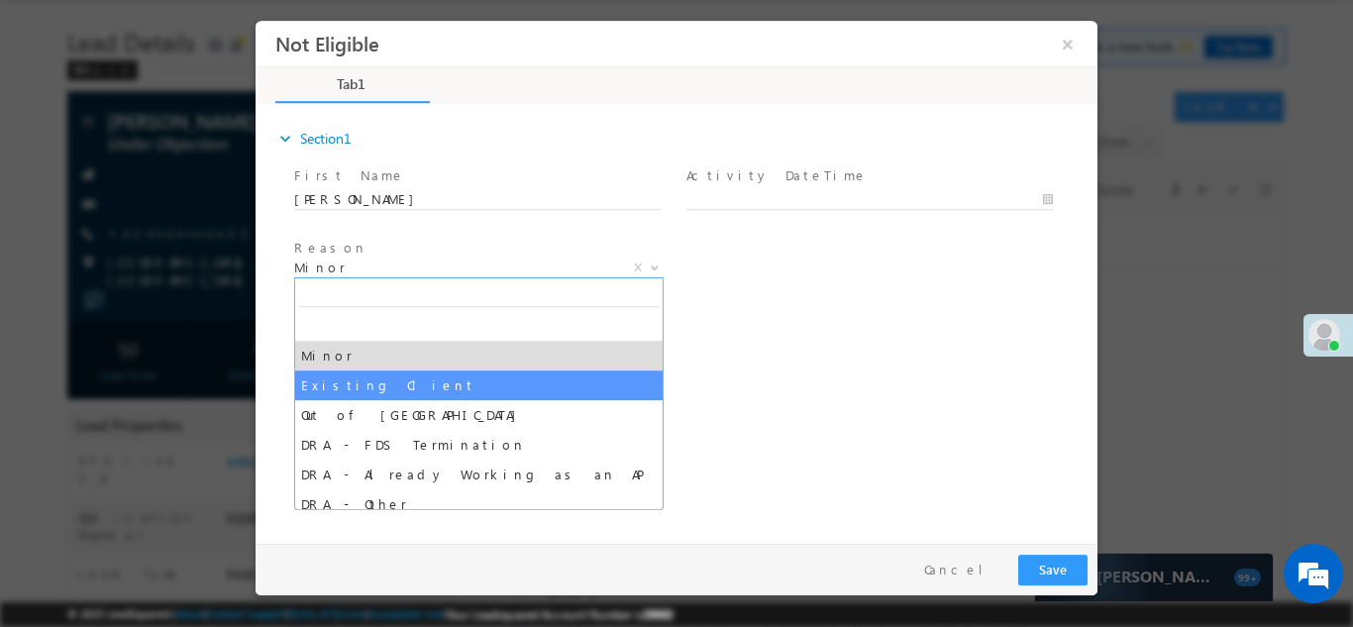
select select "Existing Client"
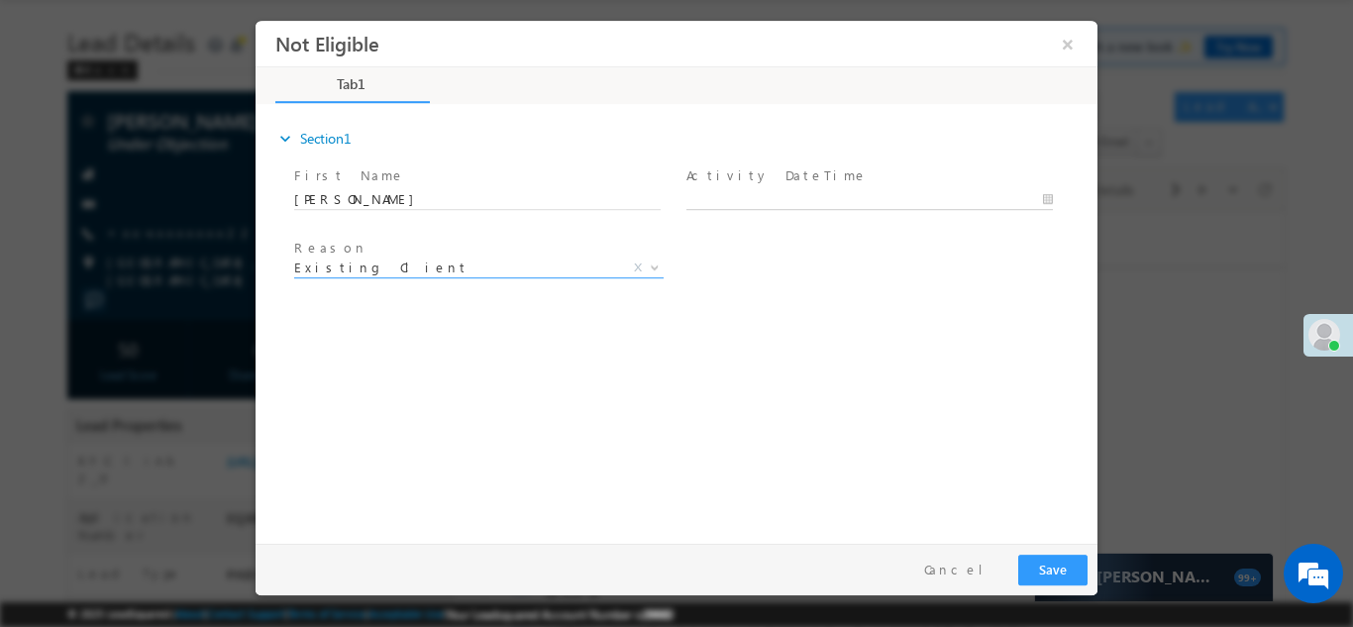
type input "[DATE] 10:40 AM"
click at [731, 200] on input "[DATE] 10:40 AM" at bounding box center [869, 199] width 367 height 20
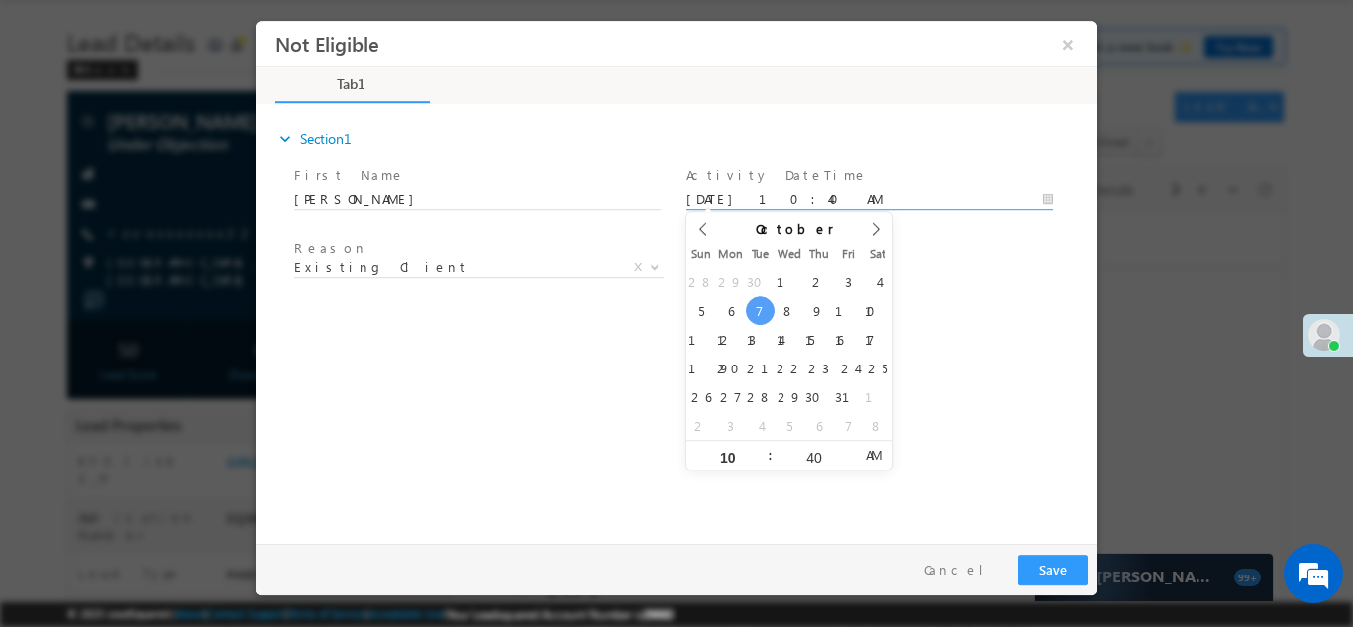
click at [999, 408] on div "expand_more Section1 First Name *" at bounding box center [681, 320] width 832 height 428
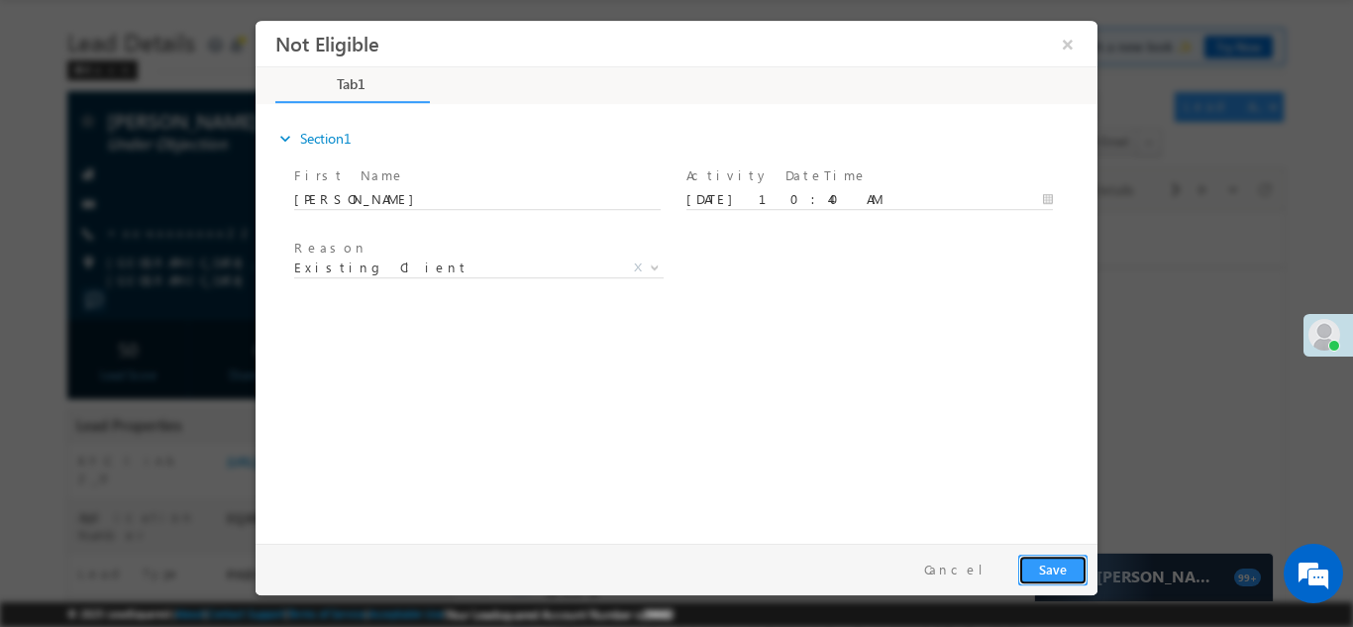
click at [1047, 554] on button "Save" at bounding box center [1052, 569] width 69 height 31
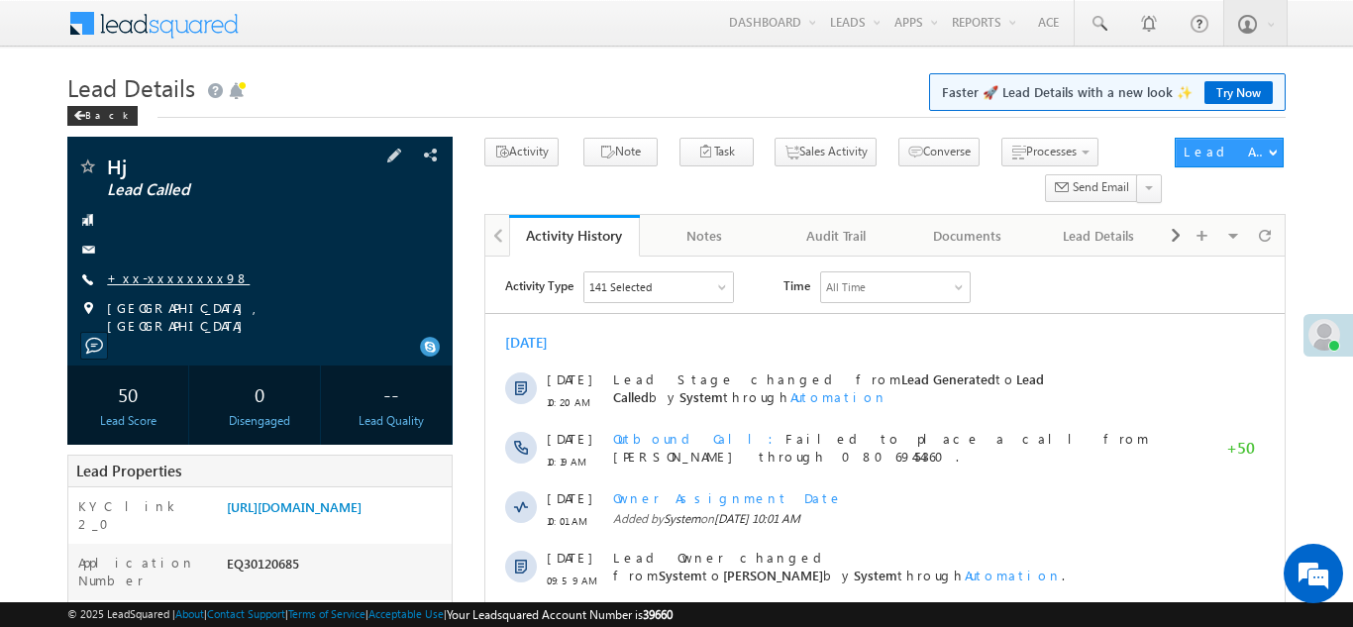
click at [155, 276] on link "+xx-xxxxxxxx98" at bounding box center [178, 277] width 143 height 17
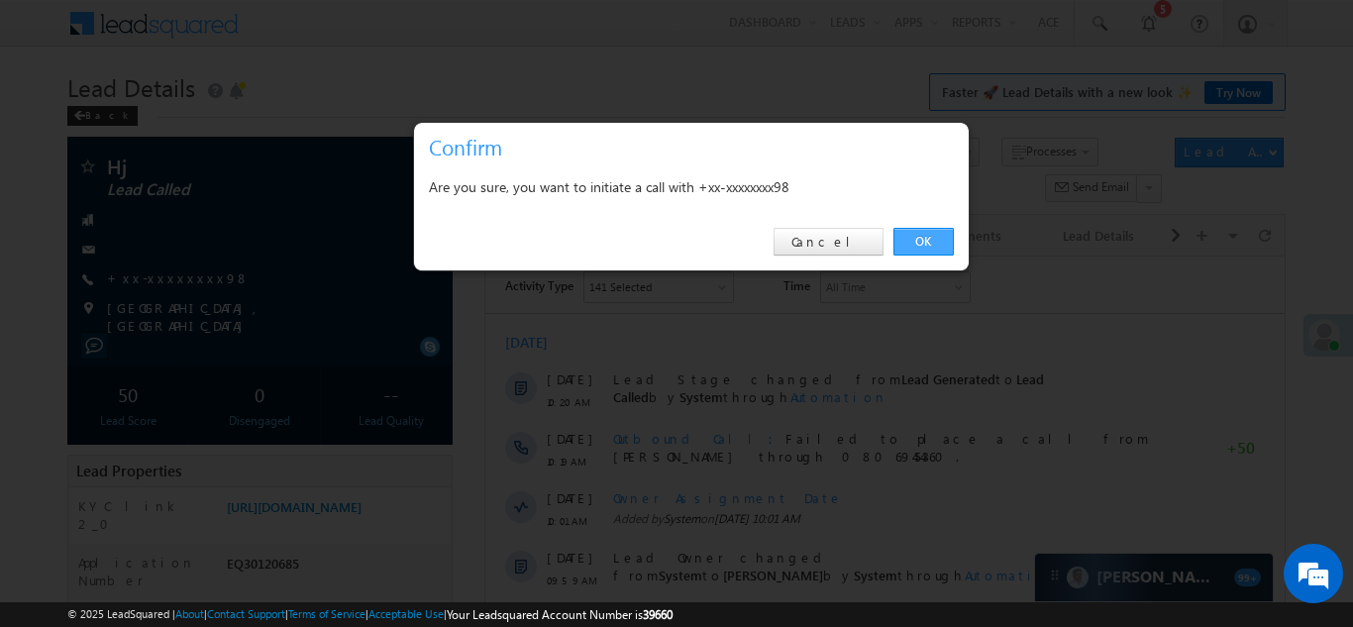
click at [923, 241] on link "OK" at bounding box center [923, 242] width 60 height 28
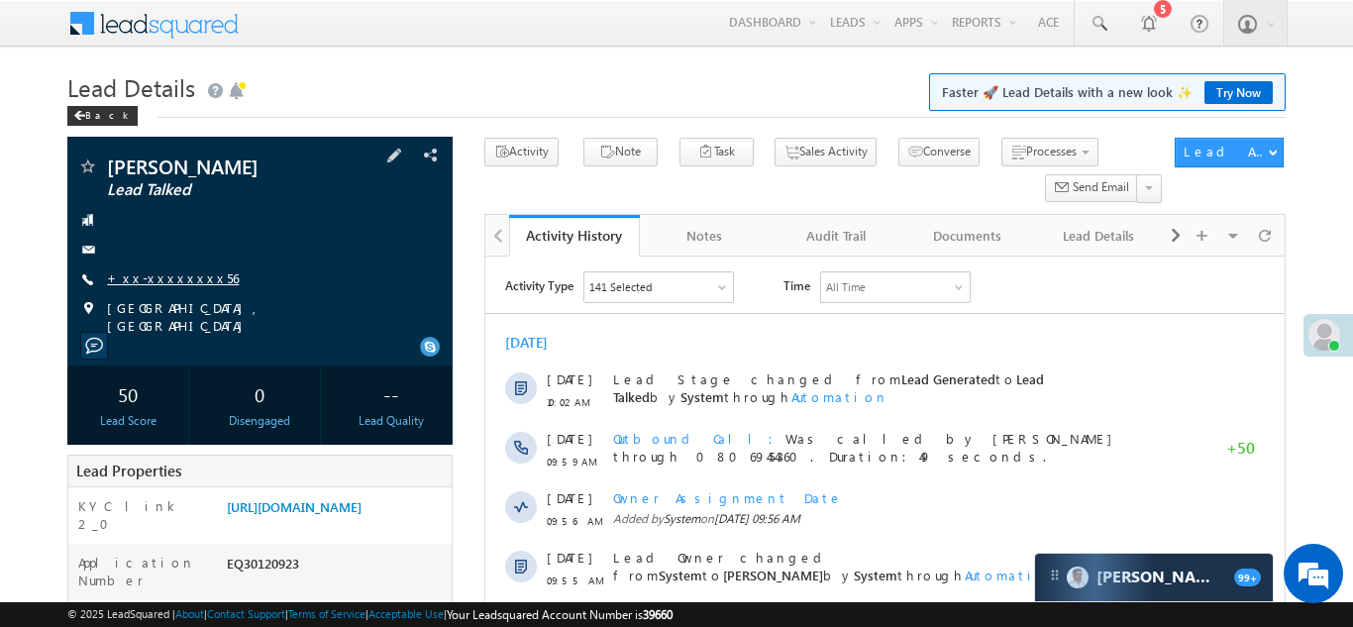
click at [172, 283] on link "+xx-xxxxxxxx56" at bounding box center [173, 277] width 132 height 17
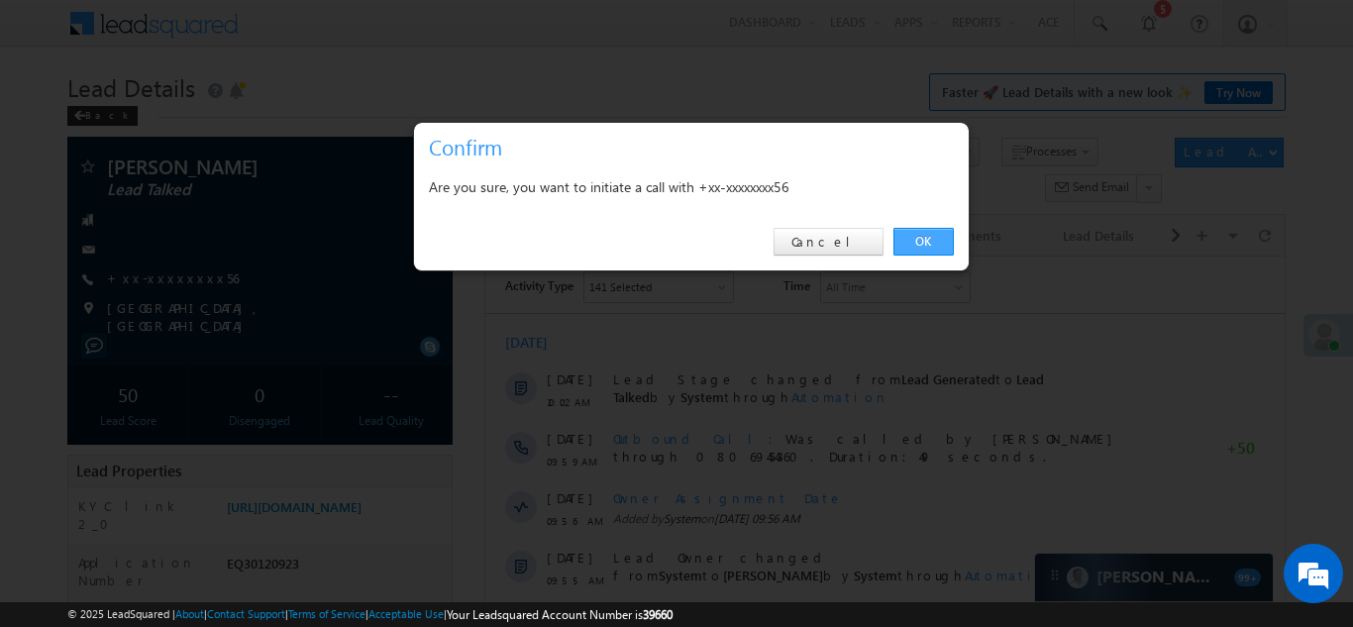
click at [917, 241] on link "OK" at bounding box center [923, 242] width 60 height 28
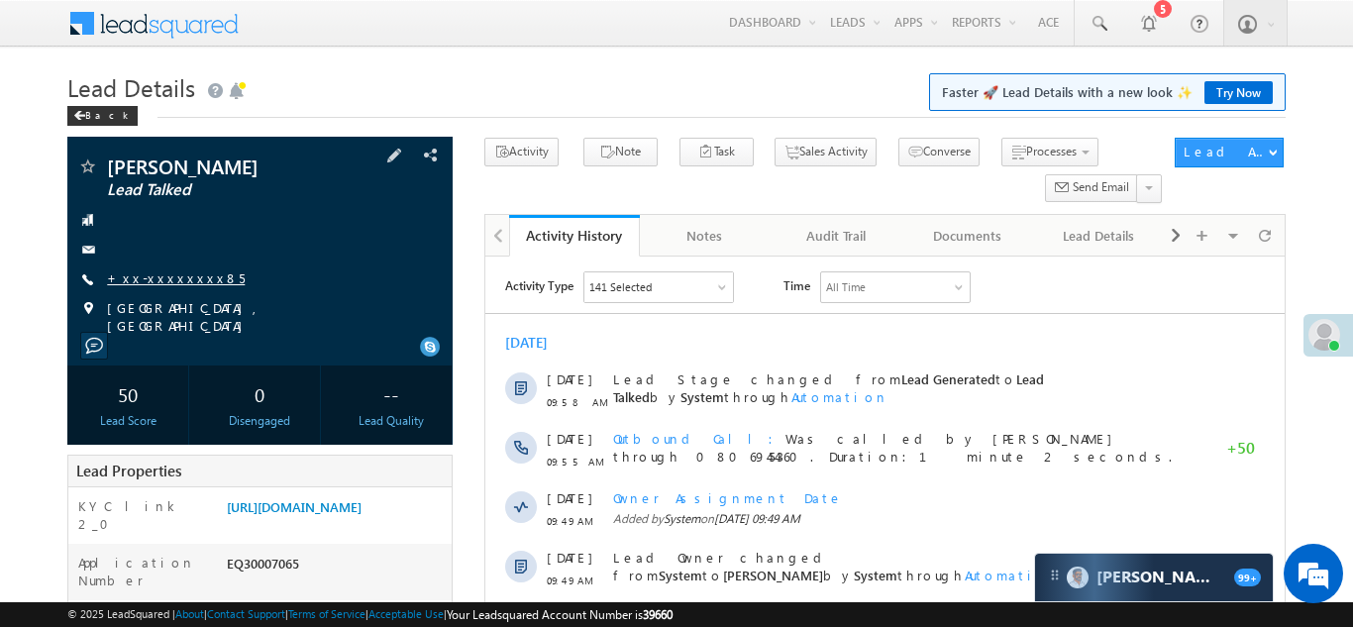
click at [157, 274] on link "+xx-xxxxxxxx85" at bounding box center [176, 277] width 138 height 17
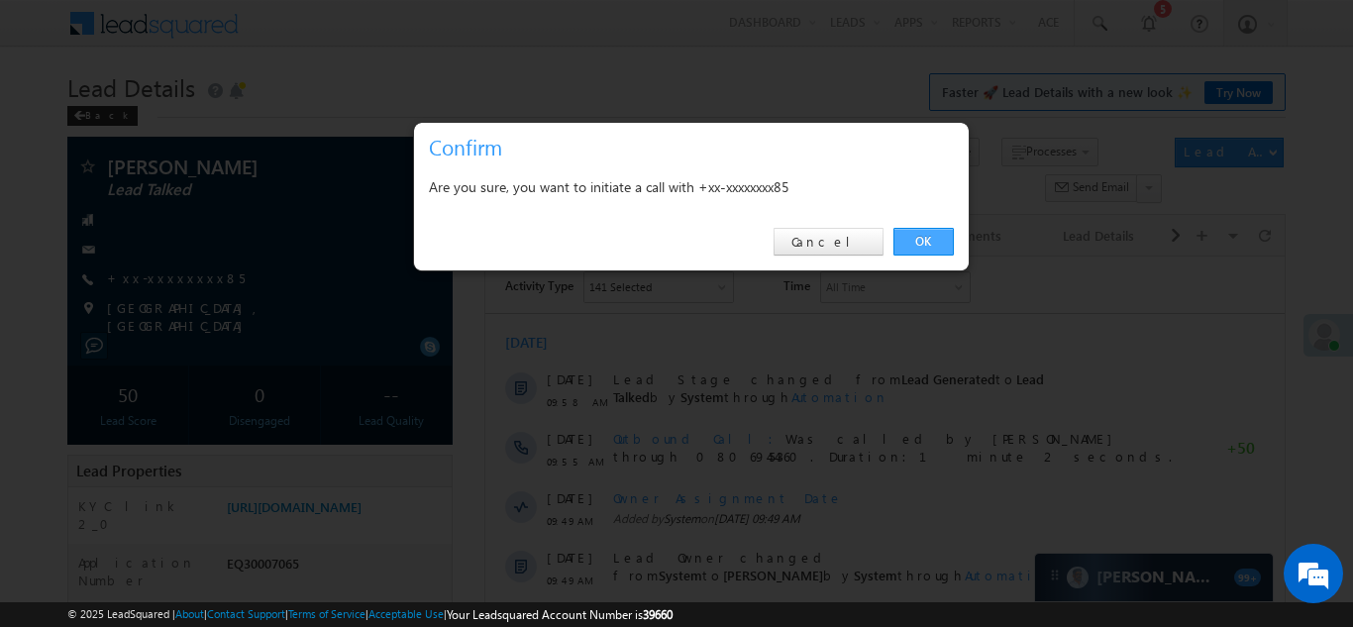
click at [920, 238] on link "OK" at bounding box center [923, 242] width 60 height 28
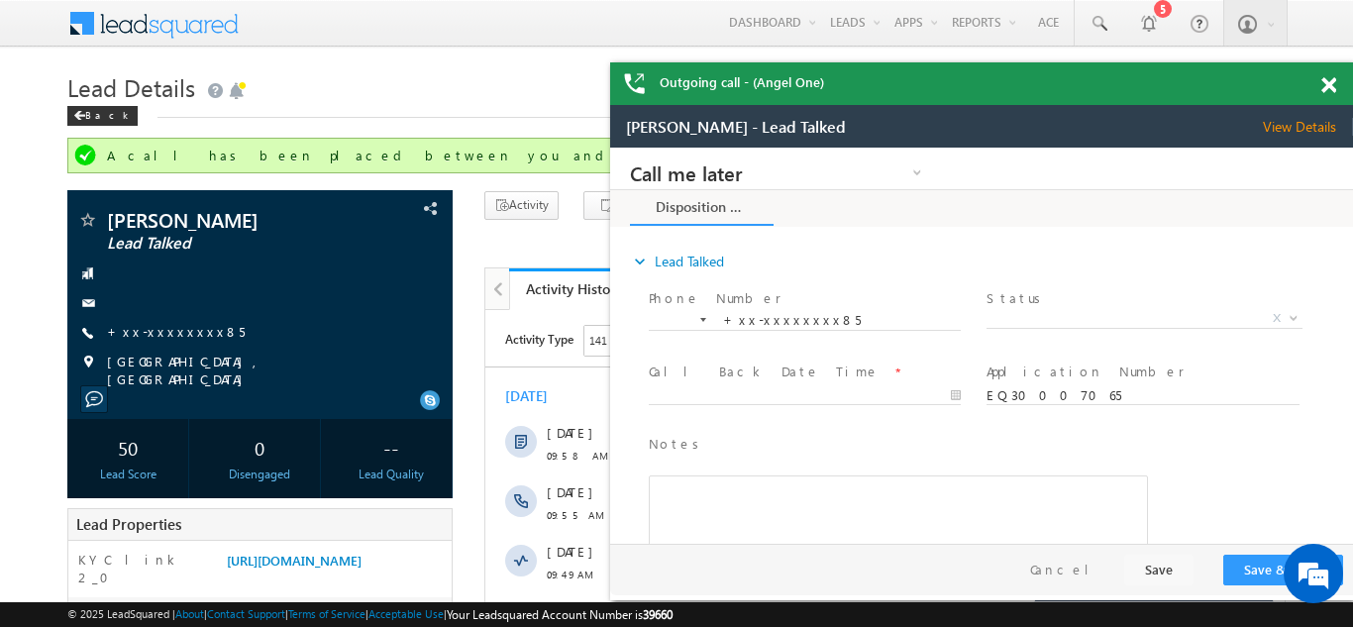
click at [1327, 83] on span at bounding box center [1328, 85] width 15 height 17
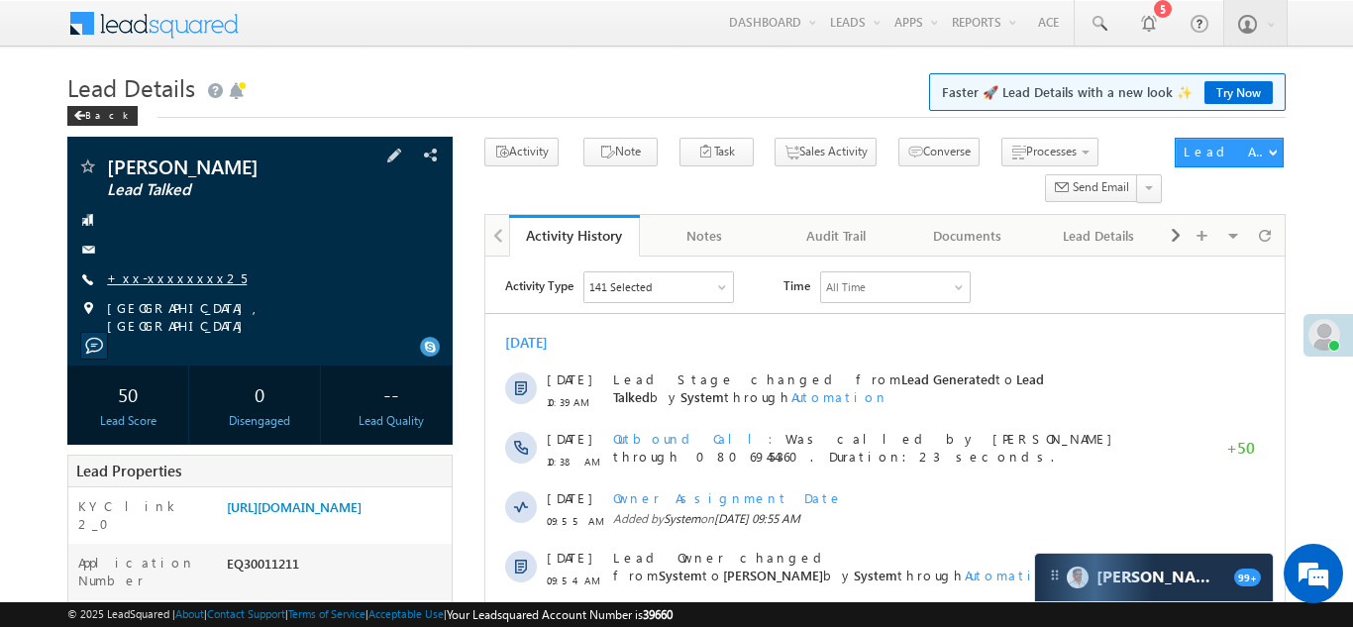
click at [151, 272] on link "+xx-xxxxxxxx25" at bounding box center [177, 277] width 140 height 17
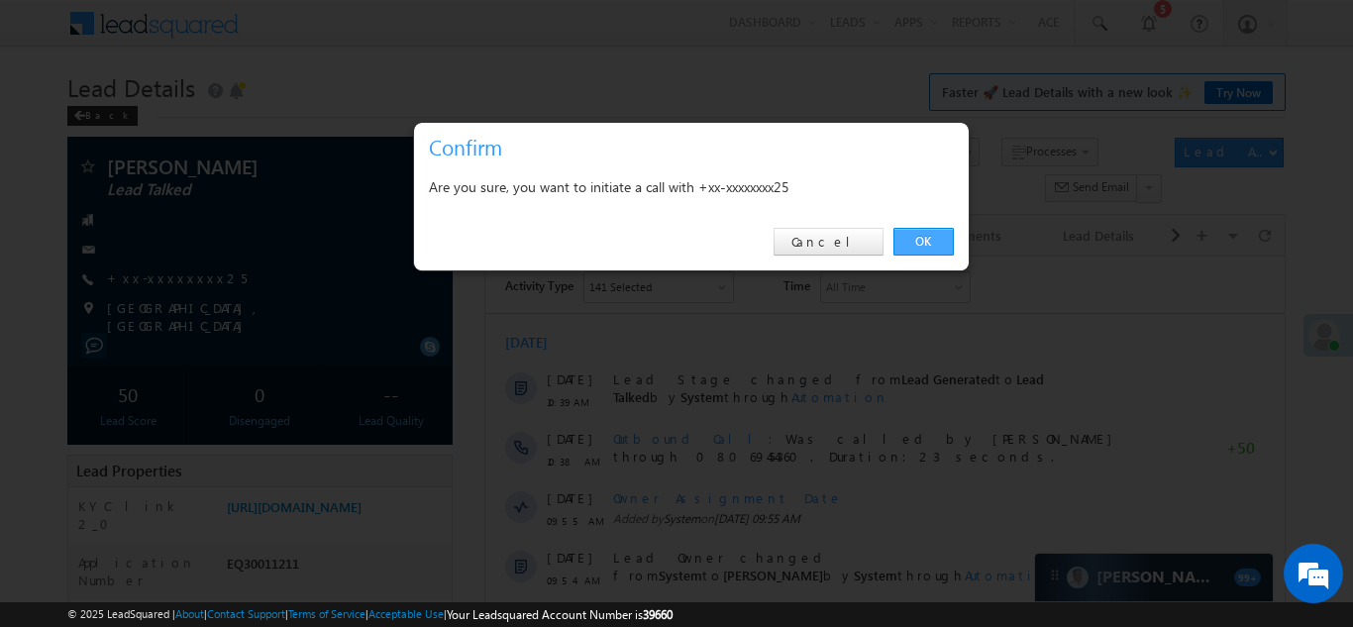
click at [921, 236] on link "OK" at bounding box center [923, 242] width 60 height 28
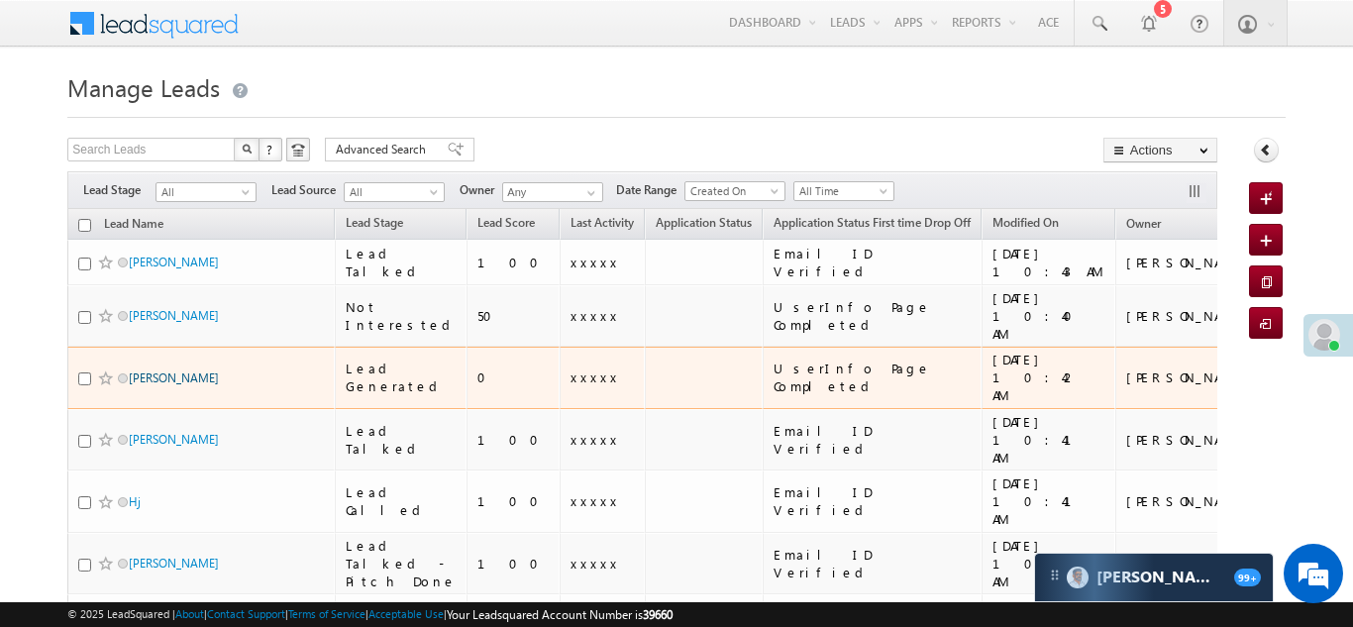
click at [147, 370] on link "Vivek Nigam" at bounding box center [174, 377] width 90 height 15
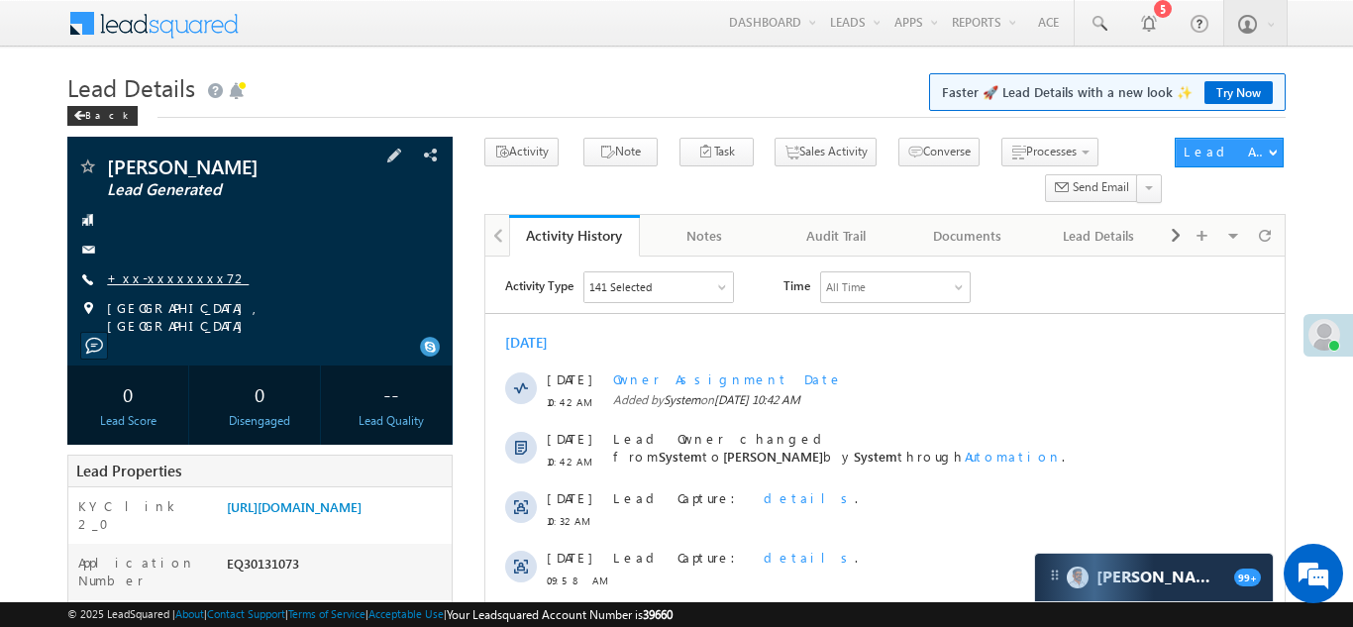
click at [160, 279] on link "+xx-xxxxxxxx72" at bounding box center [178, 277] width 142 height 17
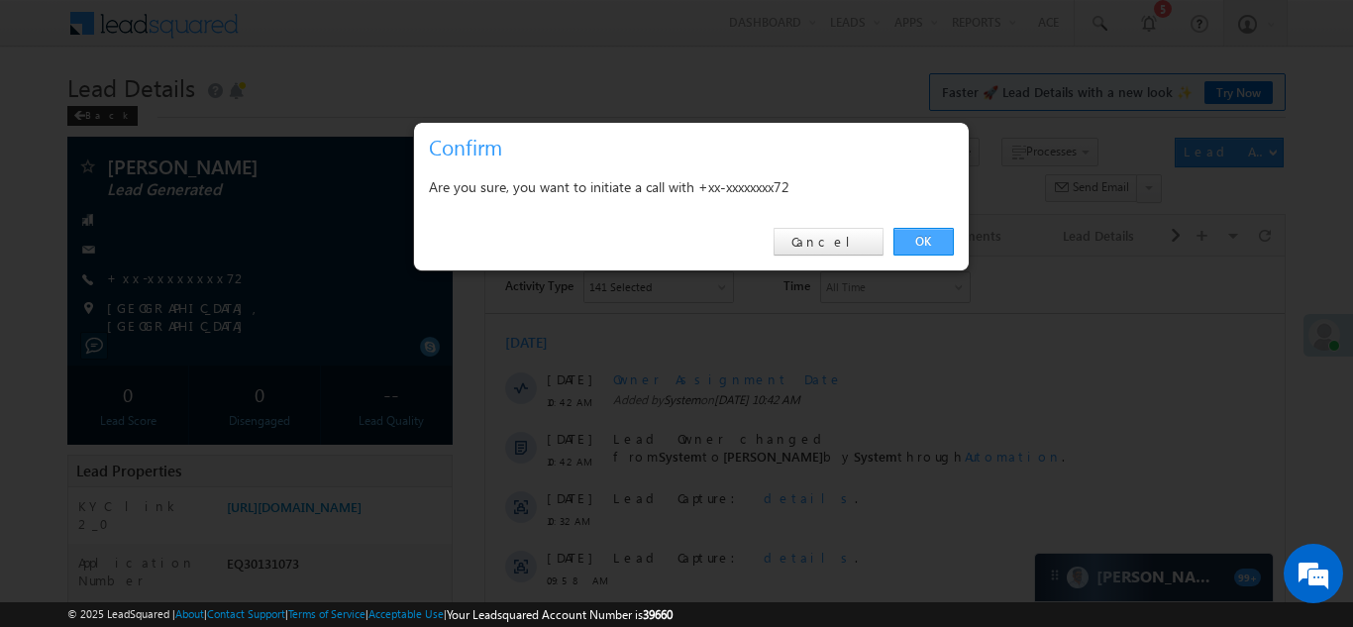
click at [922, 239] on link "OK" at bounding box center [923, 242] width 60 height 28
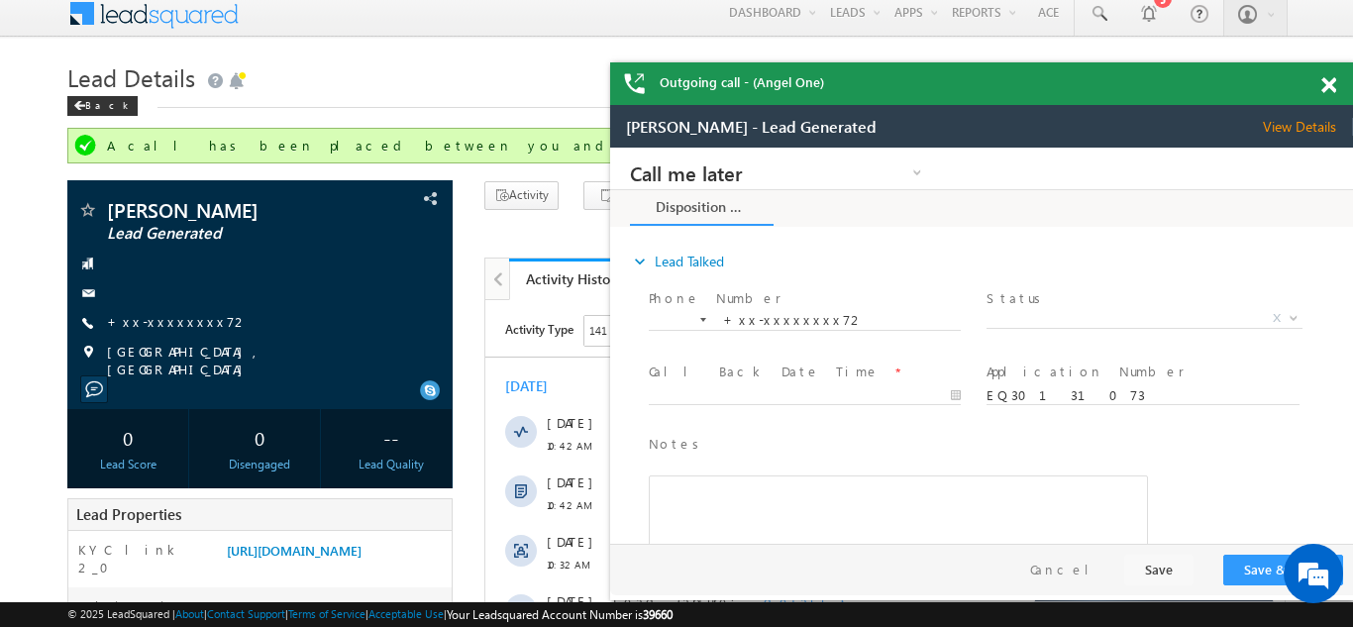
click at [1326, 79] on span at bounding box center [1328, 85] width 15 height 17
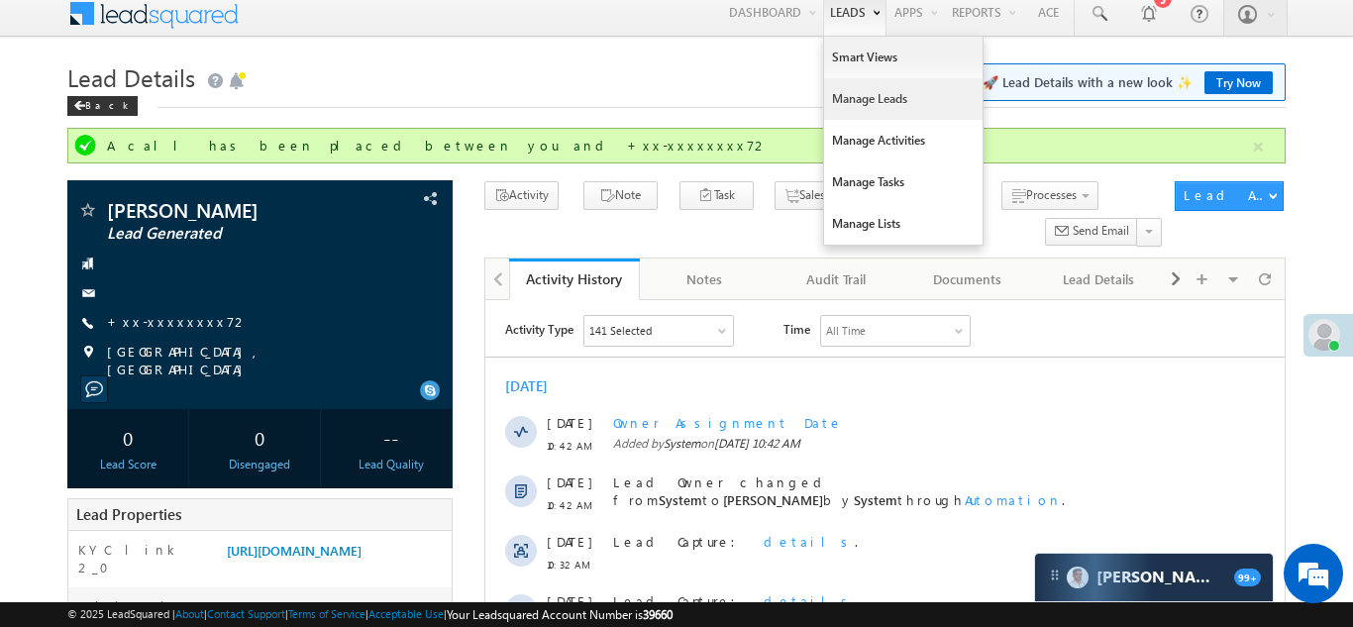
click at [878, 103] on link "Manage Leads" at bounding box center [903, 99] width 158 height 42
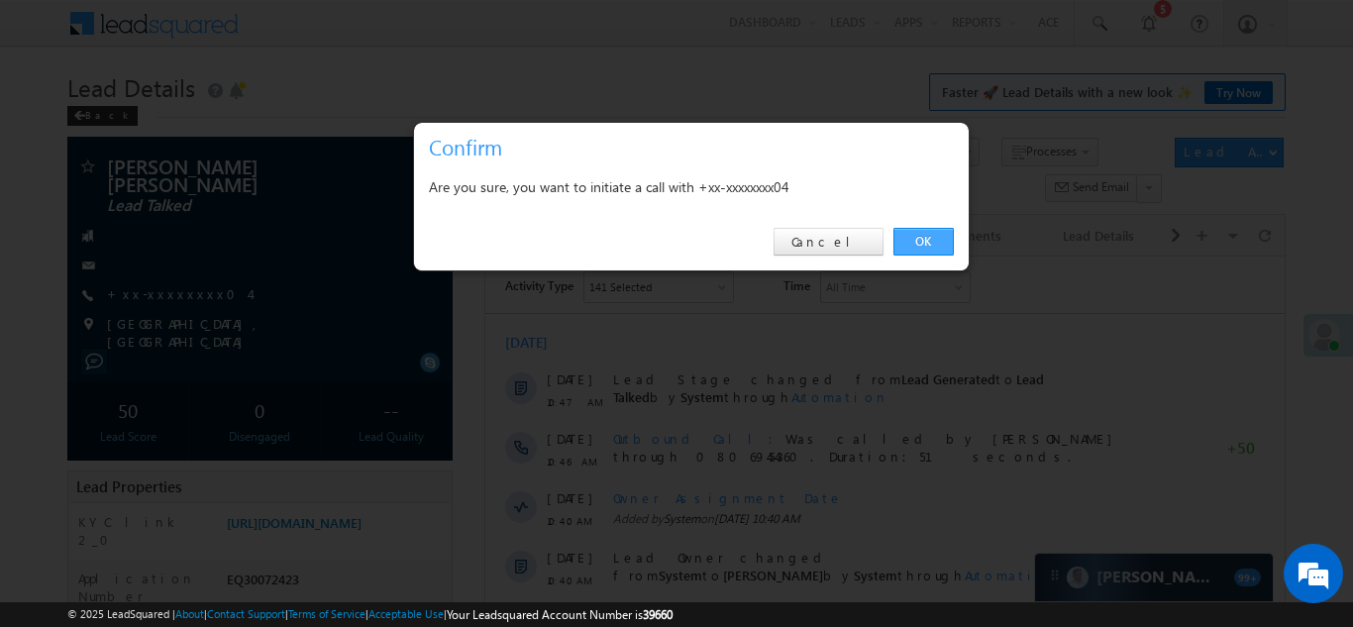
click at [923, 243] on link "OK" at bounding box center [923, 242] width 60 height 28
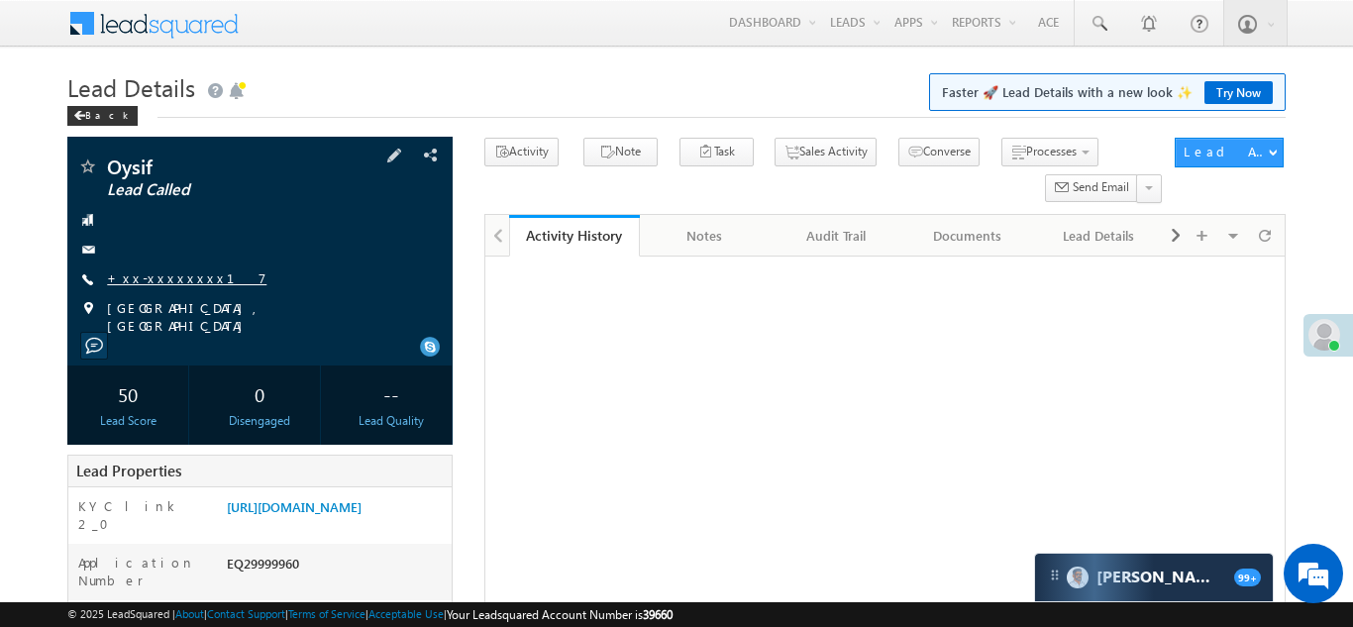
click at [171, 278] on link "+xx-xxxxxxxx17" at bounding box center [186, 277] width 159 height 17
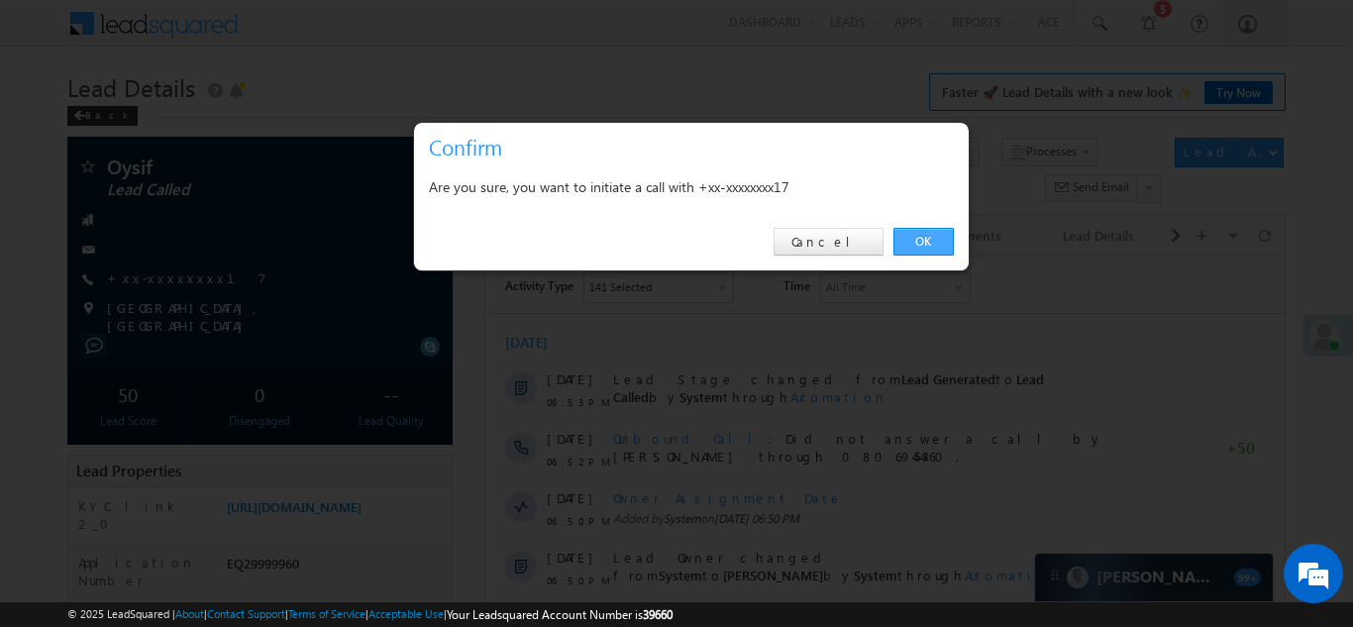
click at [908, 240] on link "OK" at bounding box center [923, 242] width 60 height 28
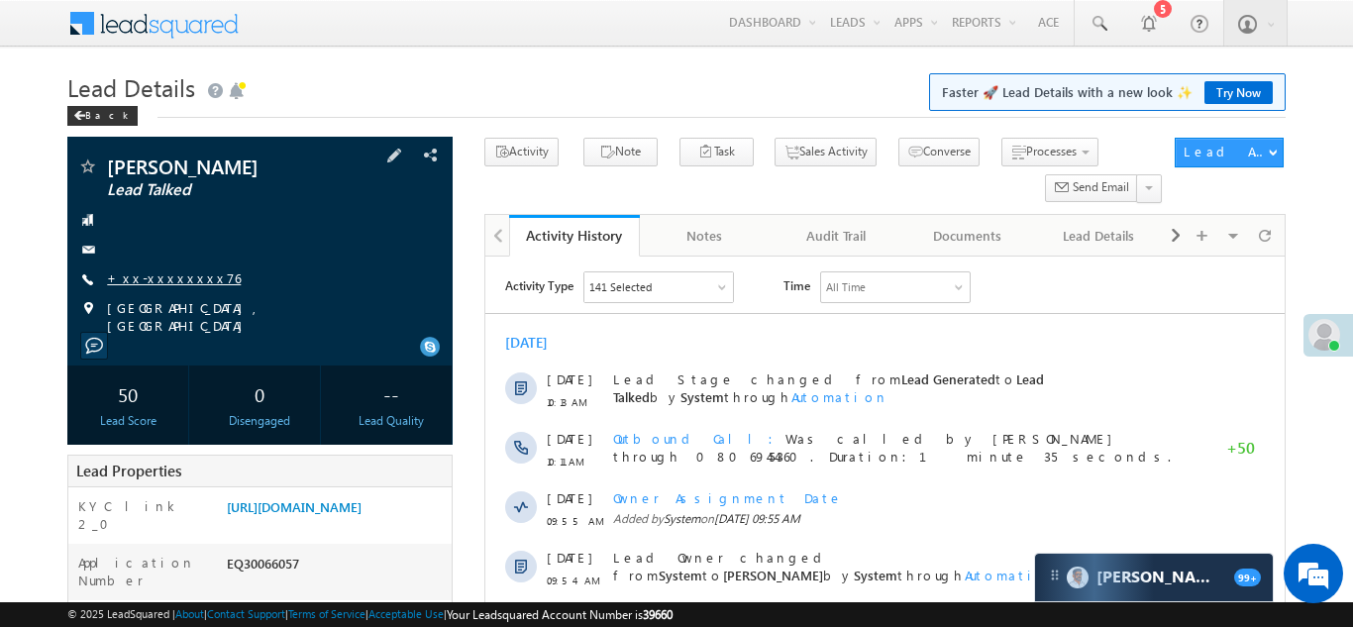
click at [166, 271] on link "+xx-xxxxxxxx76" at bounding box center [174, 277] width 134 height 17
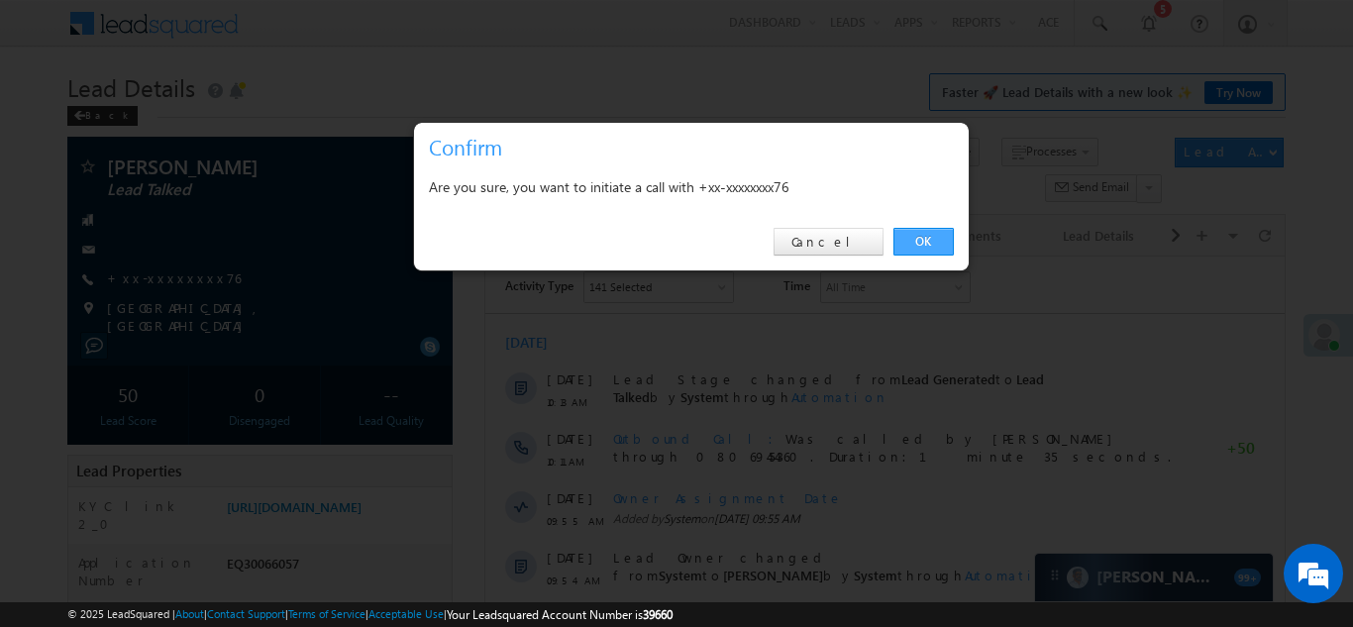
click at [925, 235] on link "OK" at bounding box center [923, 242] width 60 height 28
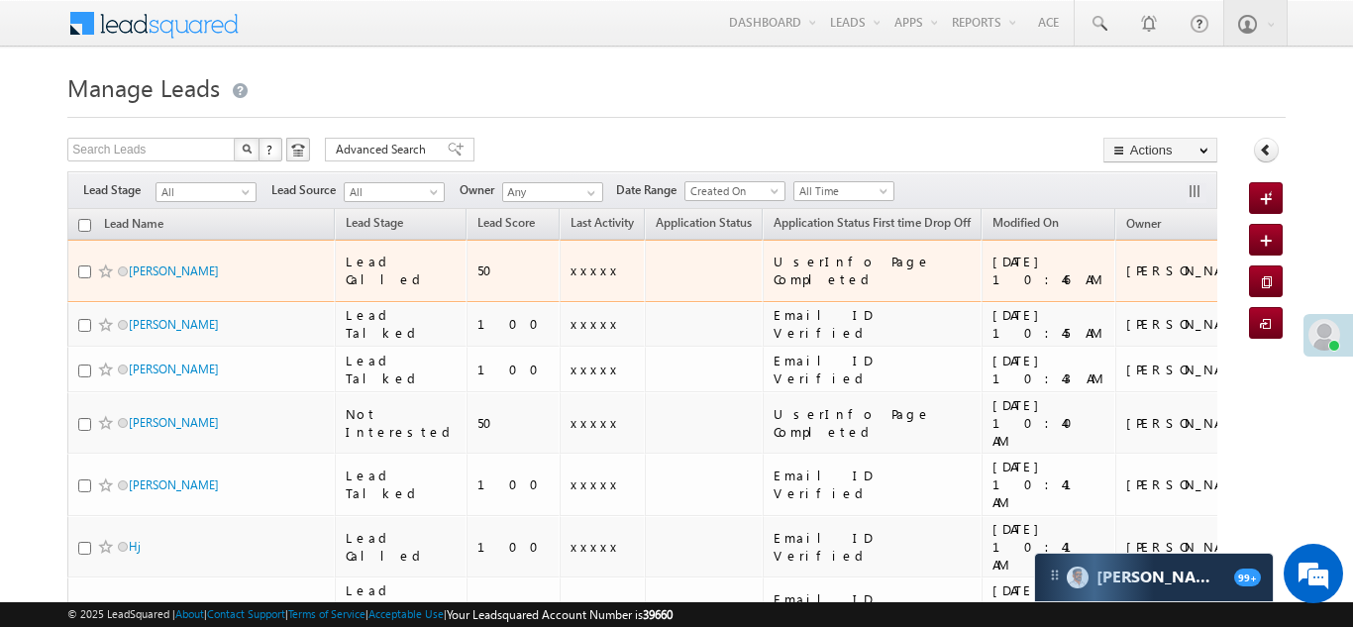
click at [571, 262] on span "xxxxx" at bounding box center [596, 270] width 50 height 17
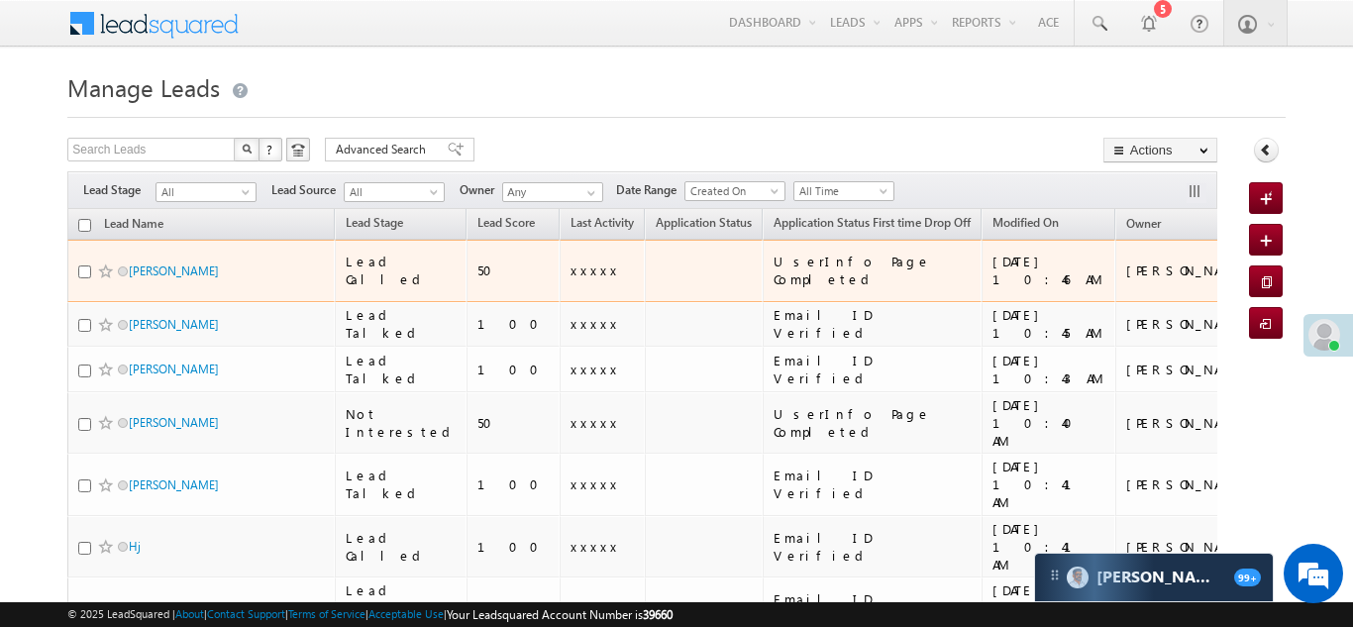
click at [571, 262] on span "xxxxx" at bounding box center [596, 270] width 50 height 17
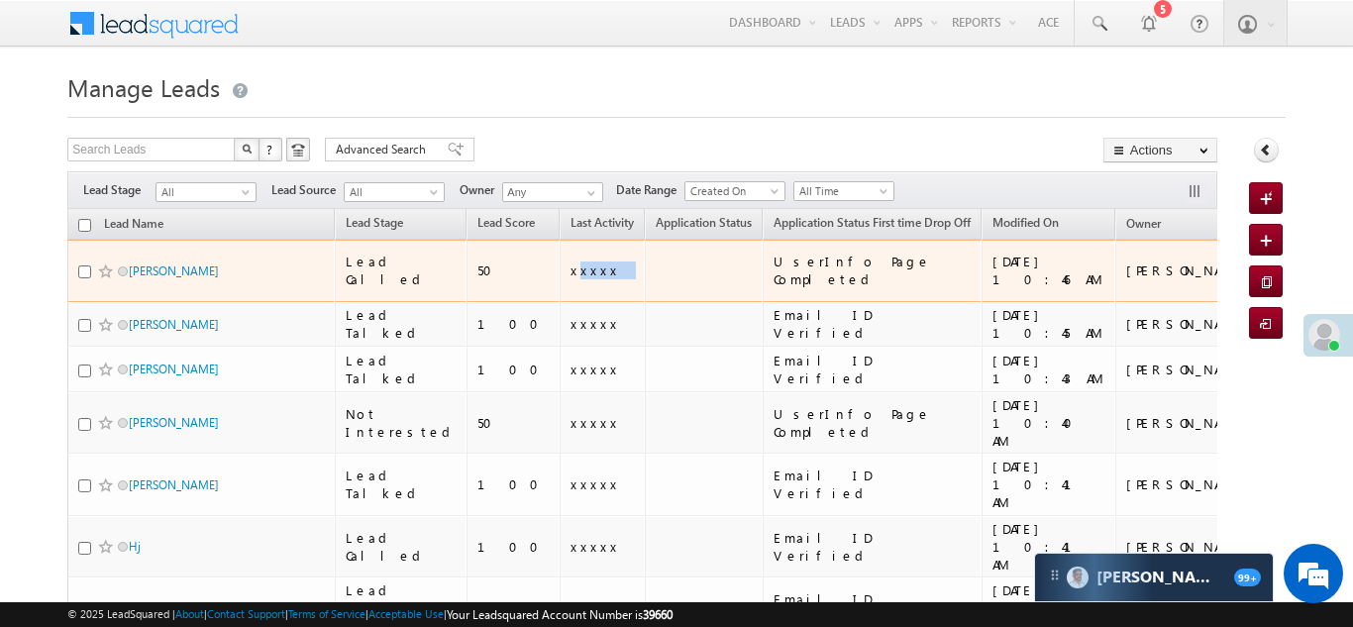
click at [571, 262] on span "xxxxx" at bounding box center [596, 270] width 50 height 17
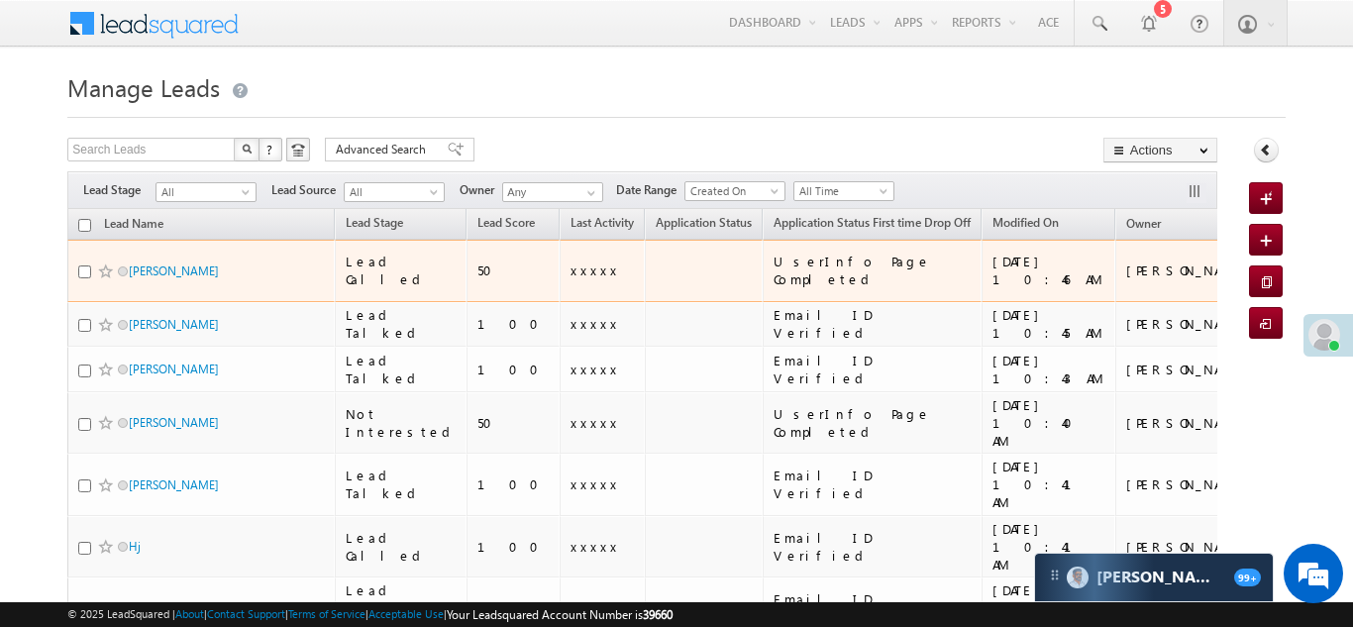
click at [571, 262] on span "xxxxx" at bounding box center [596, 270] width 50 height 17
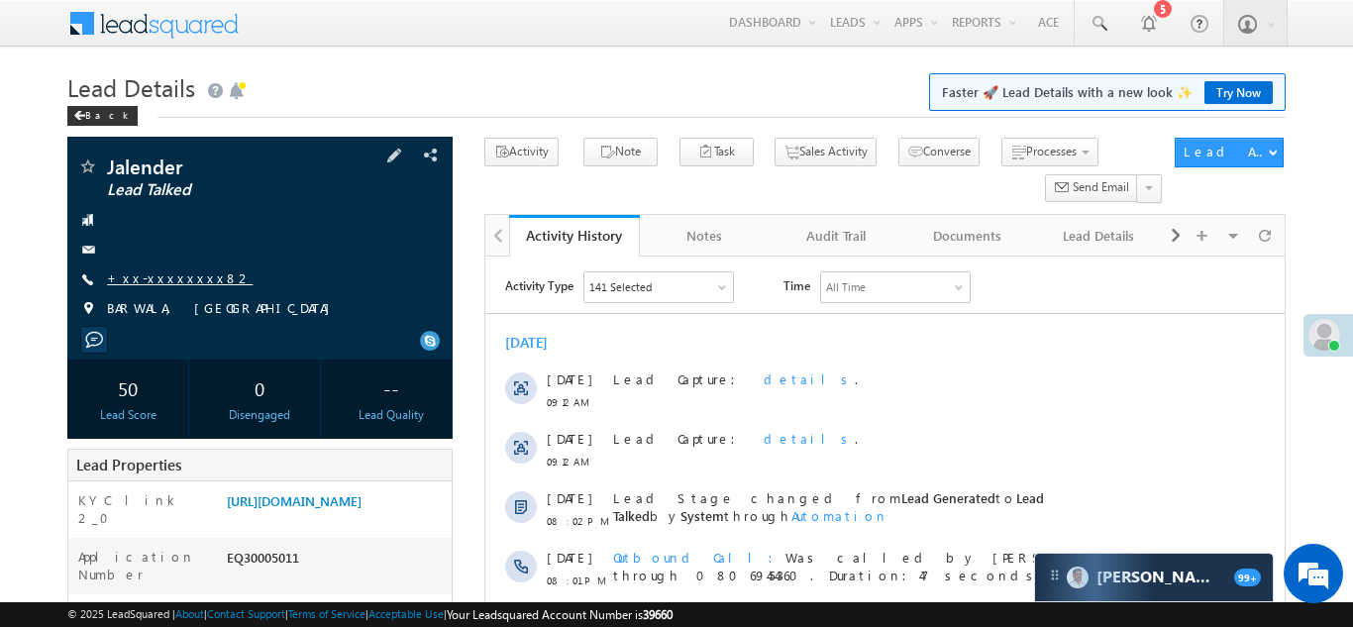
click at [164, 278] on link "+xx-xxxxxxxx82" at bounding box center [180, 277] width 146 height 17
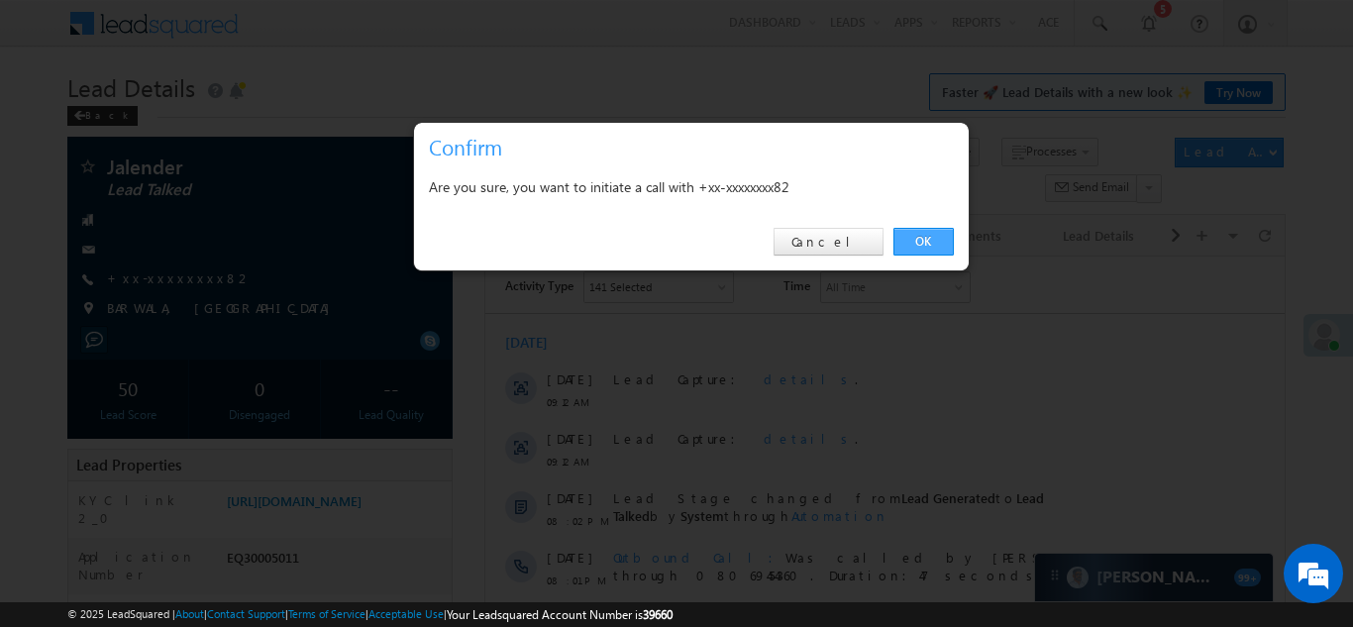
click at [921, 233] on link "OK" at bounding box center [923, 242] width 60 height 28
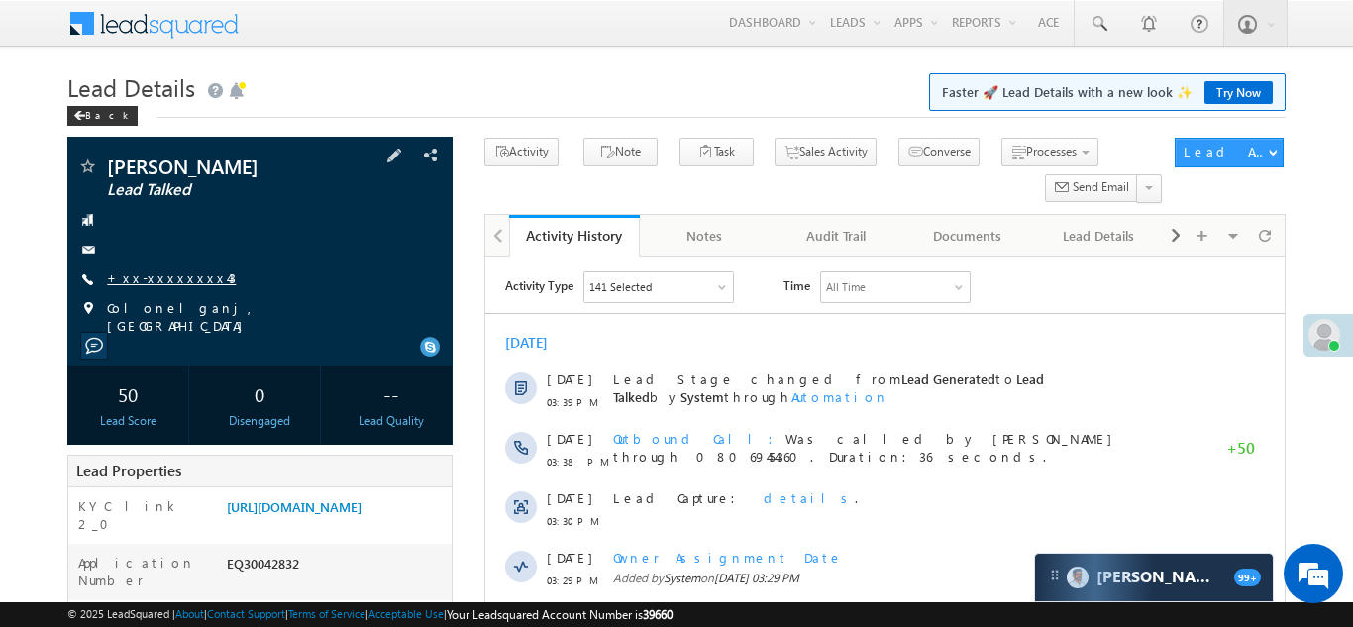
click at [162, 273] on link "+xx-xxxxxxxx43" at bounding box center [171, 277] width 129 height 17
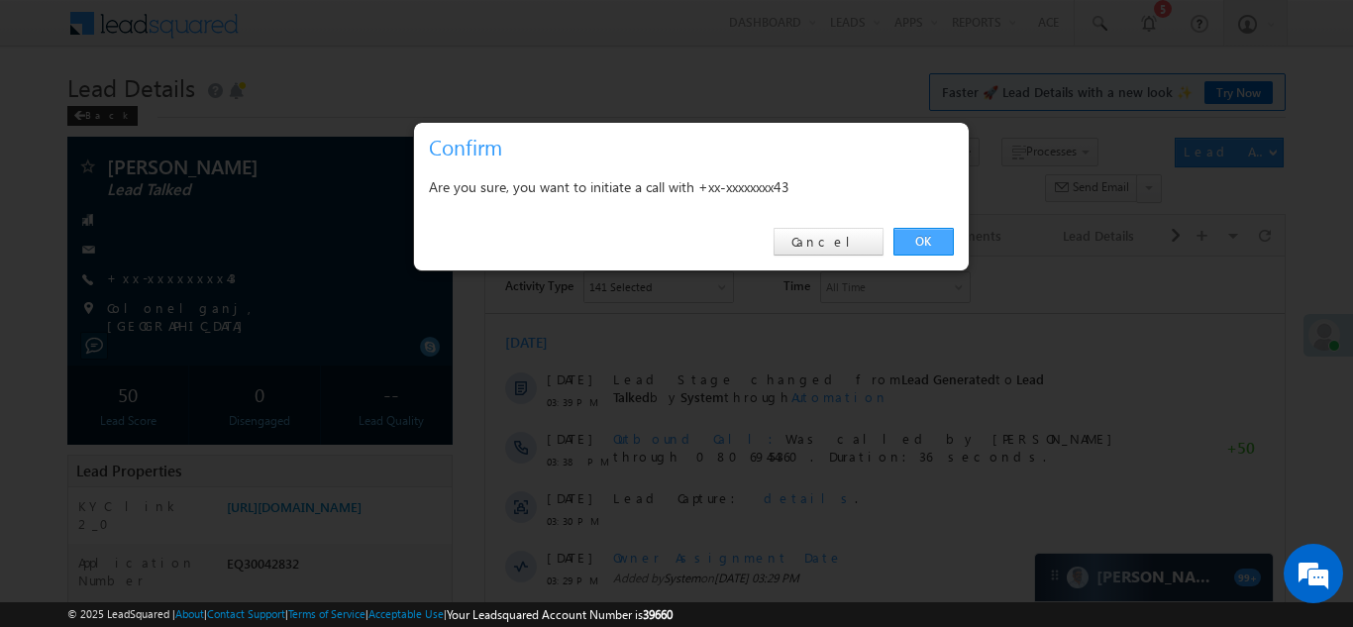
click at [929, 245] on link "OK" at bounding box center [923, 242] width 60 height 28
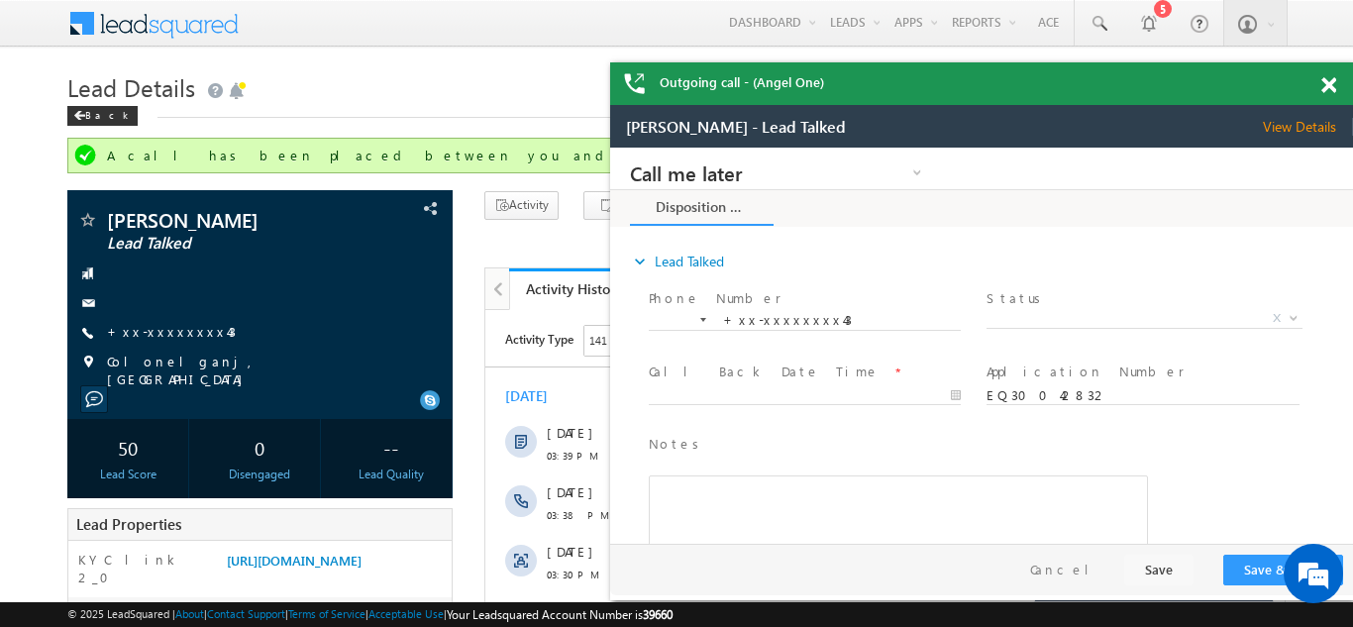
click at [1332, 82] on span at bounding box center [1328, 85] width 15 height 17
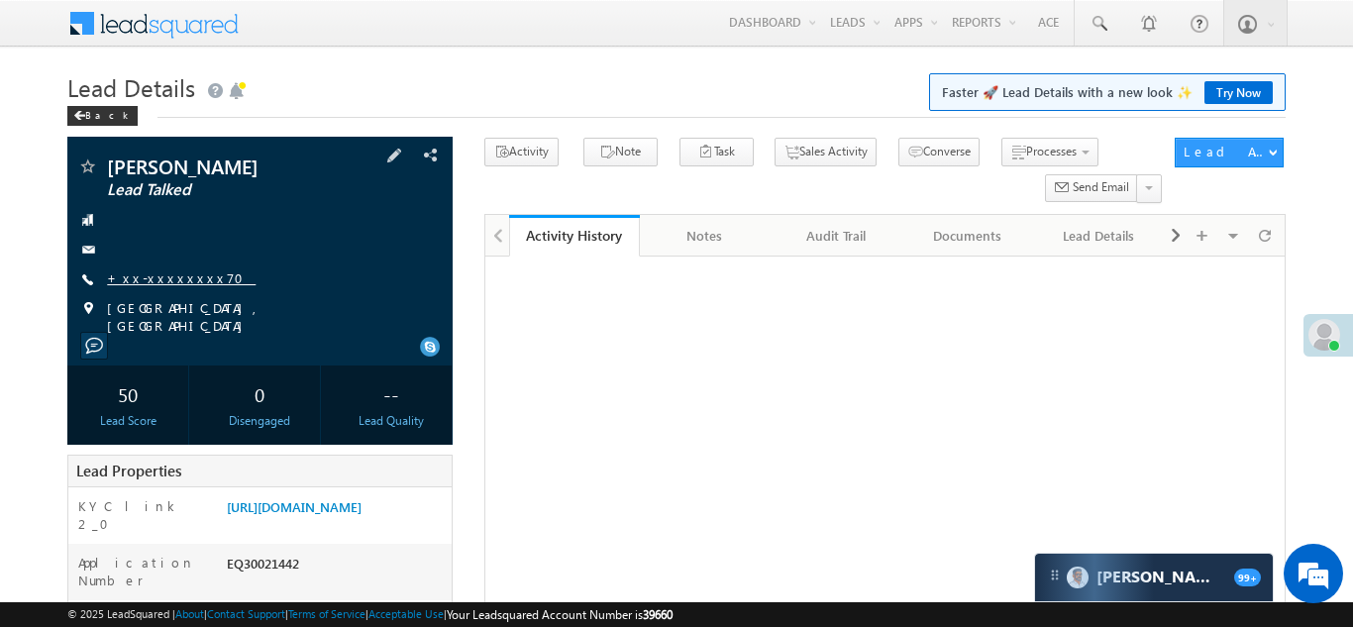
click at [167, 275] on link "+xx-xxxxxxxx70" at bounding box center [181, 277] width 149 height 17
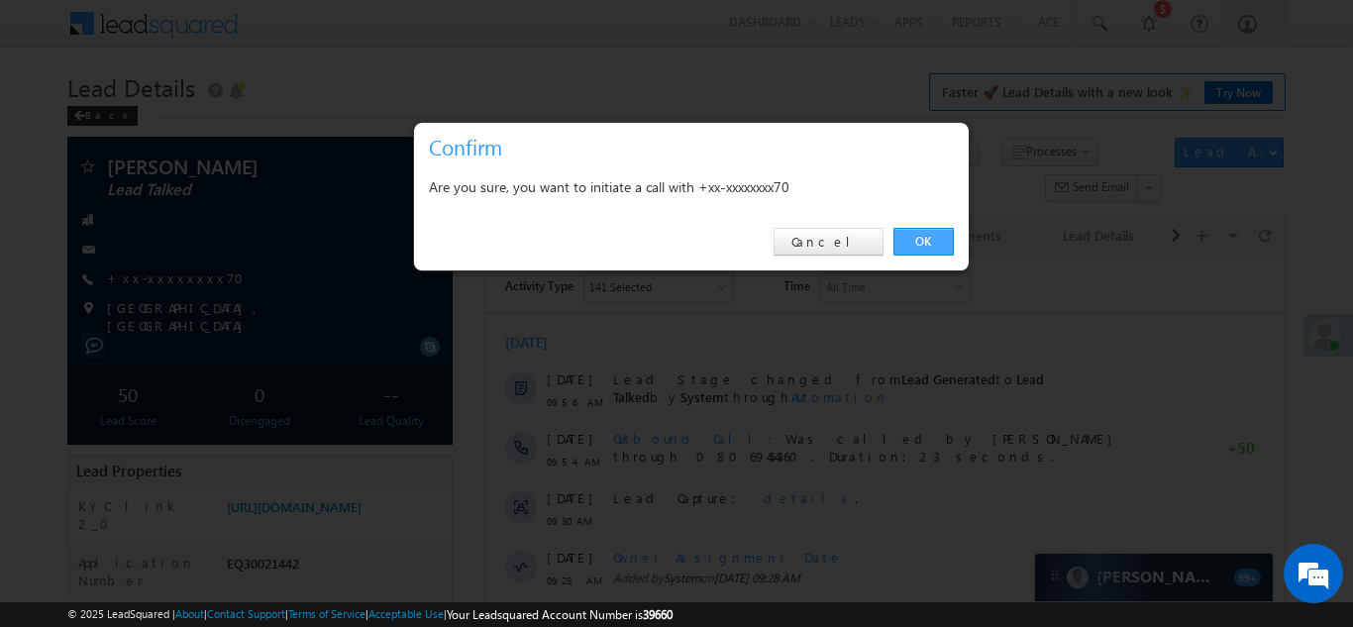
click at [914, 237] on link "OK" at bounding box center [923, 242] width 60 height 28
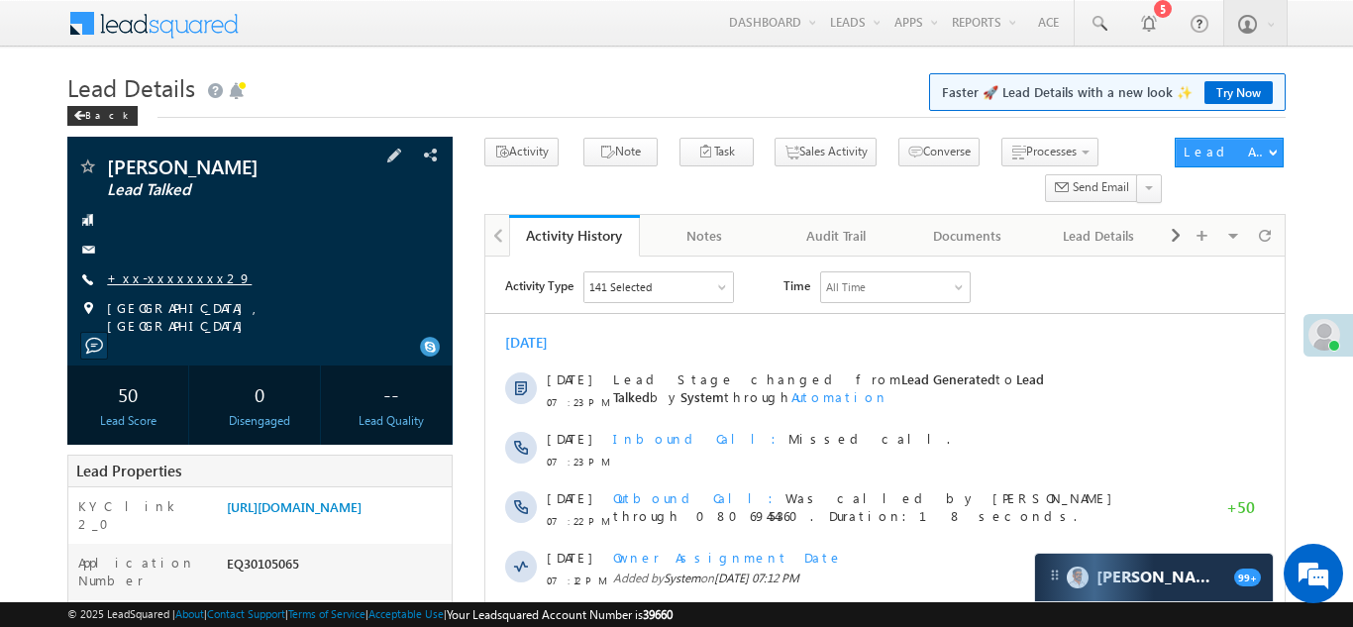
click at [158, 276] on link "+xx-xxxxxxxx29" at bounding box center [179, 277] width 145 height 17
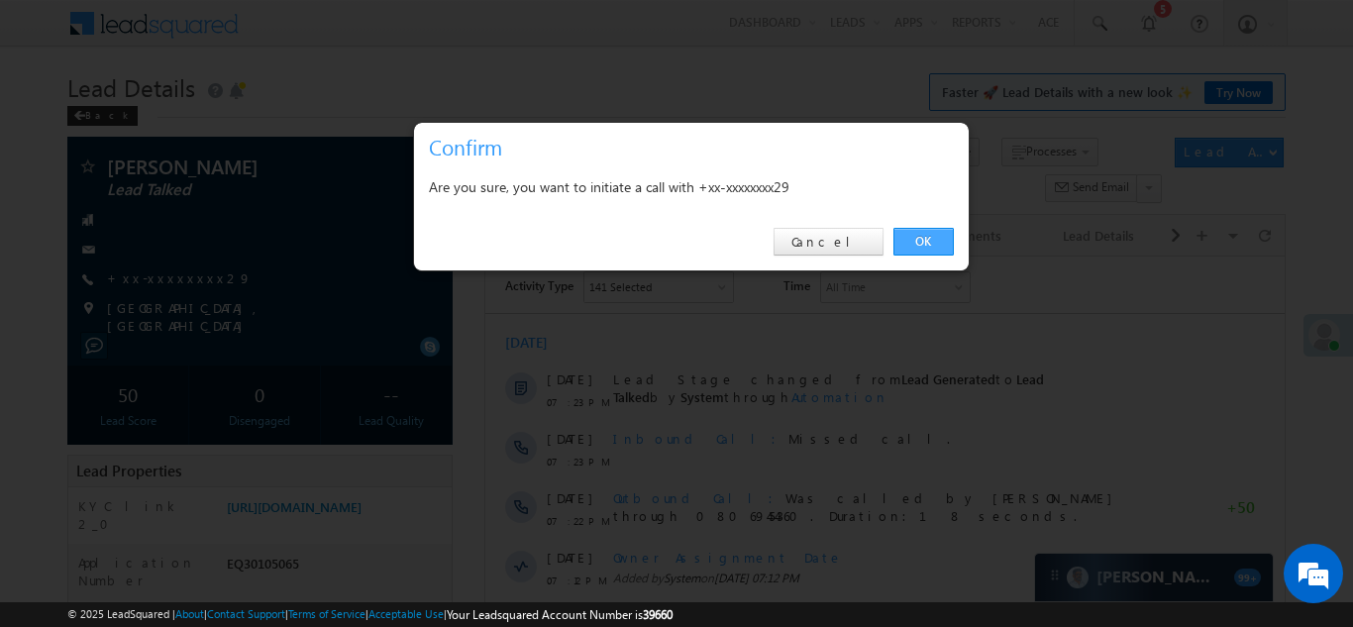
click at [914, 241] on link "OK" at bounding box center [923, 242] width 60 height 28
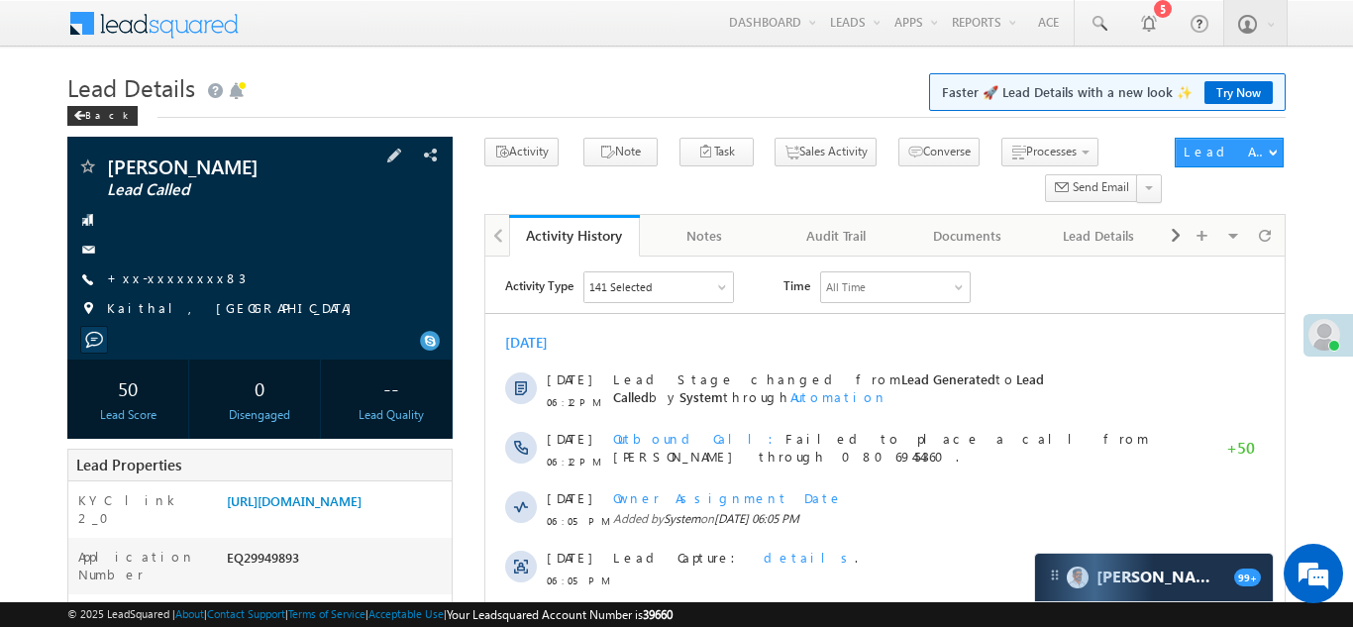
click at [158, 286] on span "+xx-xxxxxxxx83" at bounding box center [176, 279] width 139 height 20
click at [157, 280] on link "+xx-xxxxxxxx83" at bounding box center [176, 277] width 139 height 17
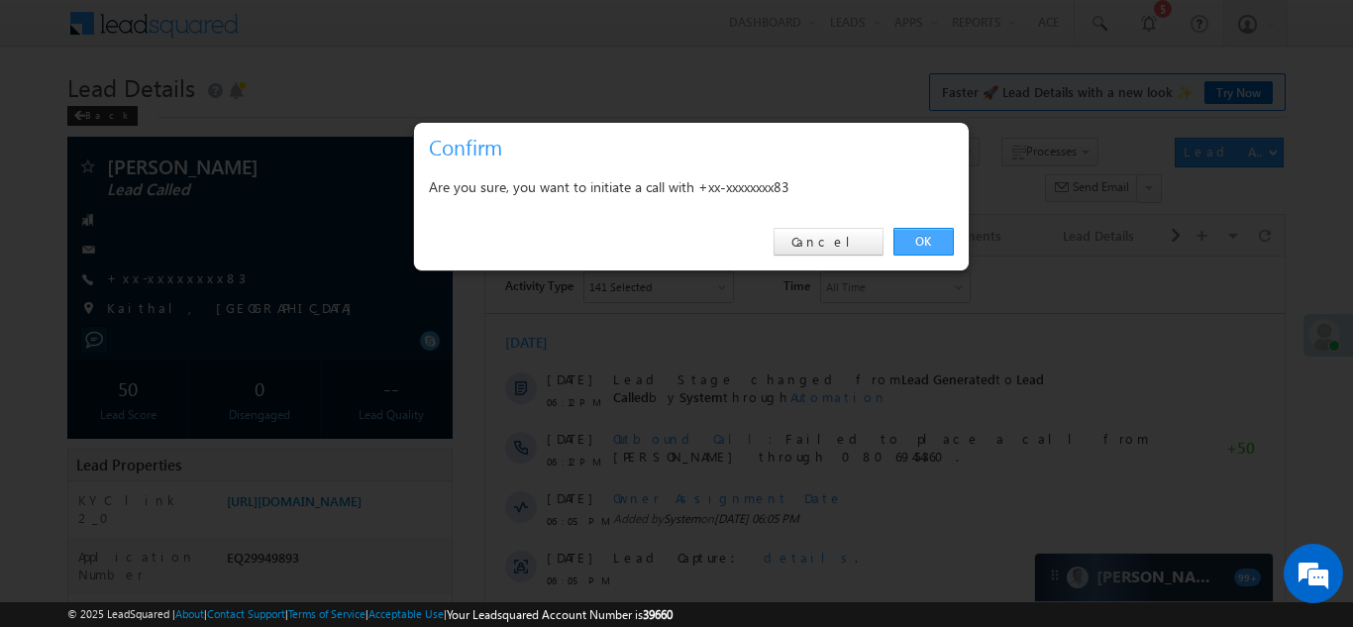
click at [923, 234] on link "OK" at bounding box center [923, 242] width 60 height 28
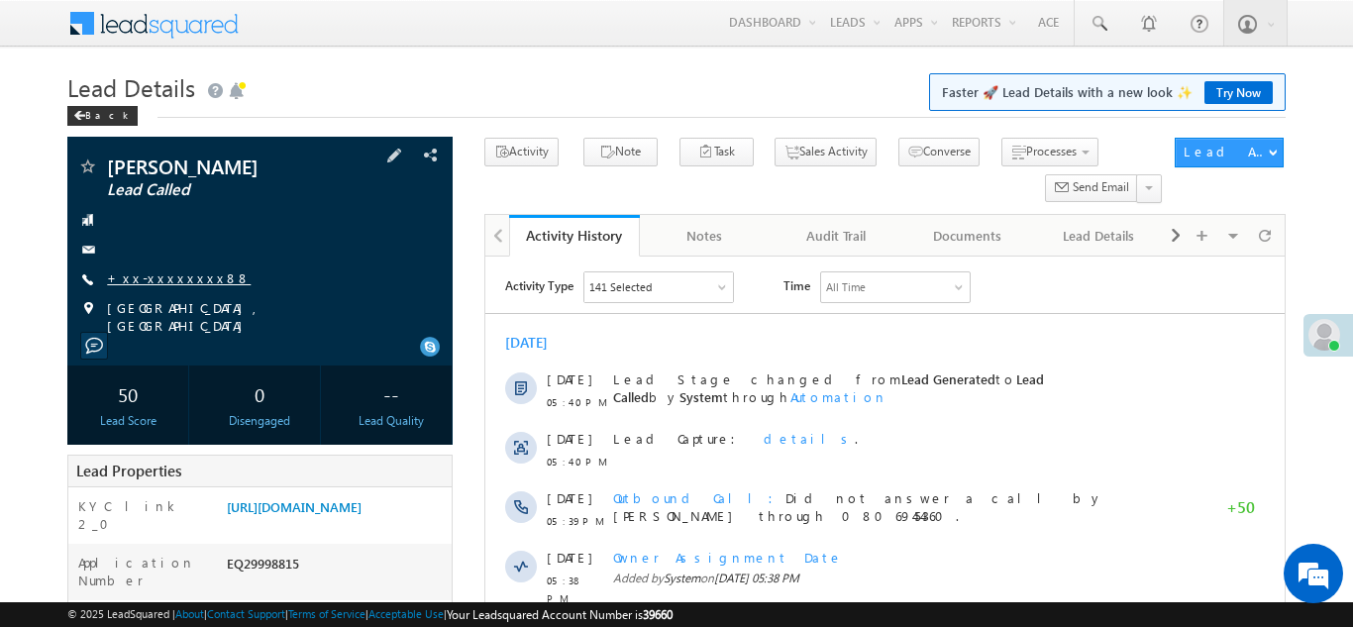
click at [148, 278] on link "+xx-xxxxxxxx88" at bounding box center [179, 277] width 144 height 17
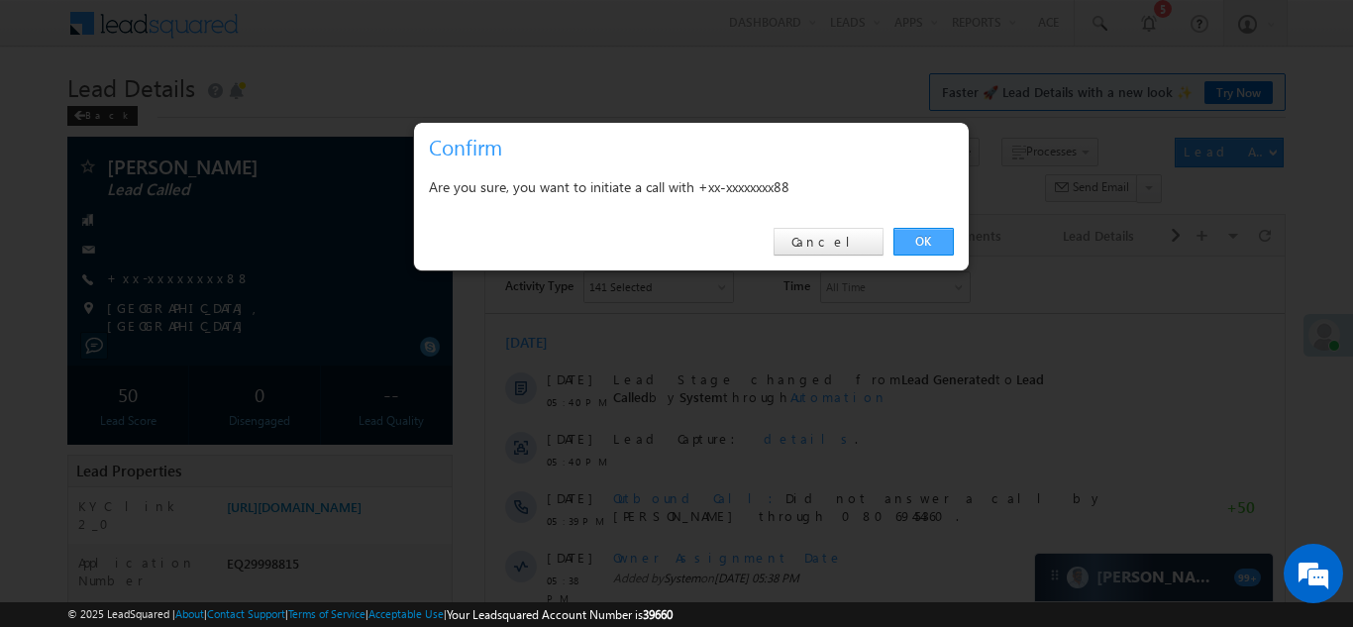
click at [914, 239] on link "OK" at bounding box center [923, 242] width 60 height 28
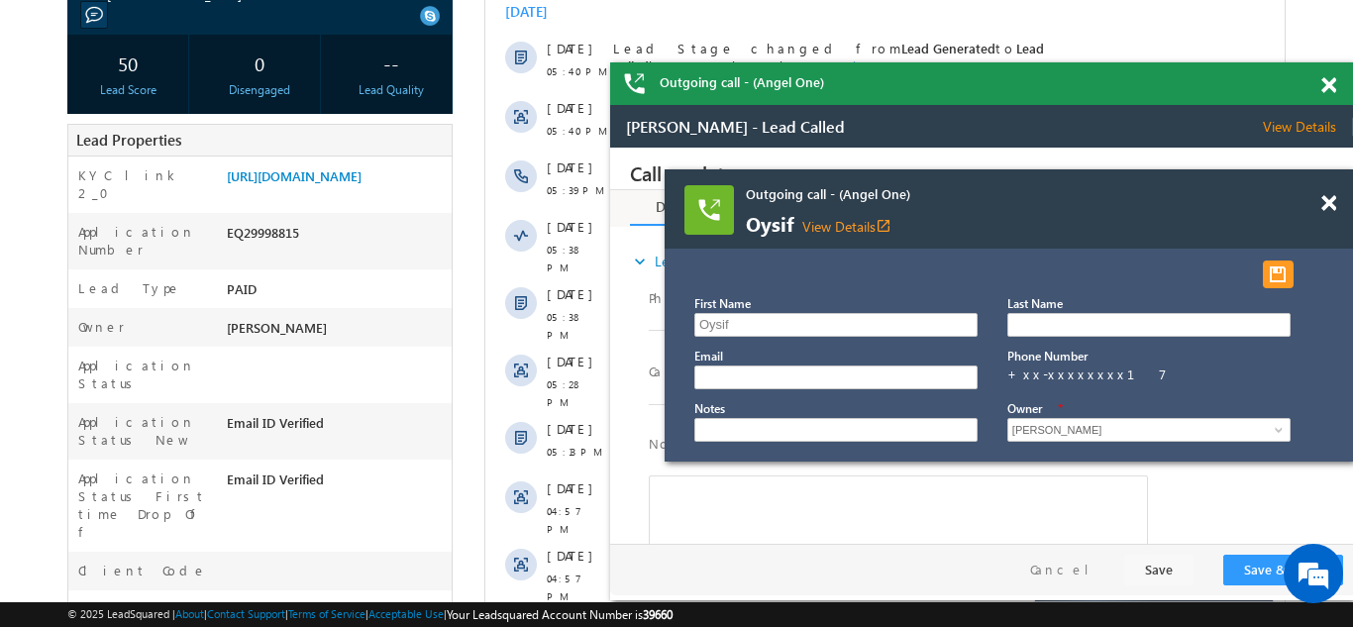
click at [1328, 88] on span at bounding box center [1328, 85] width 15 height 17
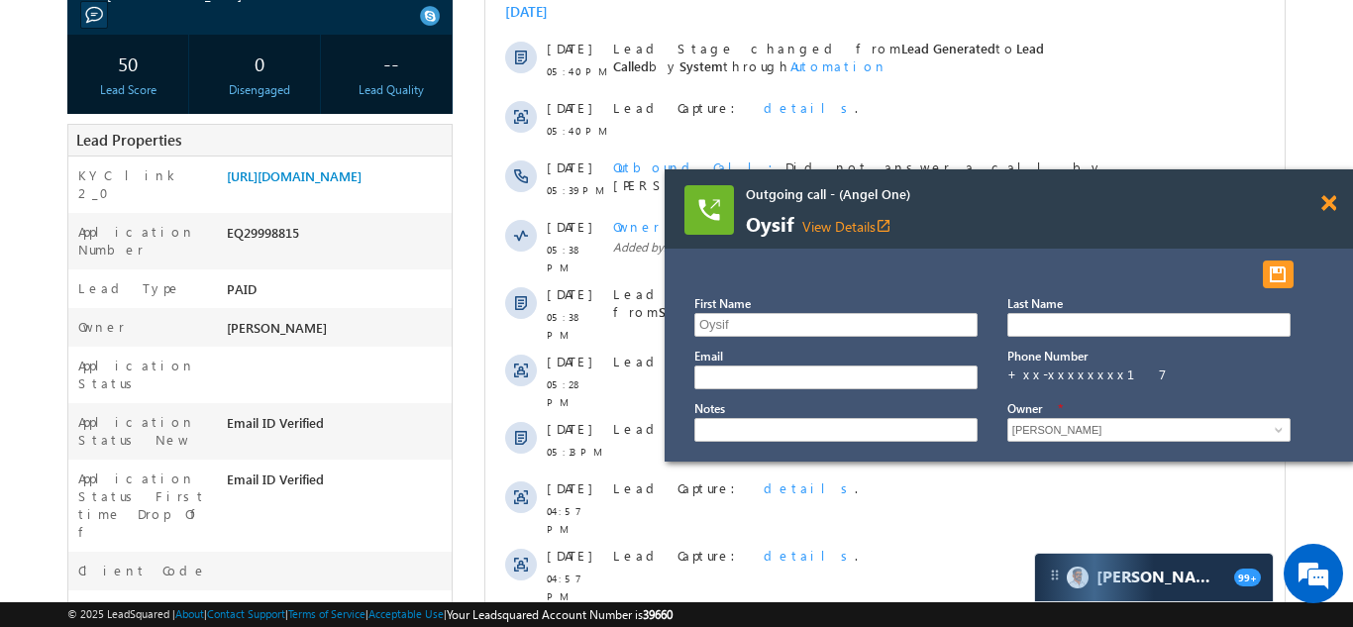
click at [1326, 204] on span at bounding box center [1328, 203] width 15 height 17
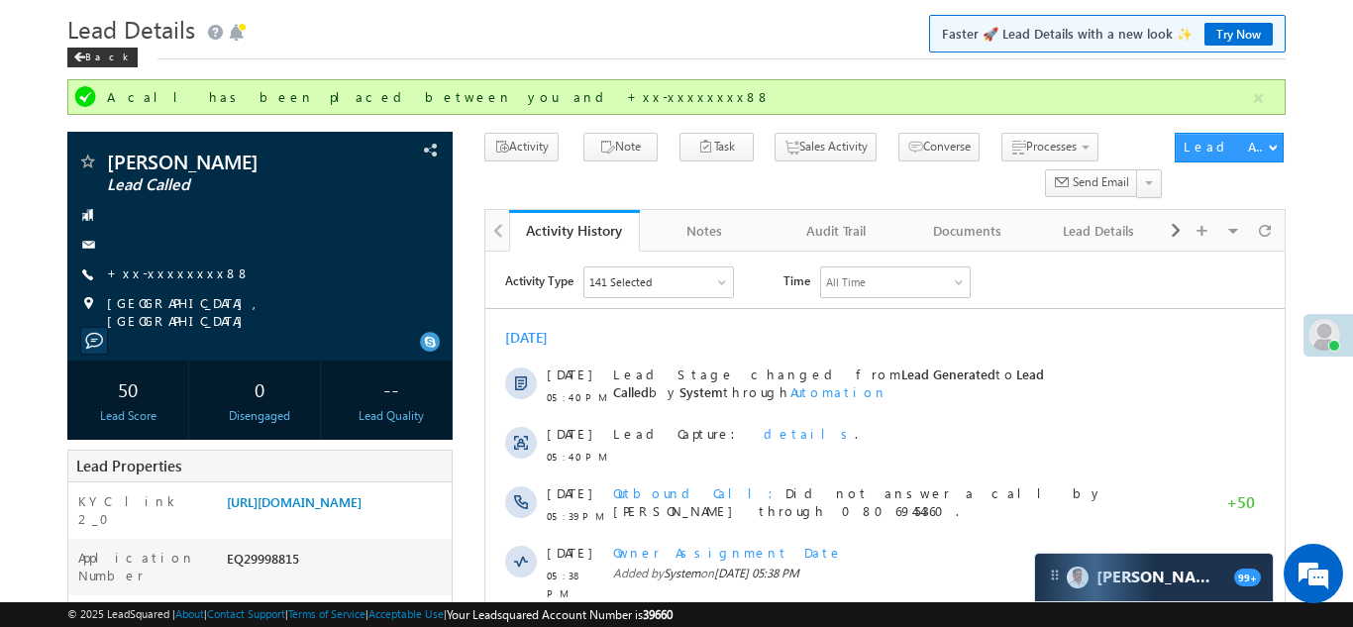
scroll to position [56, 0]
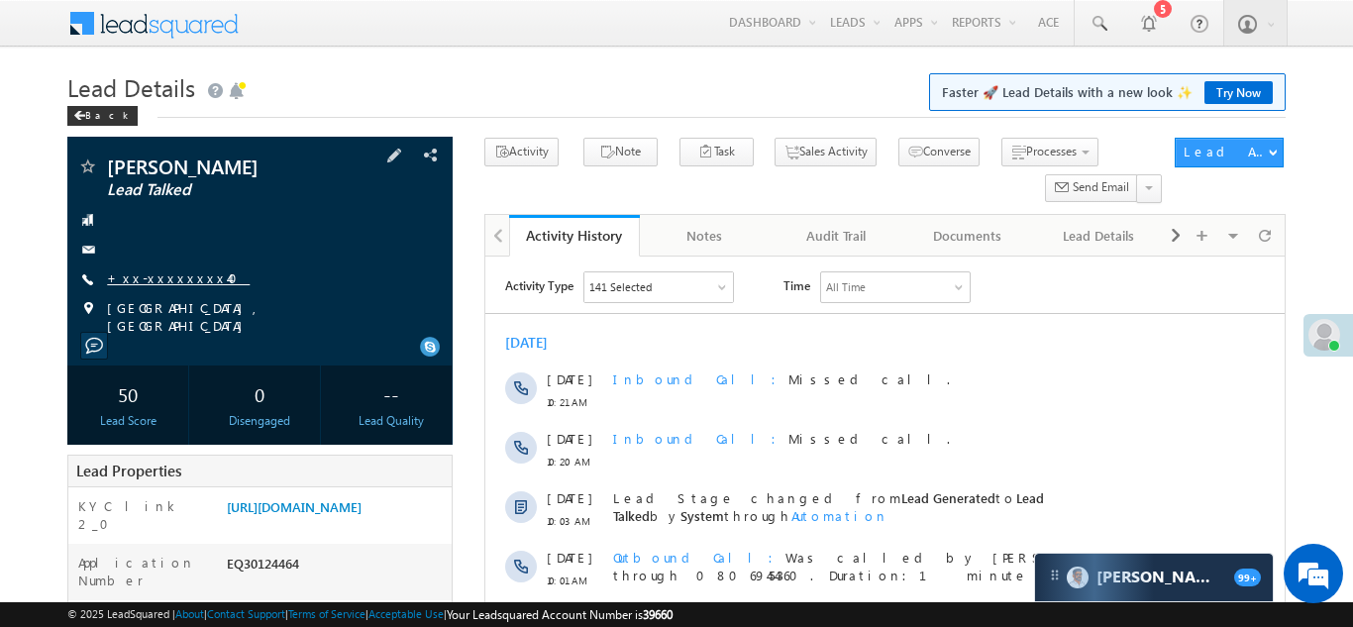
click at [155, 279] on link "+xx-xxxxxxxx40" at bounding box center [178, 277] width 143 height 17
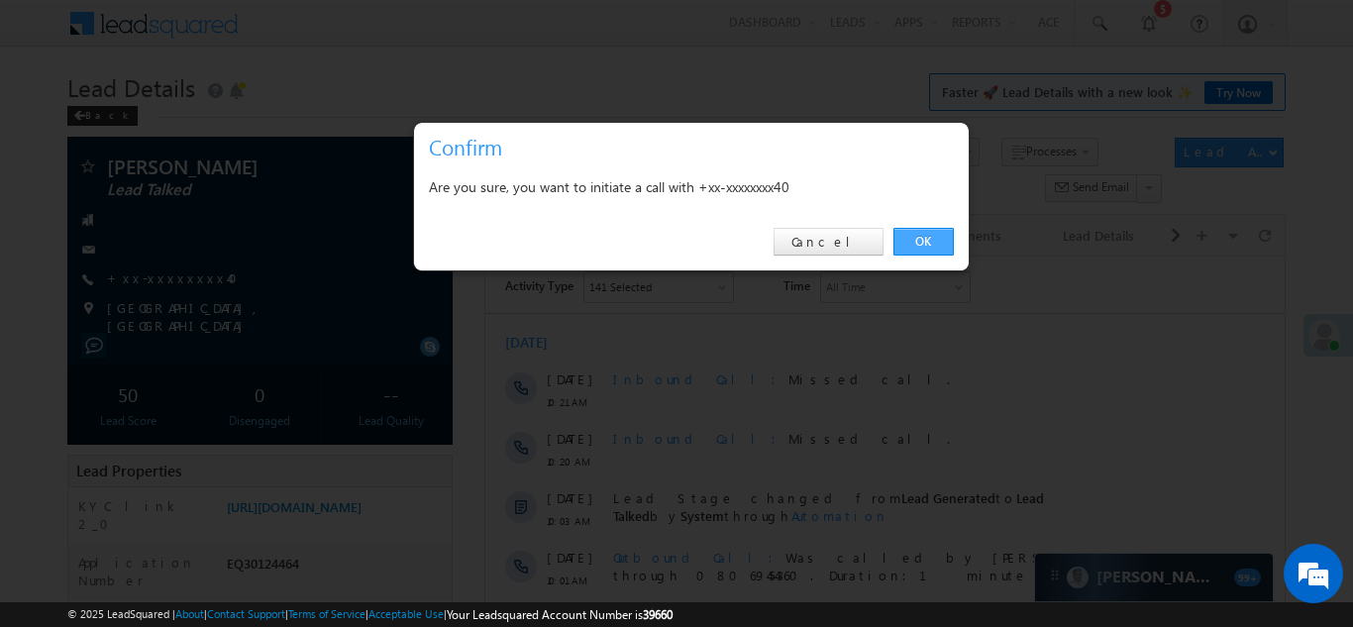
click at [912, 241] on link "OK" at bounding box center [923, 242] width 60 height 28
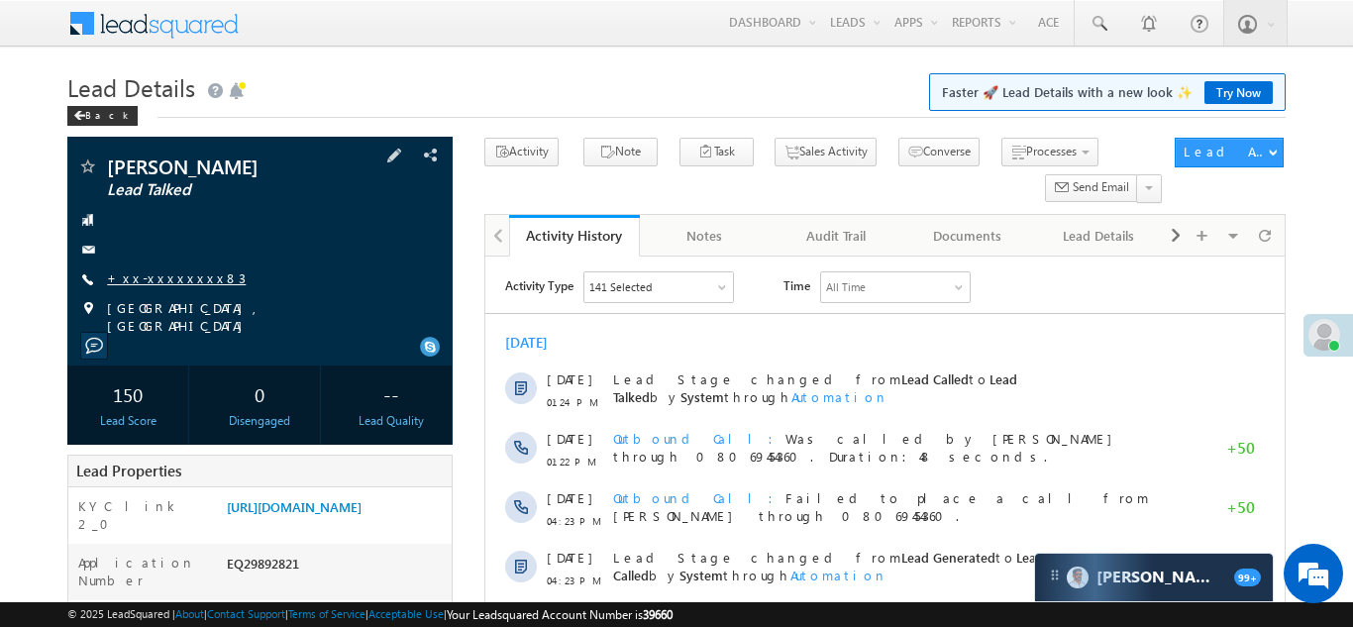
click at [160, 266] on div "Arnav Dhawane Lead Talked +xx-xxxxxxxx83" at bounding box center [260, 246] width 366 height 178
click at [164, 279] on link "+xx-xxxxxxxx83" at bounding box center [176, 277] width 139 height 17
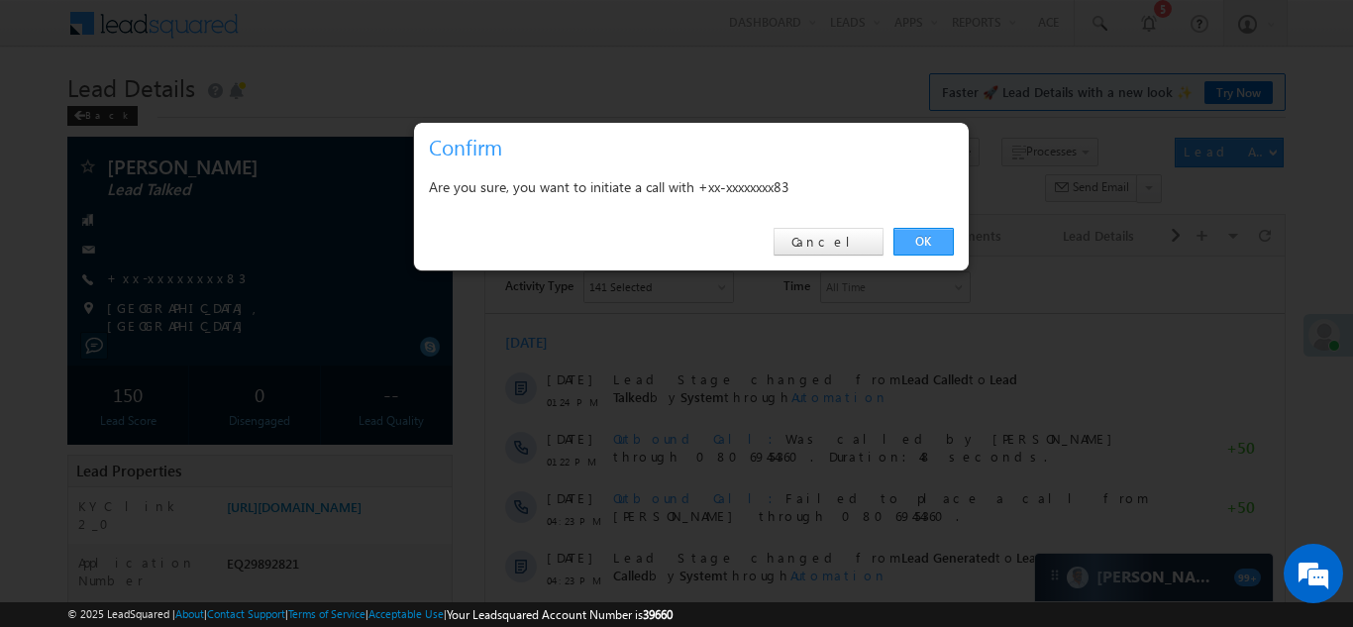
click at [918, 242] on link "OK" at bounding box center [923, 242] width 60 height 28
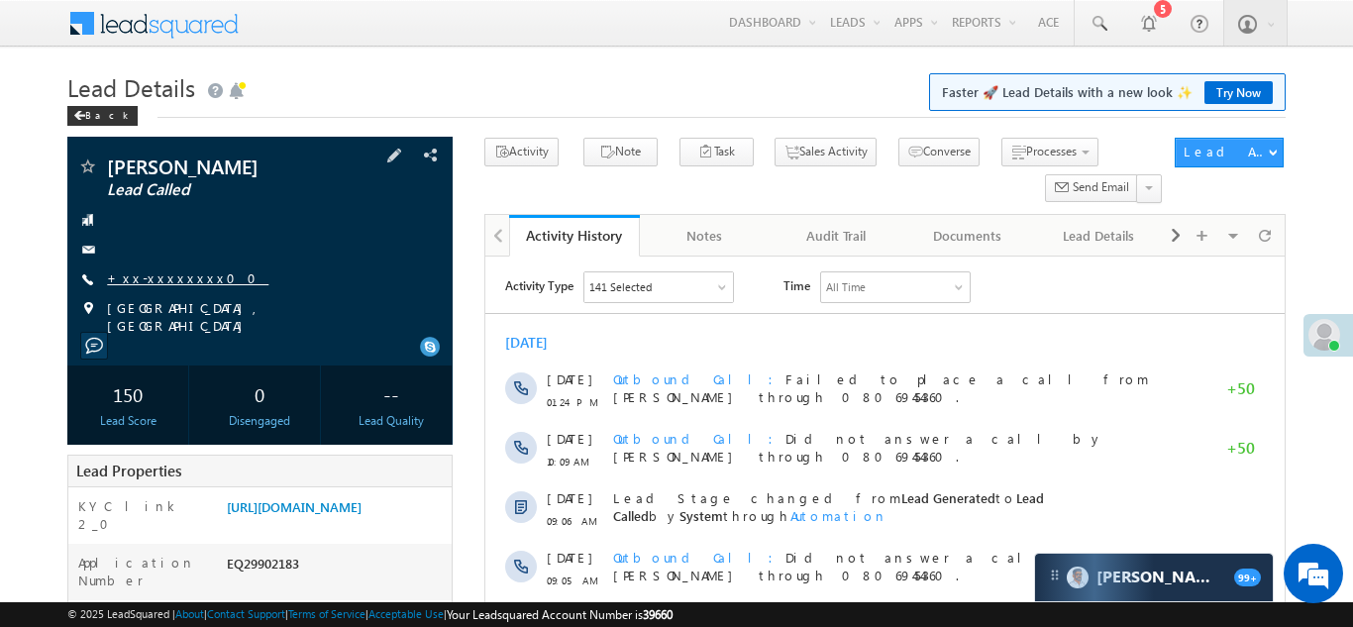
click at [159, 273] on link "+xx-xxxxxxxx00" at bounding box center [187, 277] width 161 height 17
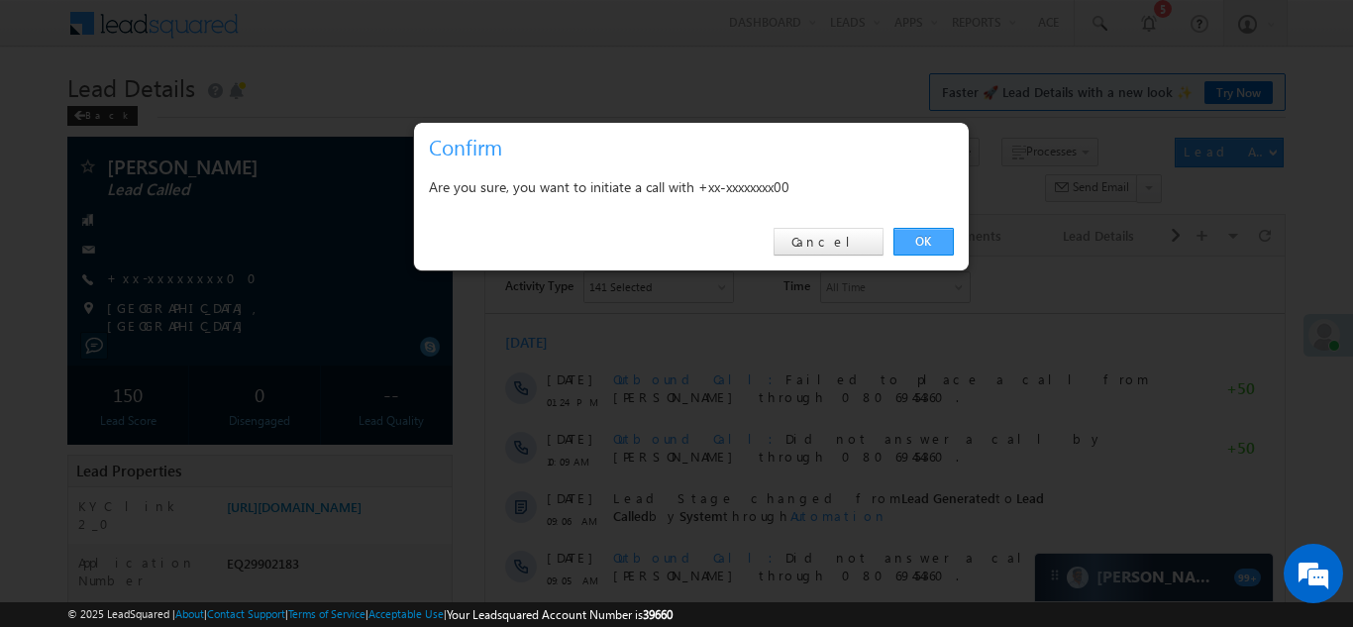
click at [918, 240] on link "OK" at bounding box center [923, 242] width 60 height 28
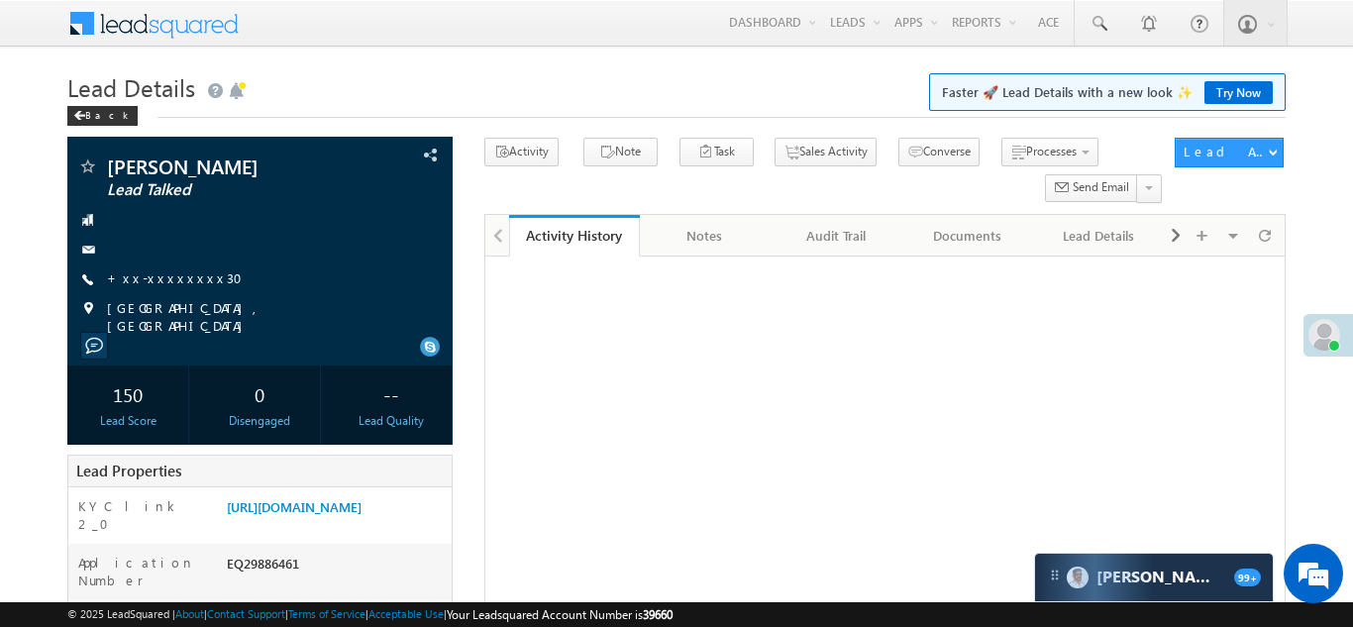
click at [157, 278] on link "+xx-xxxxxxxx30" at bounding box center [181, 277] width 148 height 17
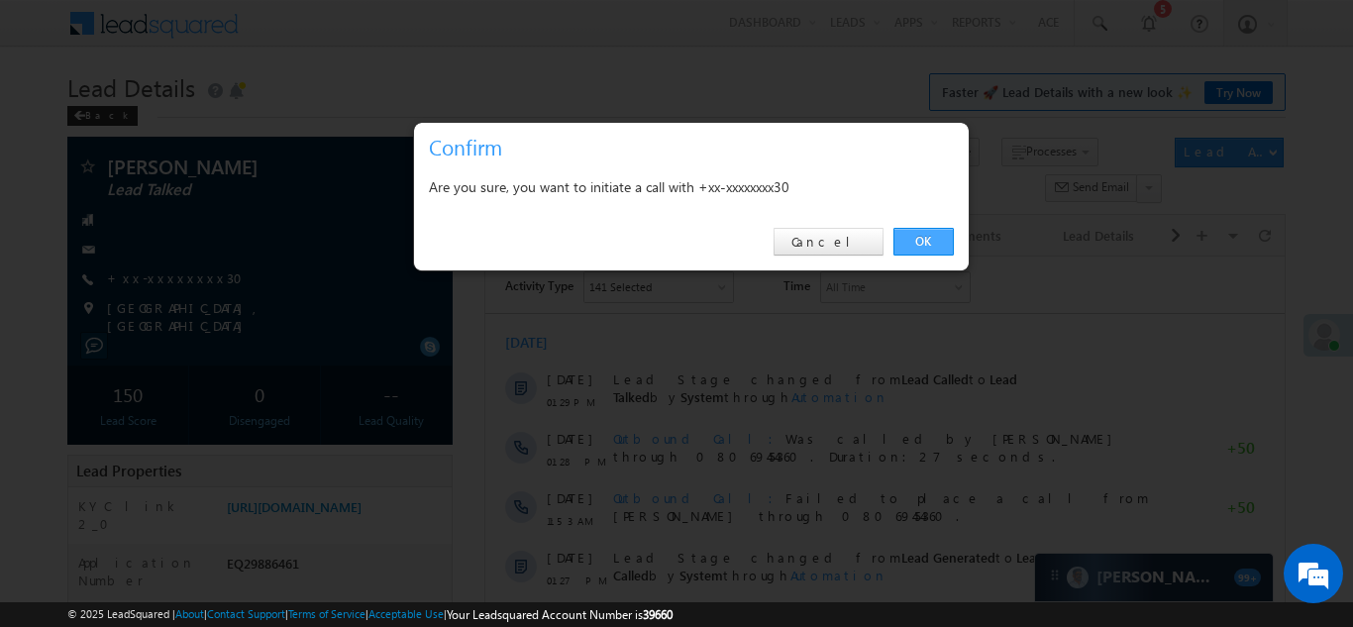
click at [922, 238] on link "OK" at bounding box center [923, 242] width 60 height 28
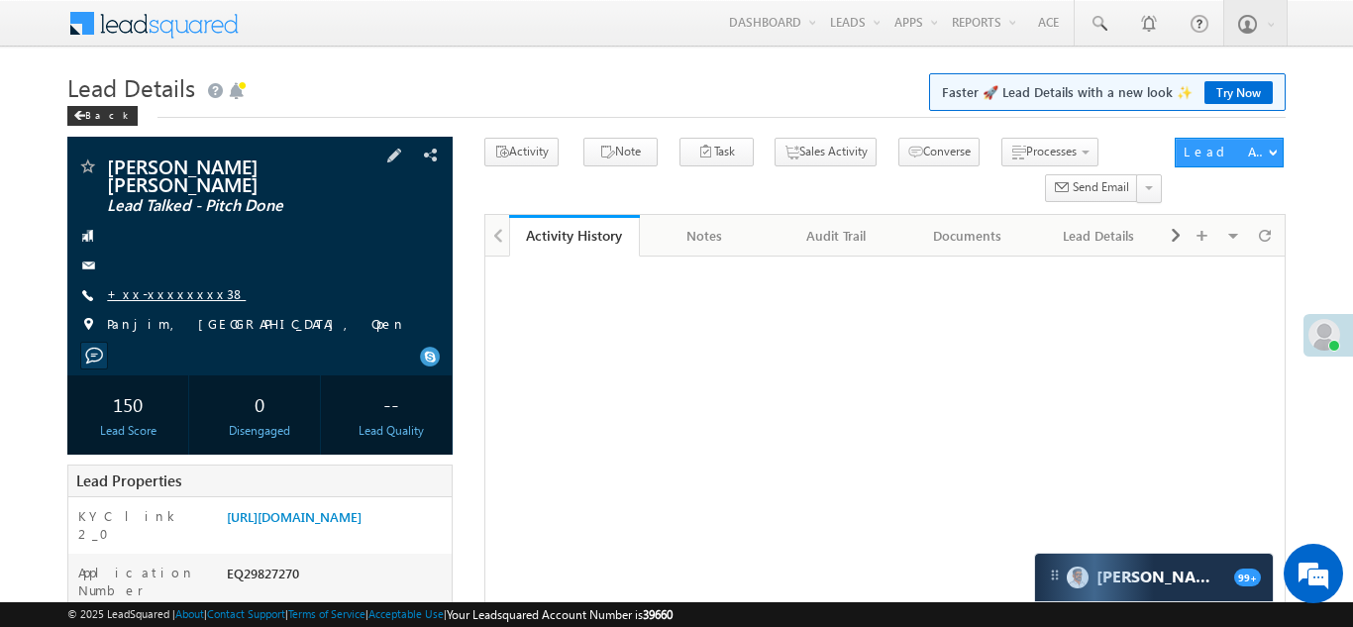
click at [160, 285] on link "+xx-xxxxxxxx38" at bounding box center [176, 293] width 139 height 17
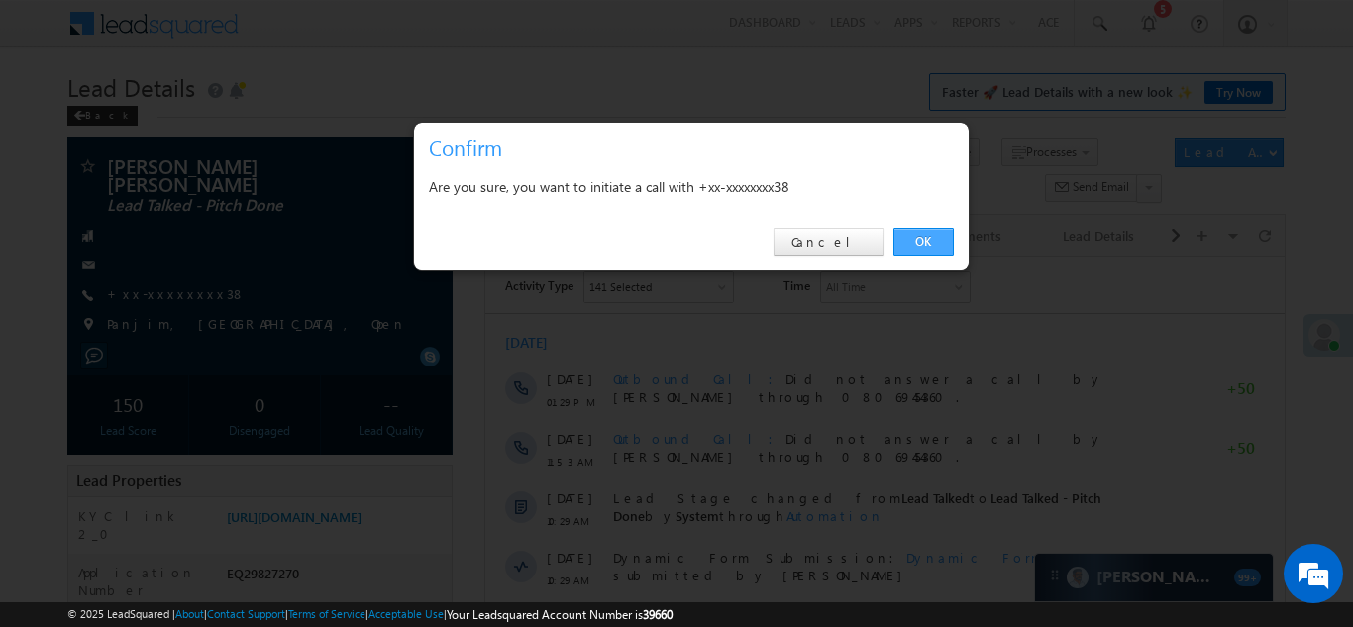
click at [918, 245] on link "OK" at bounding box center [923, 242] width 60 height 28
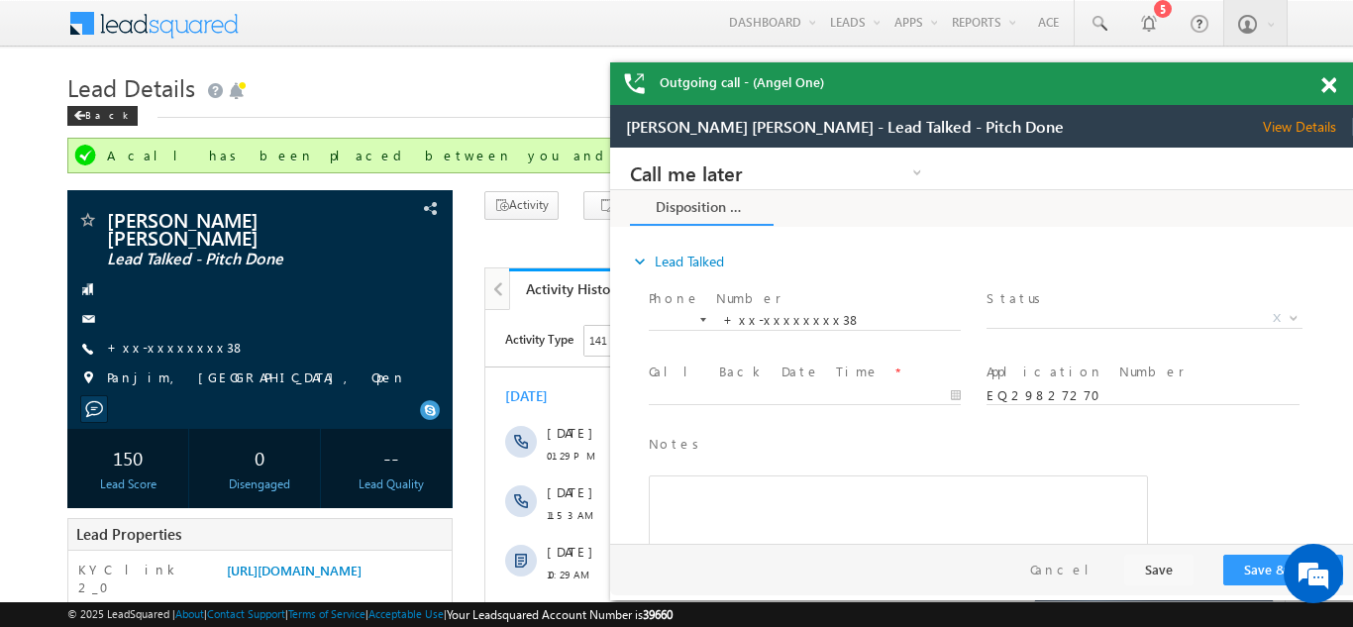
click at [1331, 85] on span at bounding box center [1328, 85] width 15 height 17
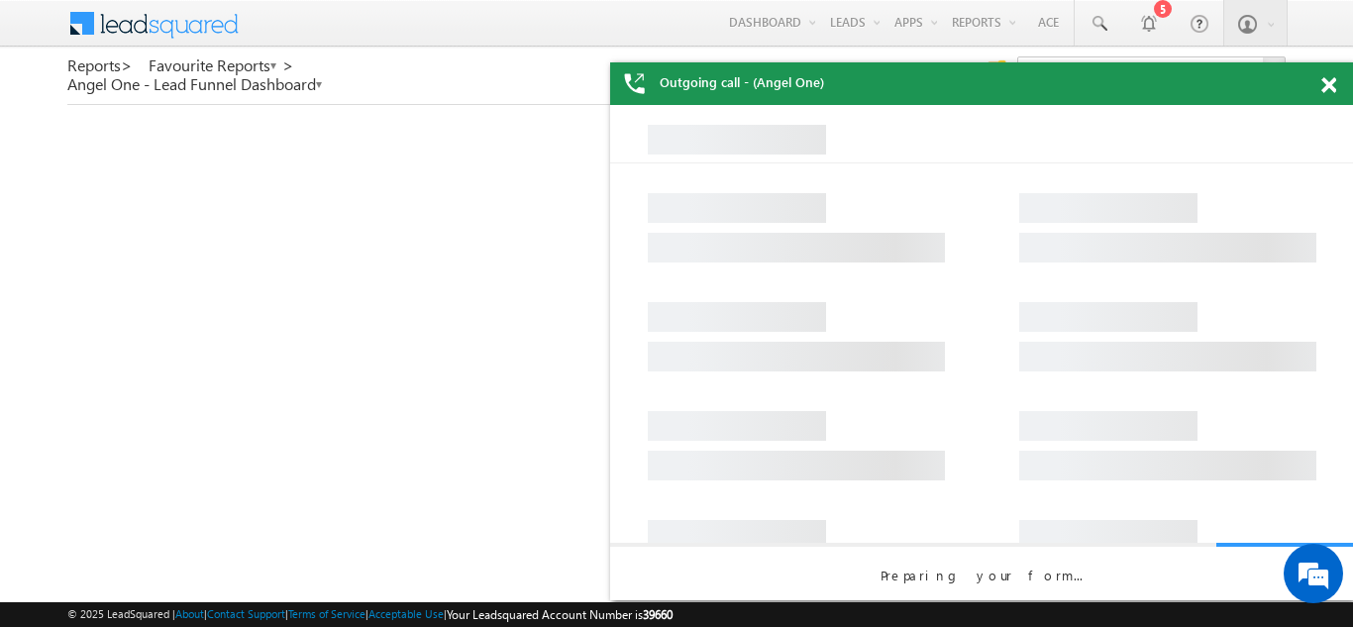
click at [1333, 89] on span at bounding box center [1328, 85] width 15 height 17
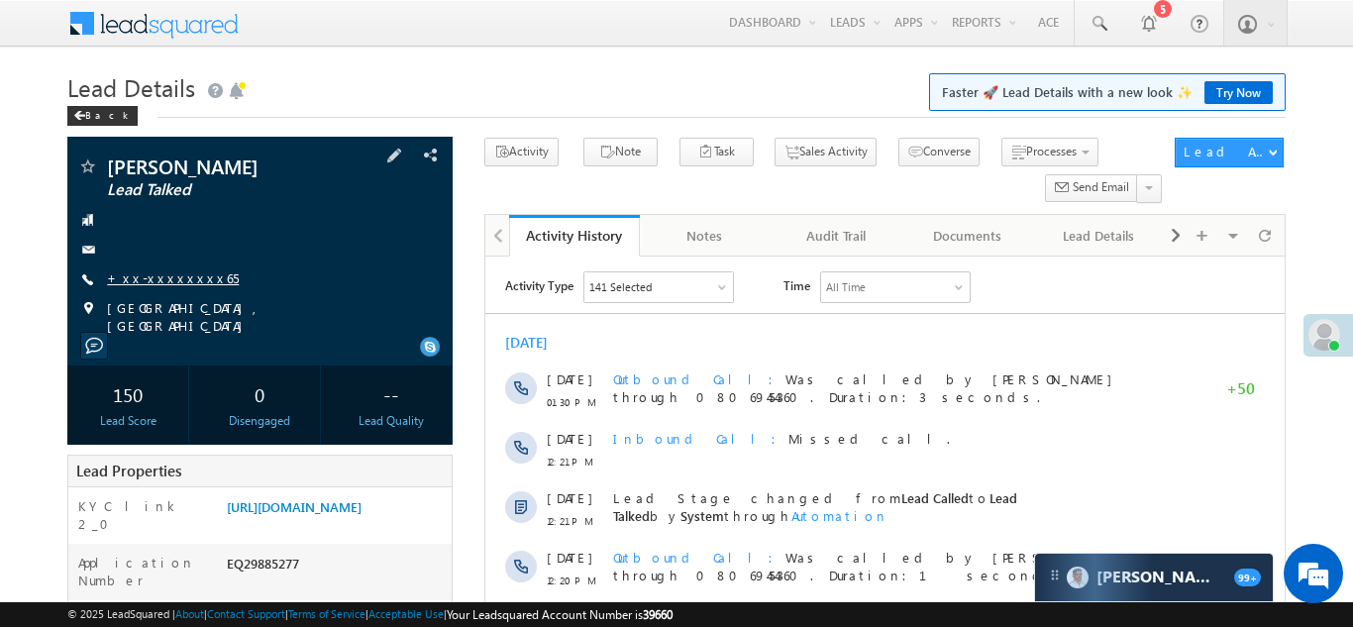
click at [151, 275] on link "+xx-xxxxxxxx65" at bounding box center [173, 277] width 132 height 17
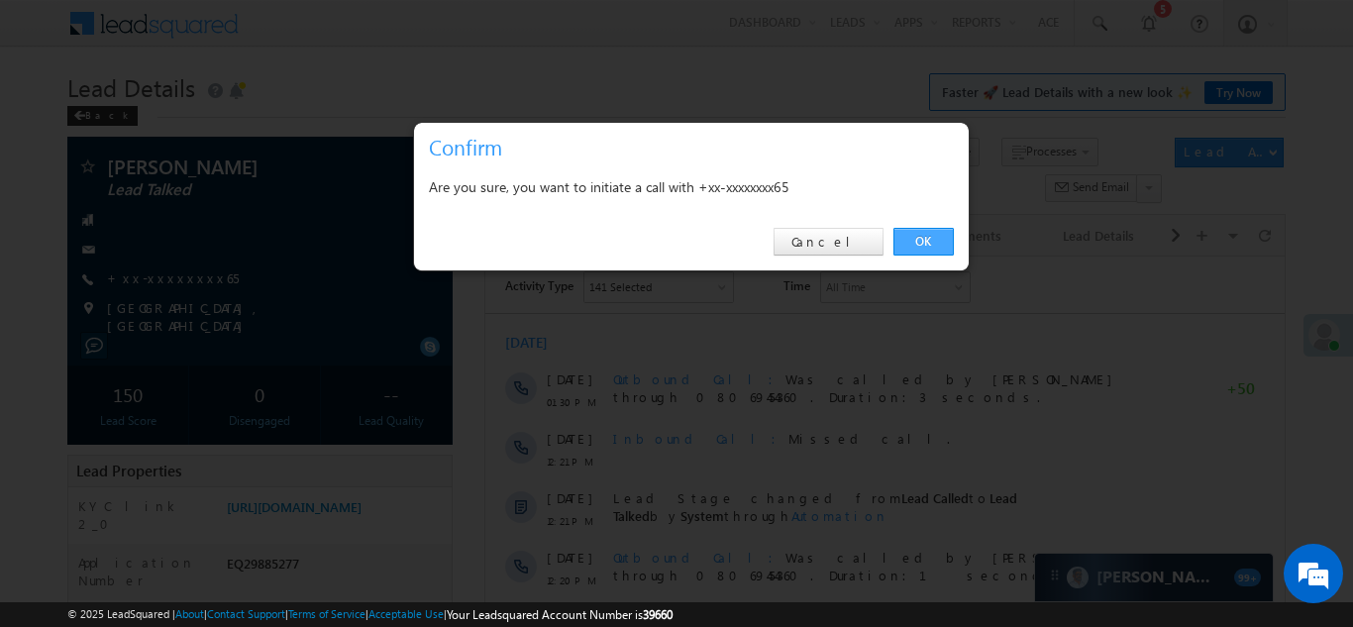
click at [913, 242] on link "OK" at bounding box center [923, 242] width 60 height 28
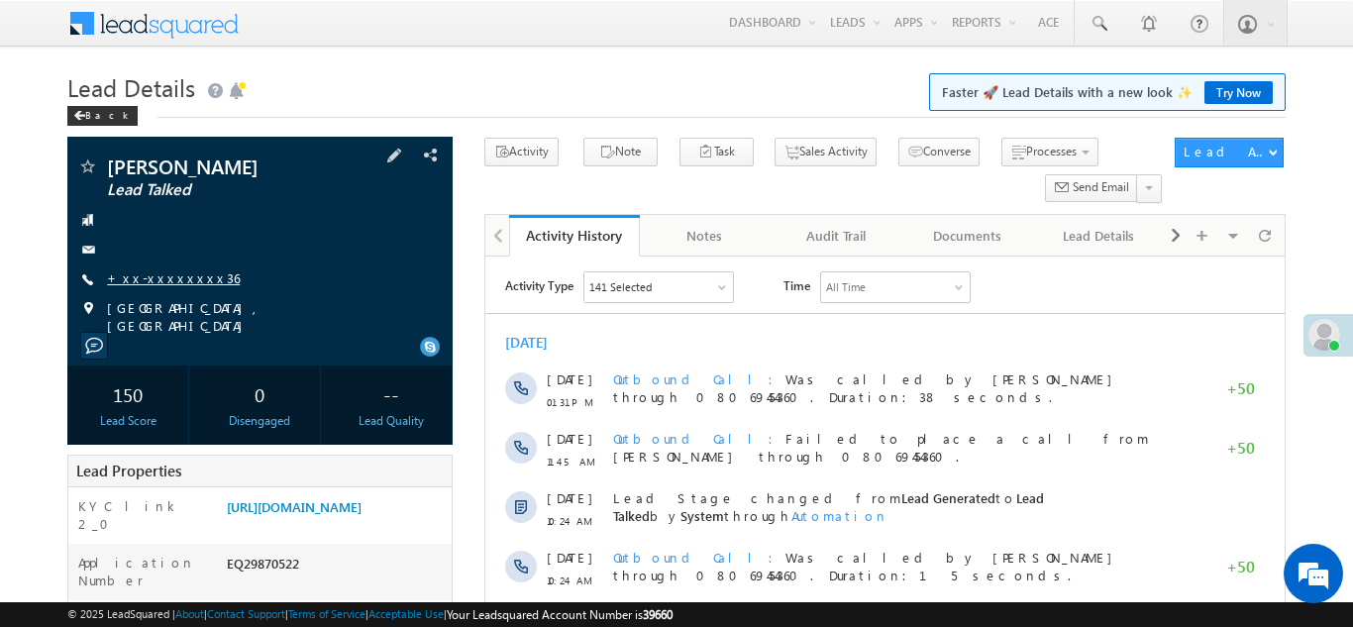
click at [157, 282] on link "+xx-xxxxxxxx36" at bounding box center [173, 277] width 133 height 17
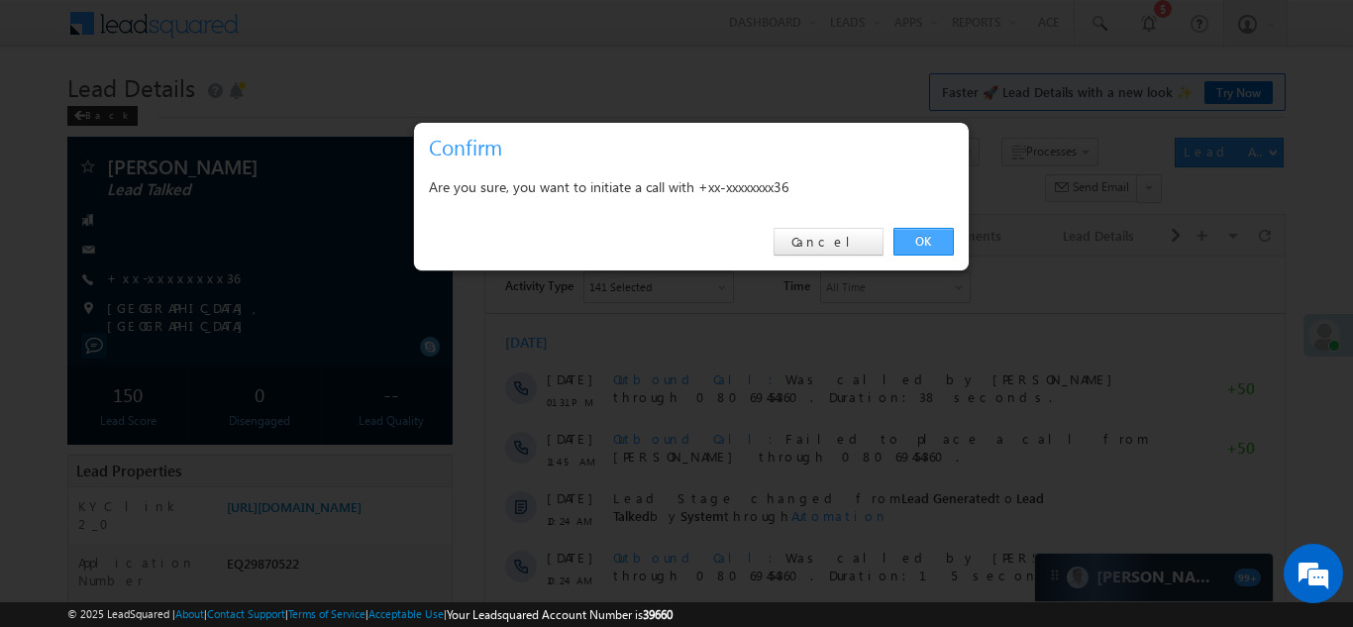
click at [914, 244] on link "OK" at bounding box center [923, 242] width 60 height 28
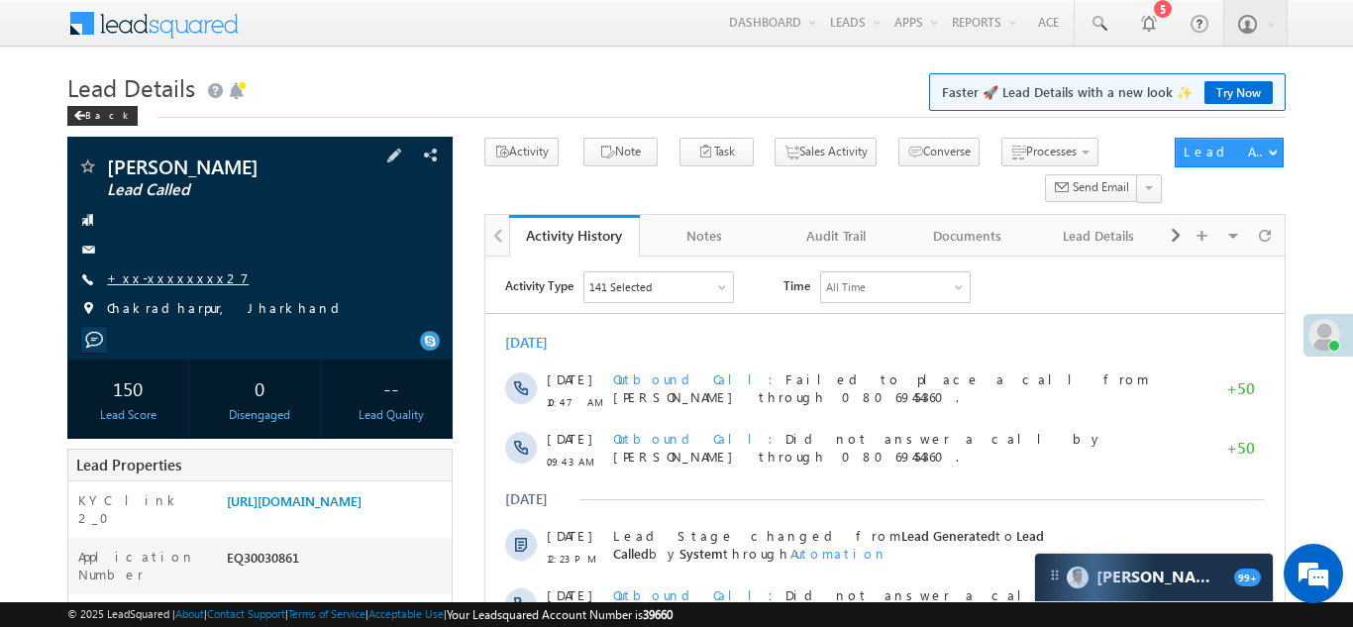
click at [158, 279] on link "+xx-xxxxxxxx27" at bounding box center [178, 277] width 142 height 17
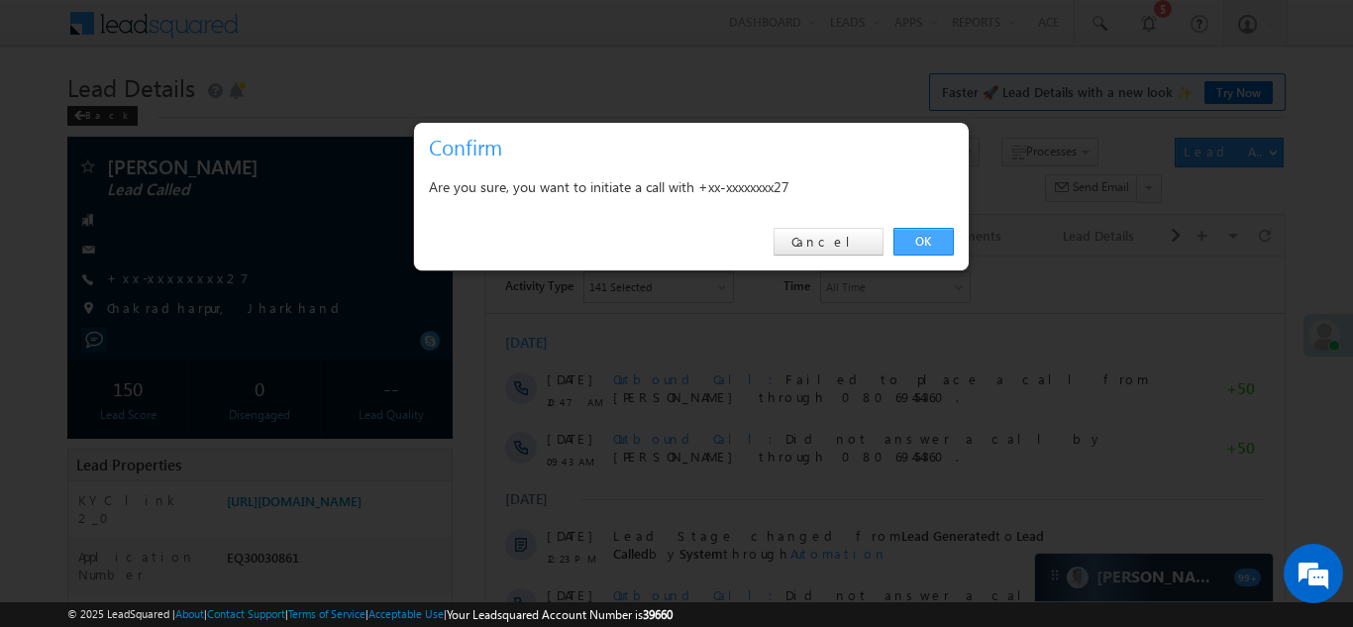
click at [911, 238] on link "OK" at bounding box center [923, 242] width 60 height 28
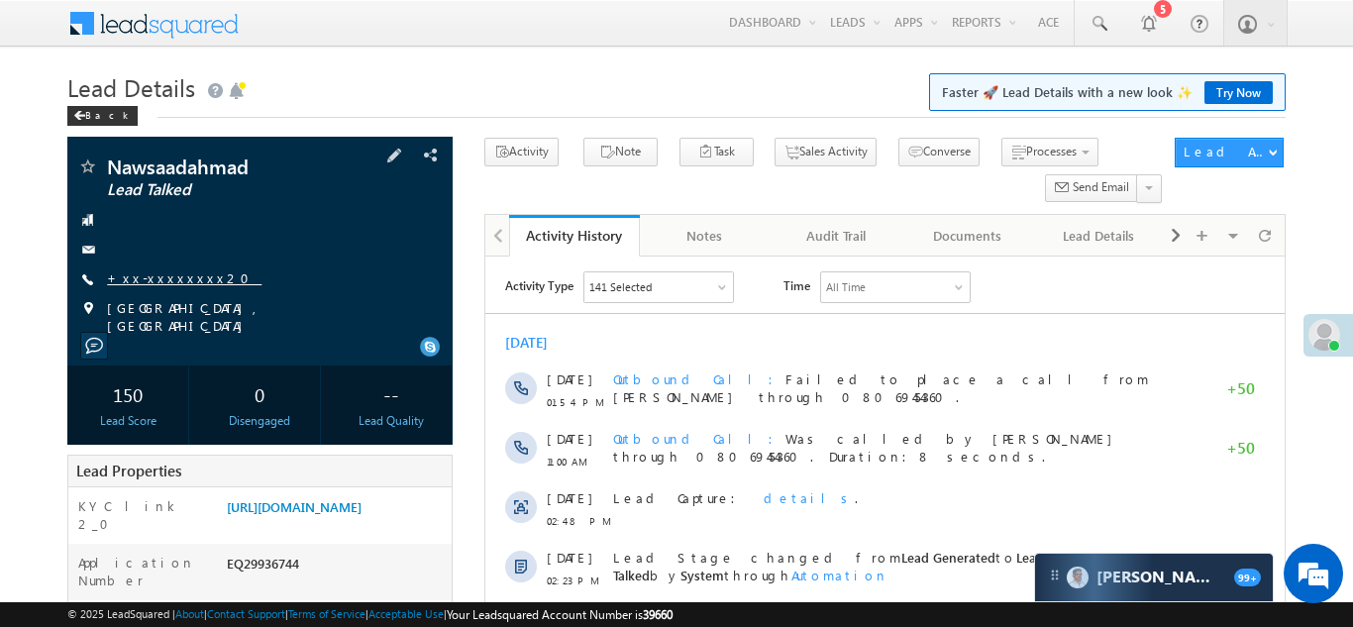
click at [161, 276] on link "+xx-xxxxxxxx20" at bounding box center [184, 277] width 155 height 17
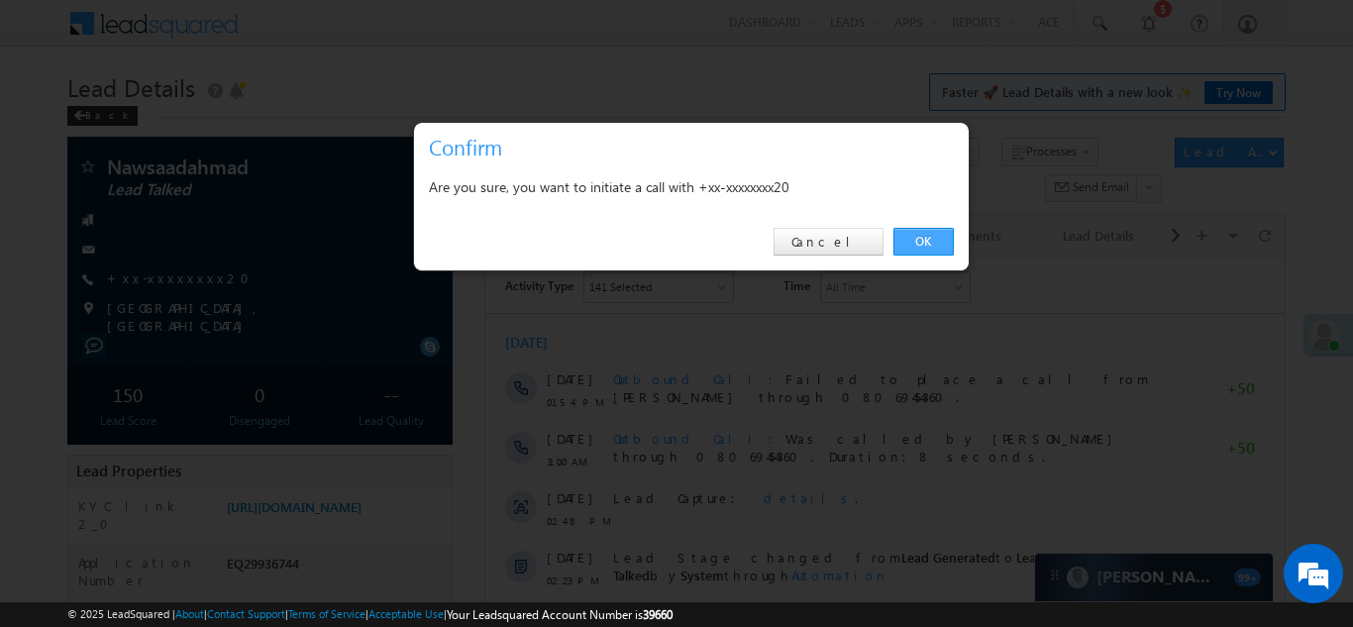
click at [921, 240] on link "OK" at bounding box center [923, 242] width 60 height 28
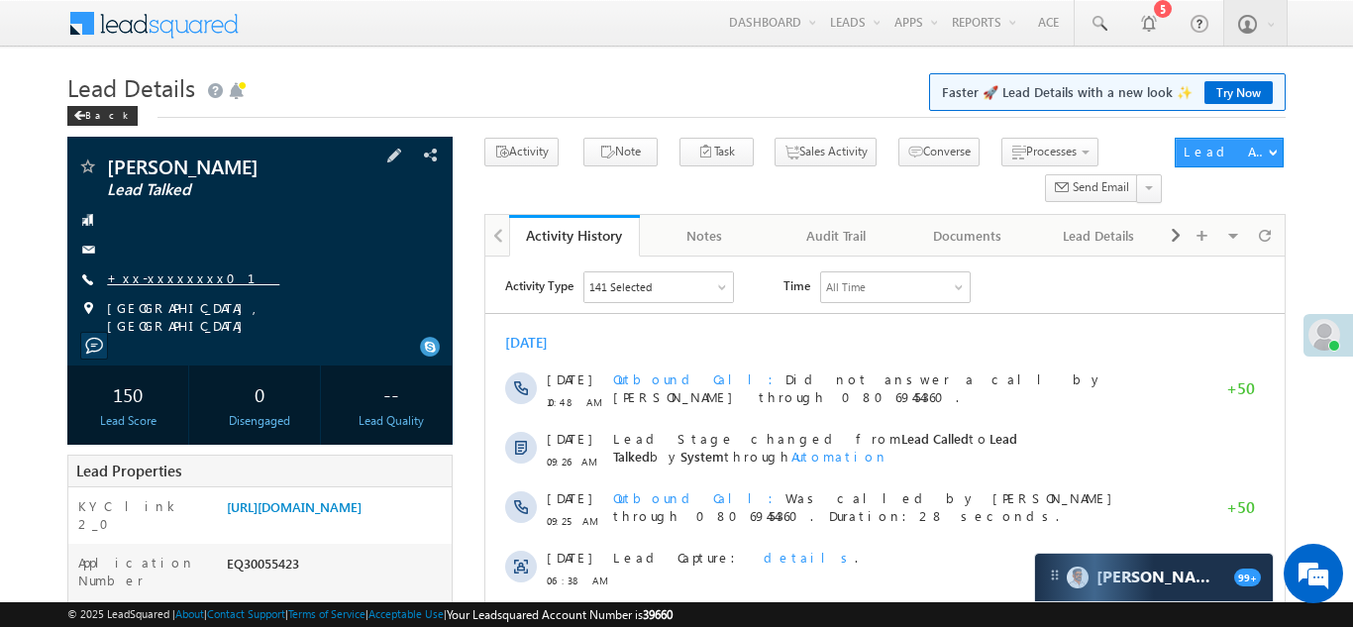
click at [157, 270] on link "+xx-xxxxxxxx01" at bounding box center [193, 277] width 172 height 17
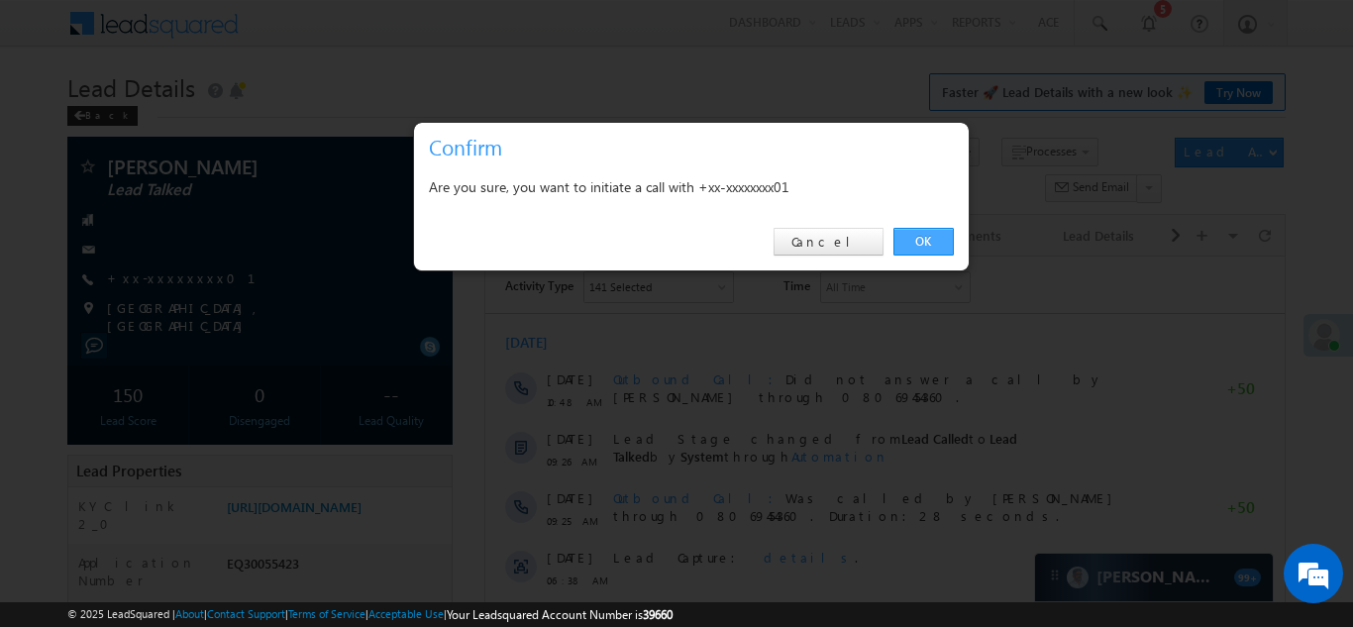
click at [917, 239] on link "OK" at bounding box center [923, 242] width 60 height 28
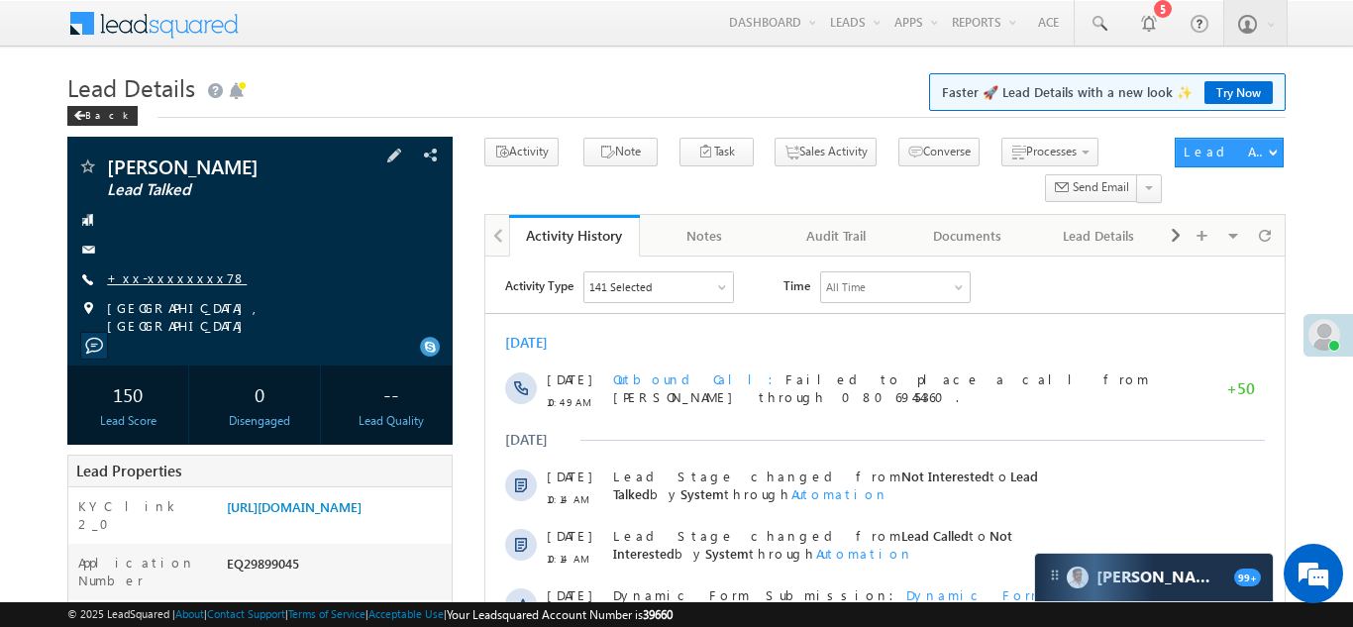
click at [161, 278] on link "+xx-xxxxxxxx78" at bounding box center [177, 277] width 140 height 17
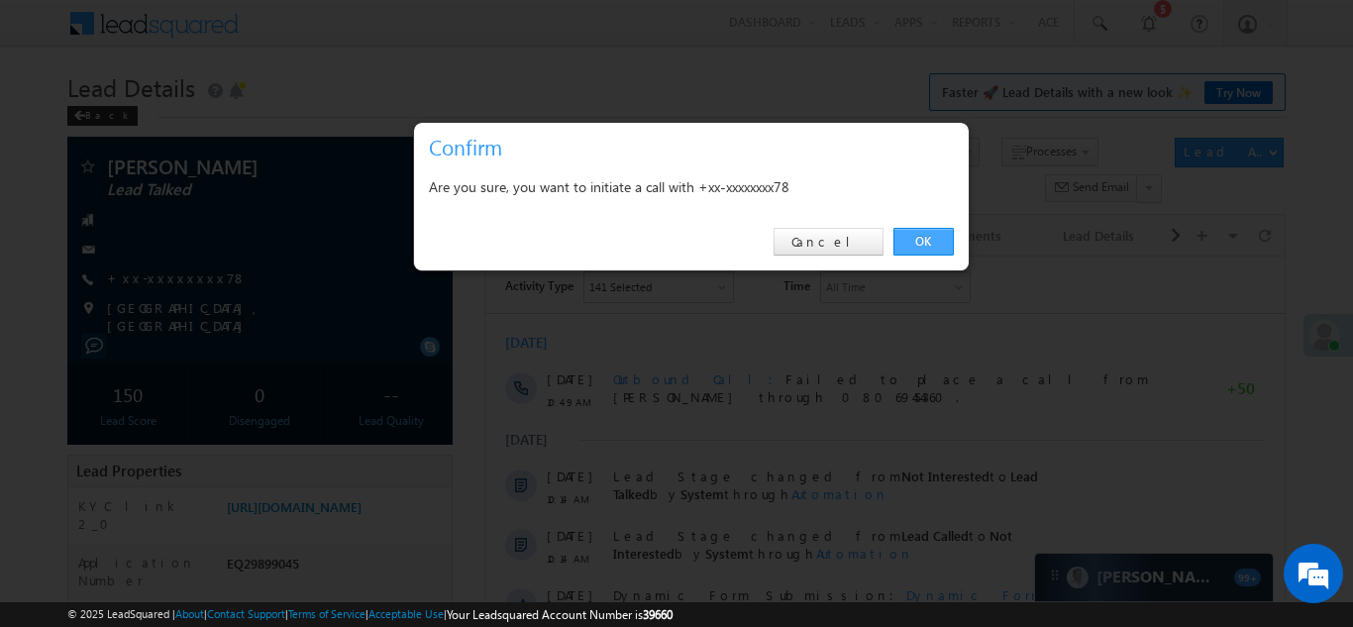
click at [921, 244] on link "OK" at bounding box center [923, 242] width 60 height 28
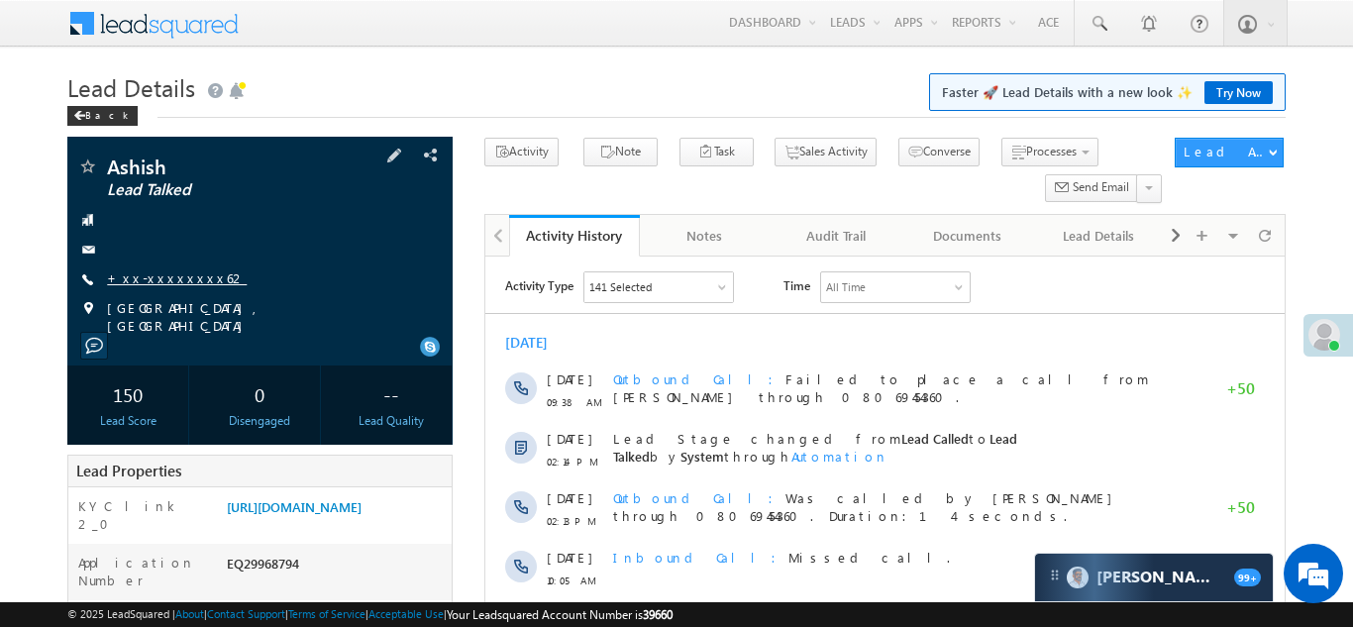
click at [153, 278] on link "+xx-xxxxxxxx62" at bounding box center [177, 277] width 140 height 17
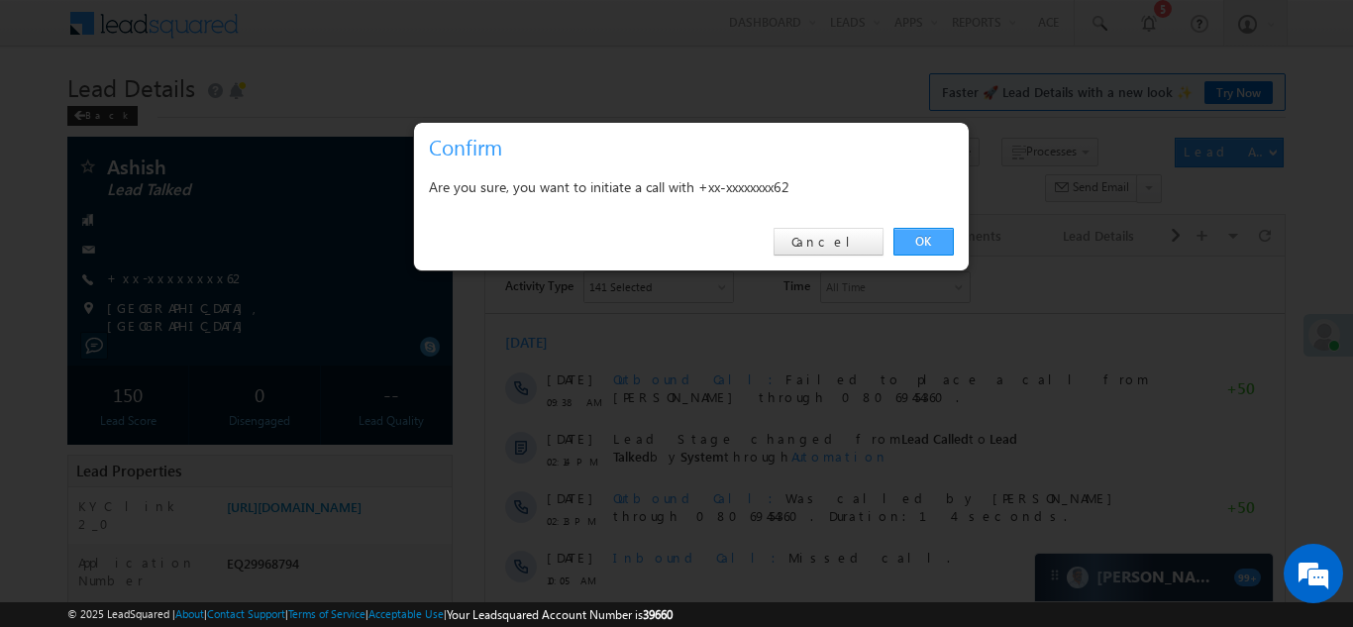
click at [913, 244] on link "OK" at bounding box center [923, 242] width 60 height 28
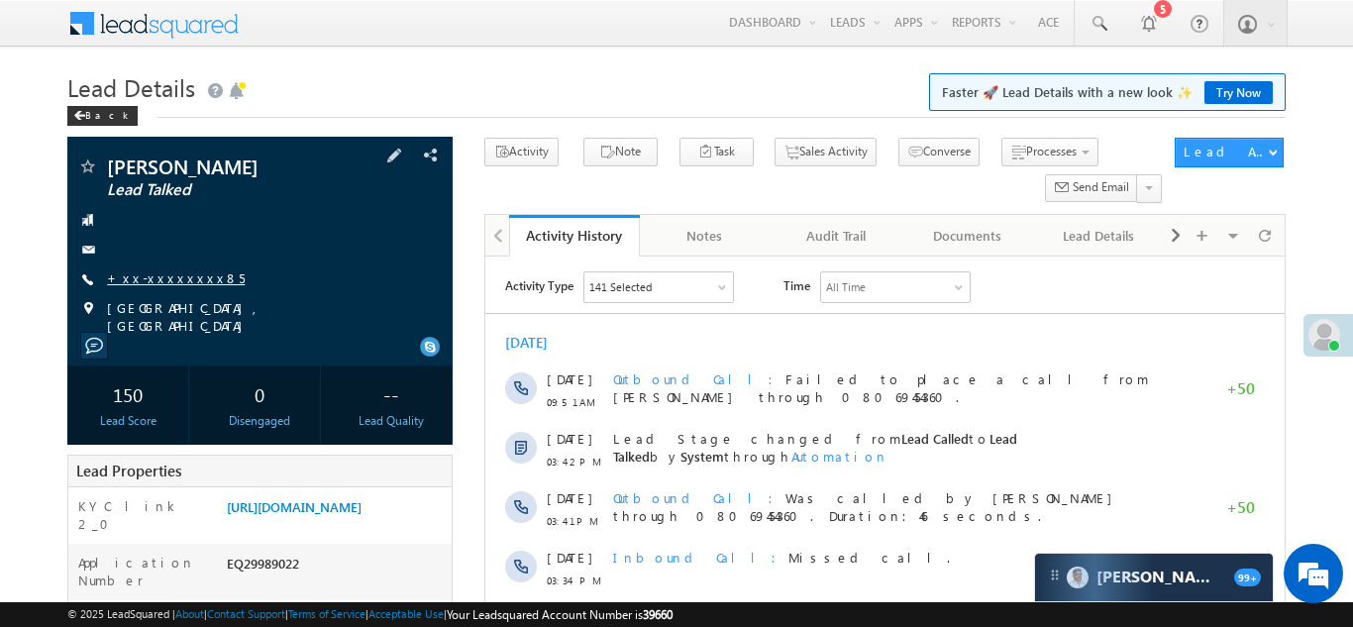
click at [162, 272] on link "+xx-xxxxxxxx85" at bounding box center [176, 277] width 138 height 17
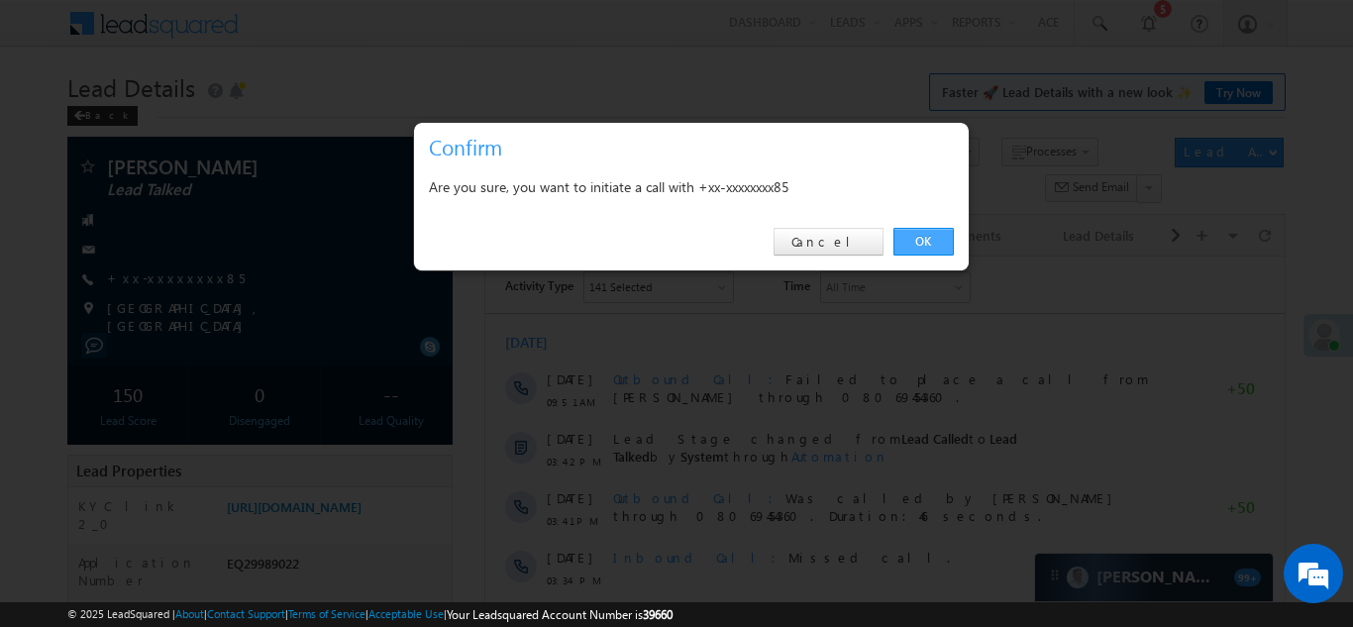
click at [906, 238] on link "OK" at bounding box center [923, 242] width 60 height 28
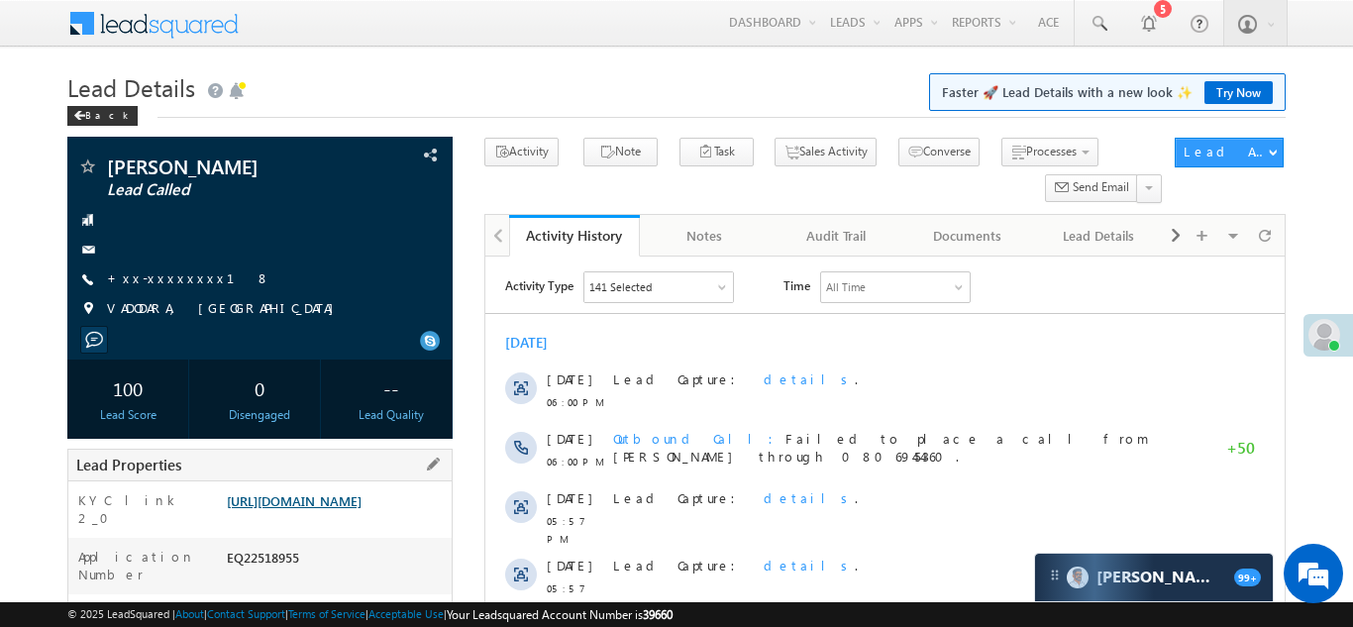
click at [303, 509] on link "[URL][DOMAIN_NAME]" at bounding box center [294, 500] width 135 height 17
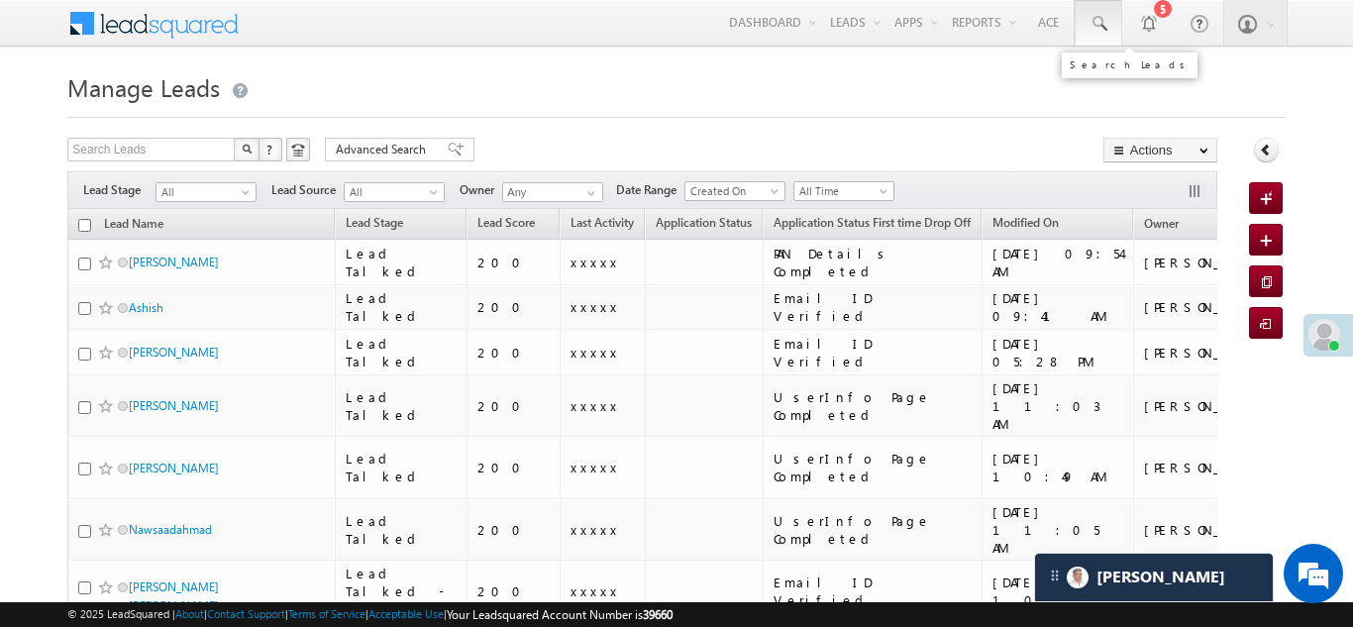
click span
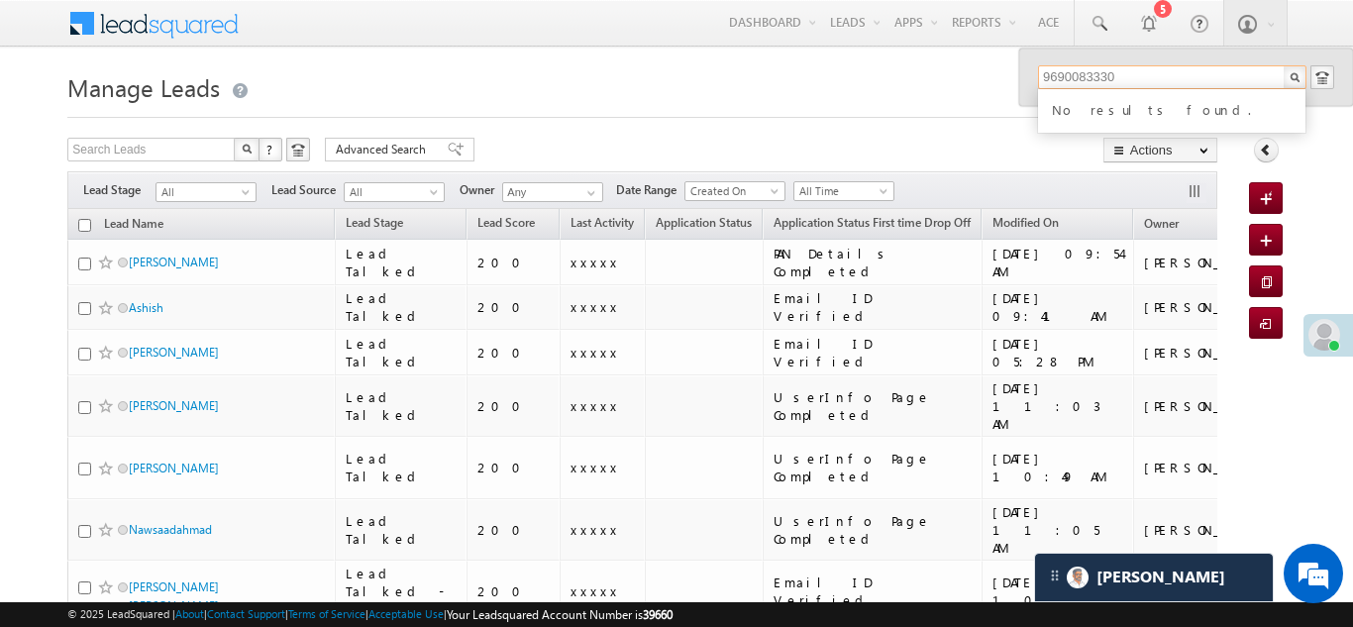
type input "9690083330"
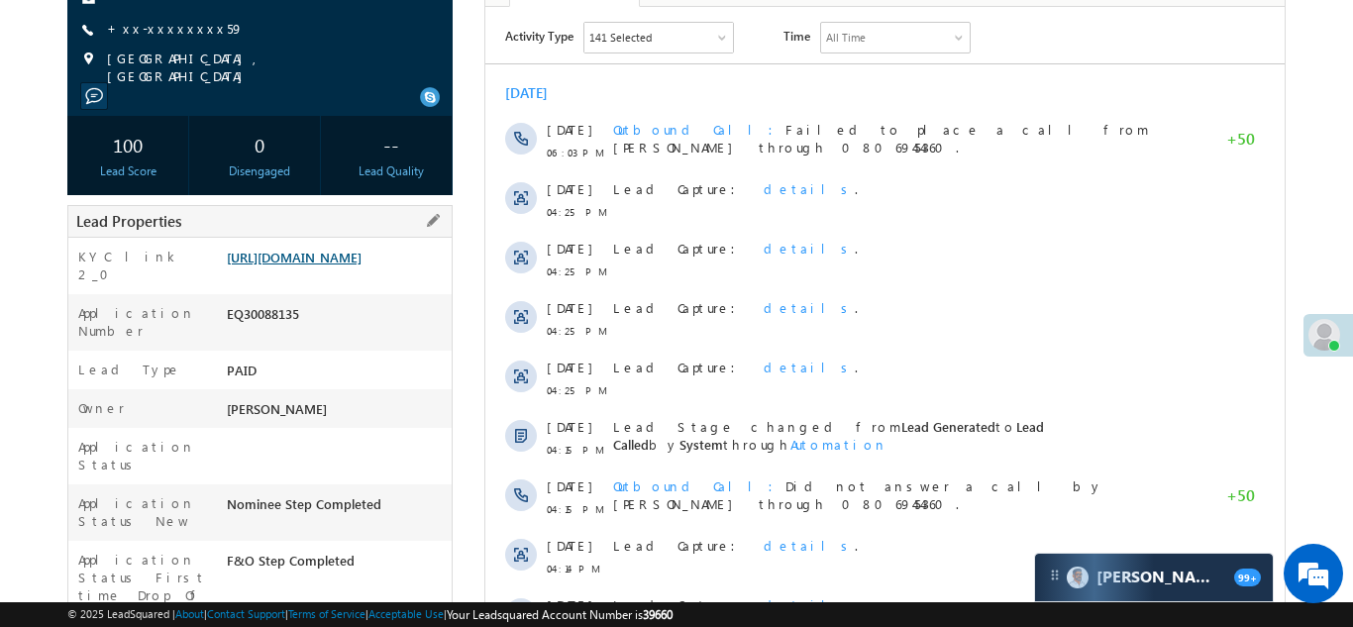
scroll to position [251, 0]
click at [331, 264] on link "https://angelbroking1-pk3em7sa.customui-test.leadsquared.com?leadId=f319f6ef-24…" at bounding box center [294, 256] width 135 height 17
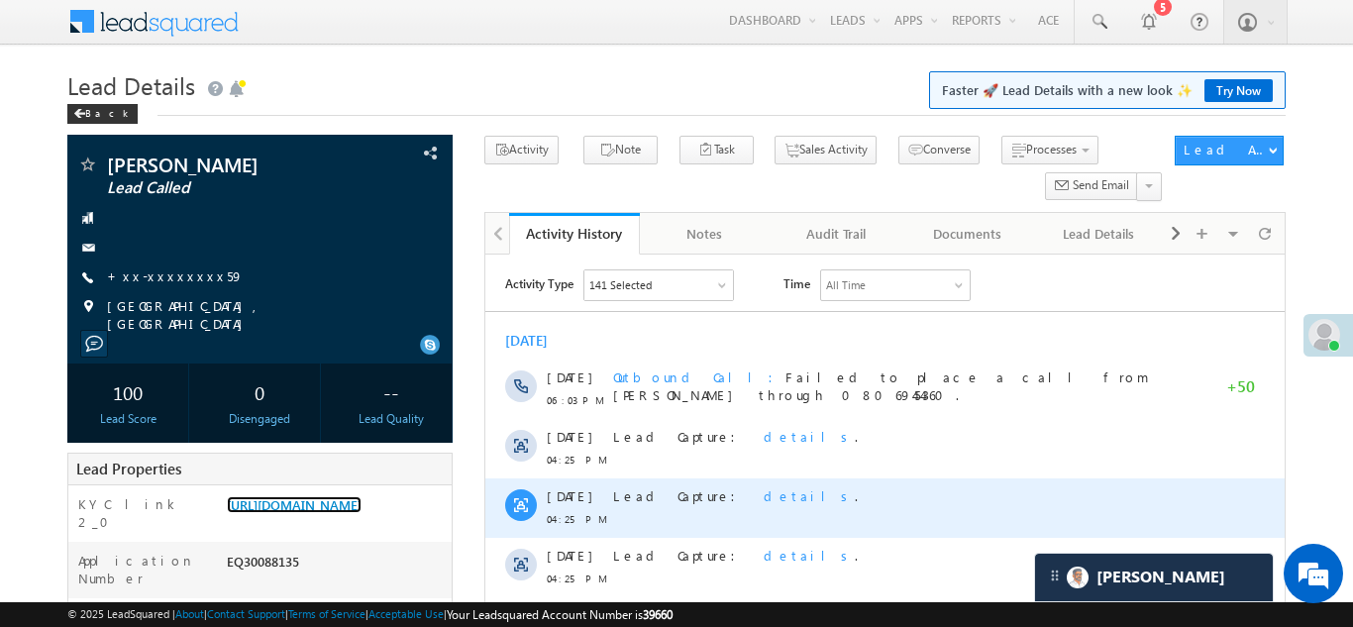
scroll to position [0, 0]
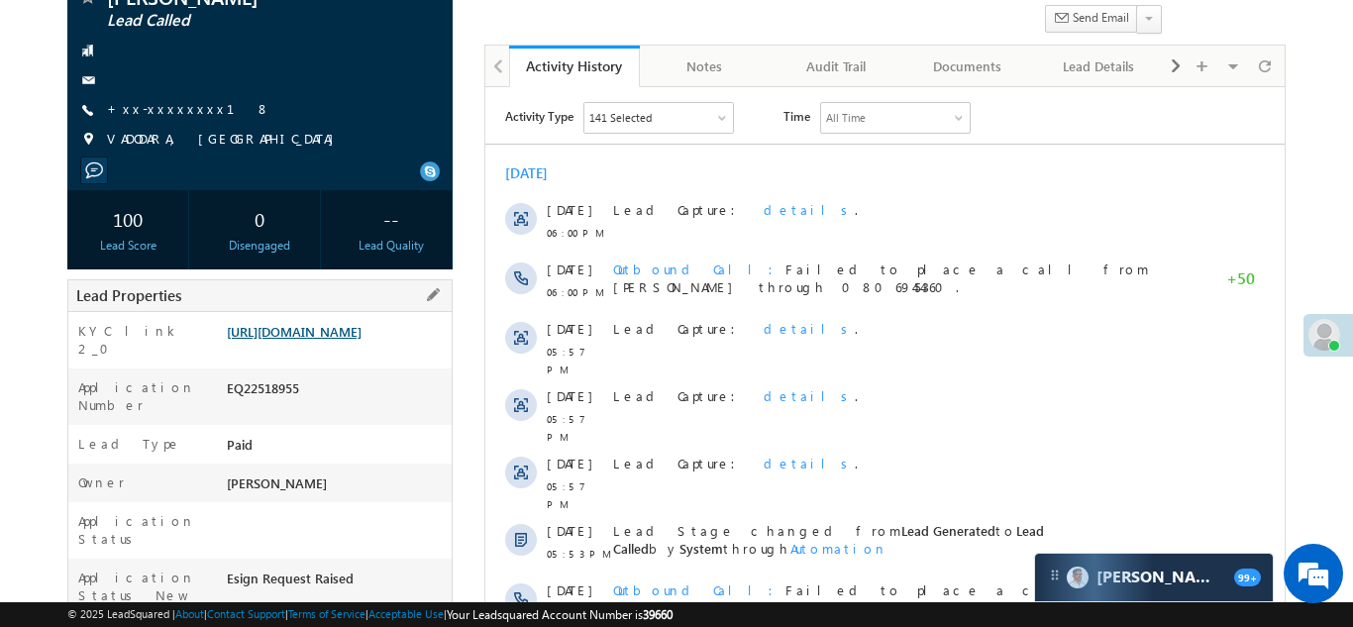
click at [320, 340] on link "https://angelbroking1-pk3em7sa.customui-test.leadsquared.com?leadId=9be4b131-ca…" at bounding box center [294, 331] width 135 height 17
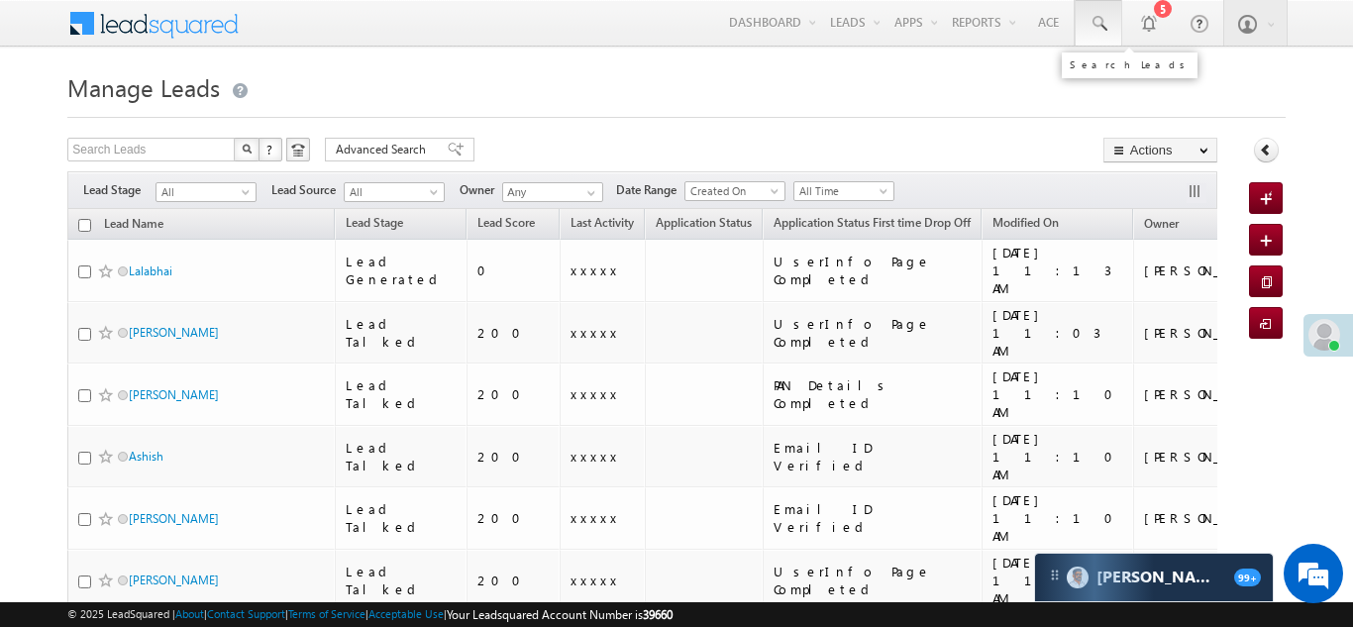
click at [1101, 19] on span at bounding box center [1099, 24] width 20 height 20
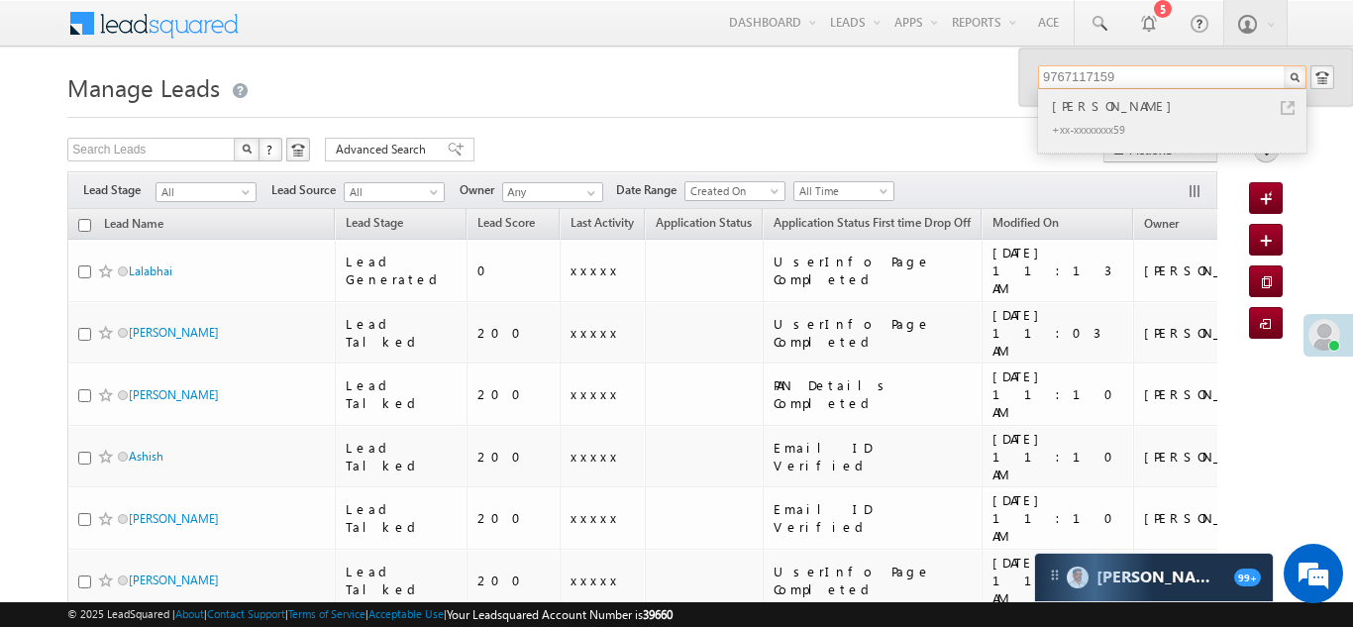
type input "9767117159"
click at [1114, 107] on div "APARNA KISHOR PADMALE" at bounding box center [1180, 106] width 265 height 22
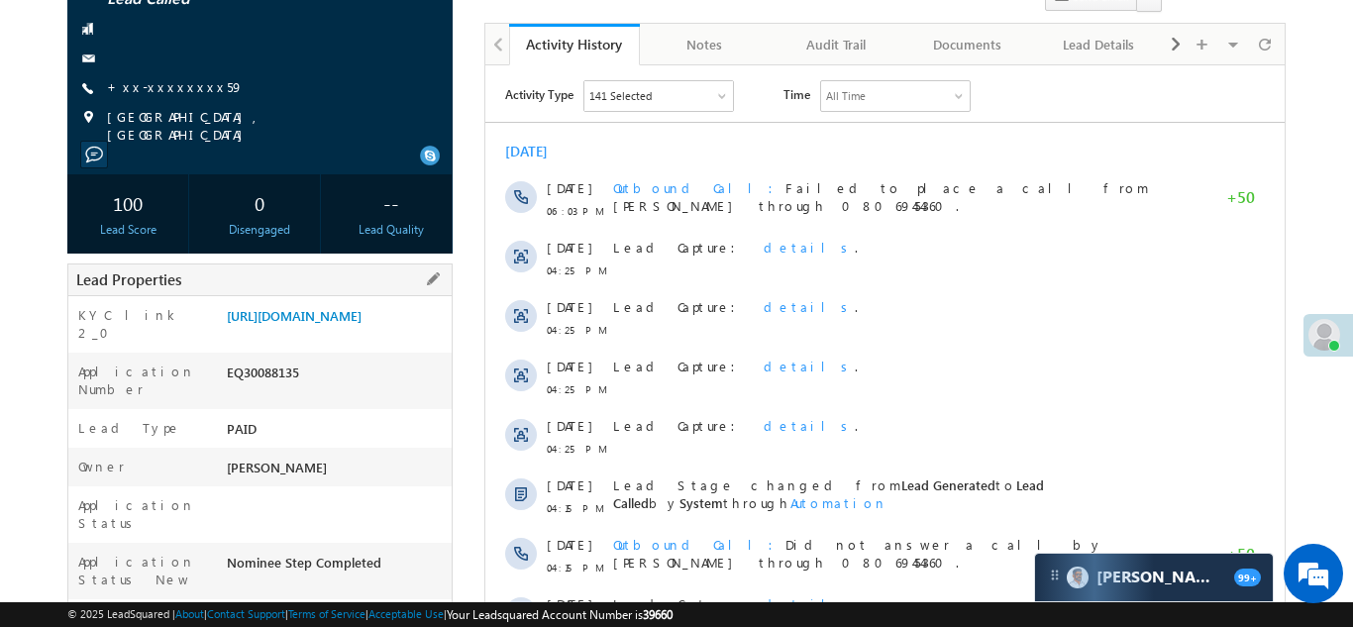
scroll to position [220, 0]
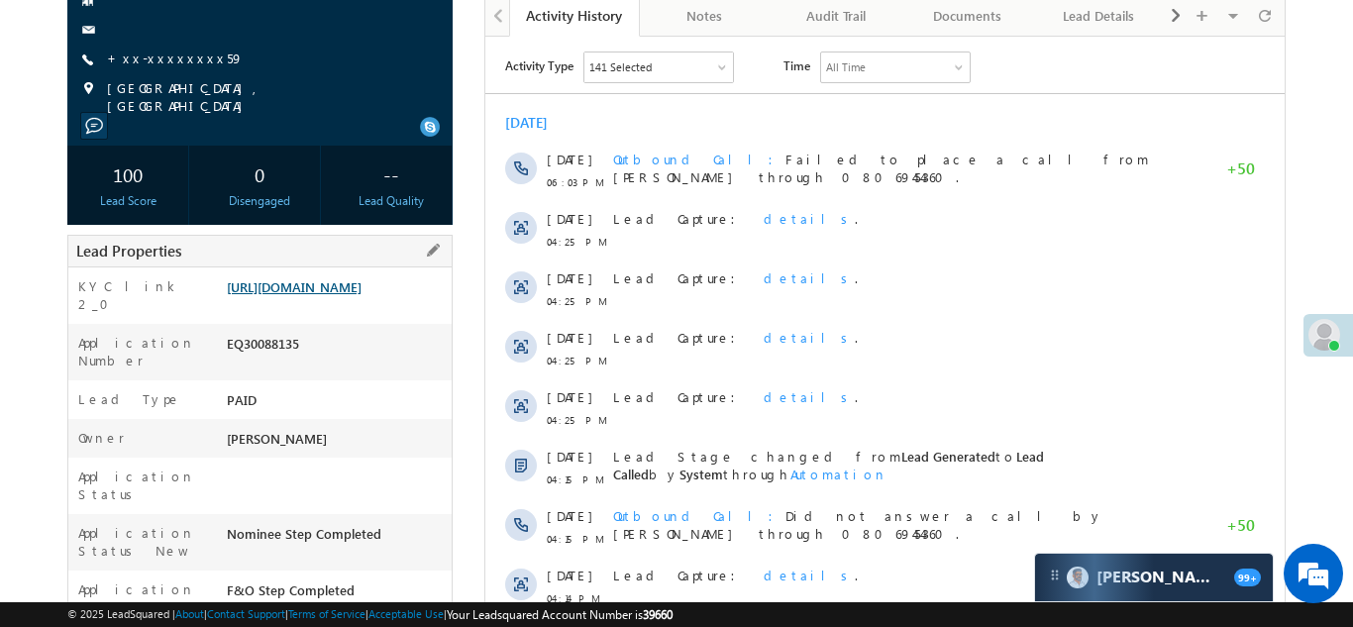
click at [320, 295] on link "https://angelbroking1-pk3em7sa.customui-test.leadsquared.com?leadId=f319f6ef-24…" at bounding box center [294, 286] width 135 height 17
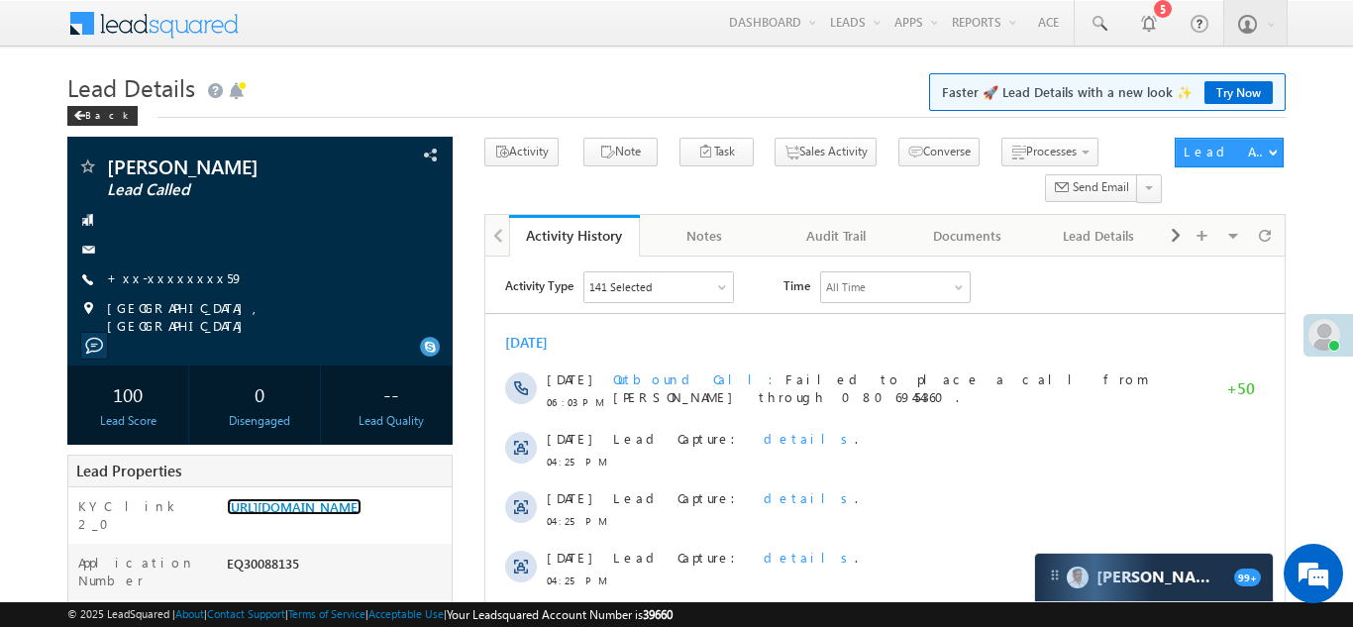
scroll to position [0, 0]
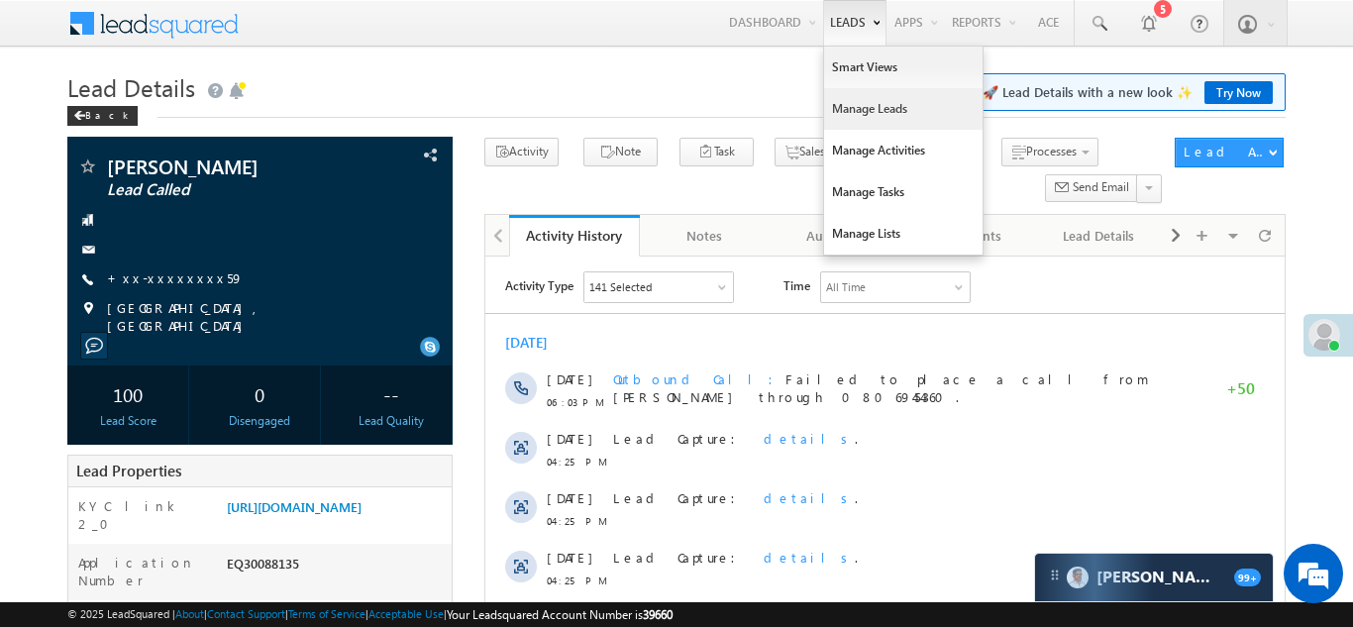
click at [860, 109] on link "Manage Leads" at bounding box center [903, 109] width 158 height 42
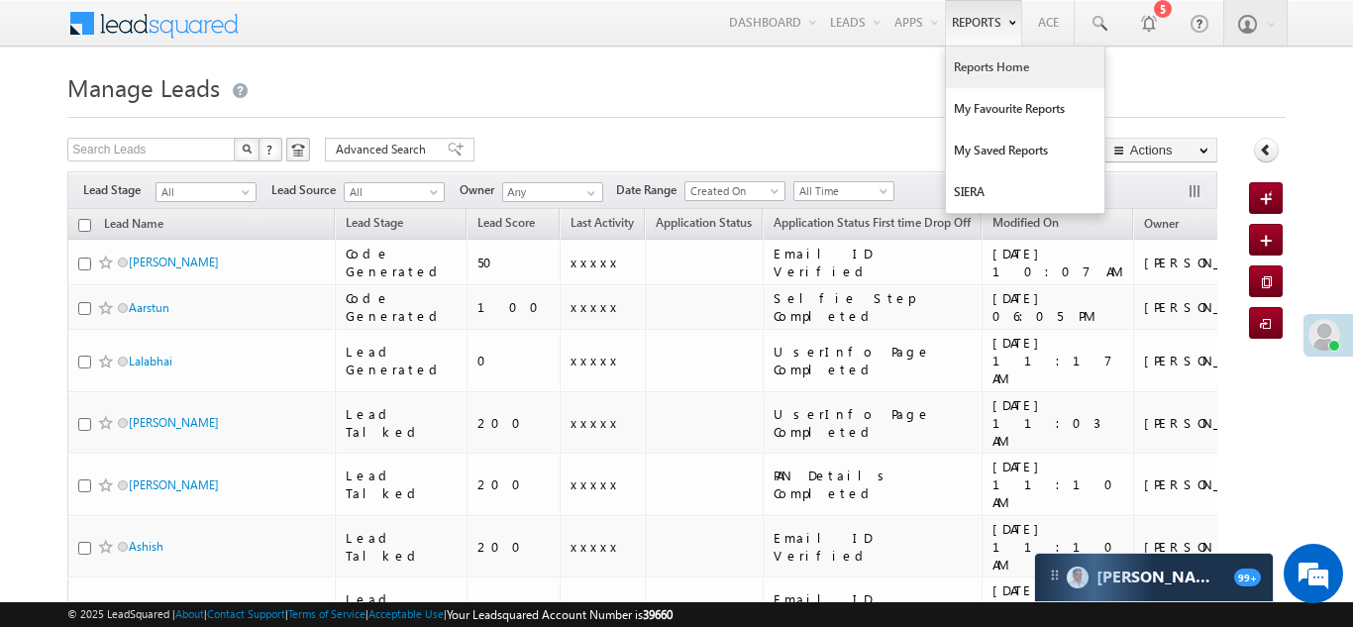
click at [981, 66] on link "Reports Home" at bounding box center [1025, 68] width 158 height 42
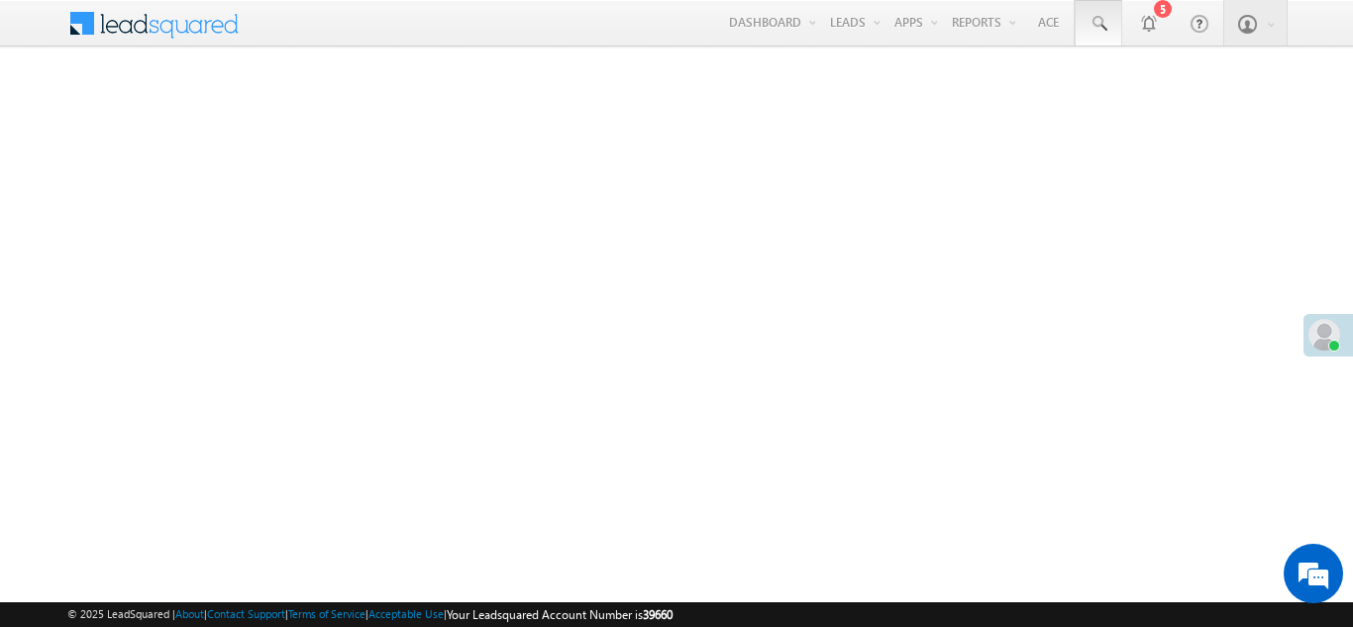
click at [1091, 22] on span at bounding box center [1099, 24] width 20 height 20
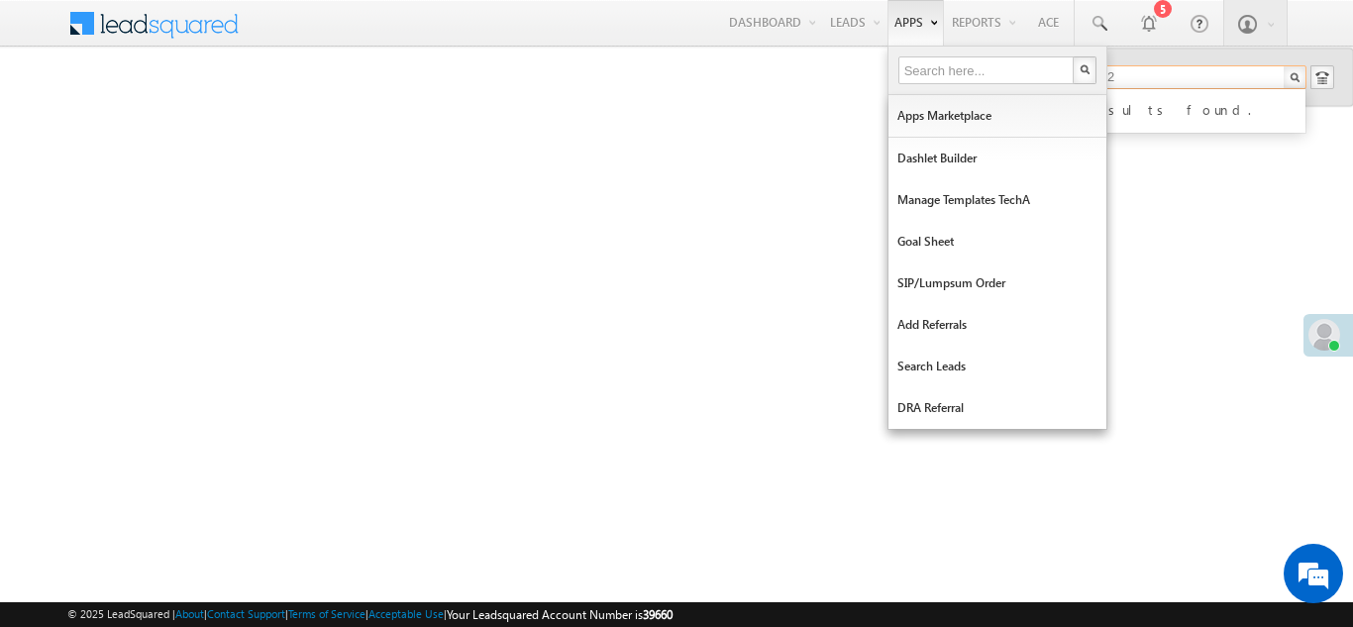
type input "7060353482"
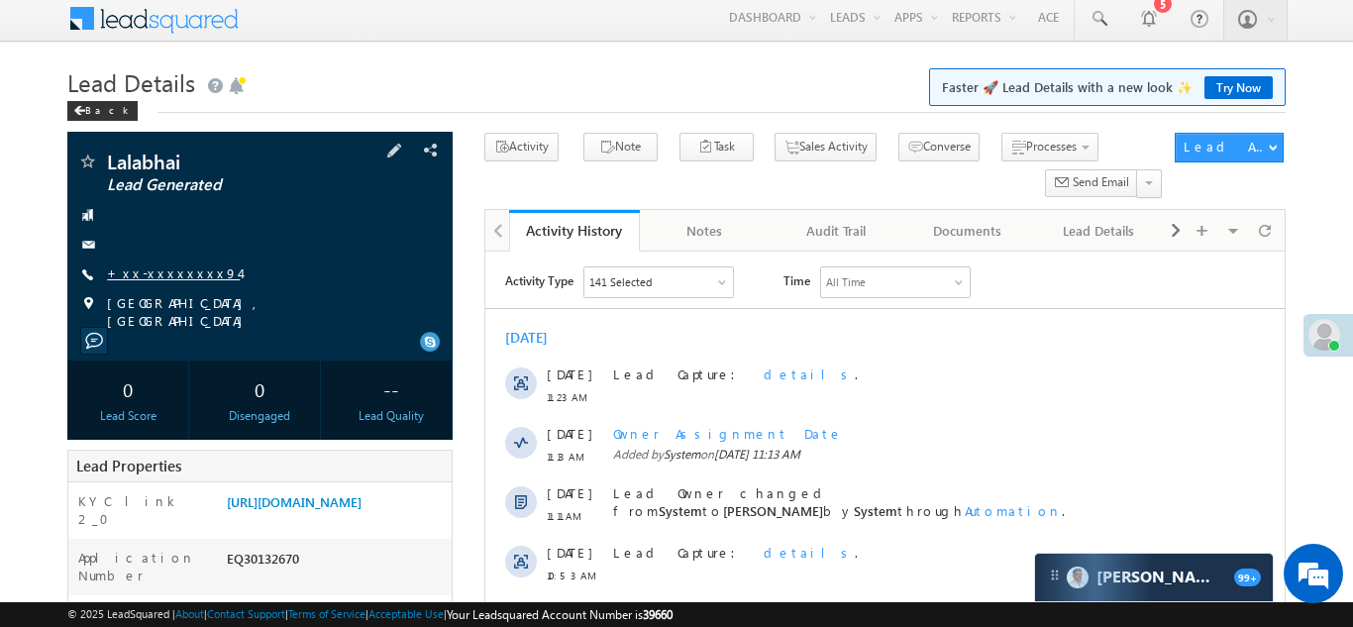
click at [159, 267] on link "+xx-xxxxxxxx94" at bounding box center [173, 272] width 133 height 17
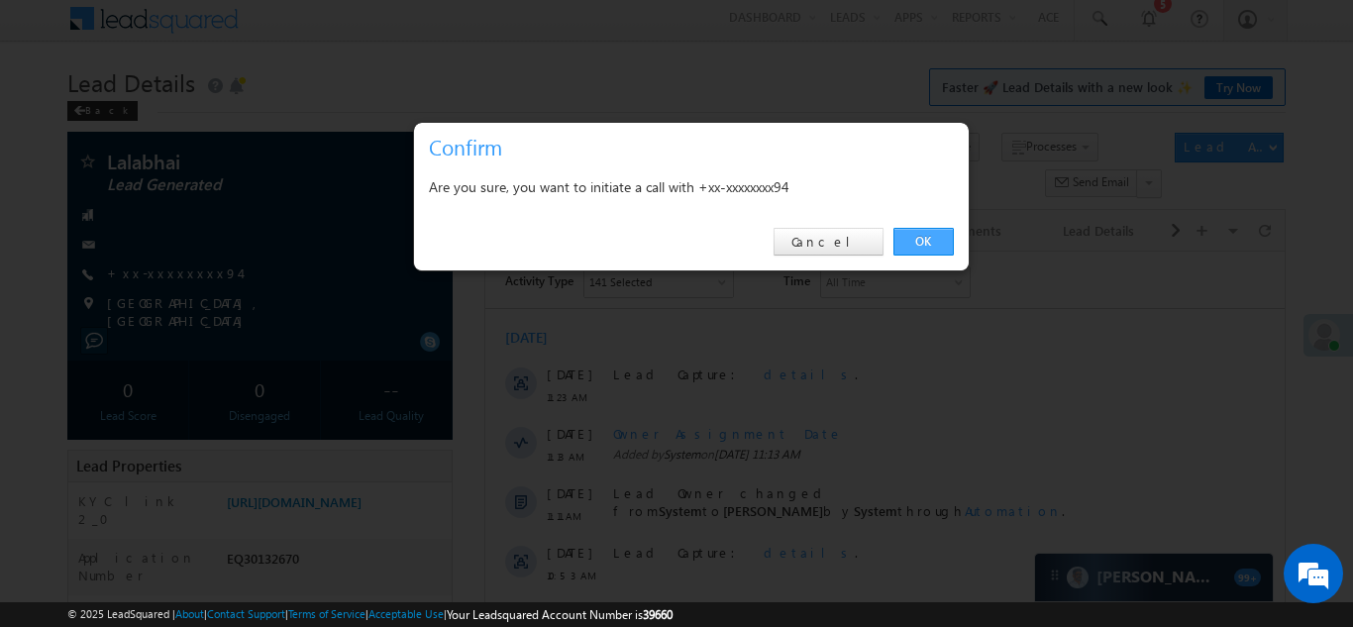
click at [932, 235] on link "OK" at bounding box center [923, 242] width 60 height 28
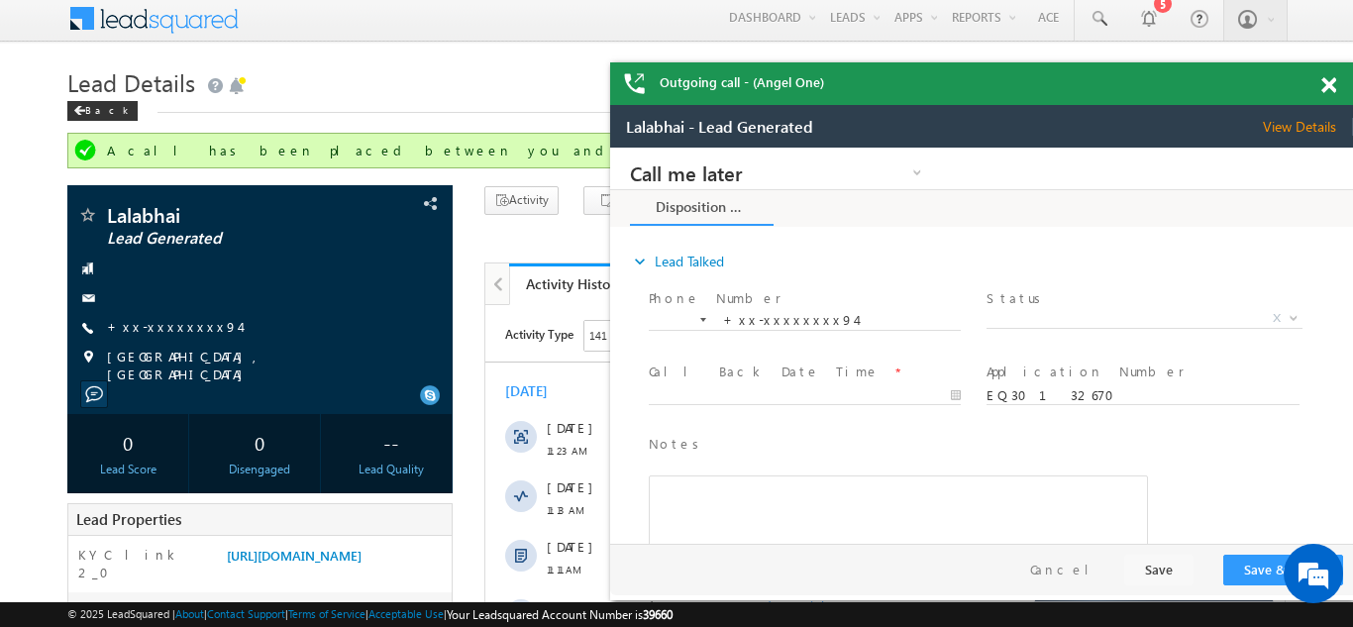
click at [1326, 79] on span at bounding box center [1328, 85] width 15 height 17
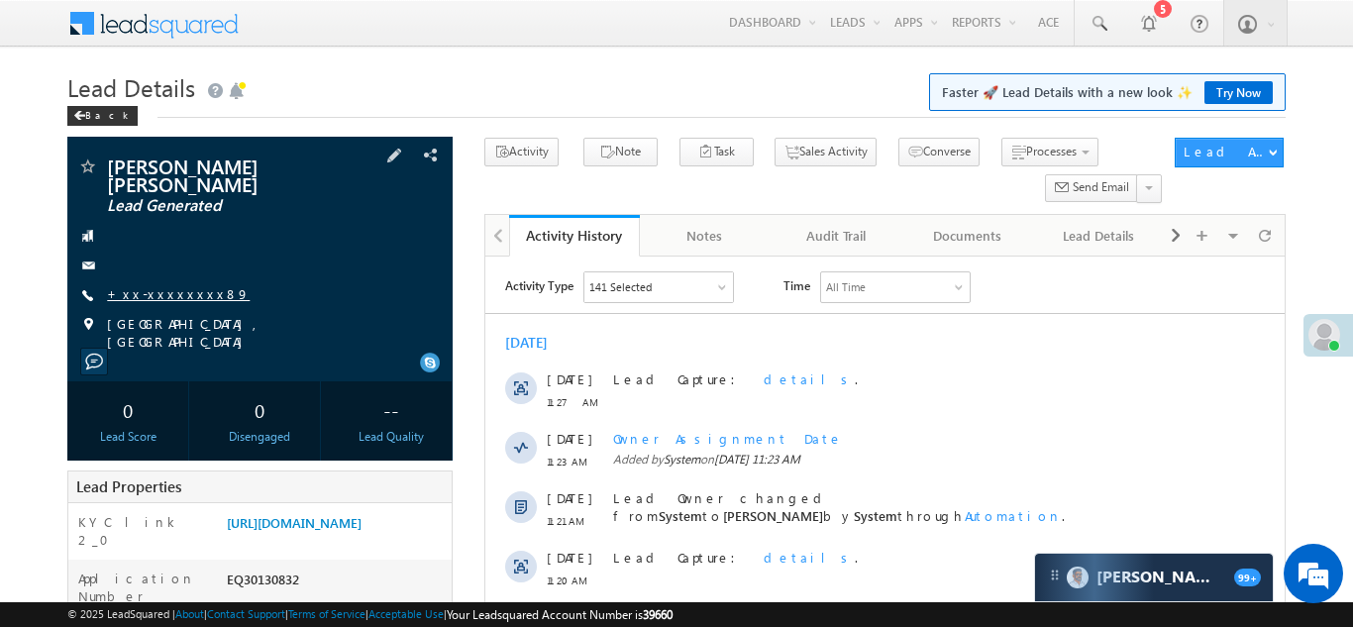
click at [162, 285] on link "+xx-xxxxxxxx89" at bounding box center [178, 293] width 143 height 17
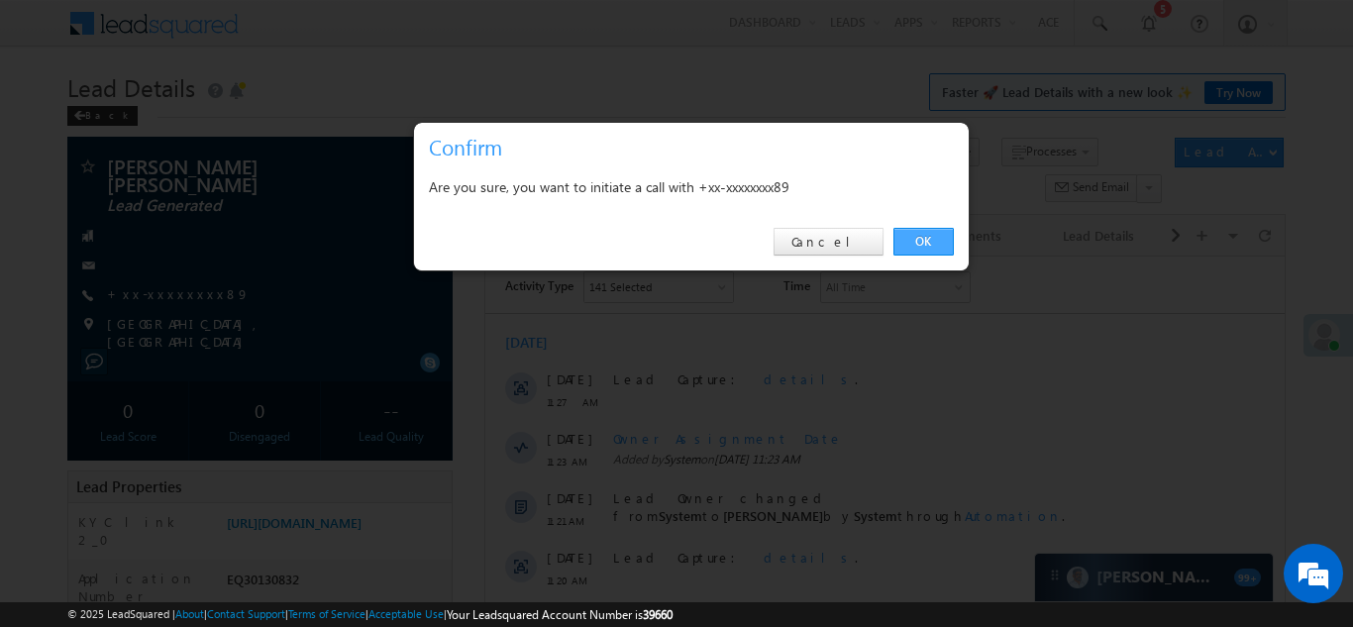
click at [928, 232] on link "OK" at bounding box center [923, 242] width 60 height 28
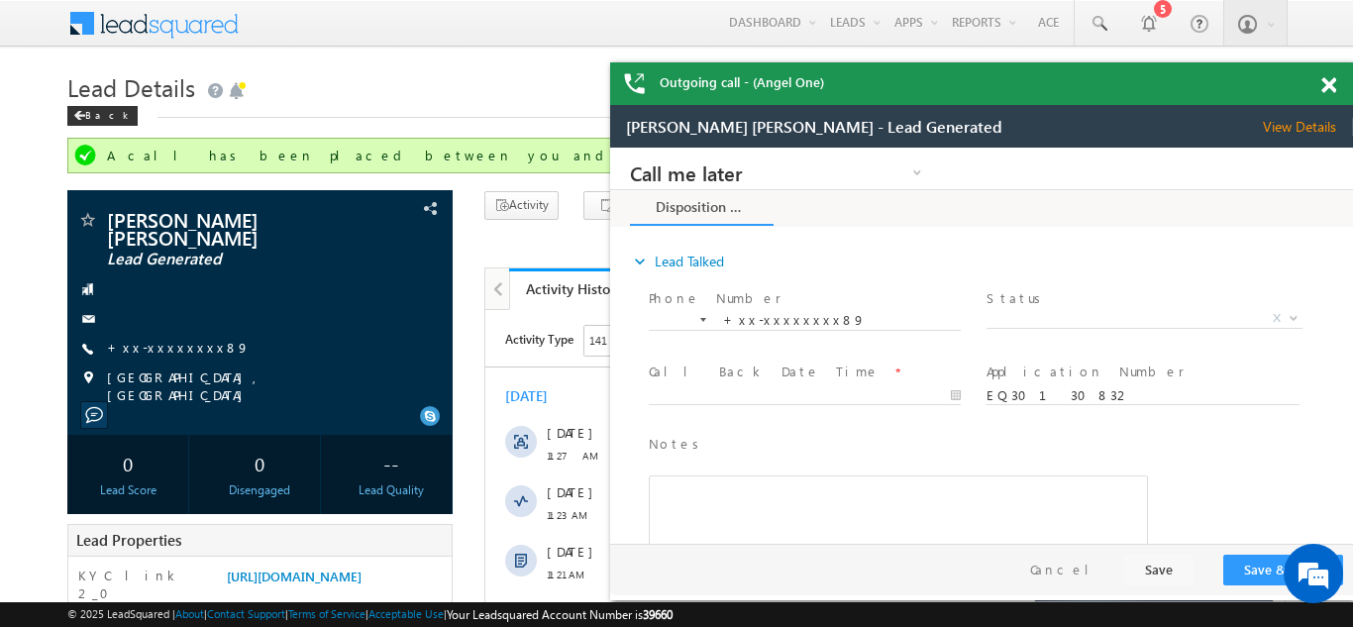
drag, startPoint x: 275, startPoint y: 410, endPoint x: 282, endPoint y: 425, distance: 16.4
click at [282, 425] on div "Navnath babarao mutkule Lead Generated" at bounding box center [259, 352] width 385 height 324
click at [1328, 77] on span at bounding box center [1328, 85] width 15 height 17
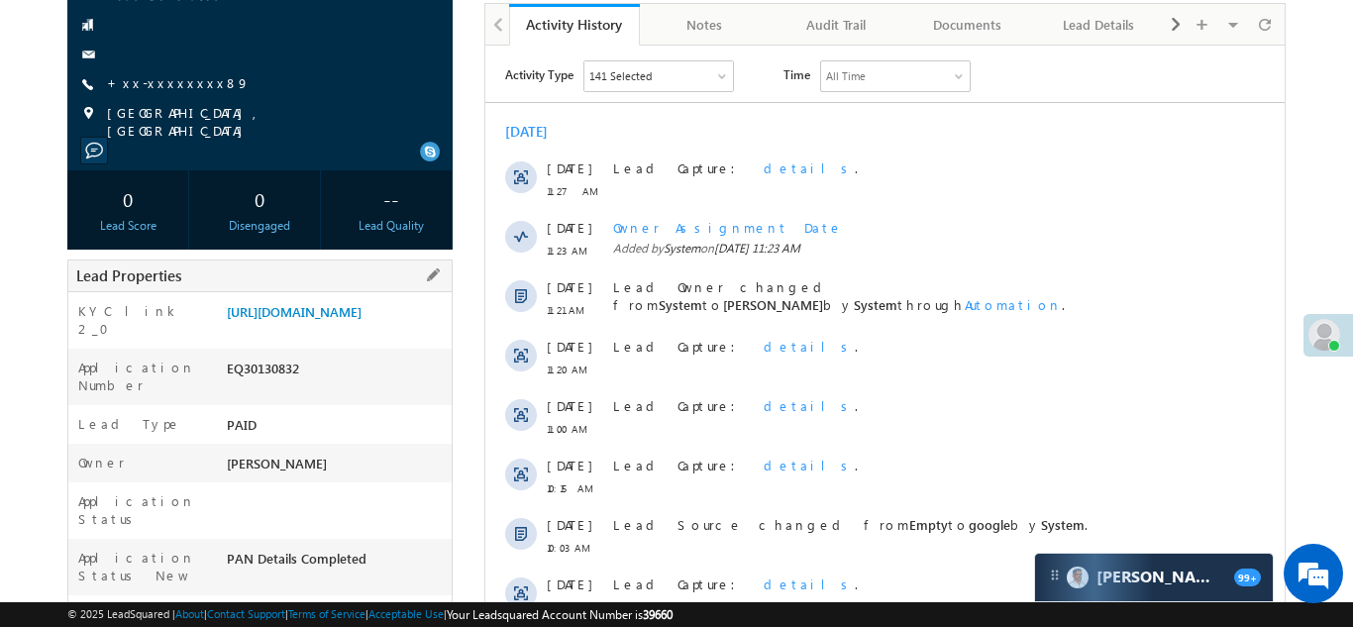
scroll to position [258, 0]
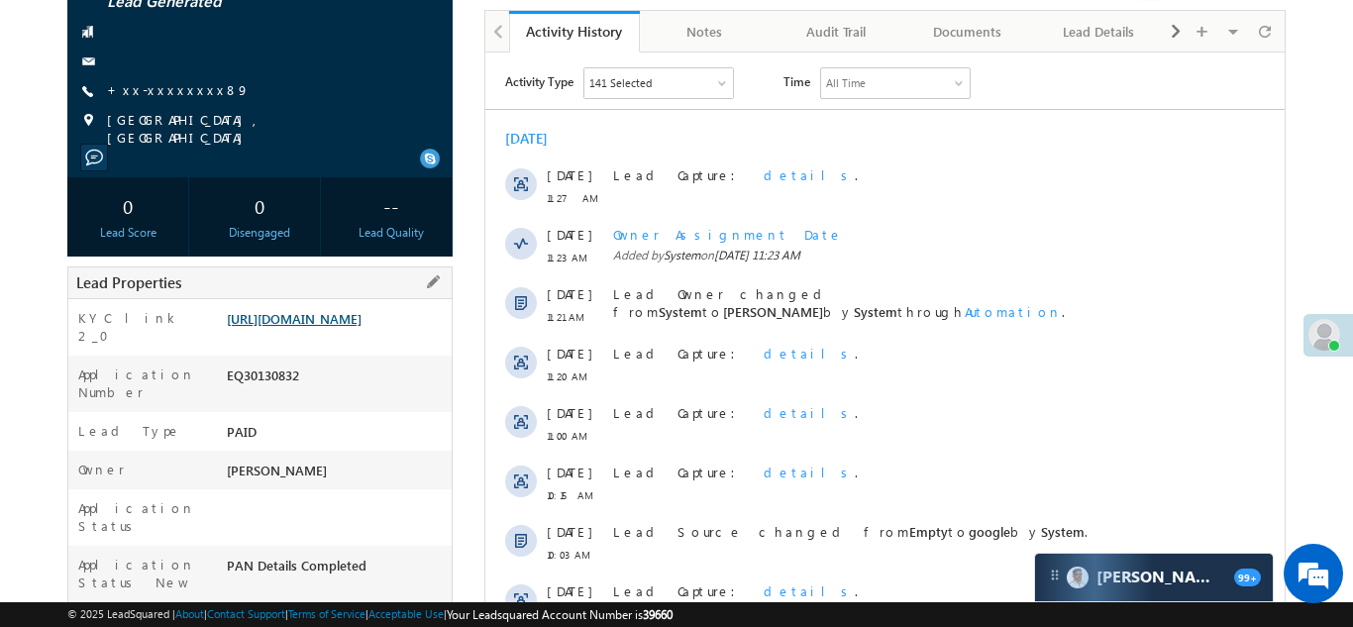
click at [332, 310] on link "https://angelbroking1-pk3em7sa.customui-test.leadsquared.com?leadId=f6acfc72-a9…" at bounding box center [294, 318] width 135 height 17
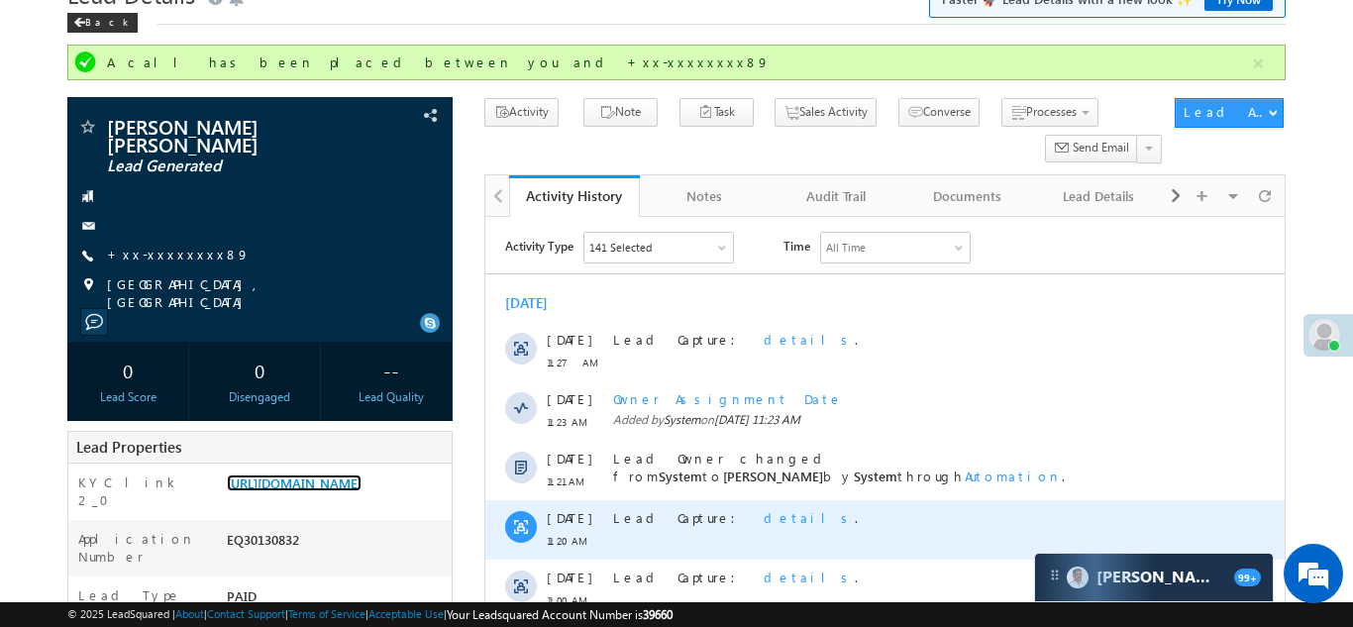
scroll to position [70, 0]
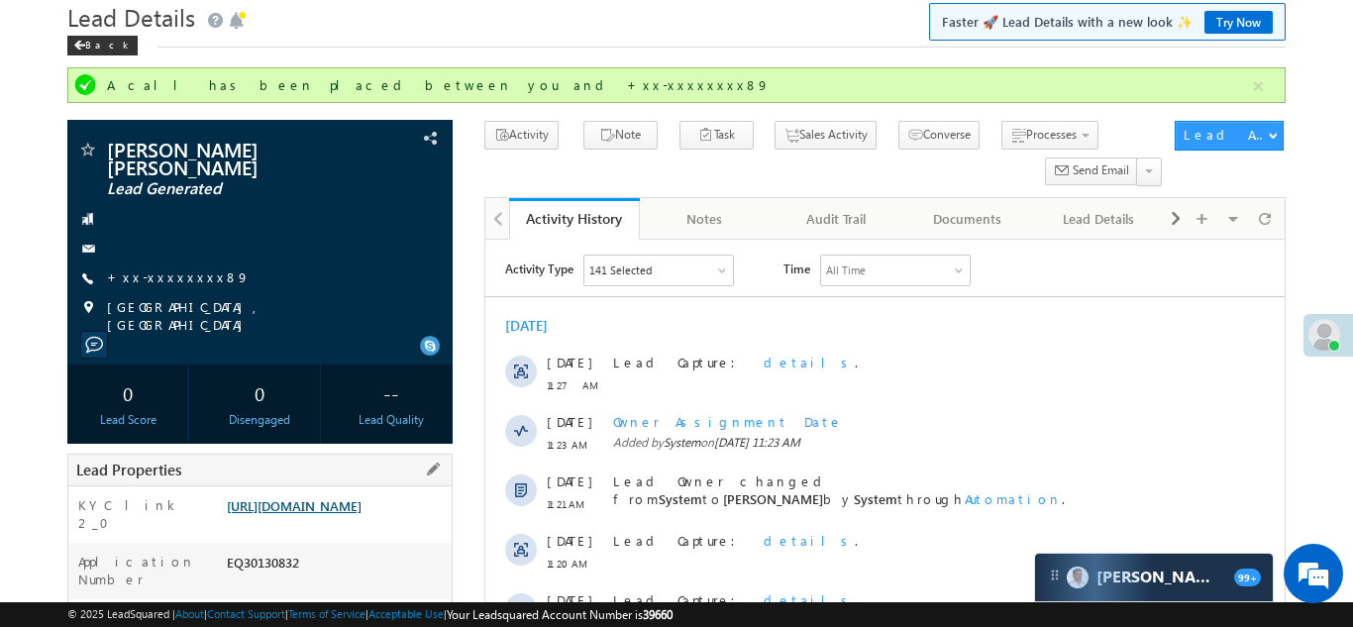
click at [312, 497] on link "https://angelbroking1-pk3em7sa.customui-test.leadsquared.com?leadId=f6acfc72-a9…" at bounding box center [294, 505] width 135 height 17
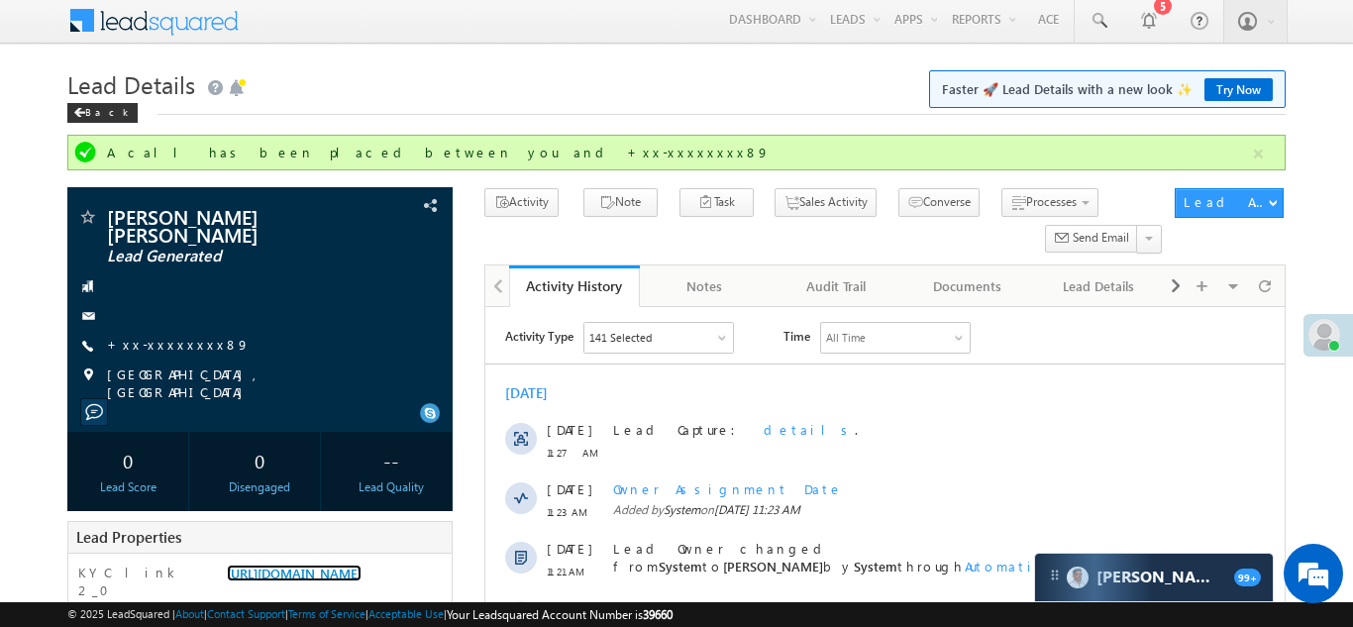
scroll to position [0, 0]
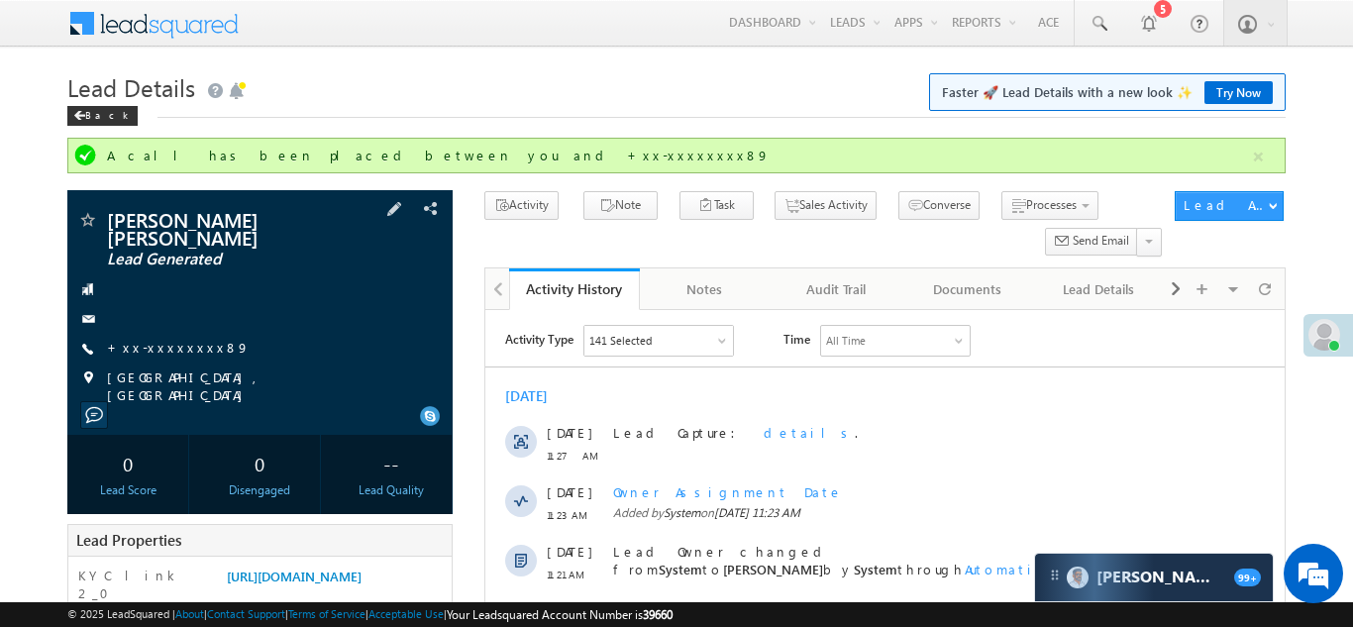
click at [271, 351] on div "Navnath babarao mutkule Lead Generated +xx-xxxxxxxx89" at bounding box center [260, 307] width 366 height 194
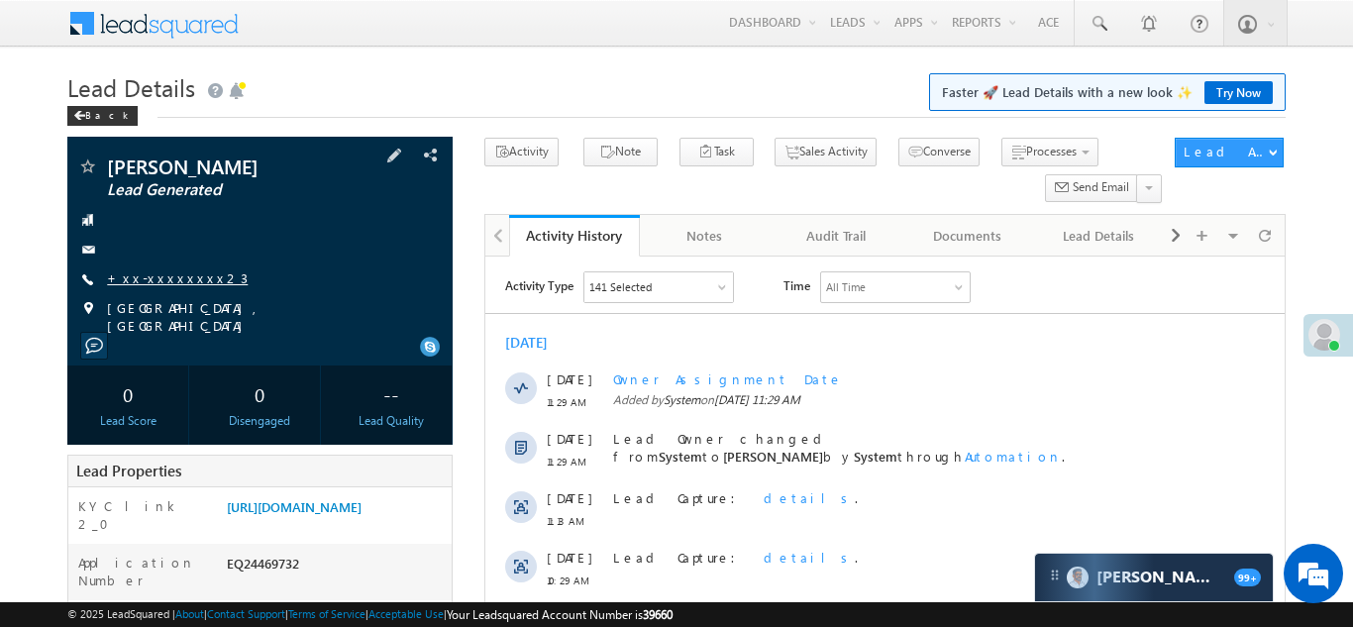
click at [162, 278] on link "+xx-xxxxxxxx23" at bounding box center [177, 277] width 141 height 17
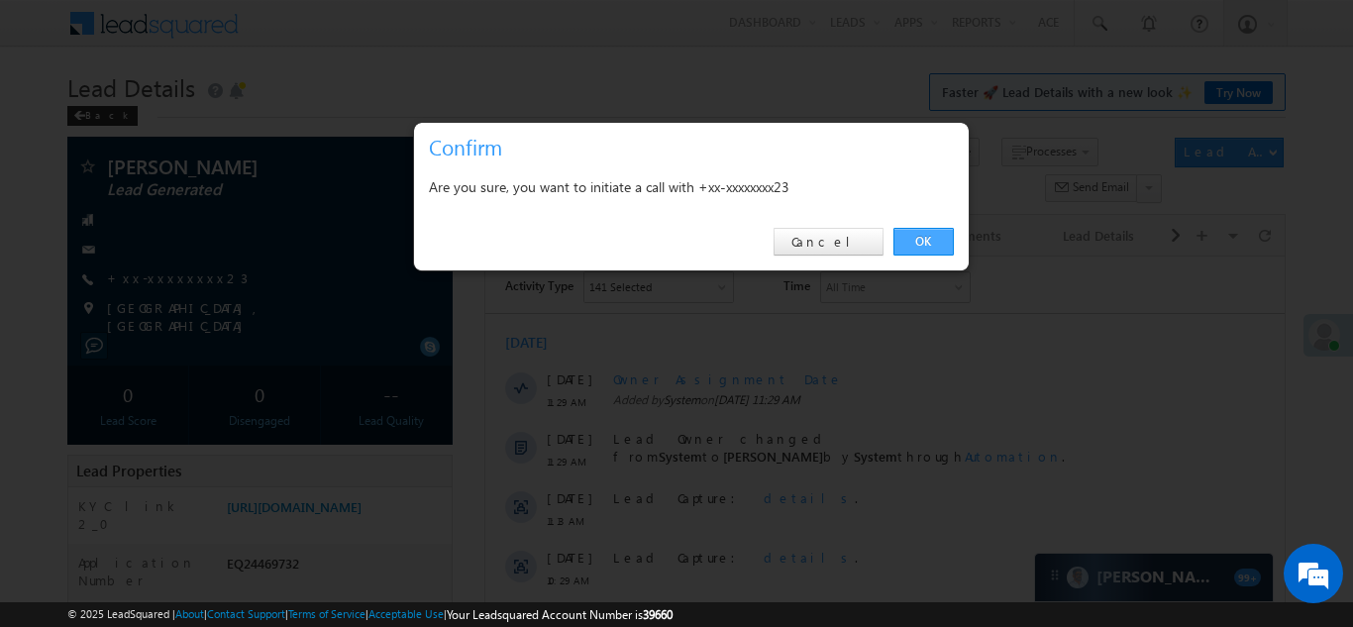
click at [921, 242] on link "OK" at bounding box center [923, 242] width 60 height 28
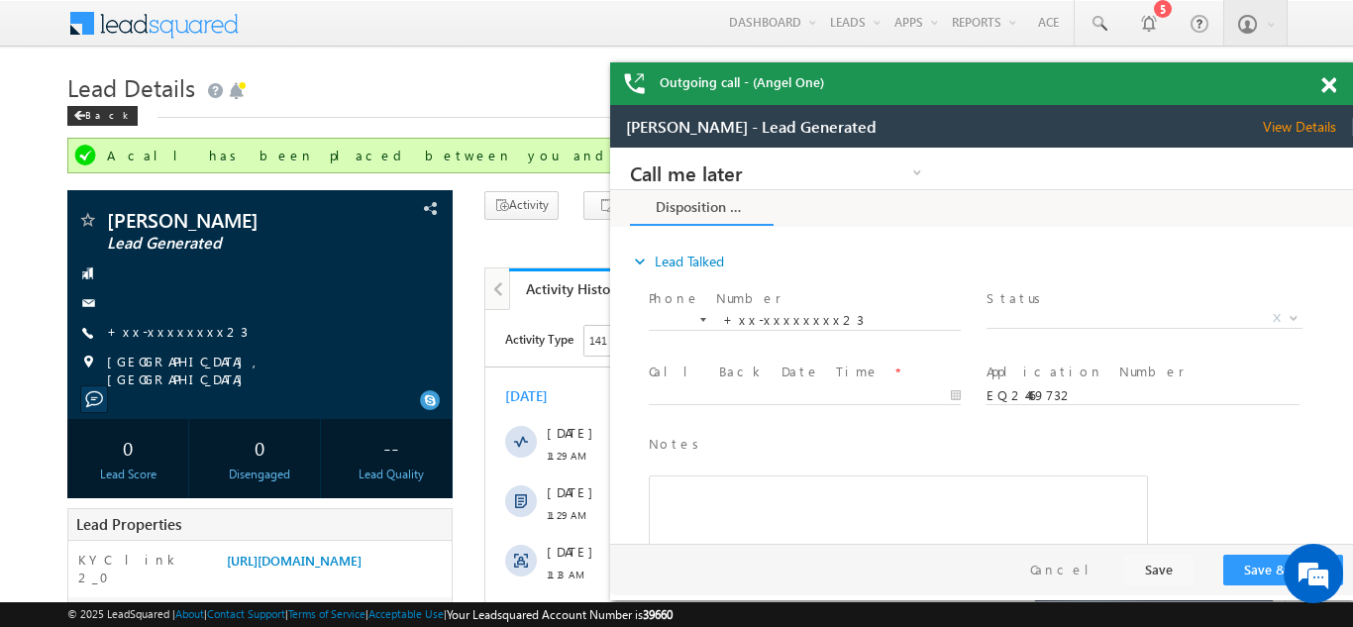
click at [1328, 87] on span at bounding box center [1328, 85] width 15 height 17
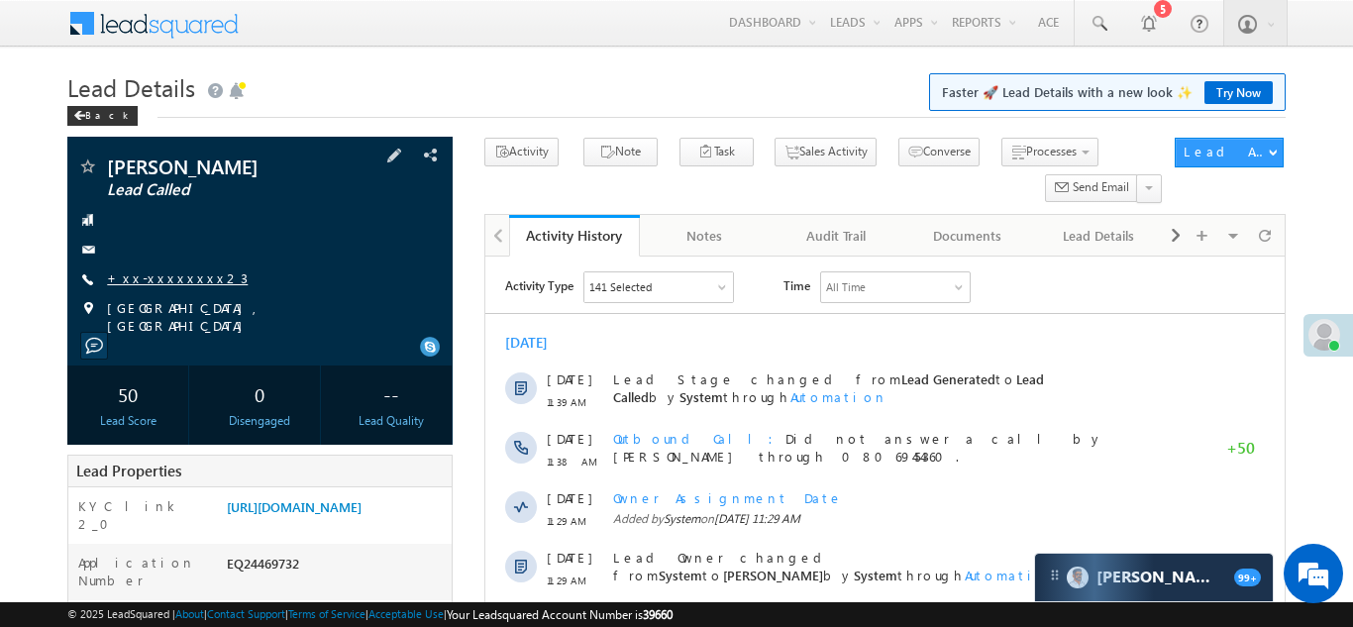
click at [167, 283] on link "+xx-xxxxxxxx23" at bounding box center [177, 277] width 141 height 17
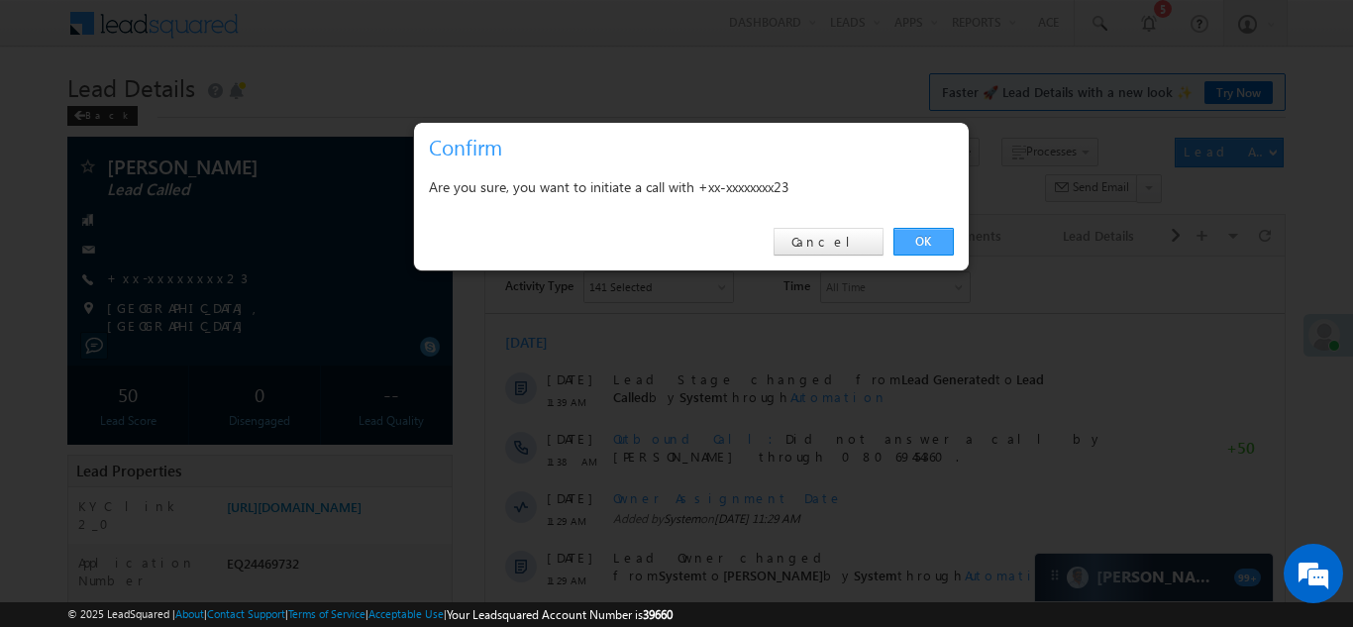
click at [926, 241] on link "OK" at bounding box center [923, 242] width 60 height 28
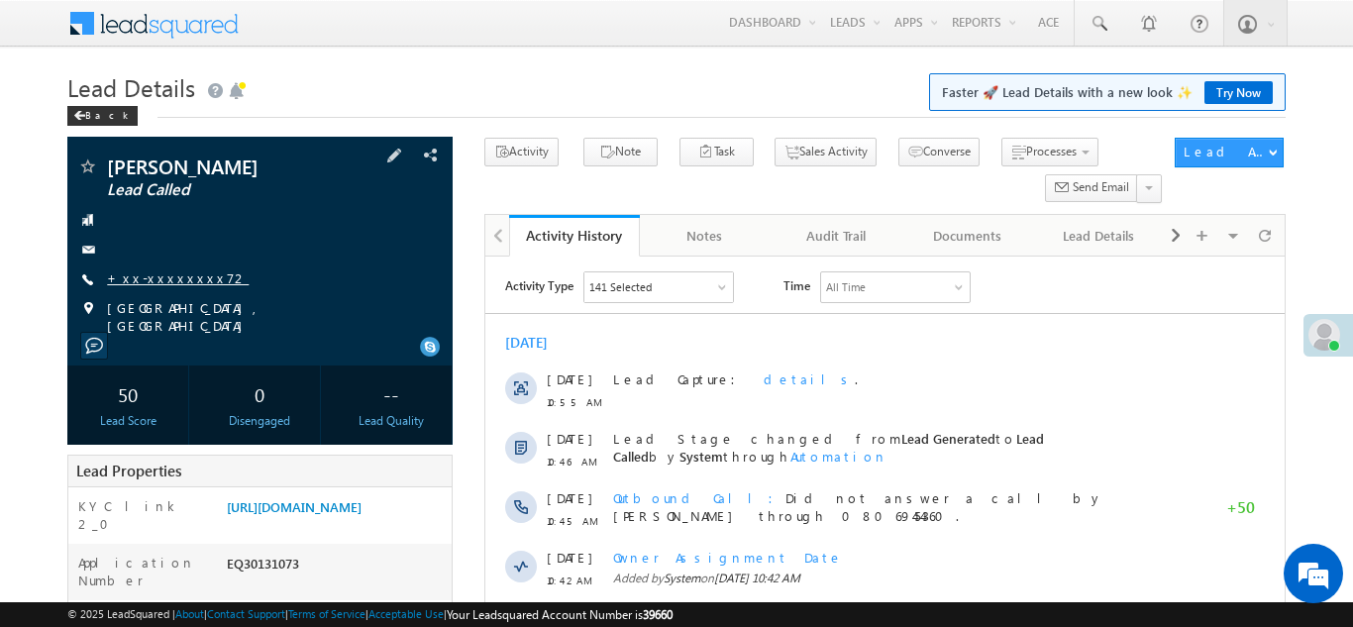
click at [168, 283] on link "+xx-xxxxxxxx72" at bounding box center [178, 277] width 142 height 17
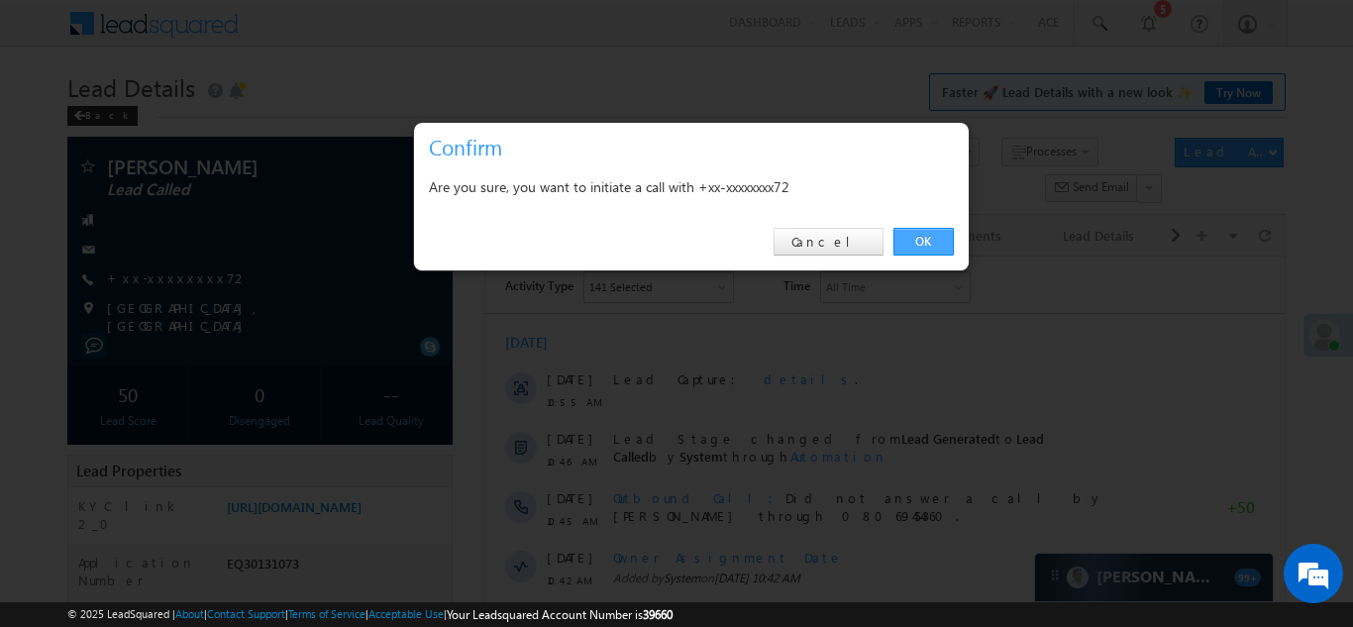
click at [916, 239] on link "OK" at bounding box center [923, 242] width 60 height 28
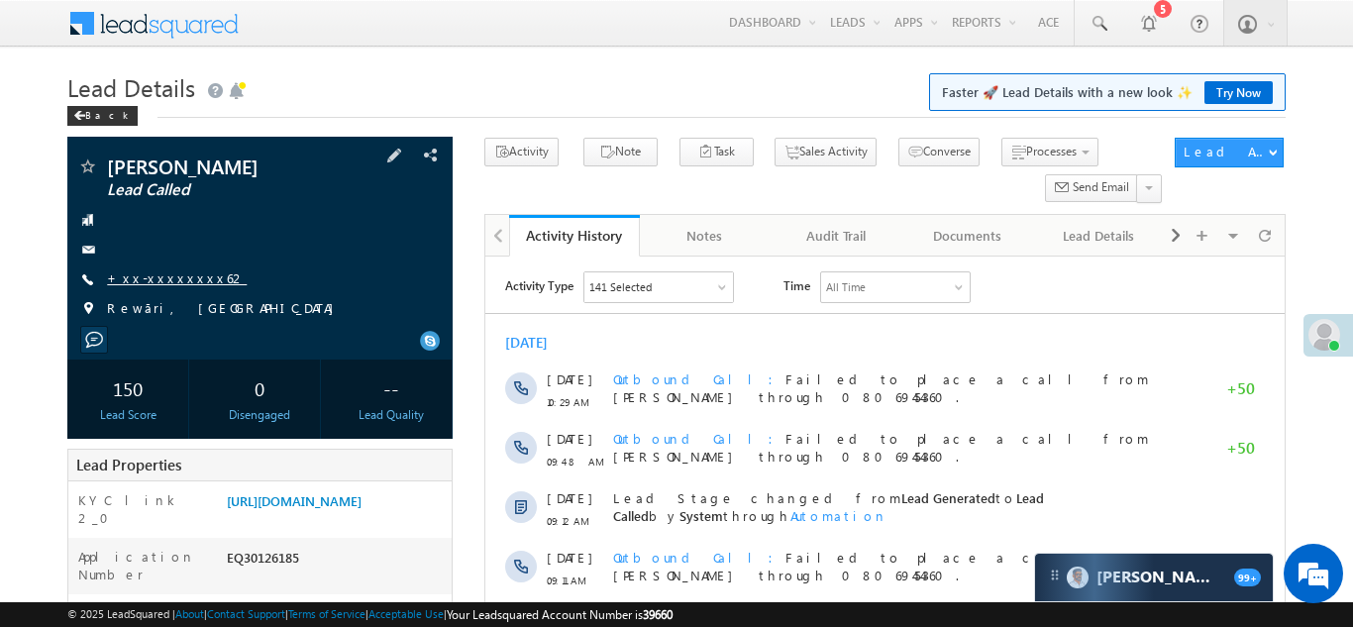
click at [153, 278] on link "+xx-xxxxxxxx62" at bounding box center [177, 277] width 140 height 17
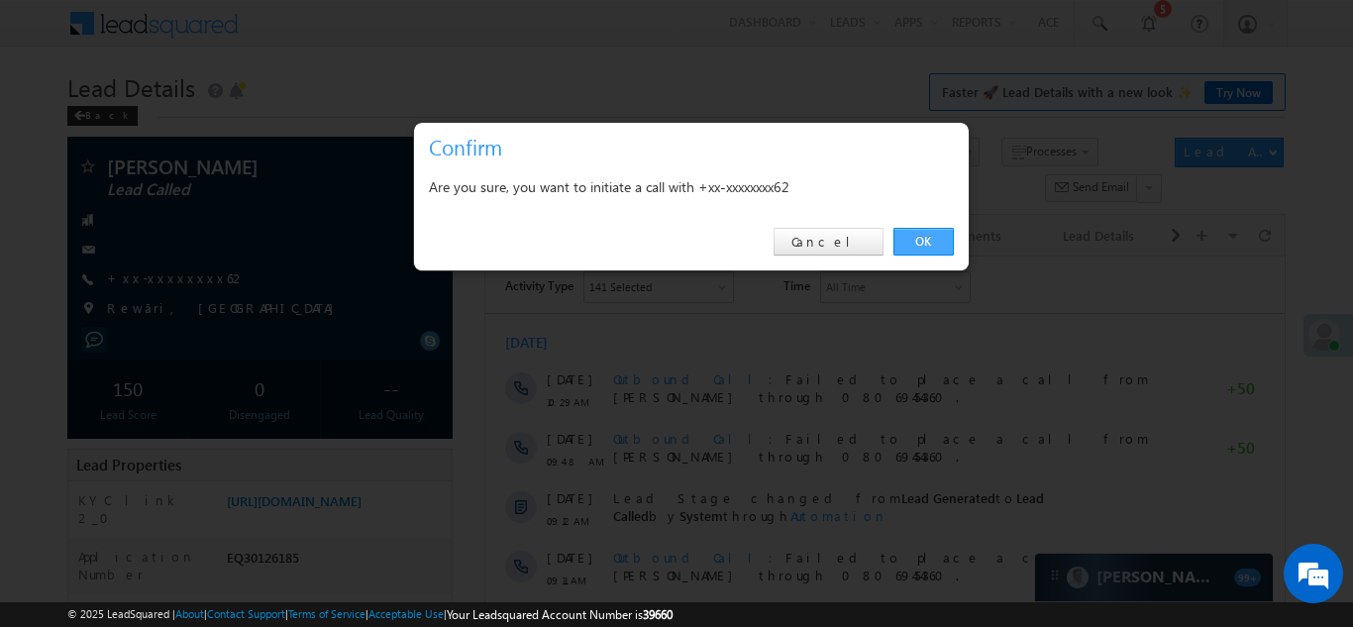
click at [916, 238] on link "OK" at bounding box center [923, 242] width 60 height 28
